Goal: Transaction & Acquisition: Purchase product/service

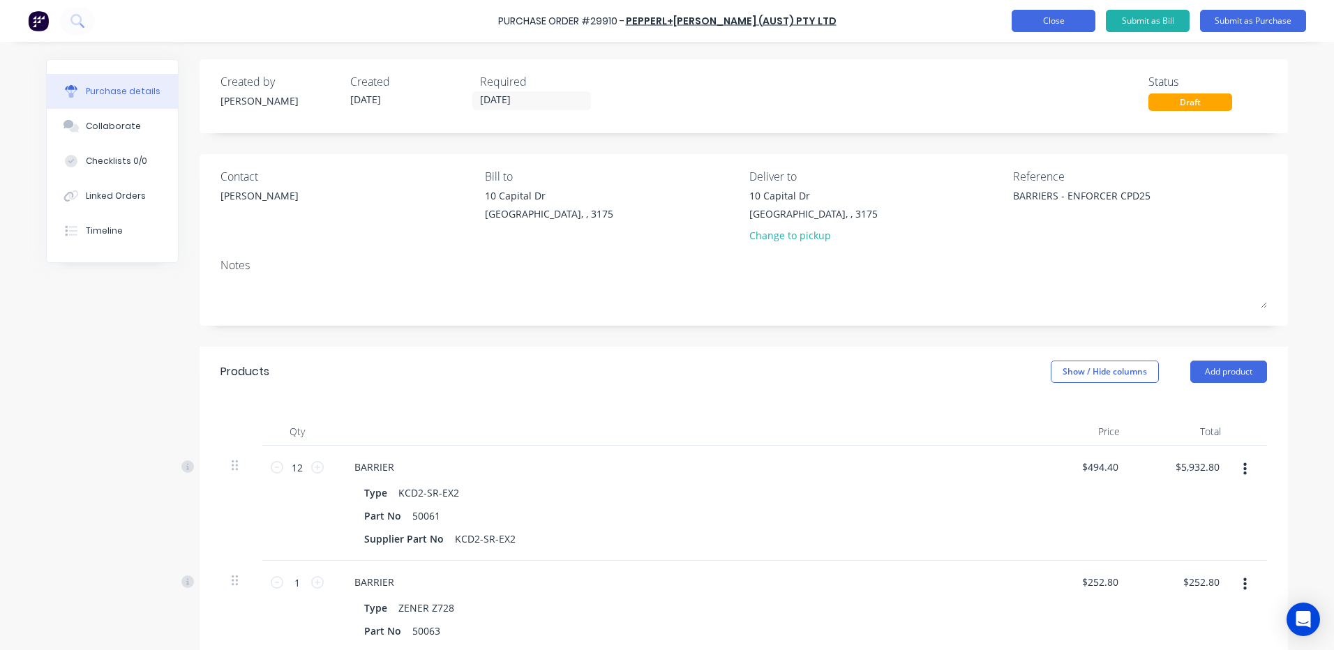
type textarea "x"
click at [1022, 13] on button "Close" at bounding box center [1053, 21] width 84 height 22
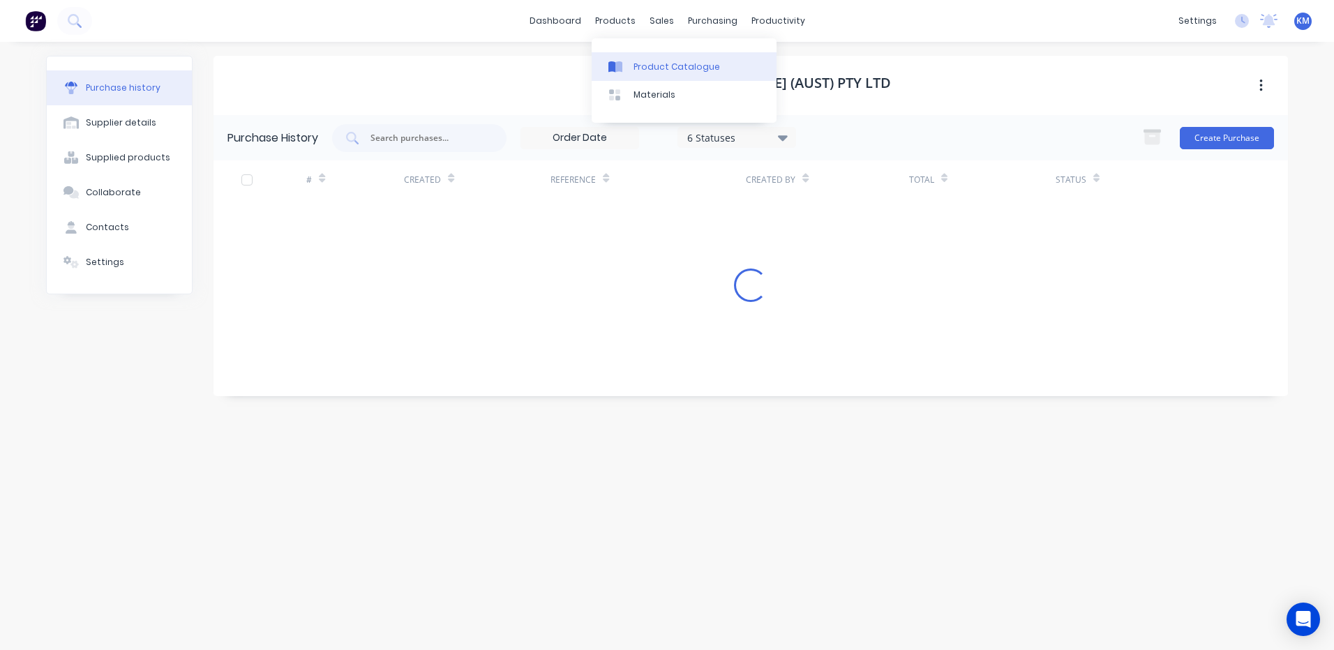
click at [628, 54] on link "Product Catalogue" at bounding box center [683, 66] width 185 height 28
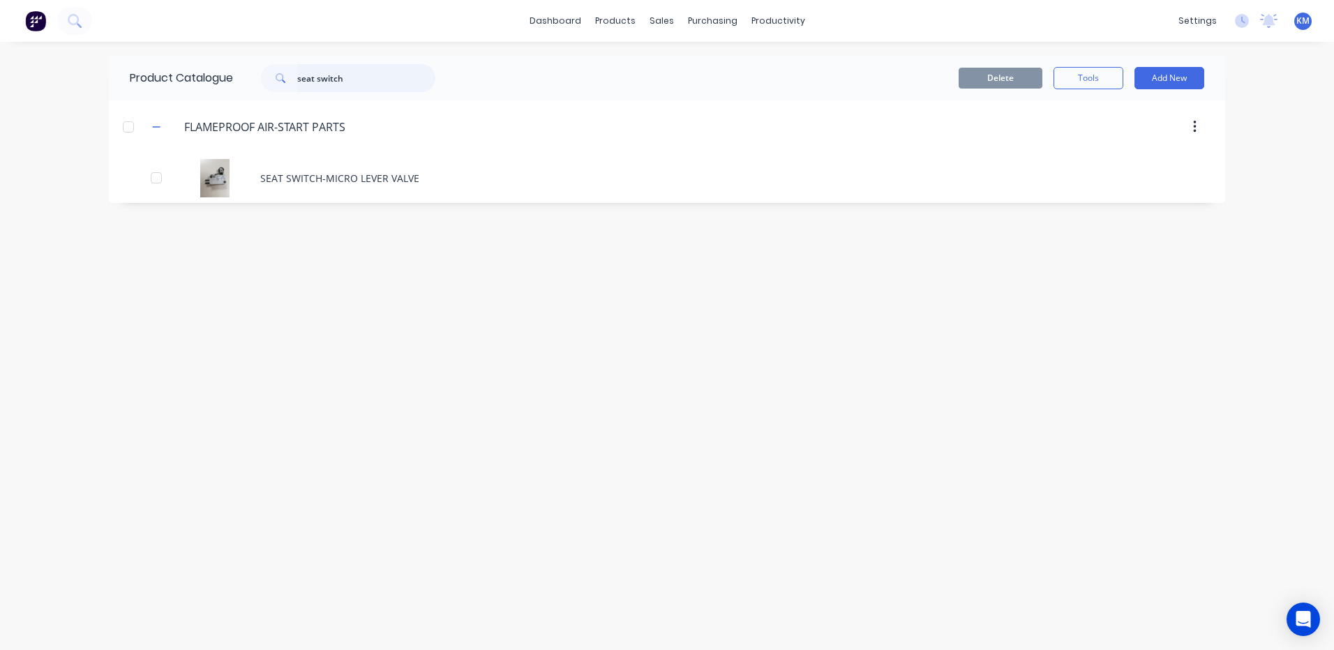
click at [361, 75] on input "seat switch" at bounding box center [366, 78] width 138 height 28
click at [357, 76] on input "seat switch" at bounding box center [366, 78] width 138 height 28
drag, startPoint x: 352, startPoint y: 78, endPoint x: 264, endPoint y: 70, distance: 88.3
click at [264, 70] on div "seat switch" at bounding box center [348, 78] width 174 height 28
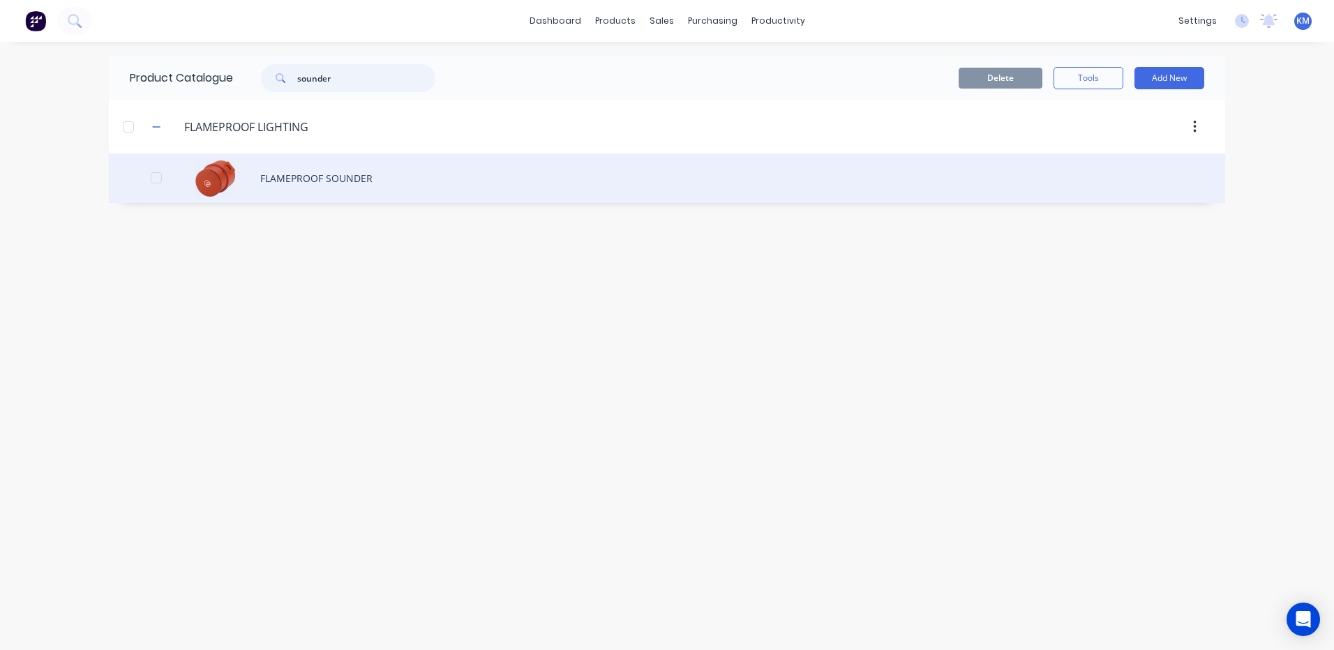
type input "sounder"
click at [375, 153] on div "FLAMEPROOF SOUNDER" at bounding box center [667, 178] width 1116 height 50
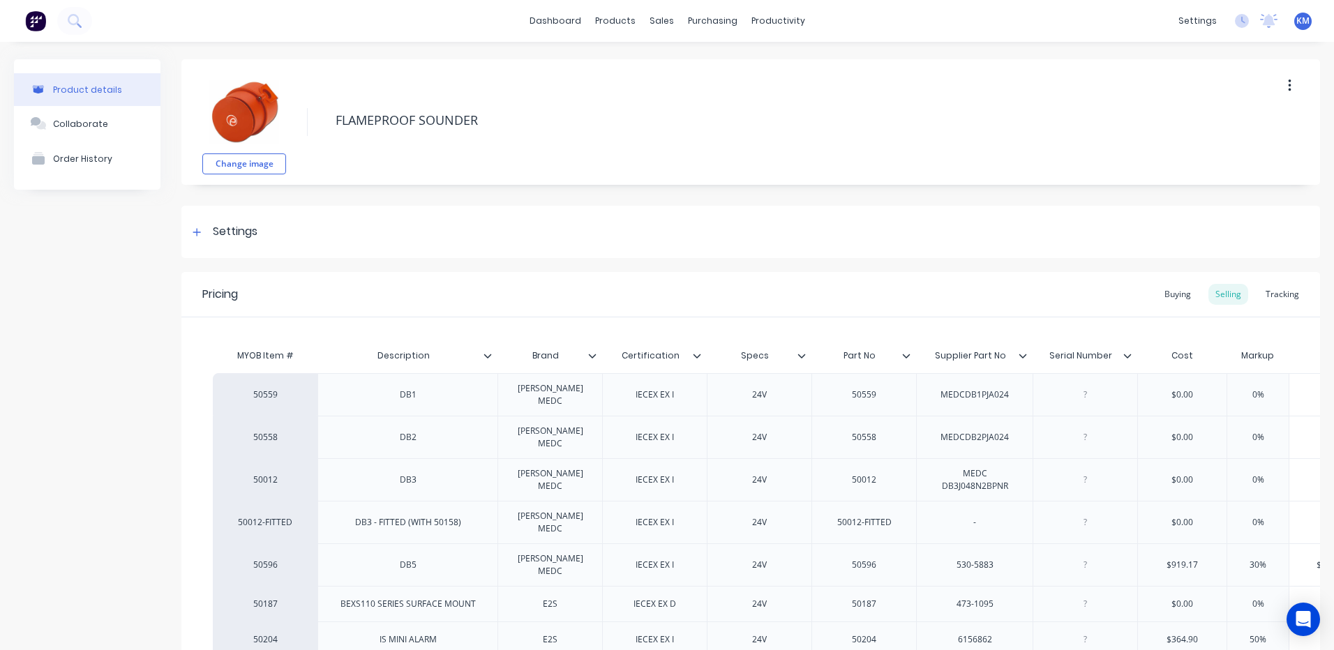
type textarea "x"
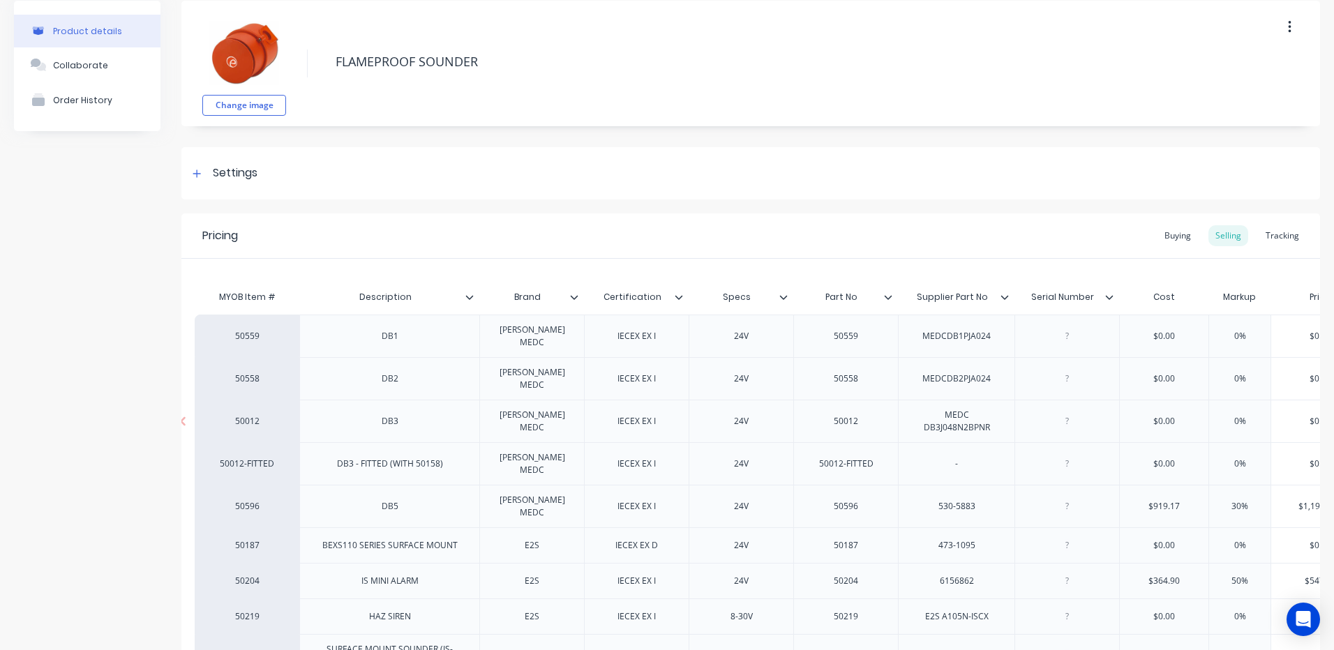
scroll to position [206, 0]
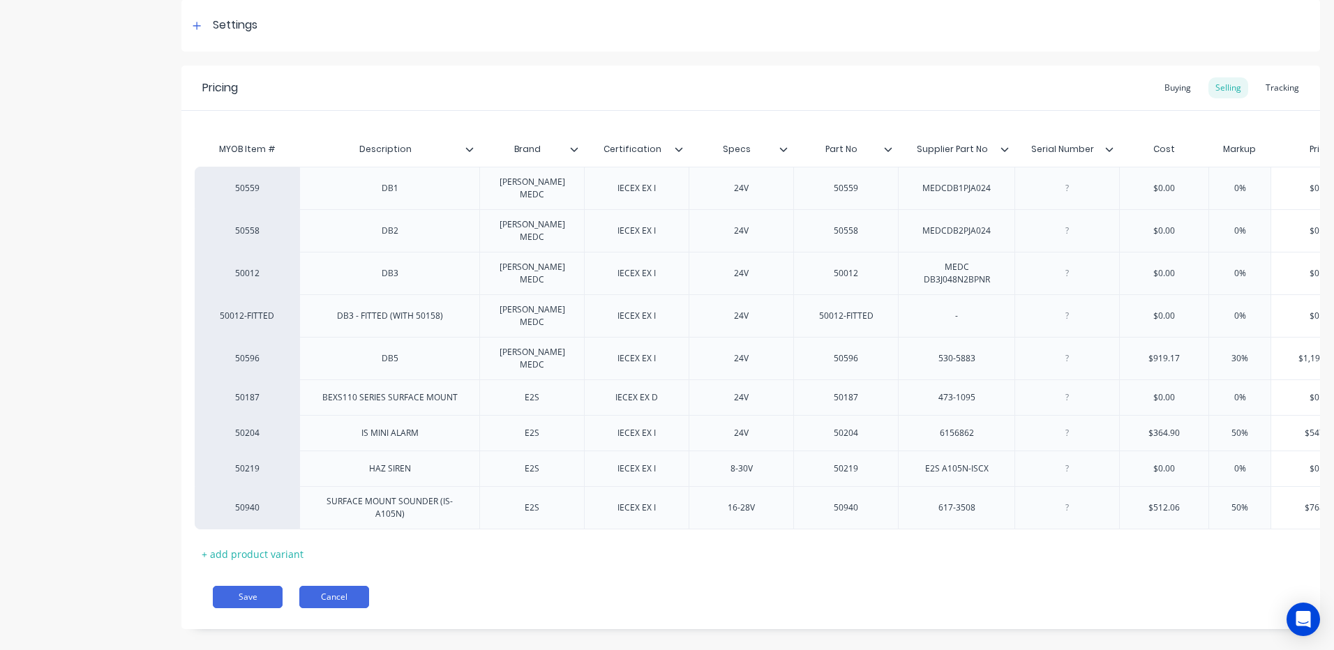
click at [316, 586] on button "Cancel" at bounding box center [334, 597] width 70 height 22
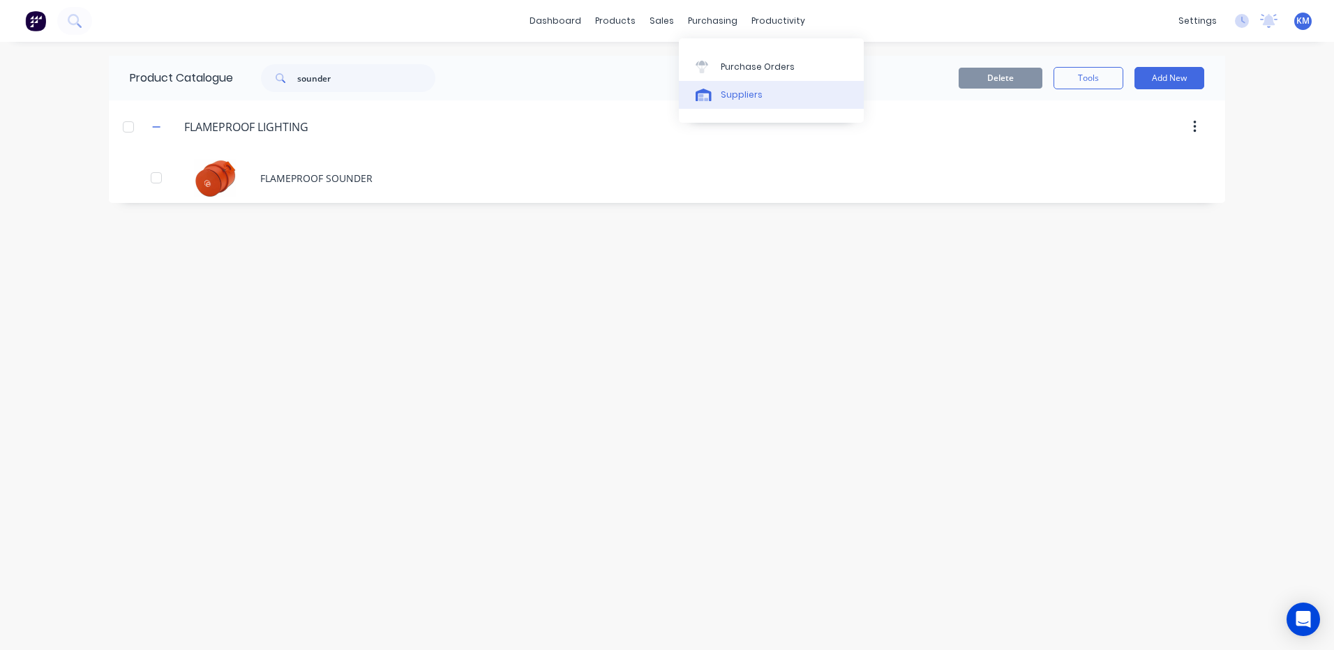
click at [726, 107] on link "Suppliers" at bounding box center [771, 95] width 185 height 28
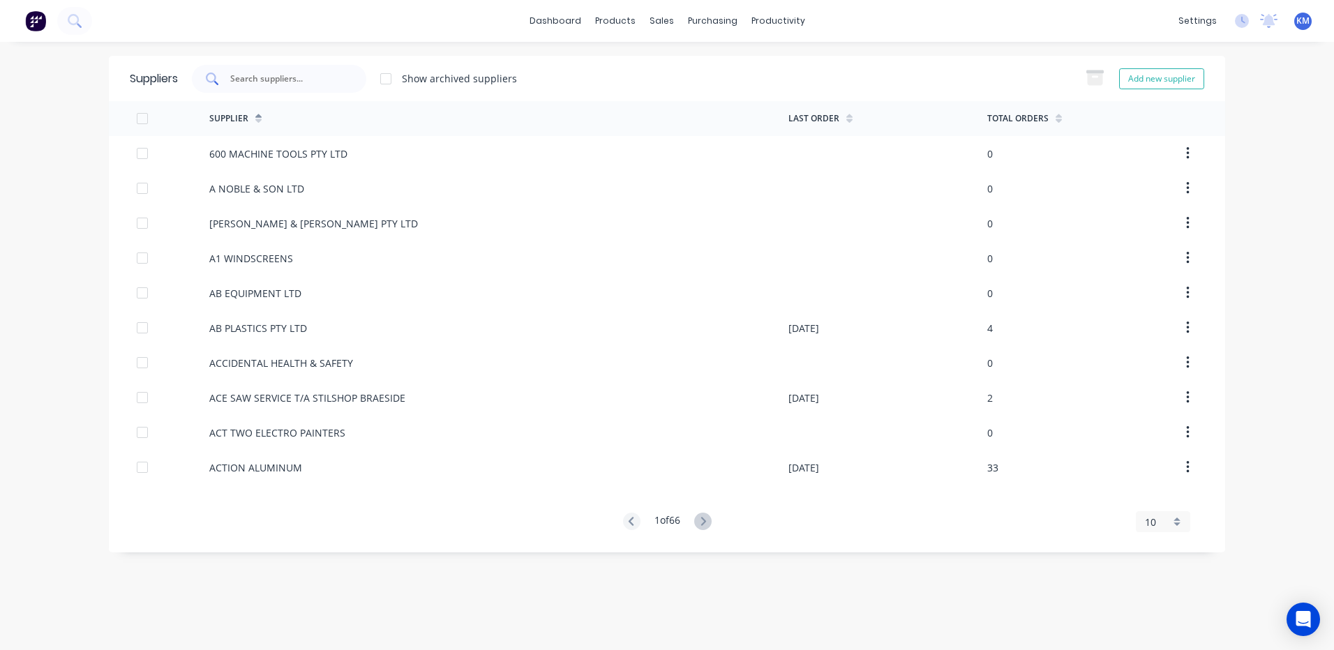
click at [277, 75] on input "text" at bounding box center [287, 79] width 116 height 14
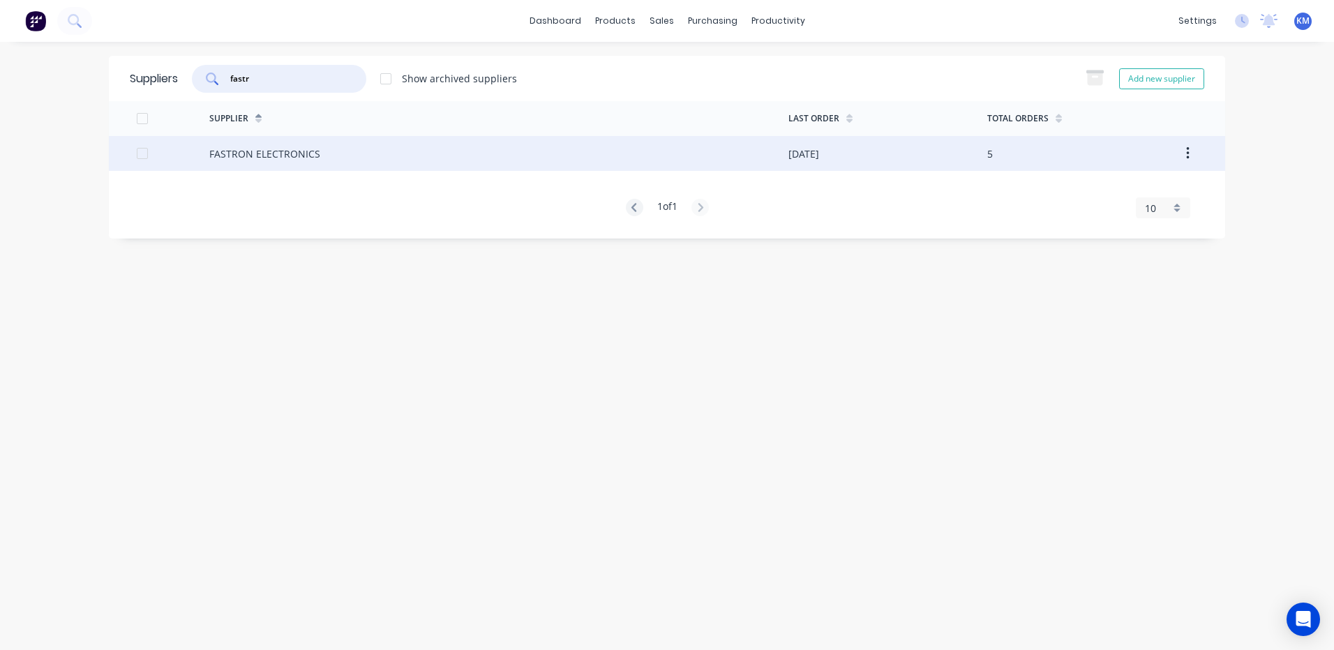
type input "fastr"
click at [356, 146] on div "FASTRON ELECTRONICS" at bounding box center [498, 153] width 579 height 35
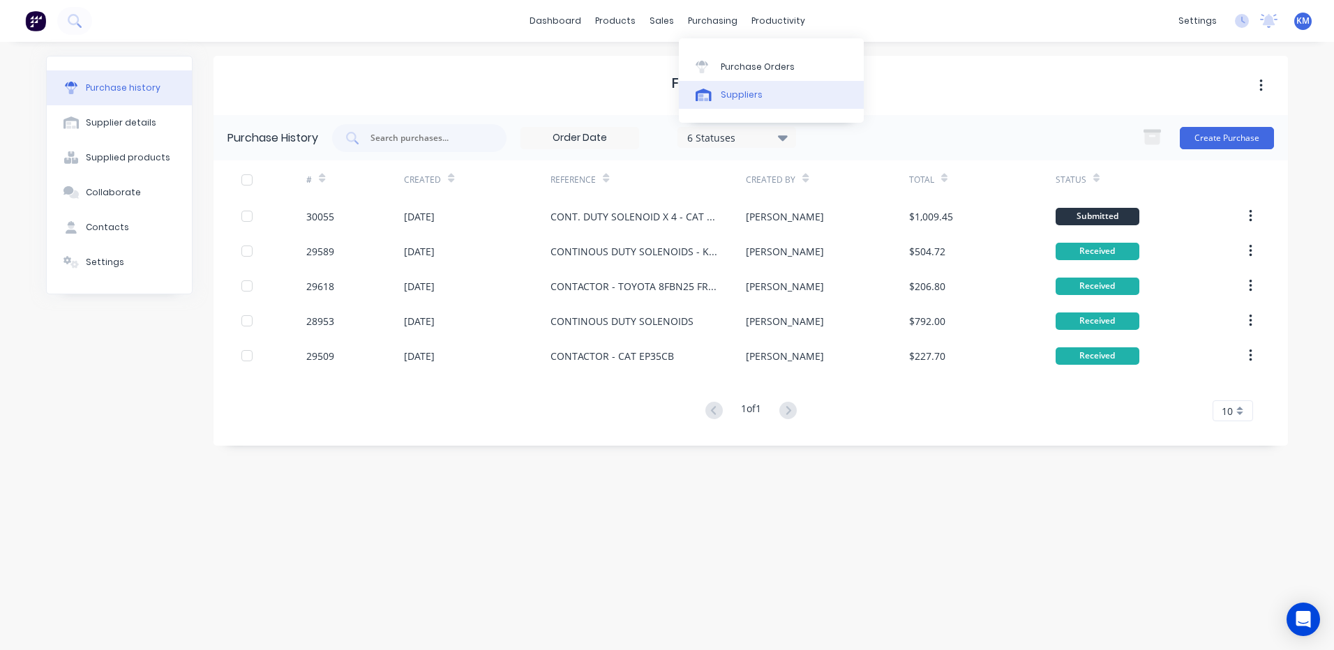
click at [716, 89] on div at bounding box center [705, 95] width 21 height 13
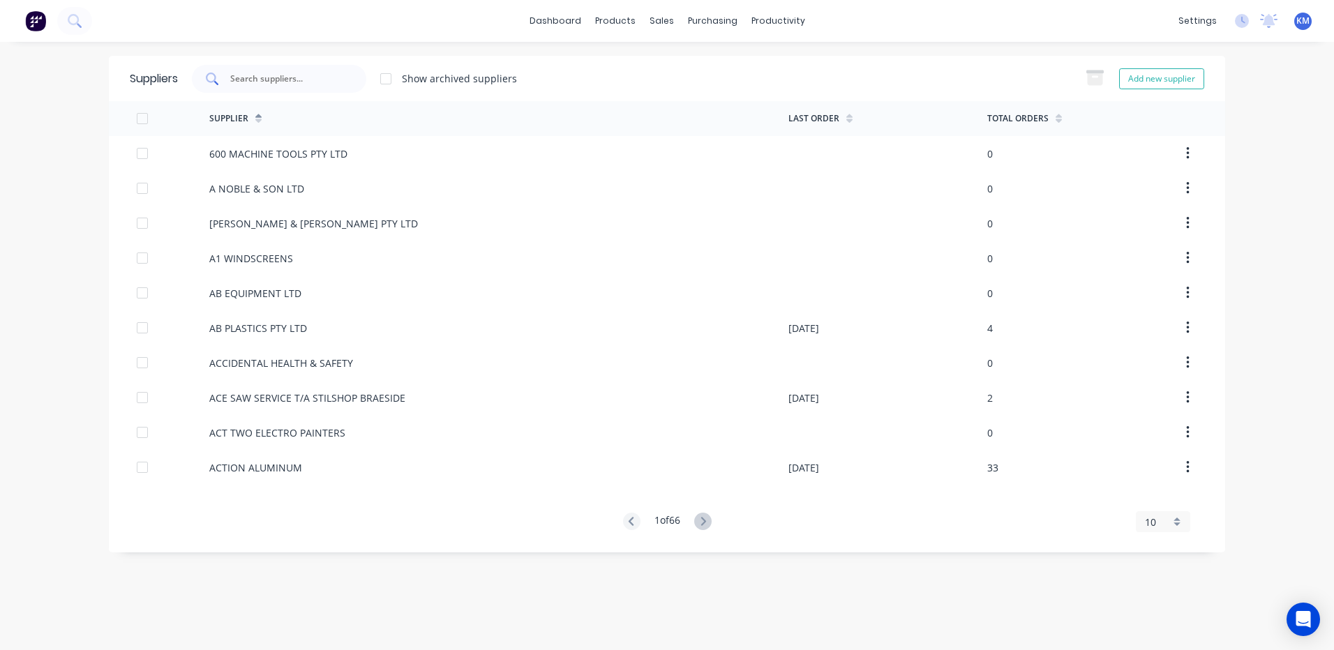
click at [315, 77] on input "text" at bounding box center [287, 79] width 116 height 14
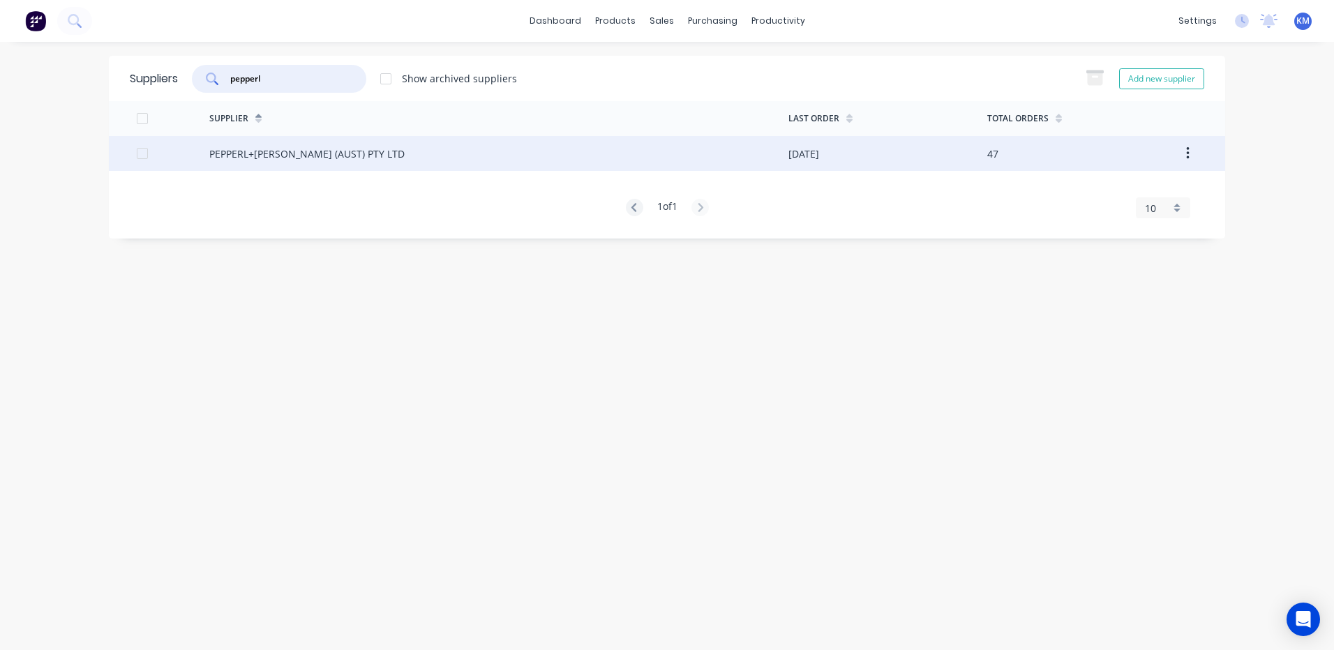
type input "pepperl"
click at [537, 151] on div "PEPPERL+[PERSON_NAME] (AUST) PTY LTD" at bounding box center [498, 153] width 579 height 35
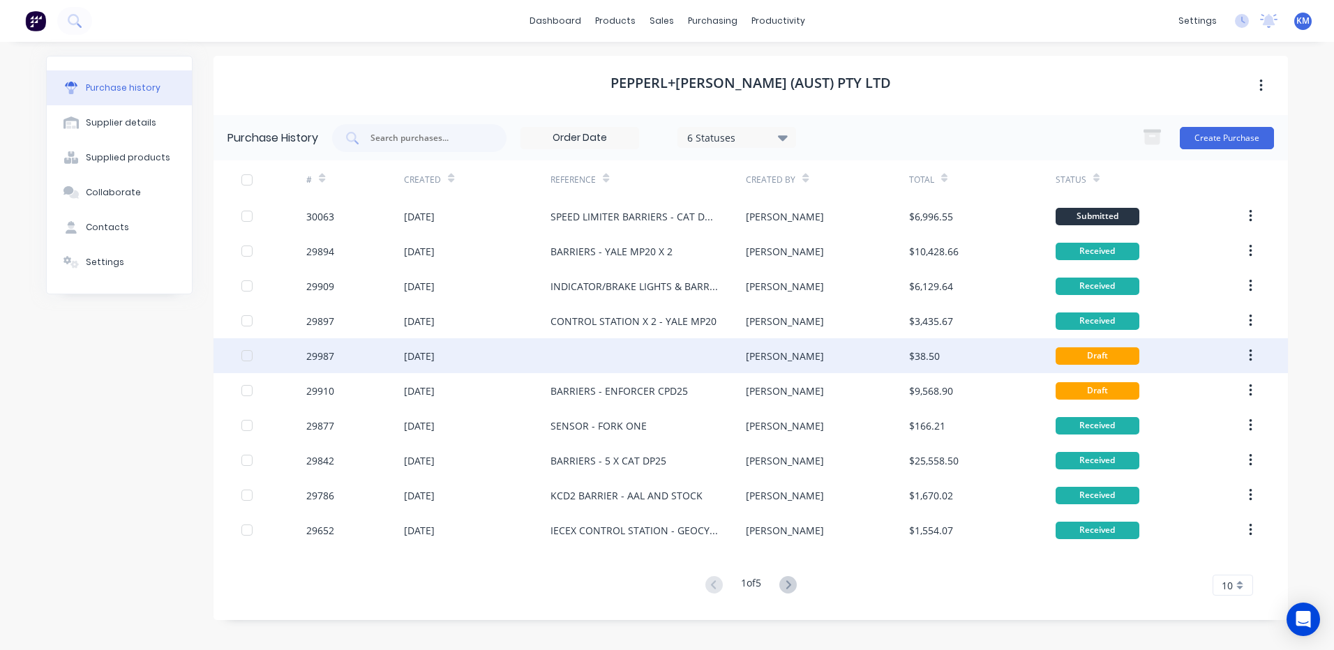
click at [922, 361] on div "$38.50" at bounding box center [924, 356] width 31 height 15
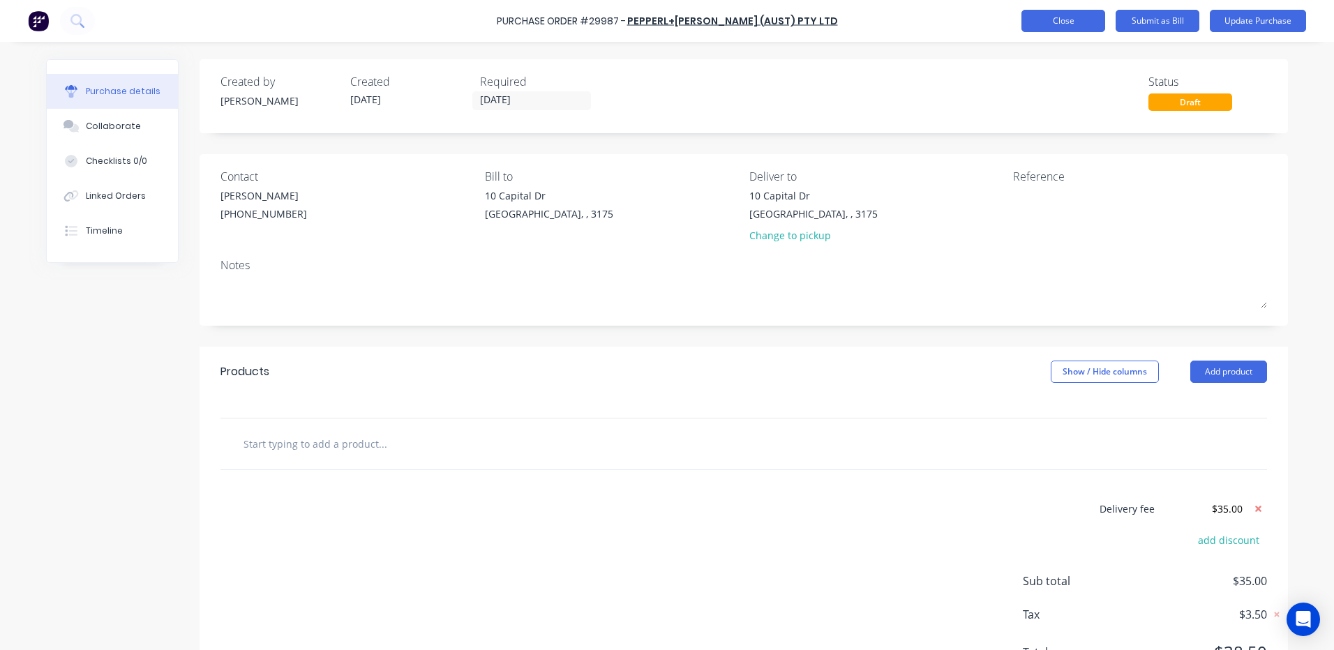
click at [1086, 20] on button "Close" at bounding box center [1063, 21] width 84 height 22
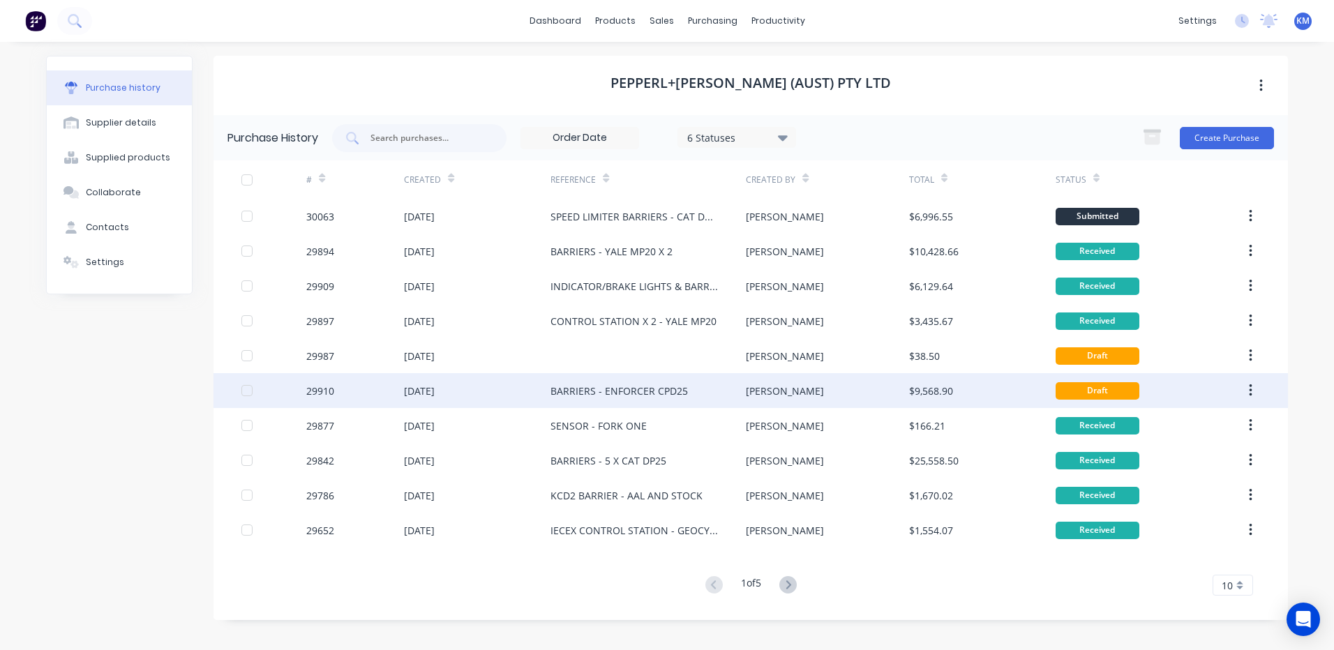
click at [917, 384] on div "$9,568.90" at bounding box center [931, 391] width 44 height 15
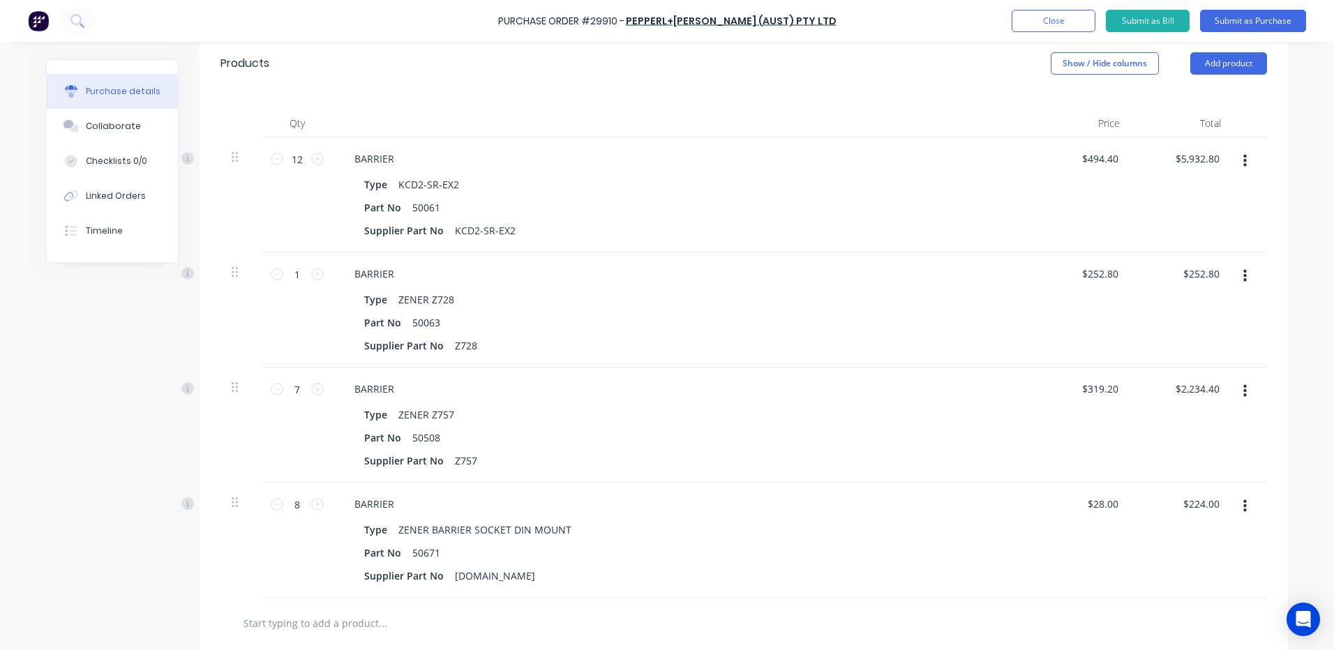
scroll to position [349, 0]
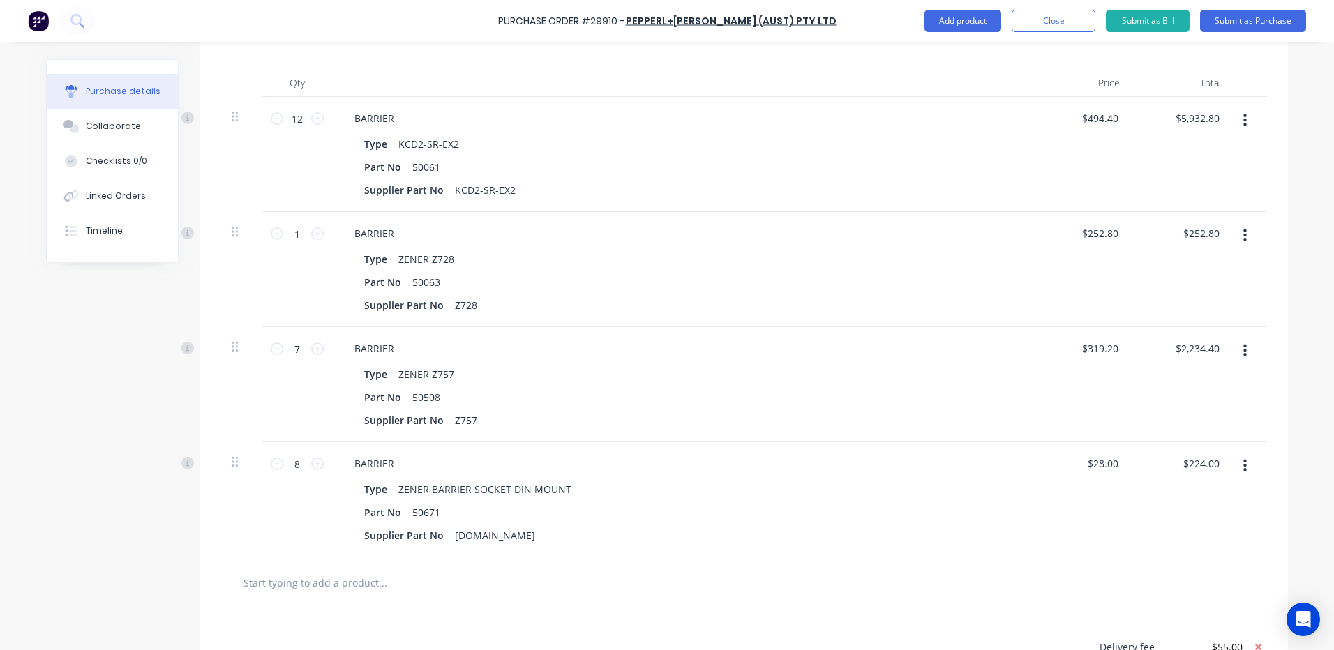
click at [1234, 349] on button "button" at bounding box center [1244, 350] width 33 height 25
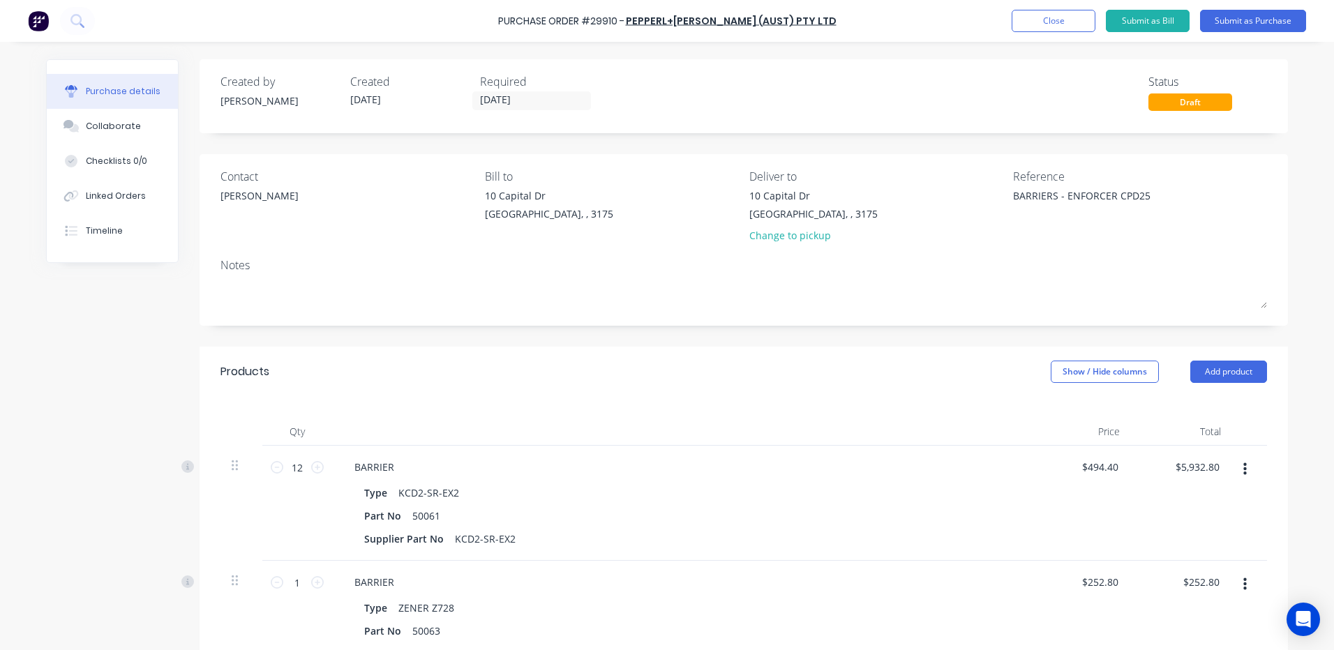
click at [840, 379] on div "Products Show / Hide columns Add product" at bounding box center [743, 372] width 1088 height 50
click at [103, 199] on div "Linked Orders" at bounding box center [116, 196] width 60 height 13
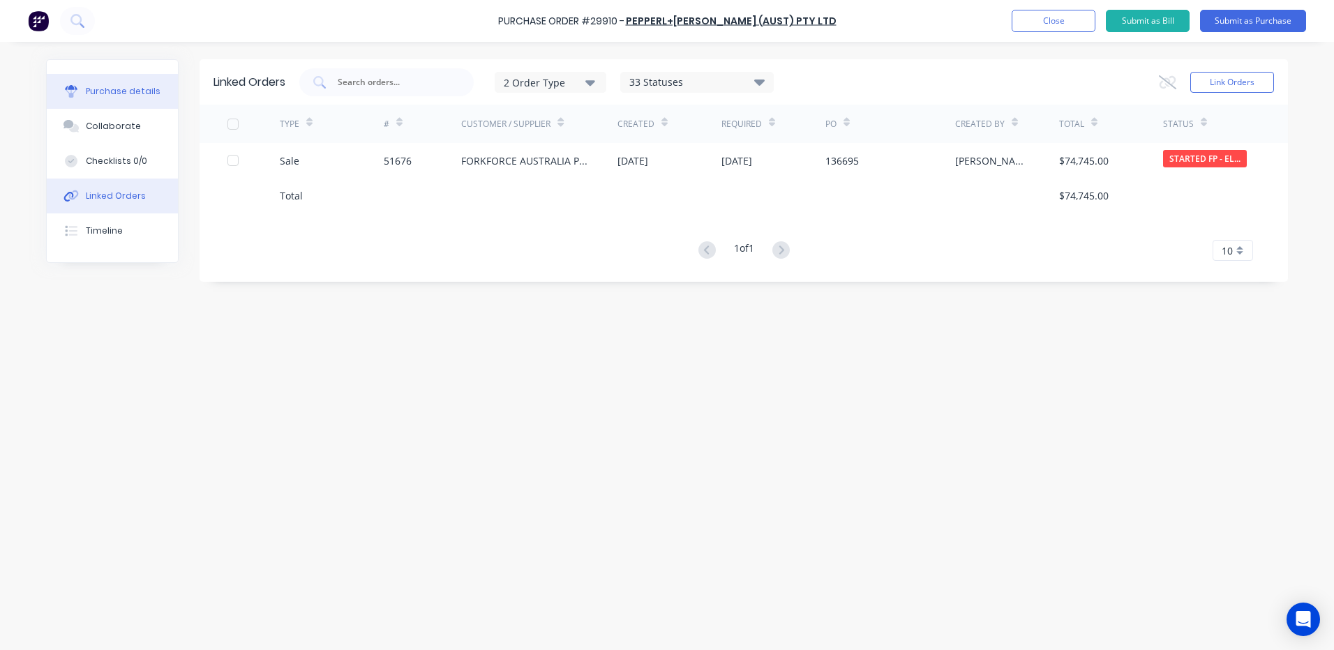
click at [135, 88] on div "Purchase details" at bounding box center [123, 91] width 75 height 13
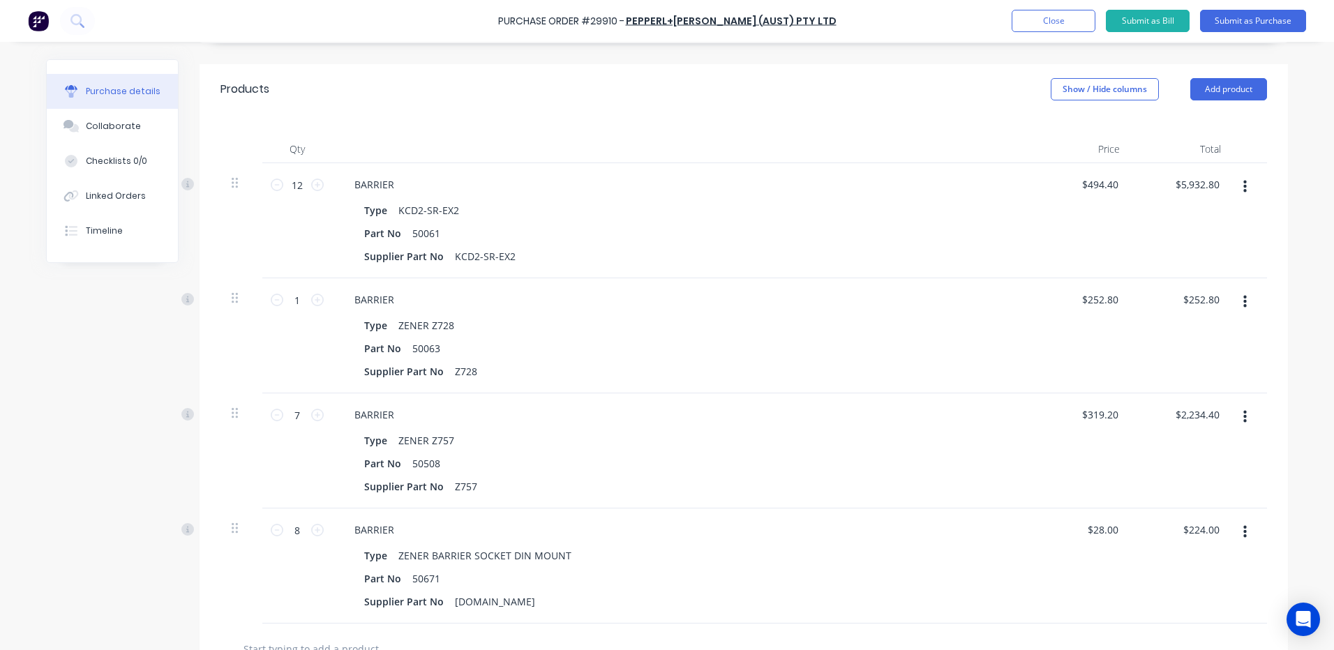
scroll to position [344, 0]
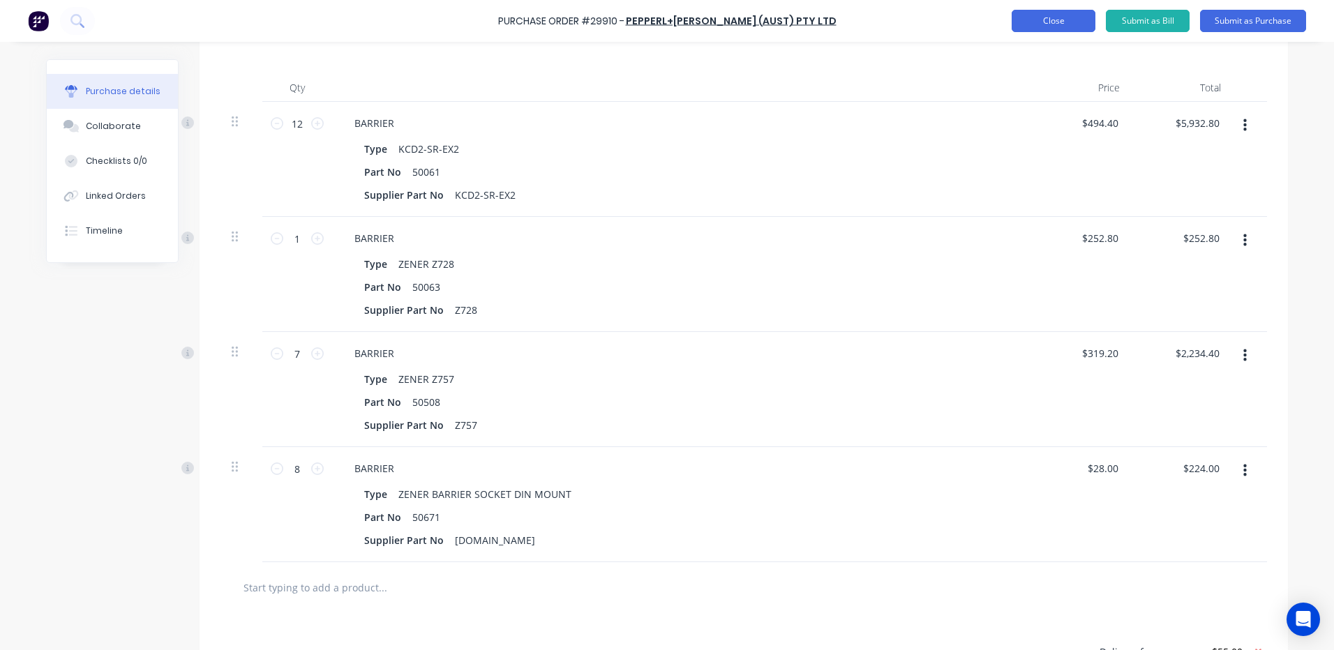
type textarea "x"
click at [1076, 17] on button "Close" at bounding box center [1053, 21] width 84 height 22
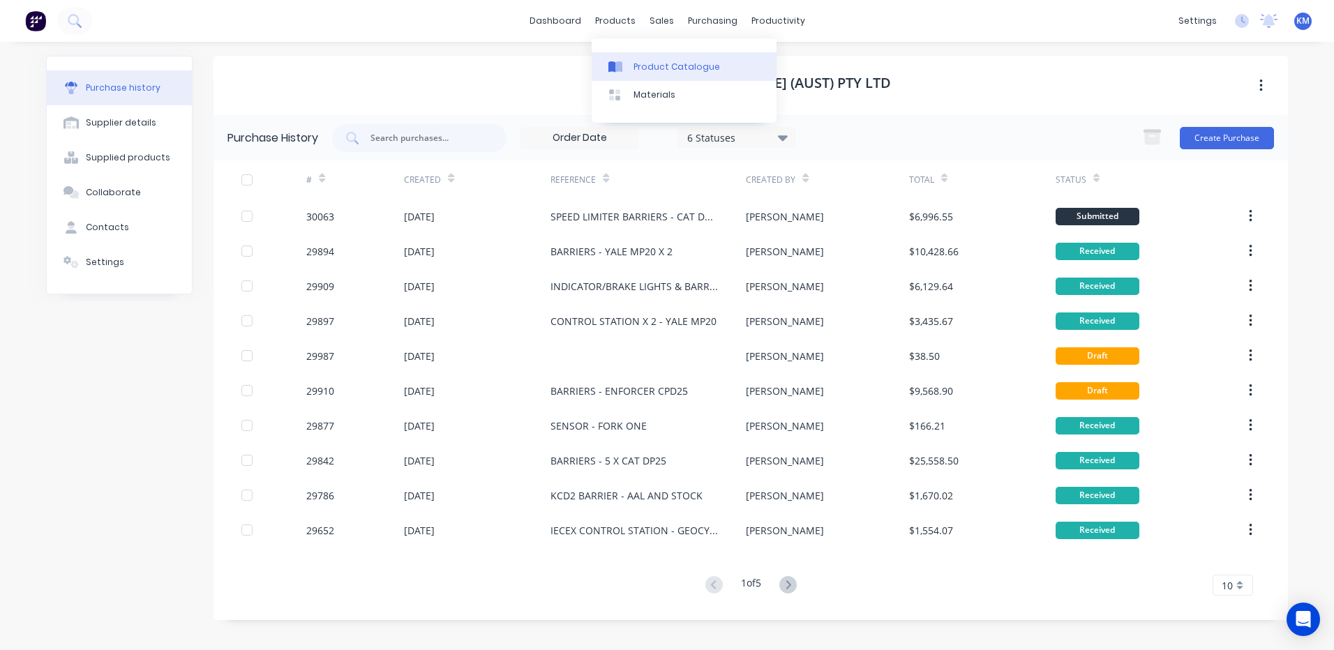
click at [645, 67] on div "Product Catalogue" at bounding box center [676, 67] width 86 height 13
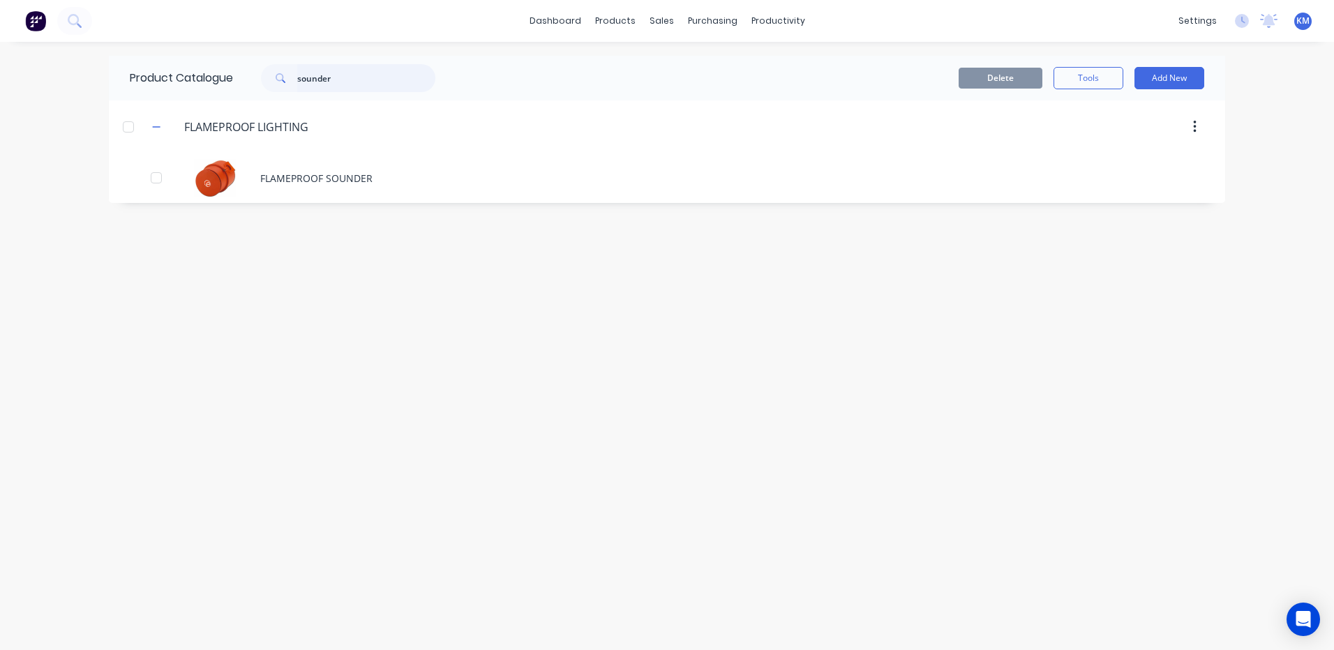
click at [380, 84] on input "sounder" at bounding box center [366, 78] width 138 height 28
type input "hook"
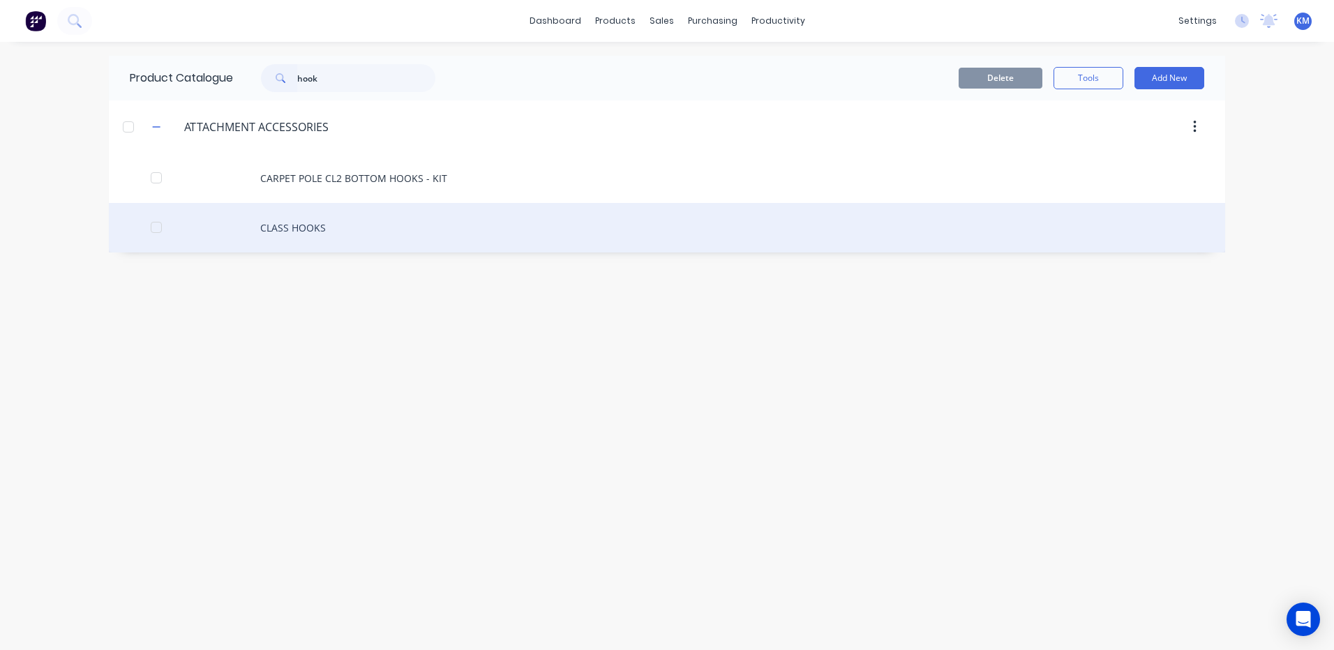
click at [411, 223] on div "CLASS HOOKS" at bounding box center [667, 228] width 1116 height 50
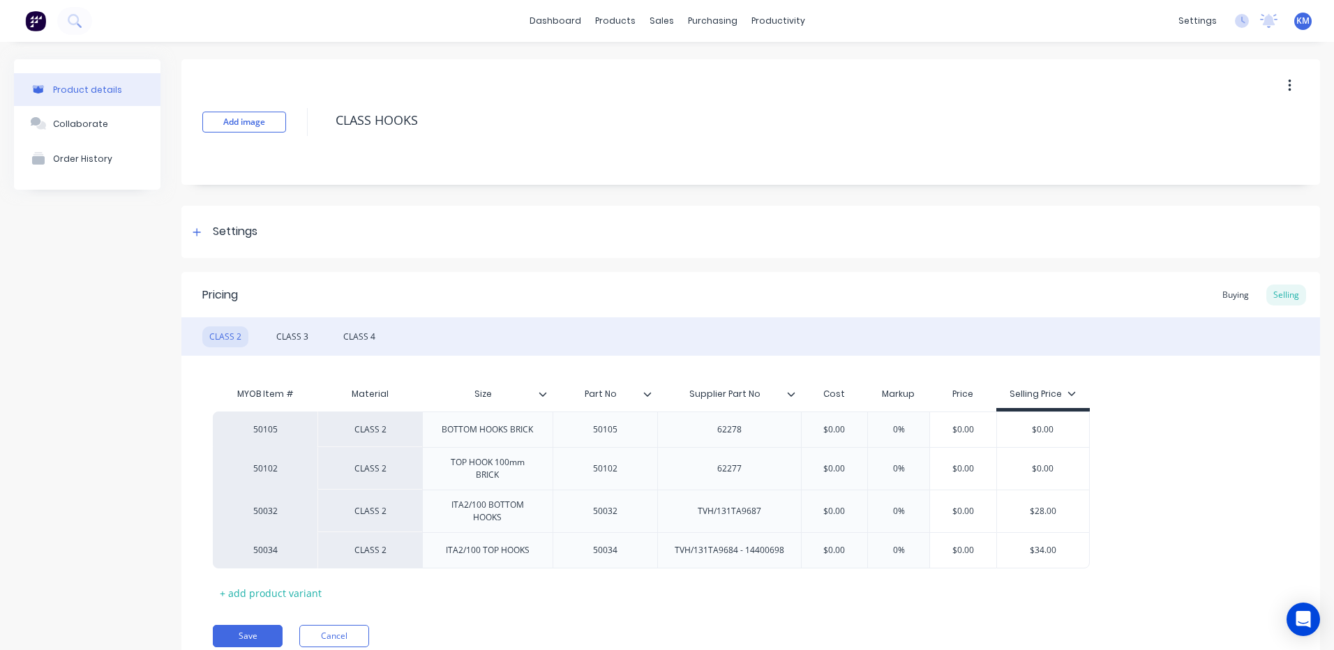
scroll to position [56, 0]
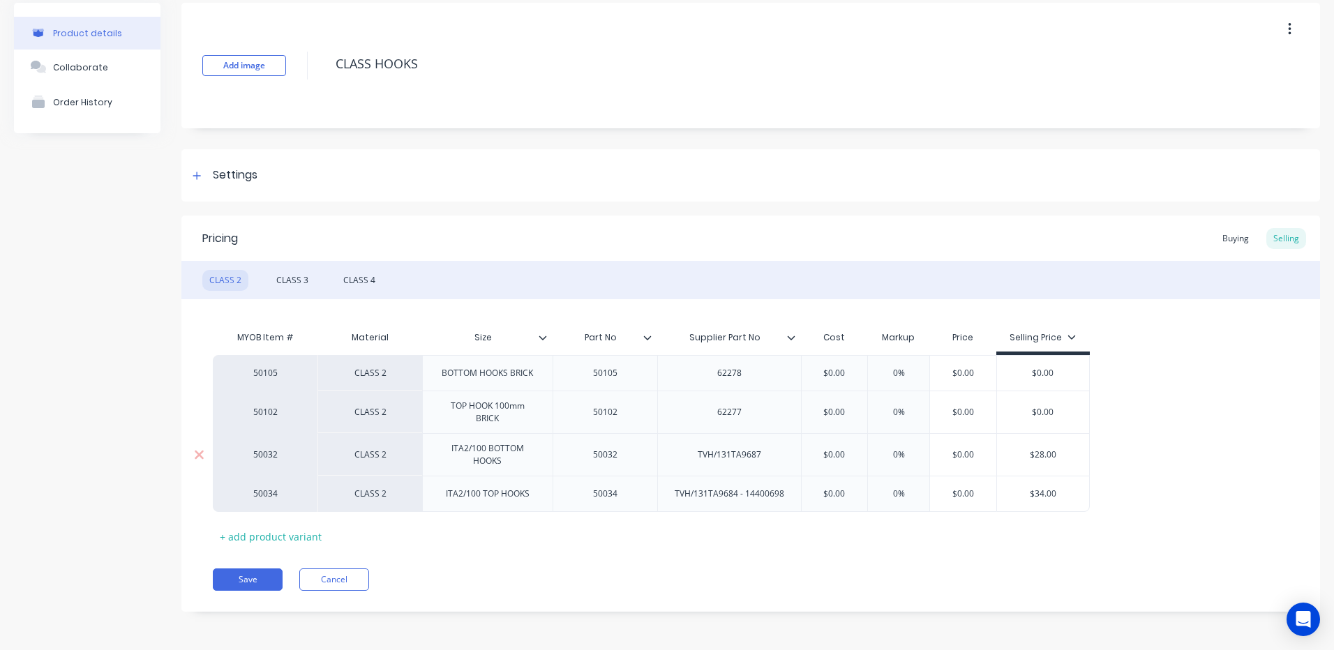
click at [514, 462] on div "ITA2/100 BOTTOM HOOKS" at bounding box center [487, 454] width 119 height 31
type textarea "x"
click at [1215, 233] on div "Buying" at bounding box center [1235, 238] width 40 height 21
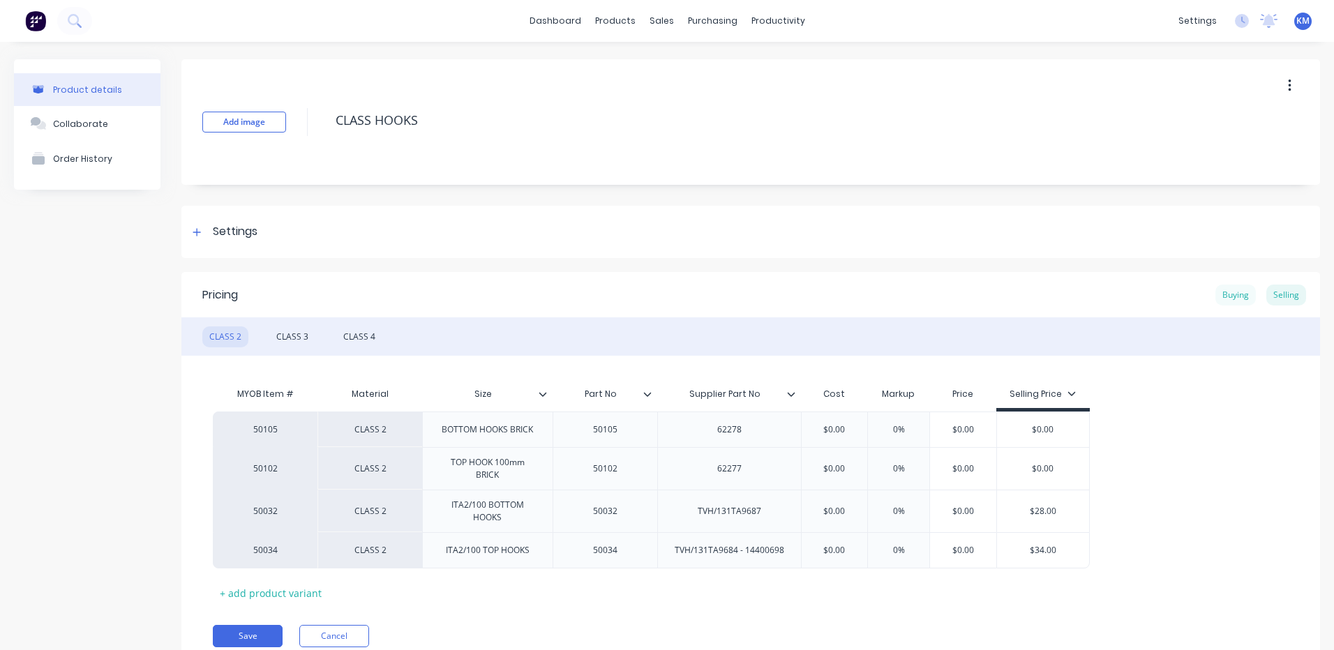
click at [1223, 289] on div "Buying" at bounding box center [1235, 295] width 40 height 21
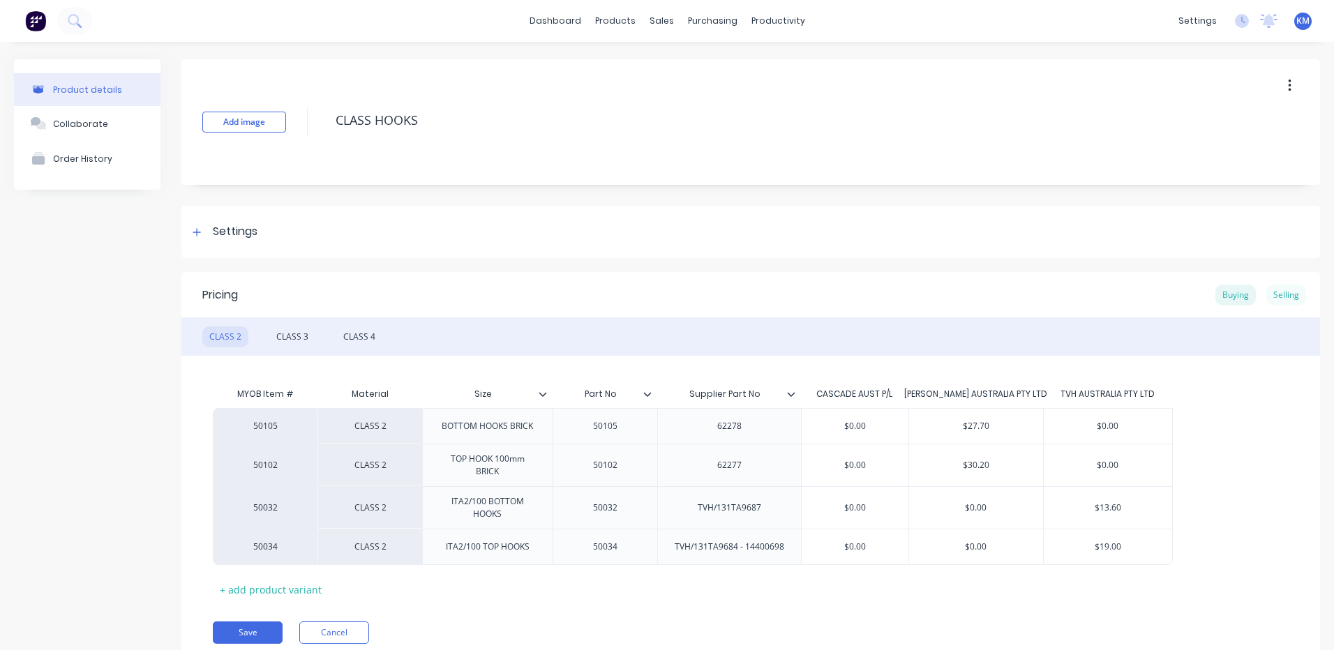
click at [1278, 297] on div "Selling" at bounding box center [1286, 295] width 40 height 21
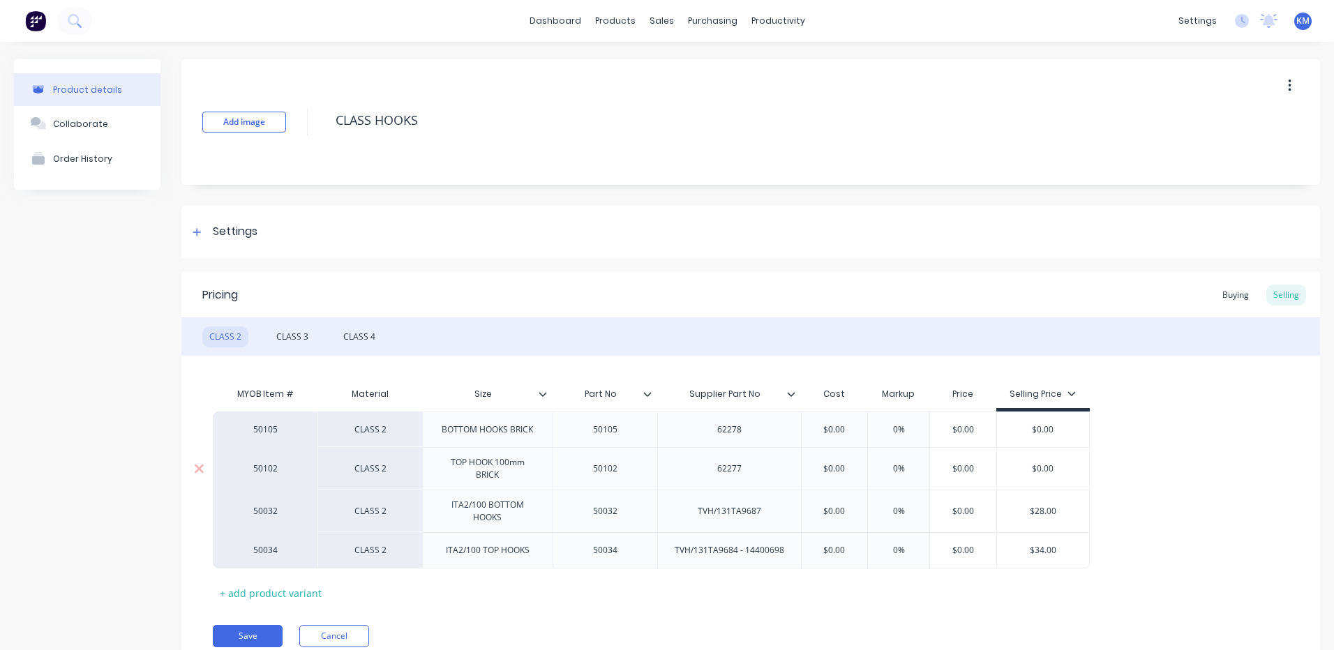
scroll to position [56, 0]
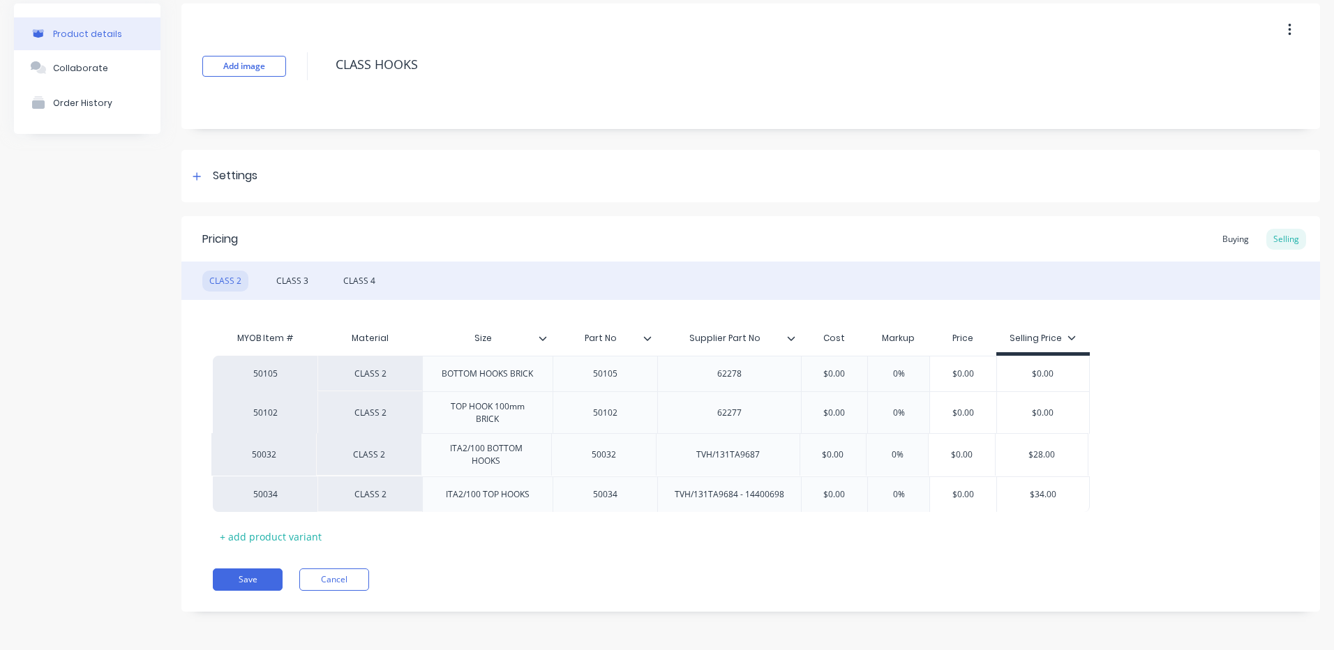
drag, startPoint x: 622, startPoint y: 464, endPoint x: 614, endPoint y: 463, distance: 7.7
click at [614, 463] on div "50105 CLASS 2 BOTTOM HOOKS BRICK 50105 62278 $0.00 0% $0.00 $0.00 50102 CLASS 2…" at bounding box center [751, 434] width 1076 height 156
drag, startPoint x: 623, startPoint y: 458, endPoint x: 592, endPoint y: 458, distance: 30.7
click at [592, 458] on div "50032" at bounding box center [605, 455] width 70 height 18
click at [620, 465] on div "50032" at bounding box center [604, 454] width 105 height 43
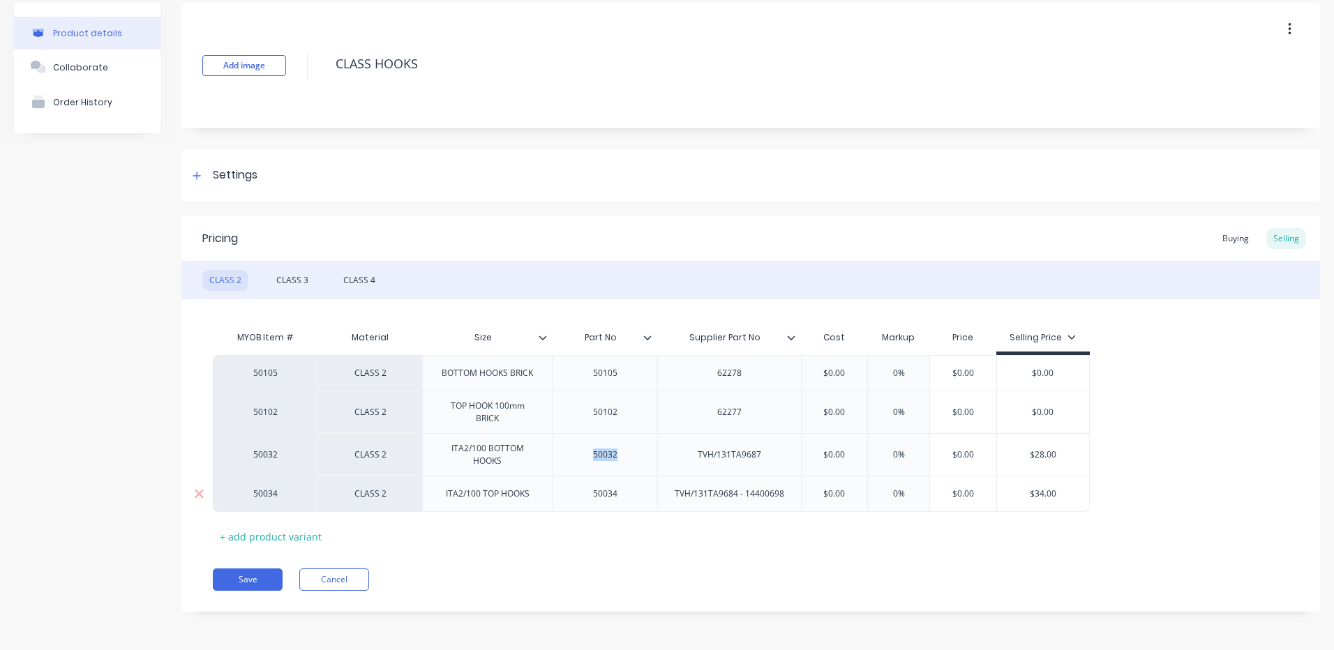
click at [631, 483] on div "50034" at bounding box center [604, 494] width 105 height 36
click at [629, 491] on div "50034" at bounding box center [605, 494] width 70 height 18
drag, startPoint x: 626, startPoint y: 493, endPoint x: 577, endPoint y: 494, distance: 49.5
click at [577, 494] on div "50034" at bounding box center [605, 494] width 70 height 18
click at [607, 501] on div "50034" at bounding box center [605, 494] width 70 height 18
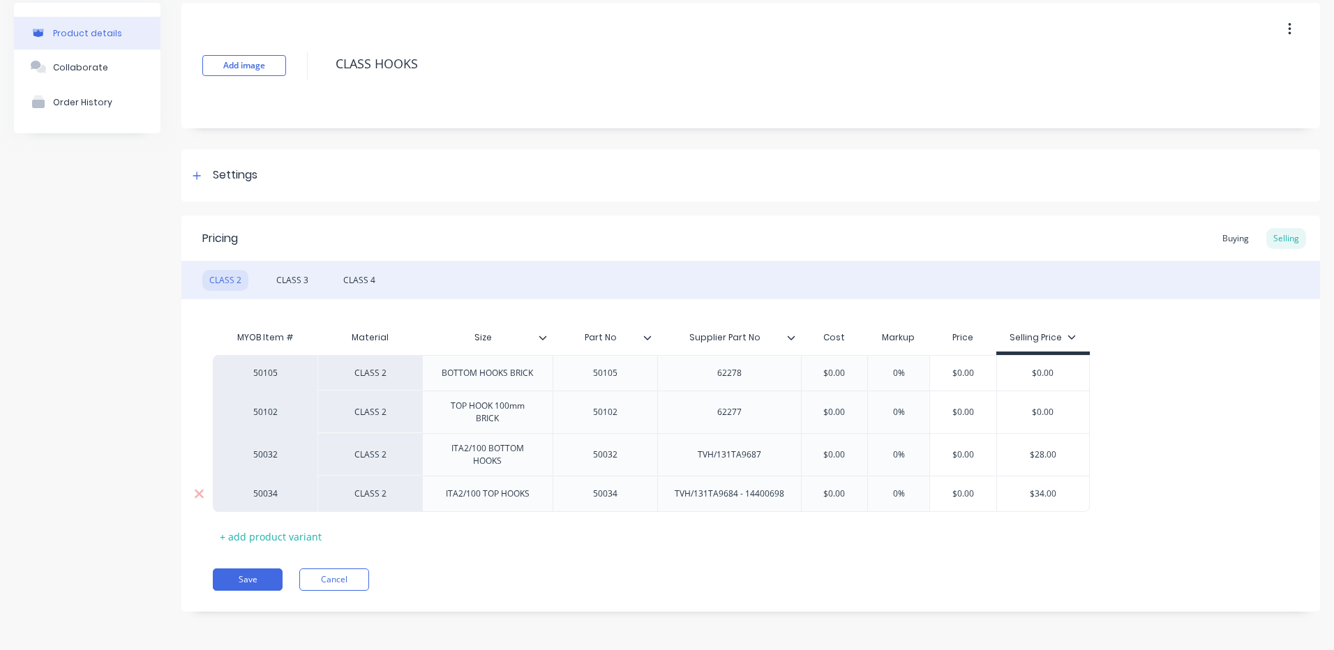
click at [624, 501] on div "50034" at bounding box center [605, 494] width 70 height 18
drag, startPoint x: 624, startPoint y: 497, endPoint x: 578, endPoint y: 495, distance: 45.4
click at [578, 495] on div "50034" at bounding box center [605, 494] width 70 height 18
click at [613, 467] on div "50032" at bounding box center [604, 454] width 105 height 43
click at [632, 459] on div "50032" at bounding box center [605, 455] width 70 height 18
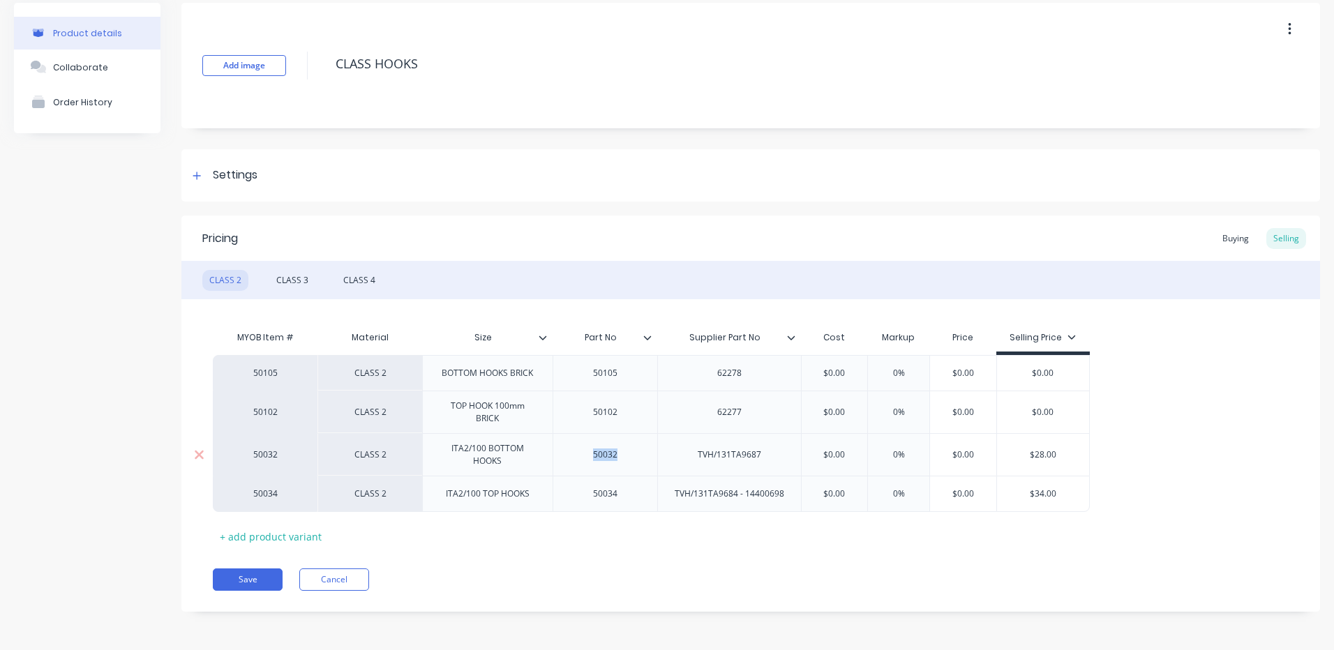
drag, startPoint x: 627, startPoint y: 456, endPoint x: 561, endPoint y: 456, distance: 66.3
click at [561, 456] on div "50032" at bounding box center [604, 454] width 105 height 43
click at [621, 458] on div "50032" at bounding box center [605, 455] width 70 height 18
drag, startPoint x: 626, startPoint y: 458, endPoint x: 585, endPoint y: 460, distance: 40.5
click at [585, 460] on div "50032" at bounding box center [605, 455] width 70 height 18
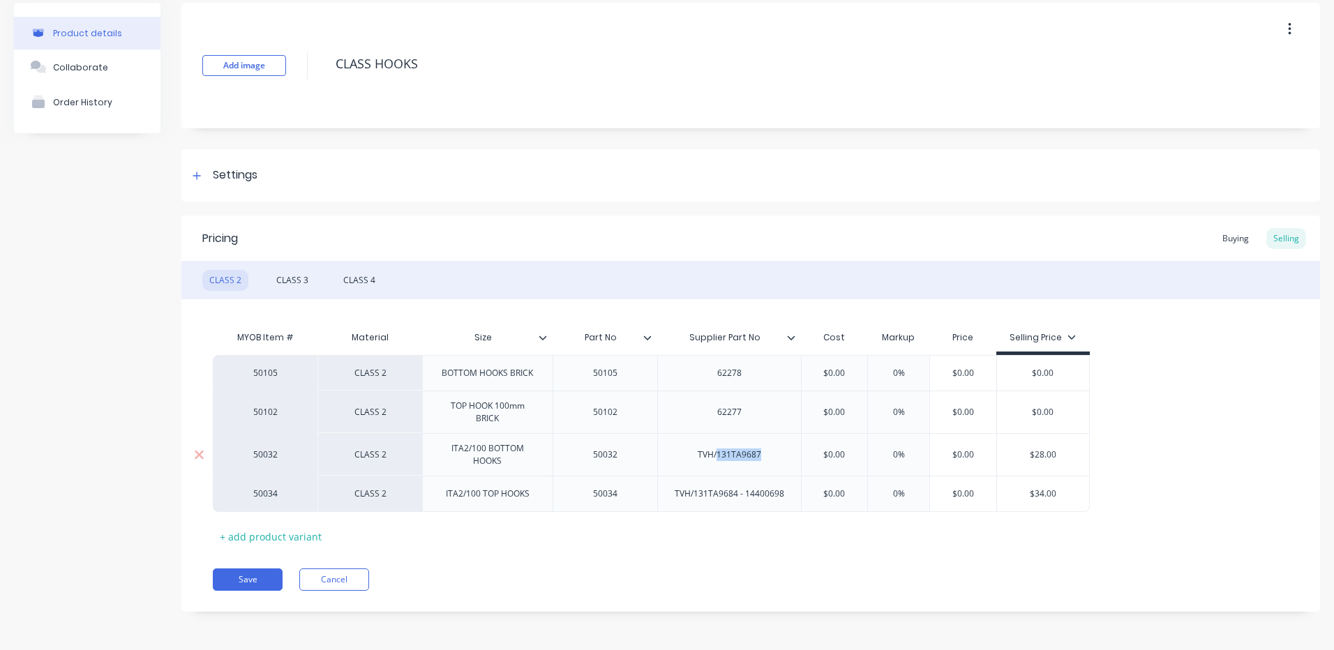
drag, startPoint x: 760, startPoint y: 459, endPoint x: 718, endPoint y: 460, distance: 41.2
click at [718, 460] on div "TVH/131TA9687" at bounding box center [729, 455] width 86 height 18
copy div "131TA9687"
click at [345, 576] on button "Cancel" at bounding box center [334, 579] width 70 height 22
type textarea "x"
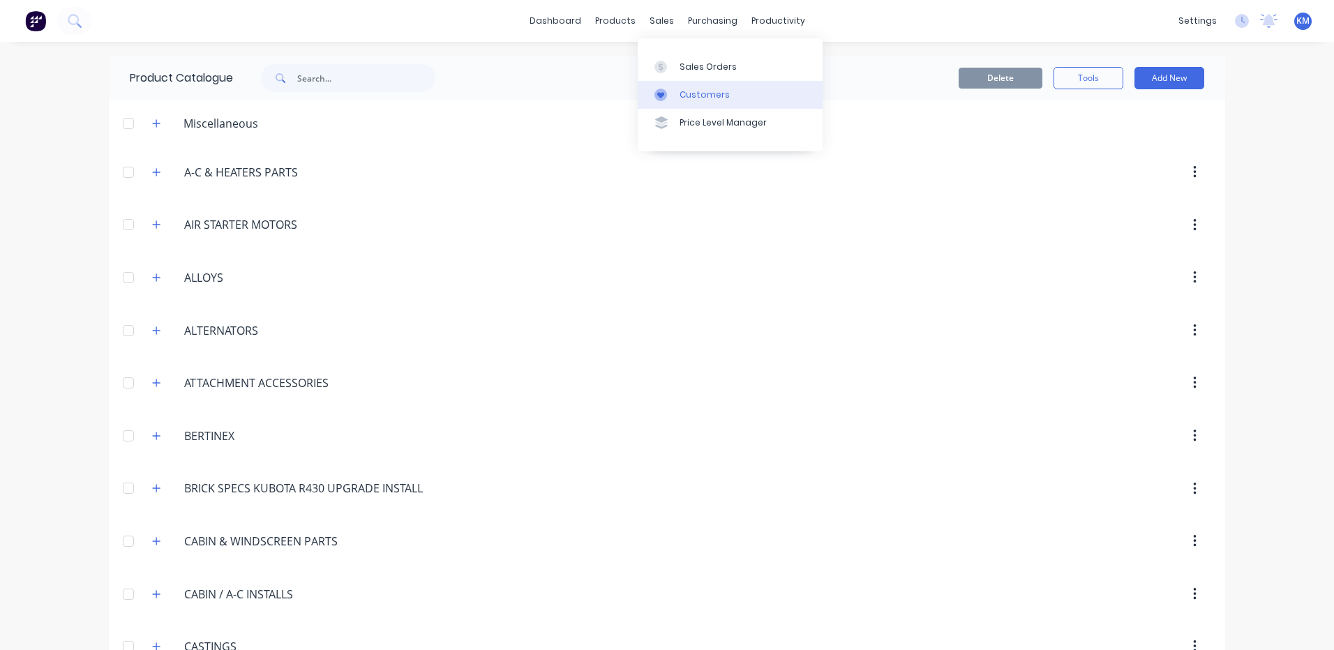
click at [667, 93] on div at bounding box center [664, 95] width 21 height 13
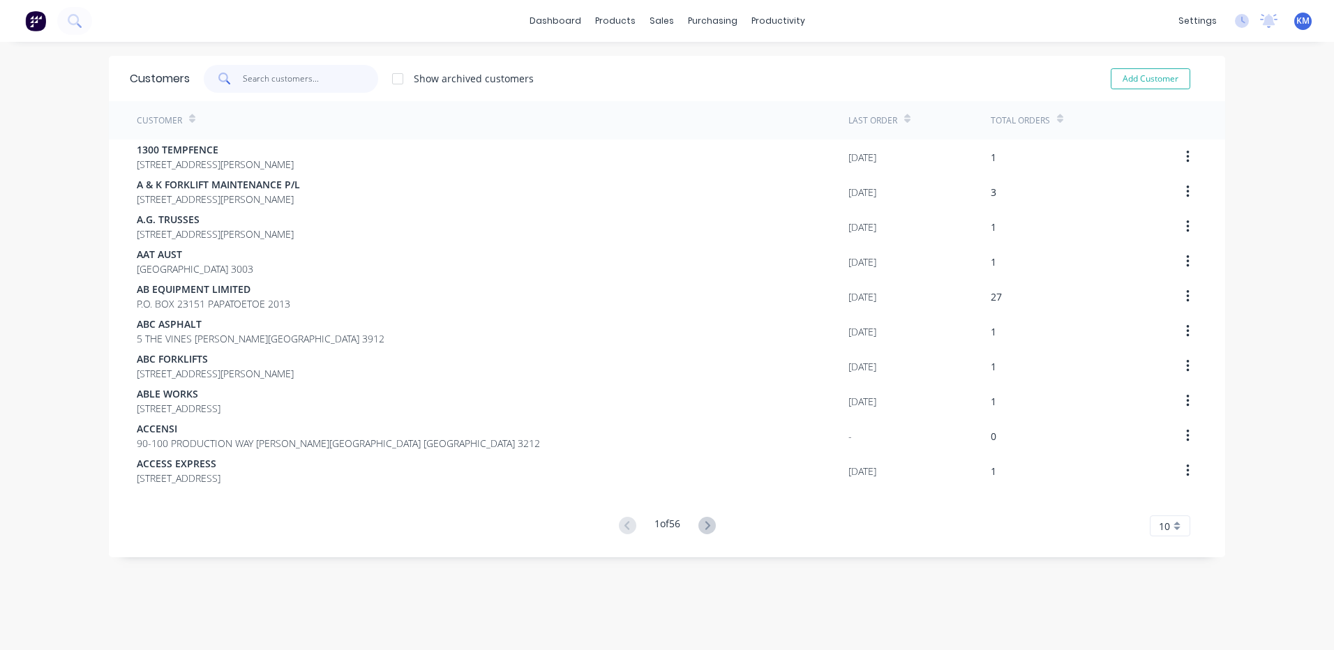
click at [310, 80] on input "text" at bounding box center [311, 79] width 136 height 28
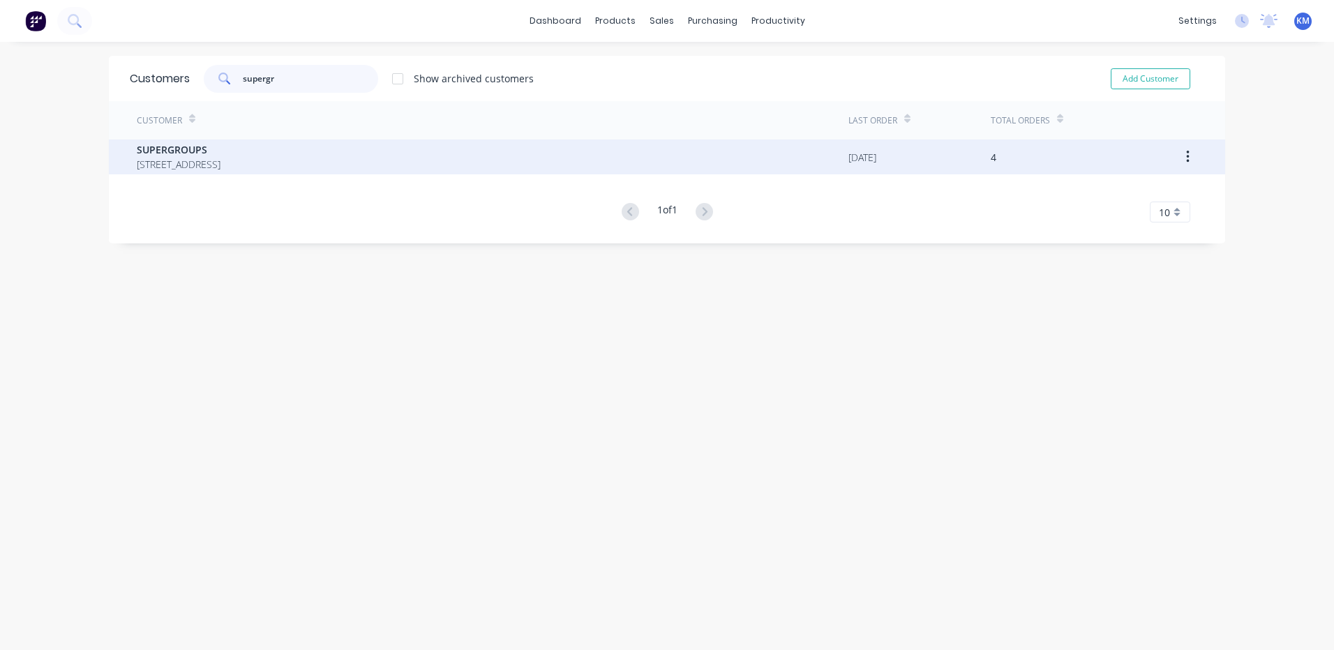
type input "supergr"
click at [465, 169] on div "SUPERGROUPS [STREET_ADDRESS]" at bounding box center [492, 156] width 711 height 35
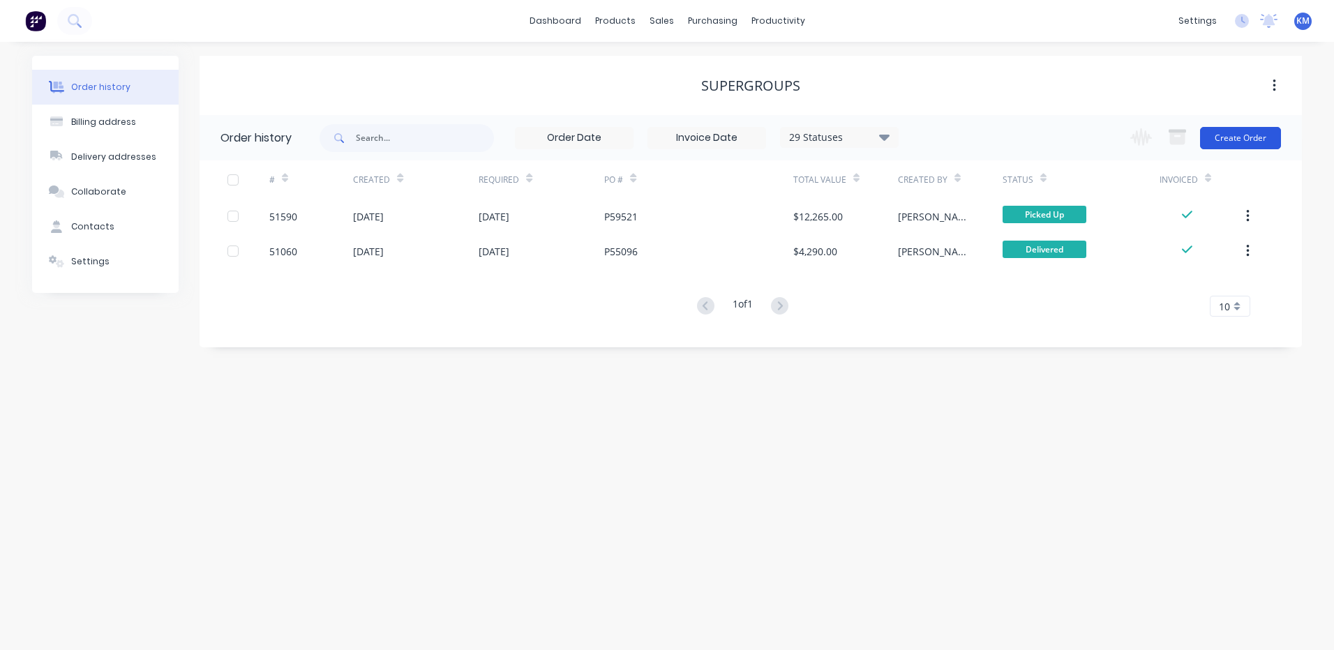
click at [1244, 143] on button "Create Order" at bounding box center [1240, 138] width 81 height 22
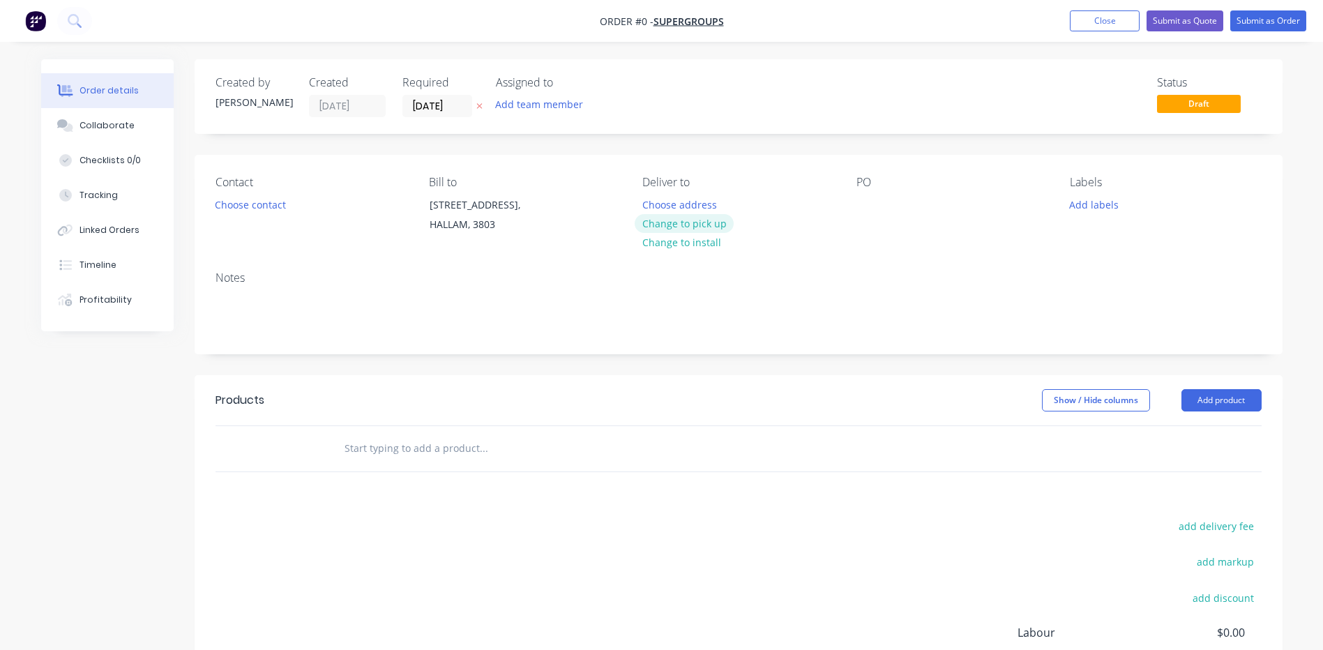
click at [707, 226] on button "Change to pick up" at bounding box center [684, 223] width 99 height 19
click at [866, 212] on div at bounding box center [868, 205] width 22 height 20
click at [246, 217] on div "Contact Choose contact" at bounding box center [311, 207] width 191 height 63
click at [250, 213] on button "Choose contact" at bounding box center [250, 204] width 86 height 19
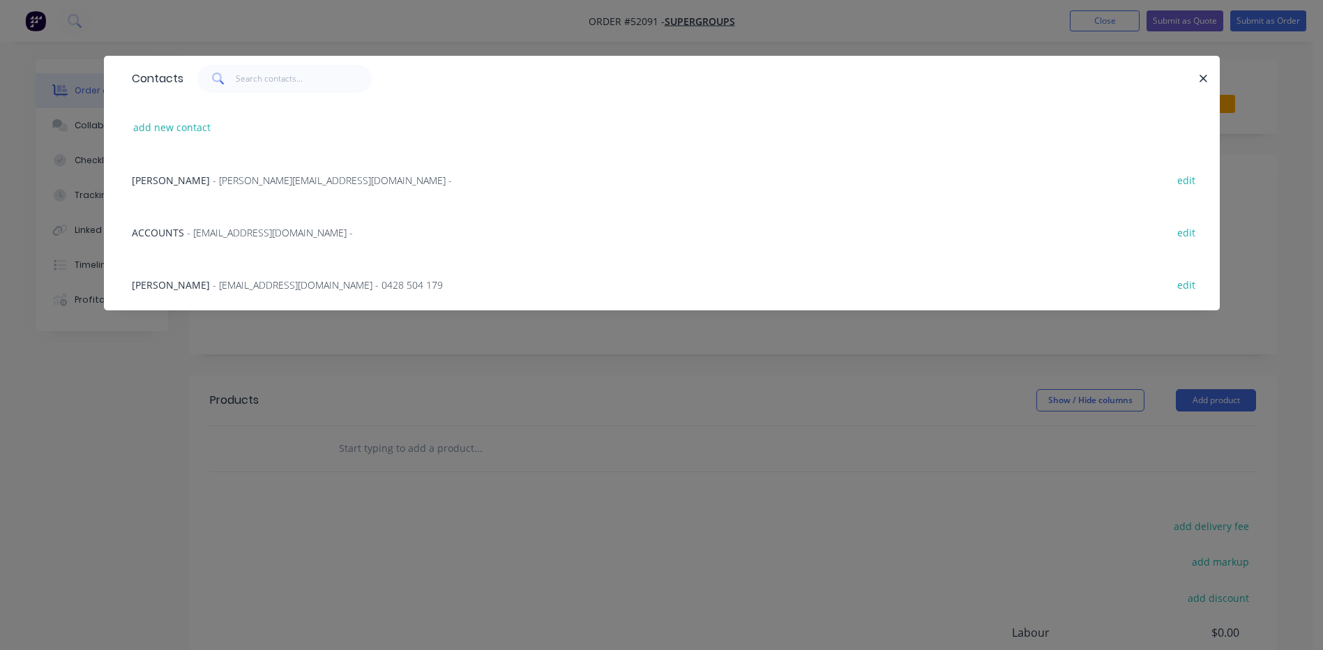
click at [279, 267] on div "[PERSON_NAME] - [EMAIL_ADDRESS][DOMAIN_NAME] - 0428 504 179 edit" at bounding box center [662, 284] width 1074 height 52
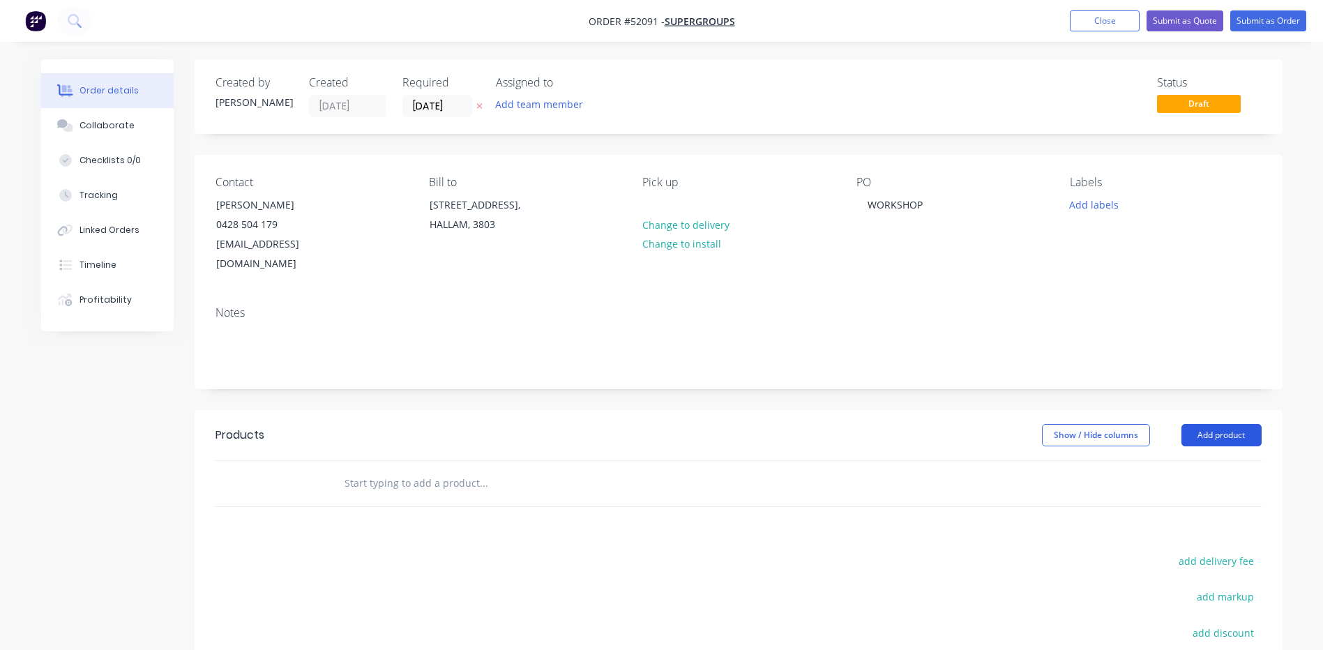
click at [1234, 424] on button "Add product" at bounding box center [1222, 435] width 80 height 22
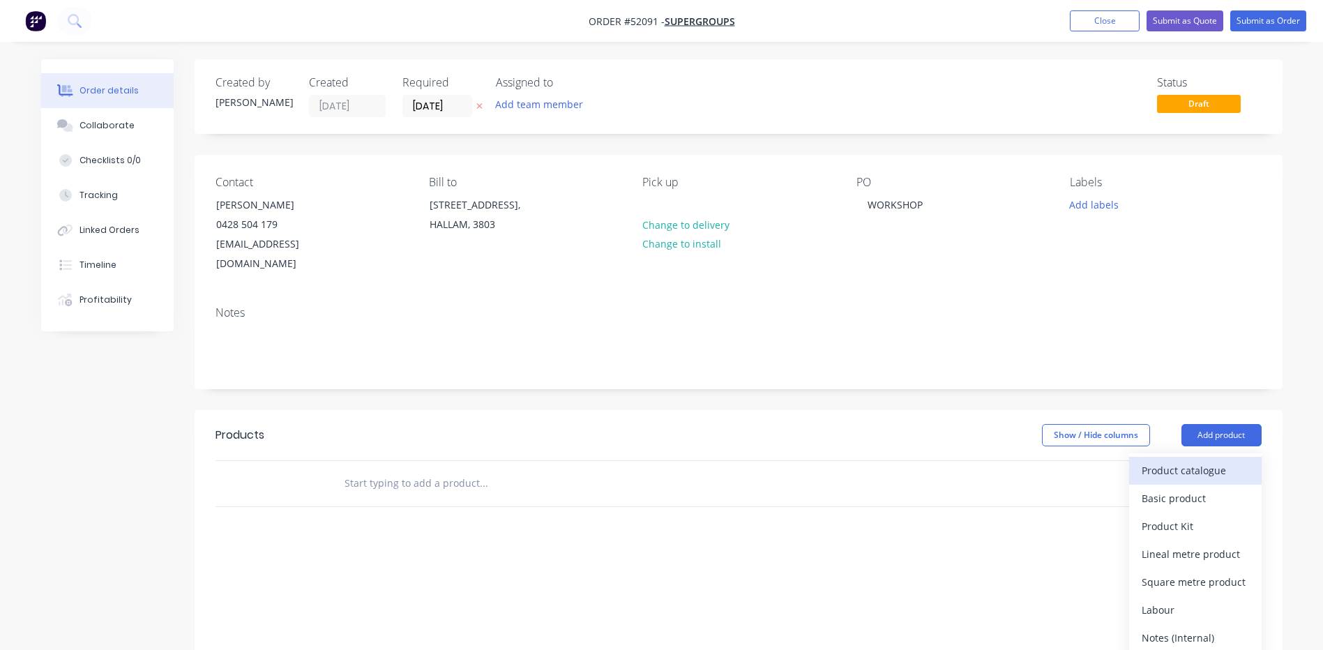
click at [1210, 460] on div "Product catalogue" at bounding box center [1195, 470] width 107 height 20
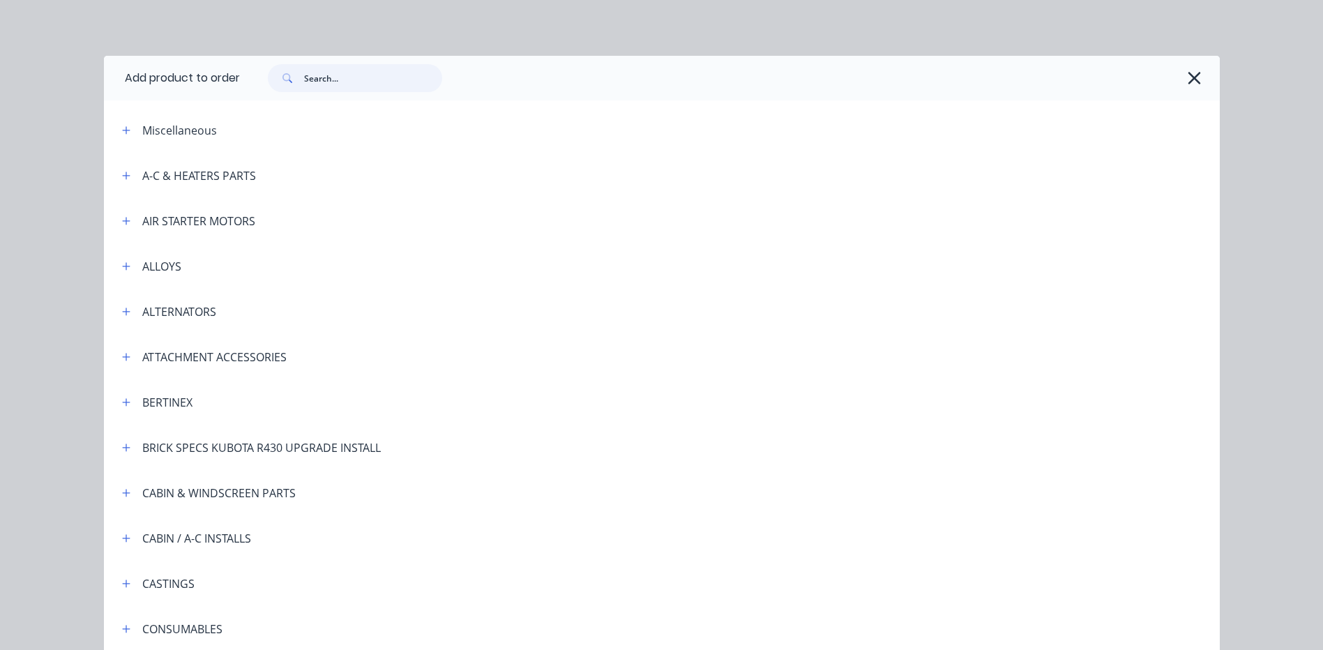
click at [317, 84] on input "text" at bounding box center [373, 78] width 138 height 28
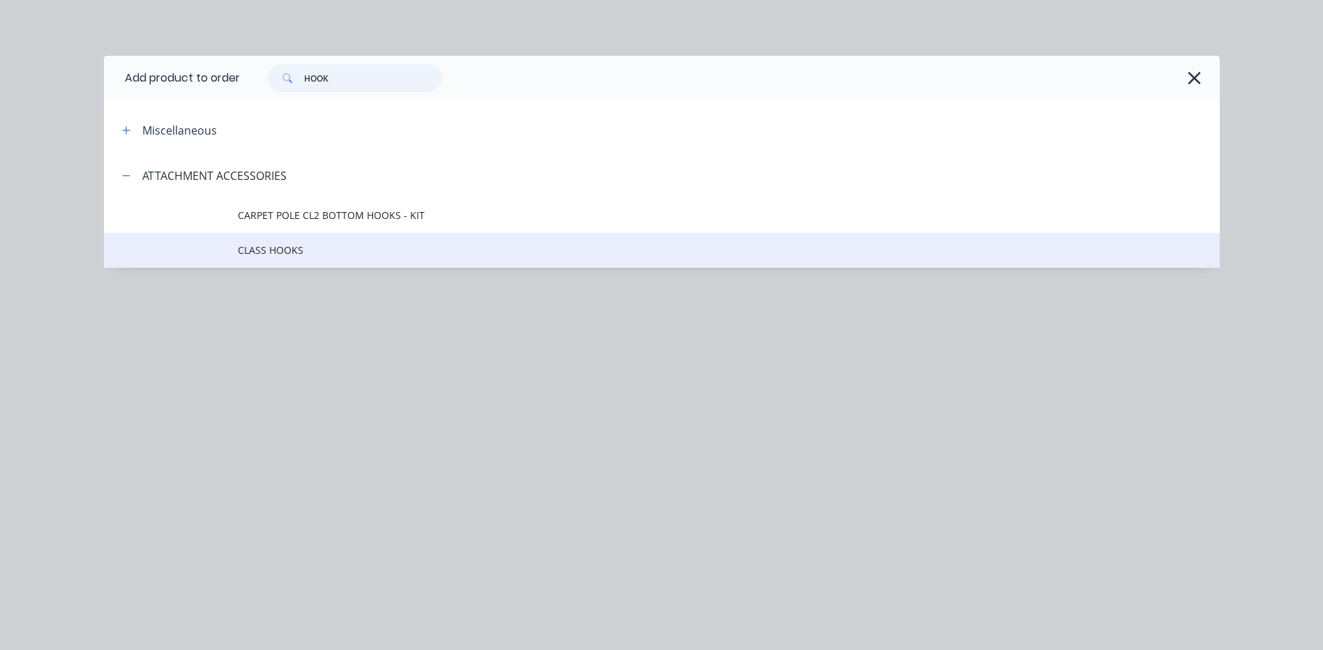
type input "HOOK"
click at [348, 248] on span "CLASS HOOKS" at bounding box center [630, 250] width 785 height 15
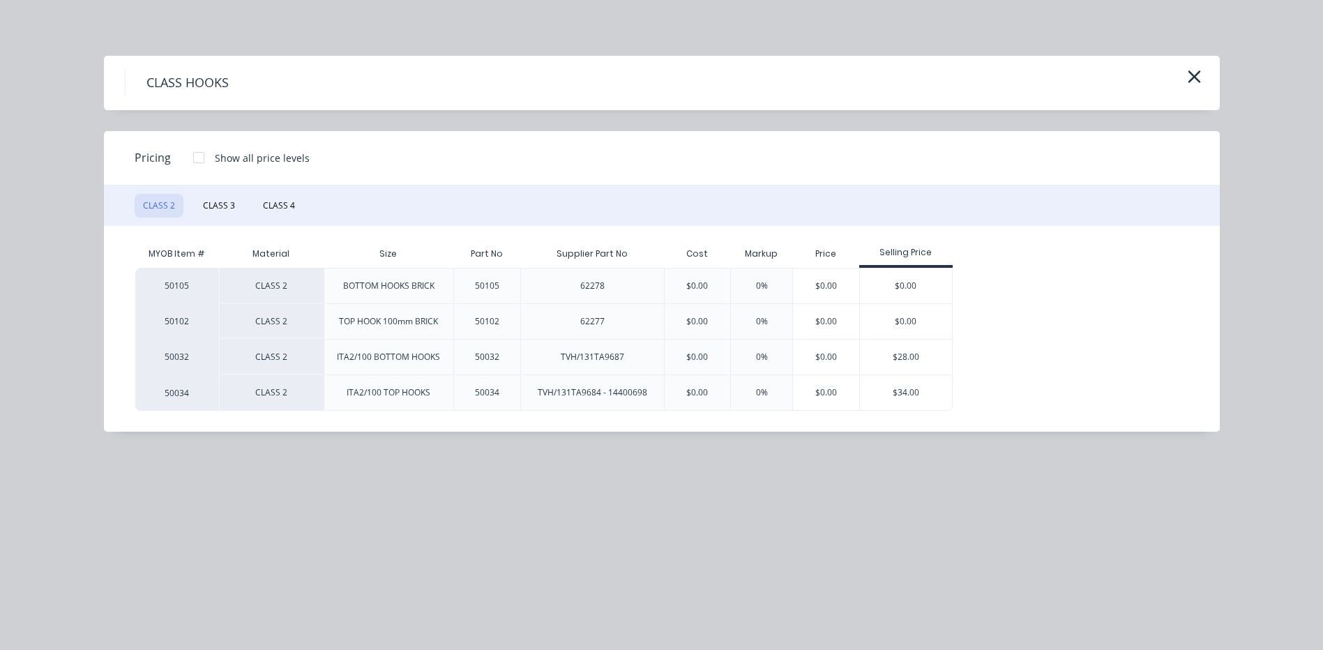
scroll to position [70, 0]
click at [889, 354] on div "$28.00" at bounding box center [906, 357] width 93 height 35
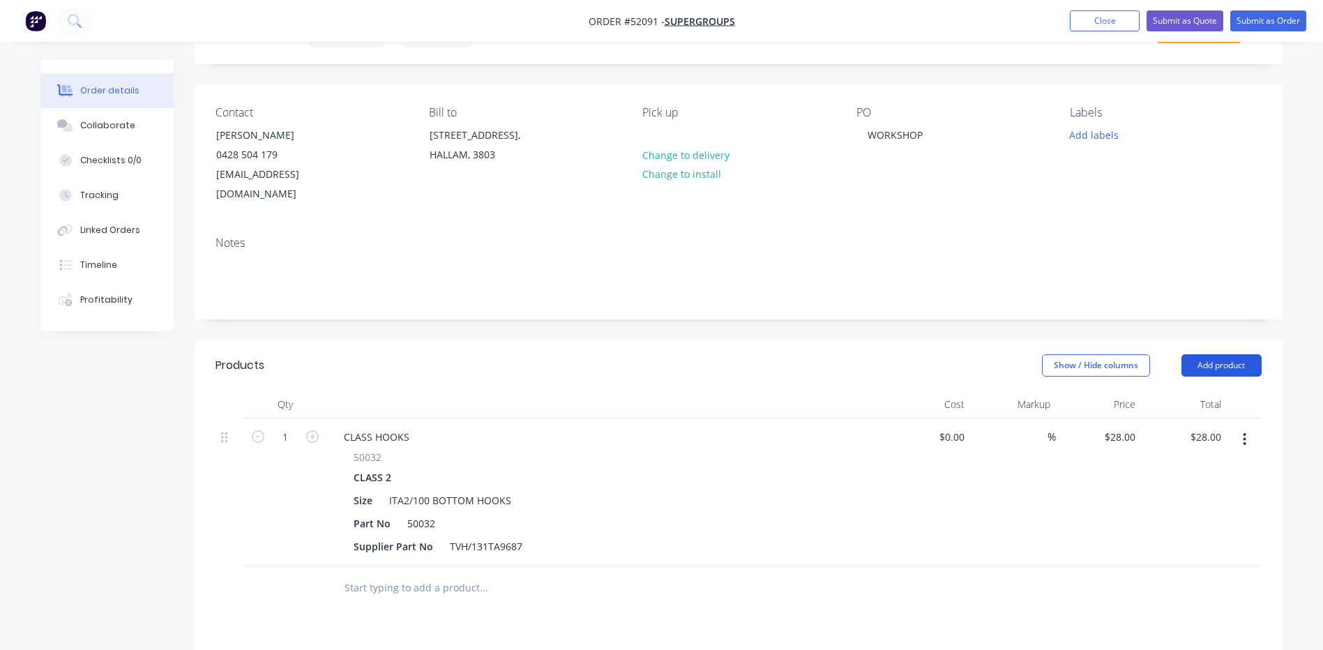
click at [1194, 354] on button "Add product" at bounding box center [1222, 365] width 80 height 22
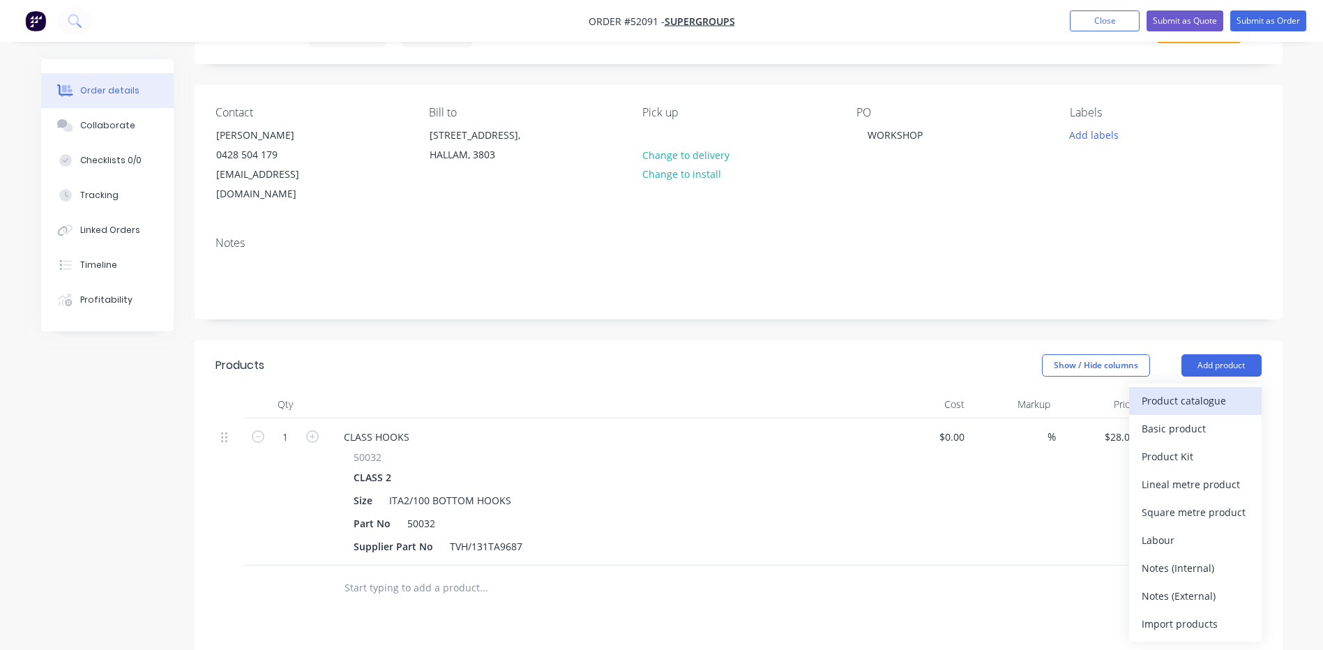
click at [1186, 391] on div "Product catalogue" at bounding box center [1195, 401] width 107 height 20
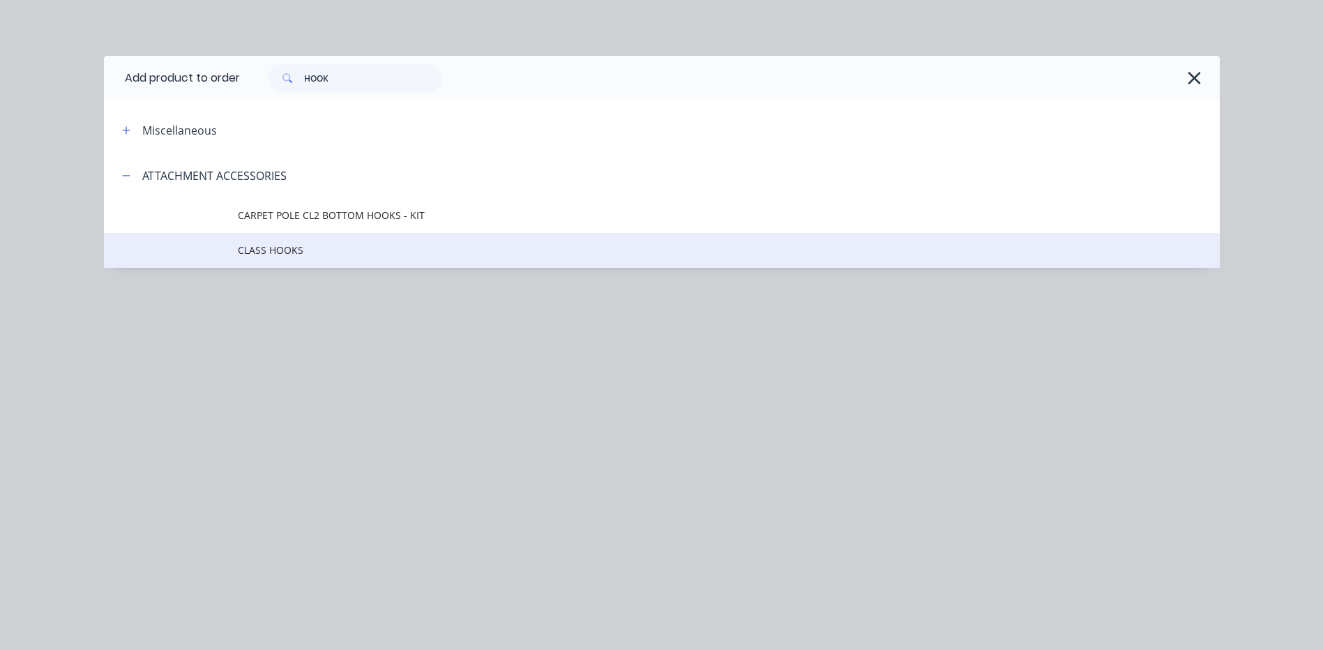
click at [355, 250] on span "CLASS HOOKS" at bounding box center [630, 250] width 785 height 15
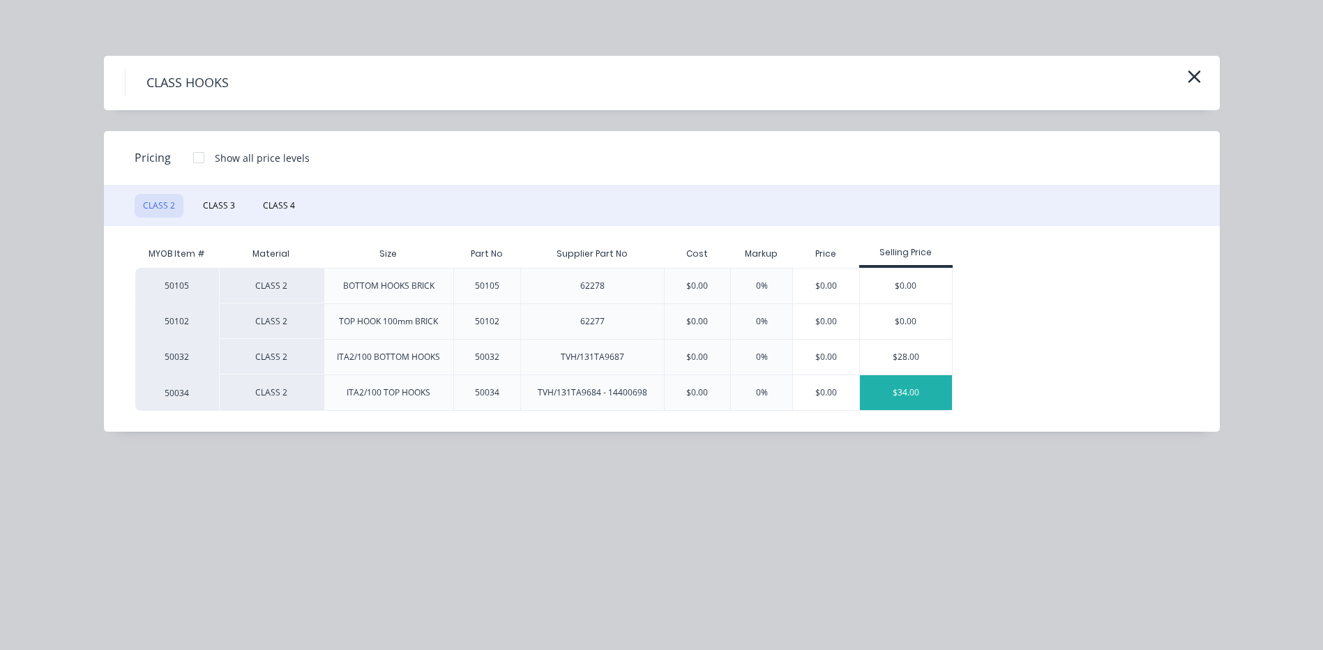
click at [918, 388] on div "$34.00" at bounding box center [906, 392] width 93 height 35
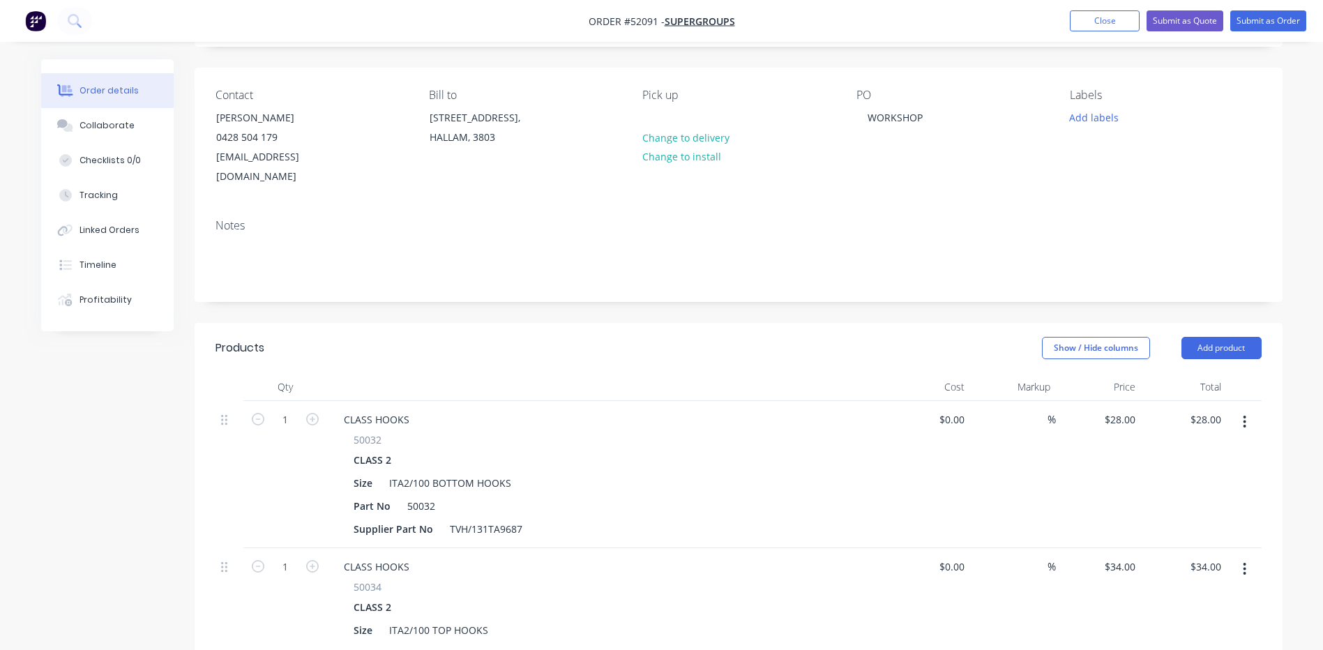
scroll to position [0, 0]
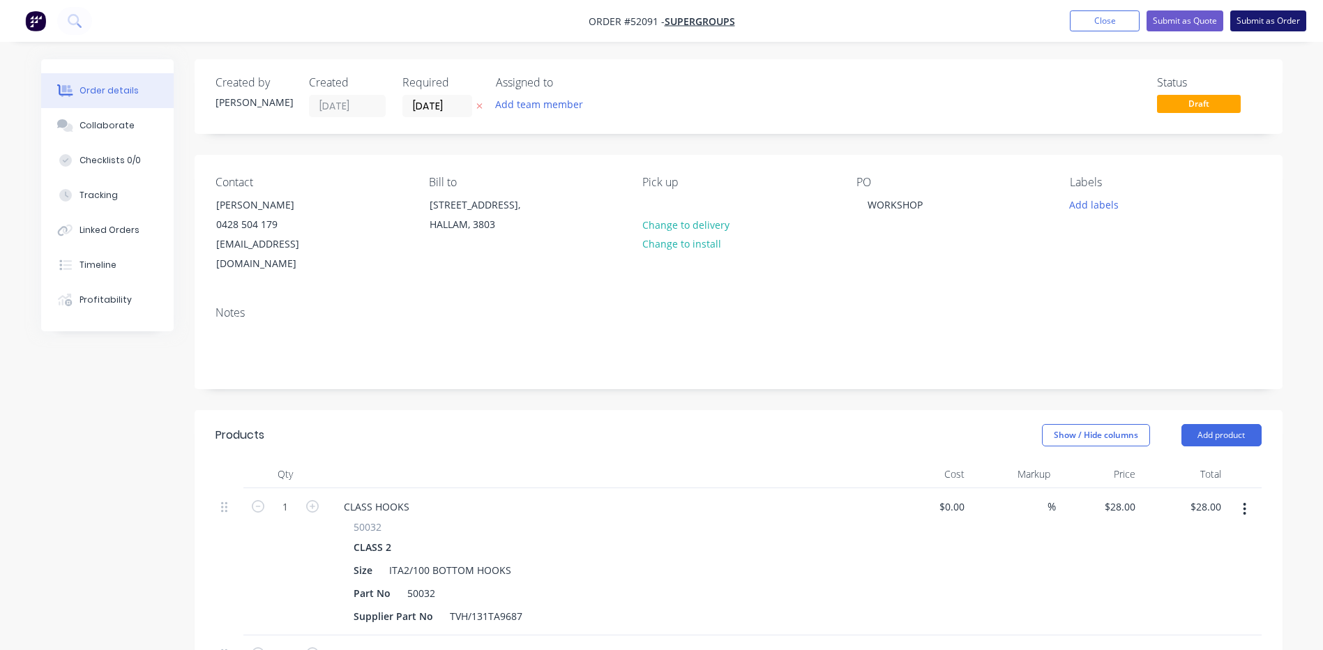
click at [1246, 27] on button "Submit as Order" at bounding box center [1268, 20] width 76 height 21
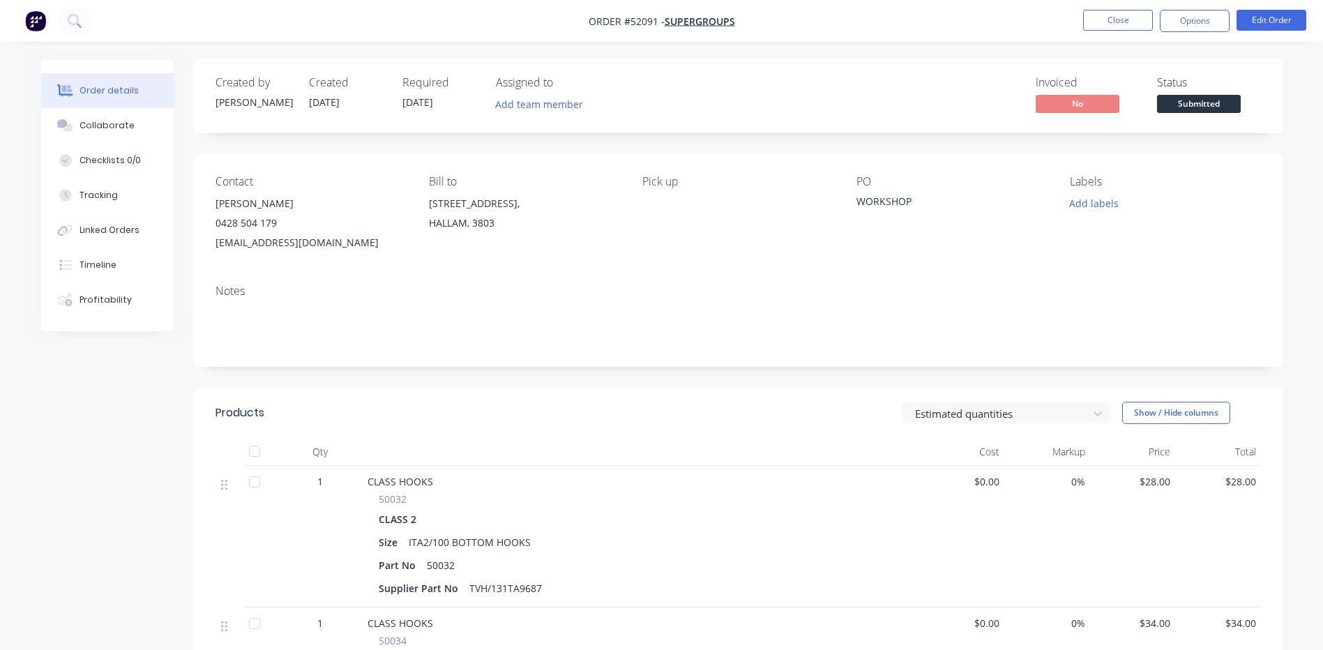
click at [1215, 104] on span "Submitted" at bounding box center [1199, 103] width 84 height 17
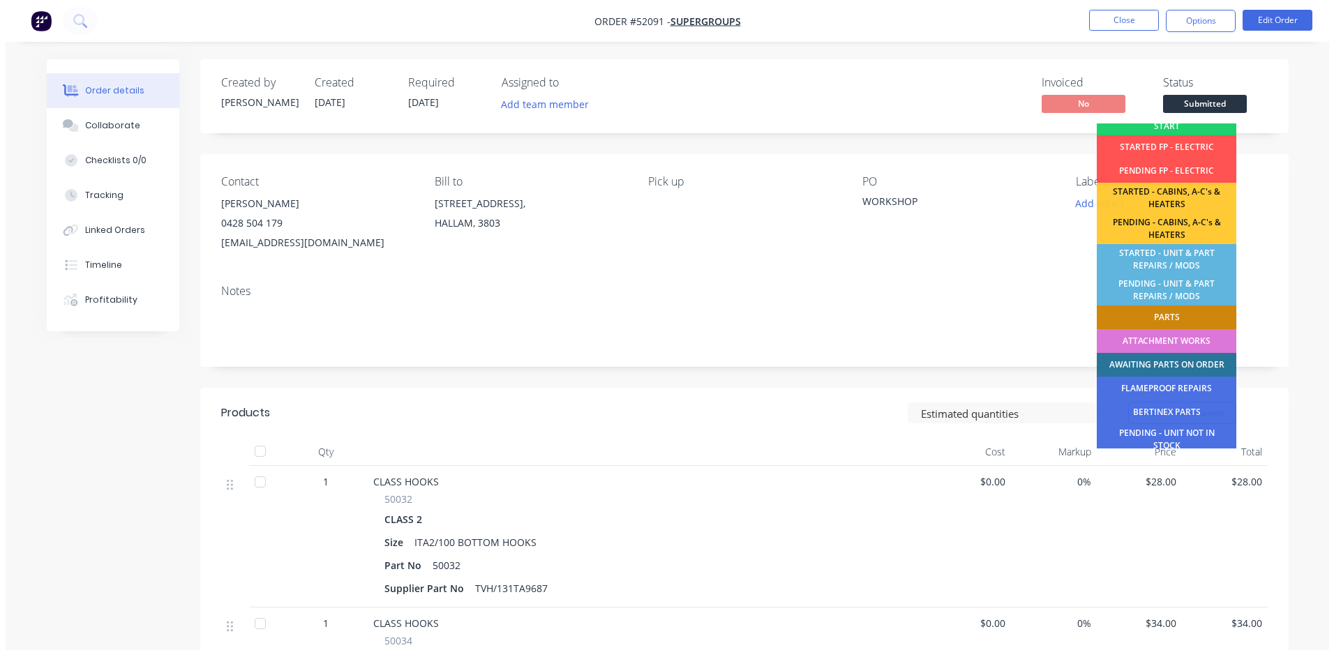
scroll to position [276, 0]
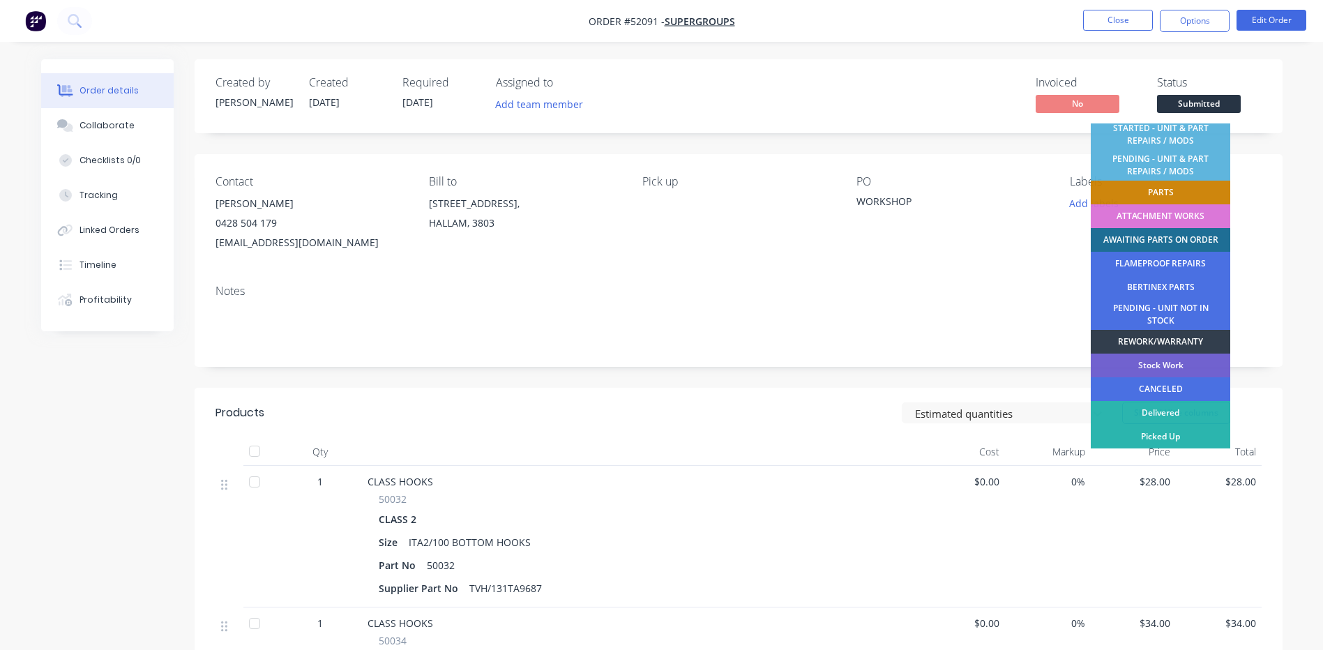
click at [1168, 246] on div "AWAITING PARTS ON ORDER" at bounding box center [1160, 240] width 139 height 24
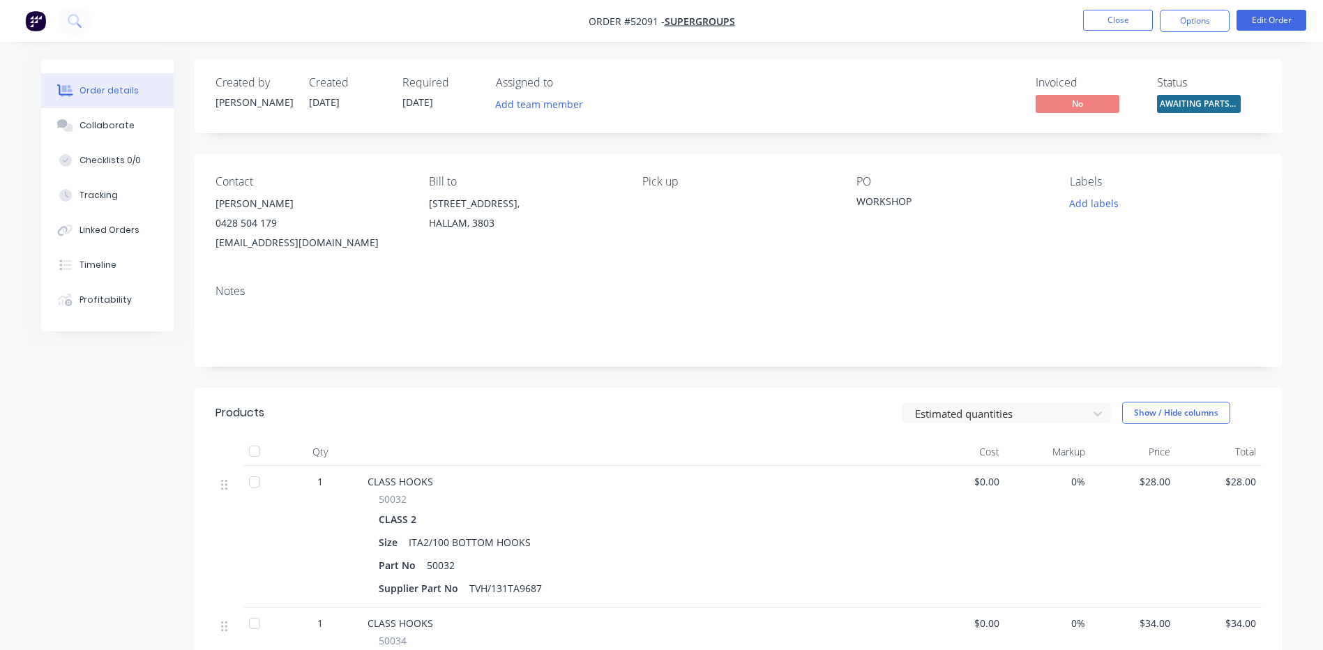
click at [1166, 33] on nav "Order #52091 - SUPERGROUPS Close Options Edit Order" at bounding box center [661, 21] width 1323 height 42
click at [1172, 27] on button "Options" at bounding box center [1195, 21] width 70 height 22
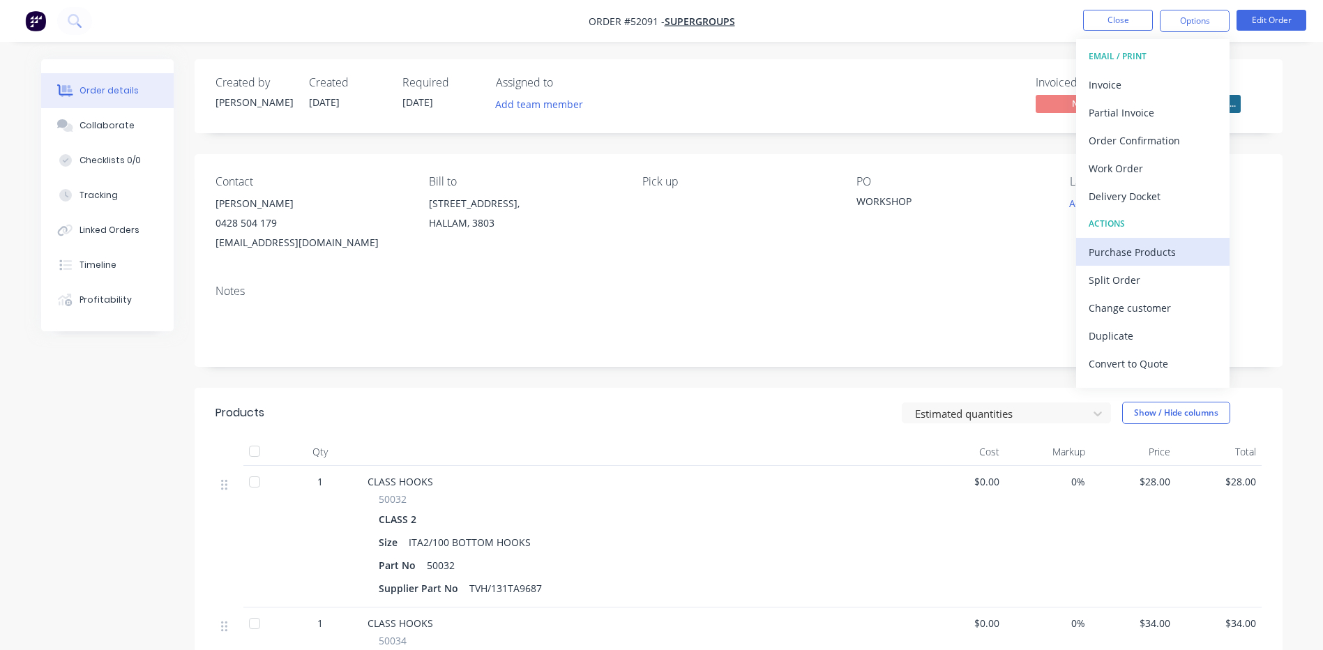
click at [1142, 254] on div "Purchase Products" at bounding box center [1153, 252] width 128 height 20
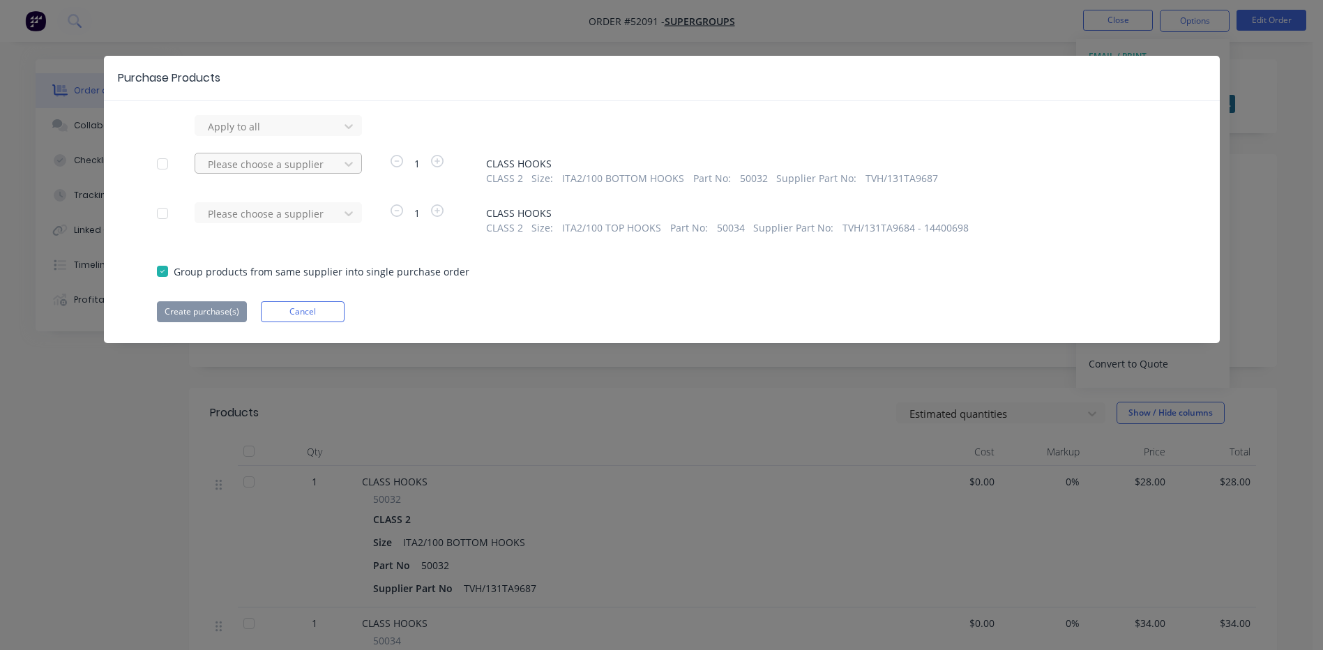
click at [246, 153] on div "Please choose a supplier" at bounding box center [269, 163] width 134 height 21
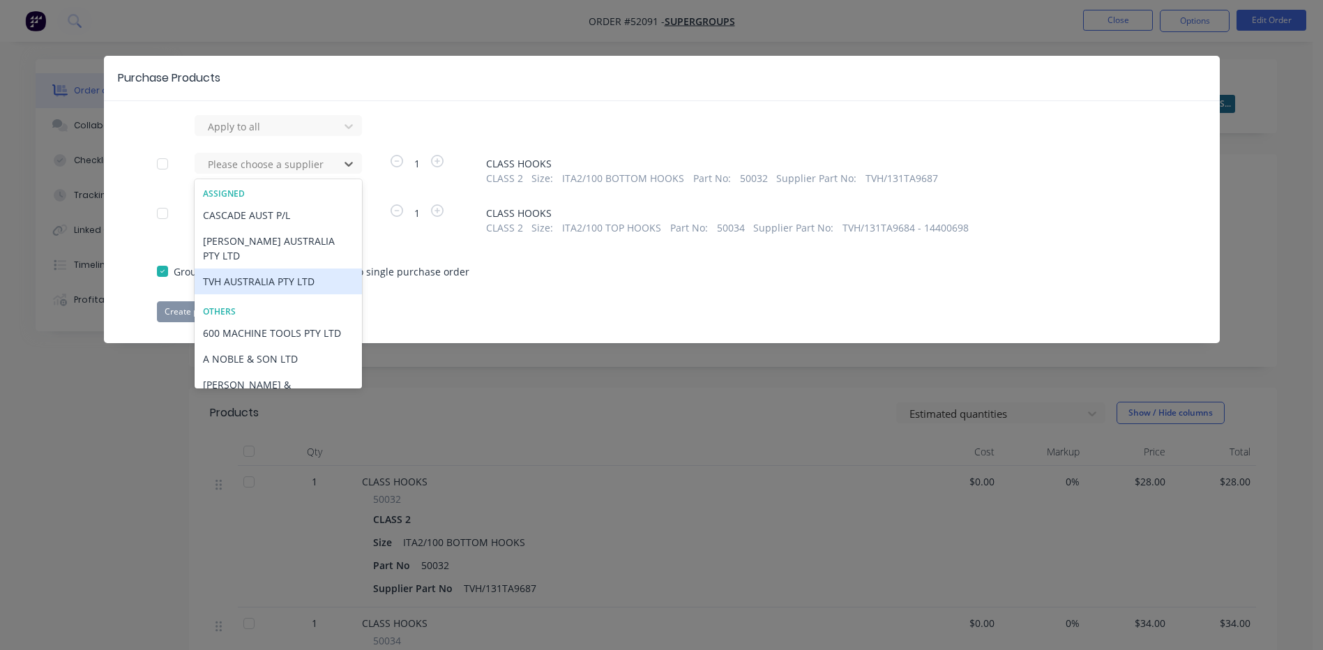
click at [259, 269] on div "TVH AUSTRALIA PTY LTD" at bounding box center [278, 282] width 167 height 26
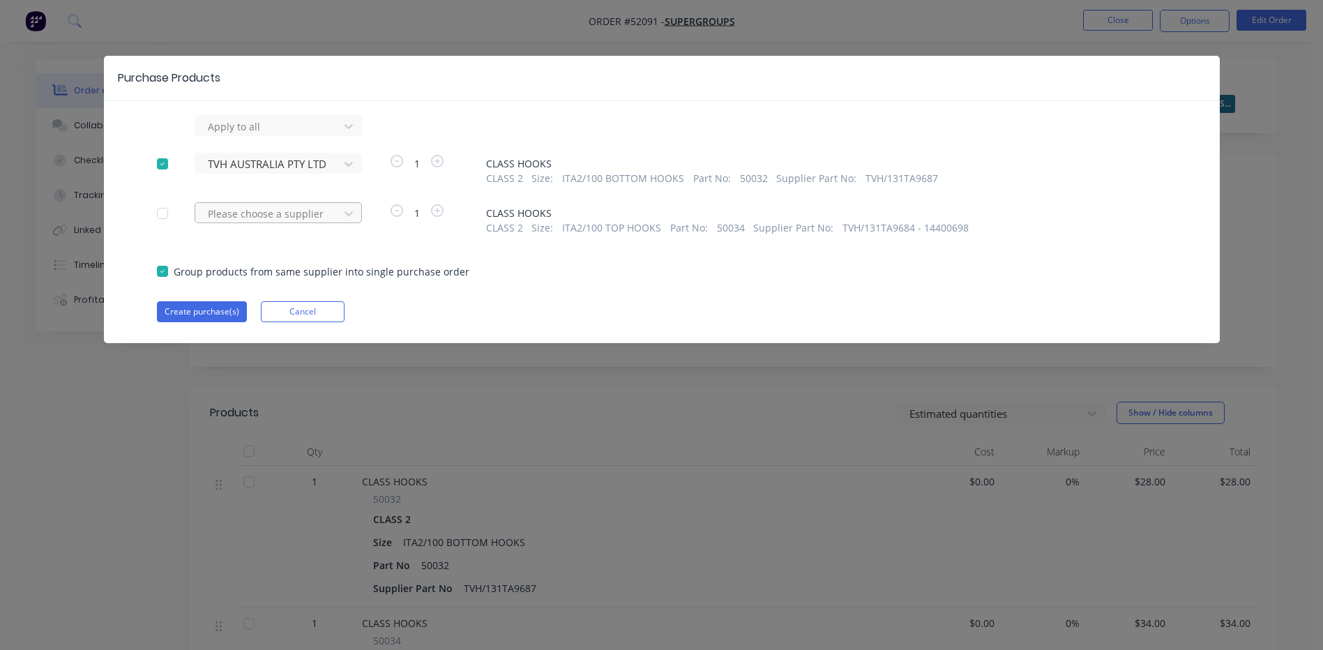
click at [281, 213] on div at bounding box center [269, 213] width 126 height 17
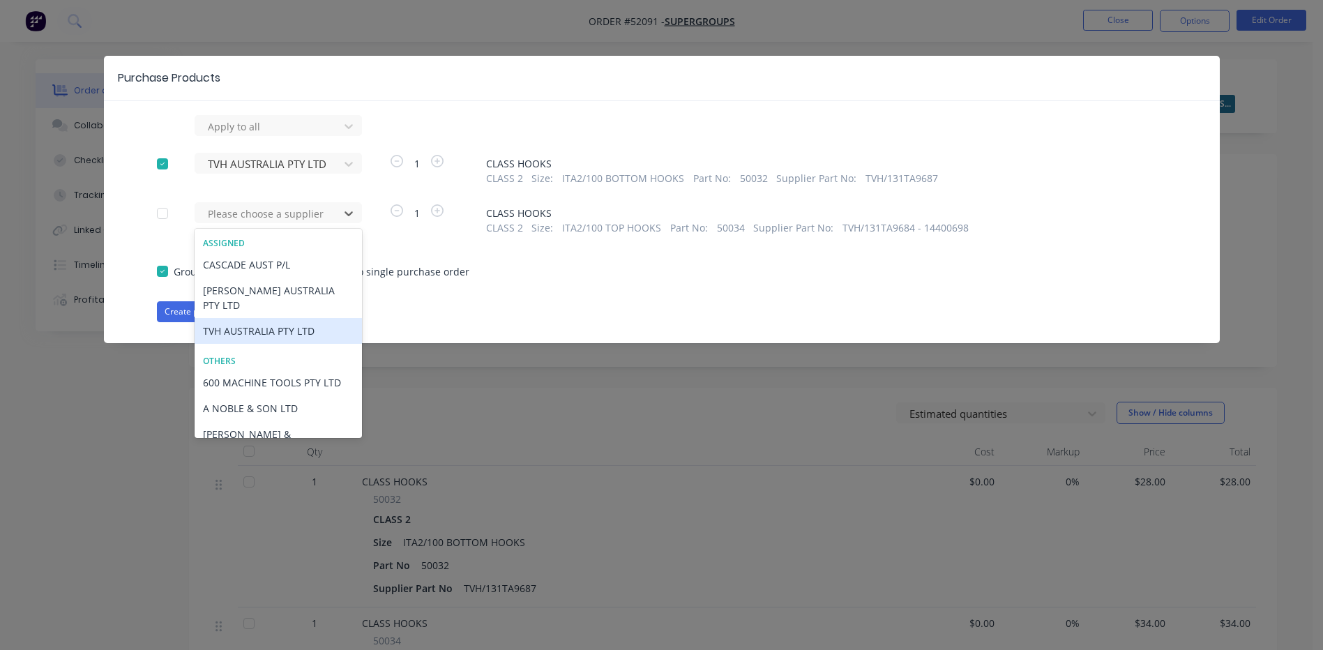
click at [245, 318] on div "TVH AUSTRALIA PTY LTD" at bounding box center [278, 331] width 167 height 26
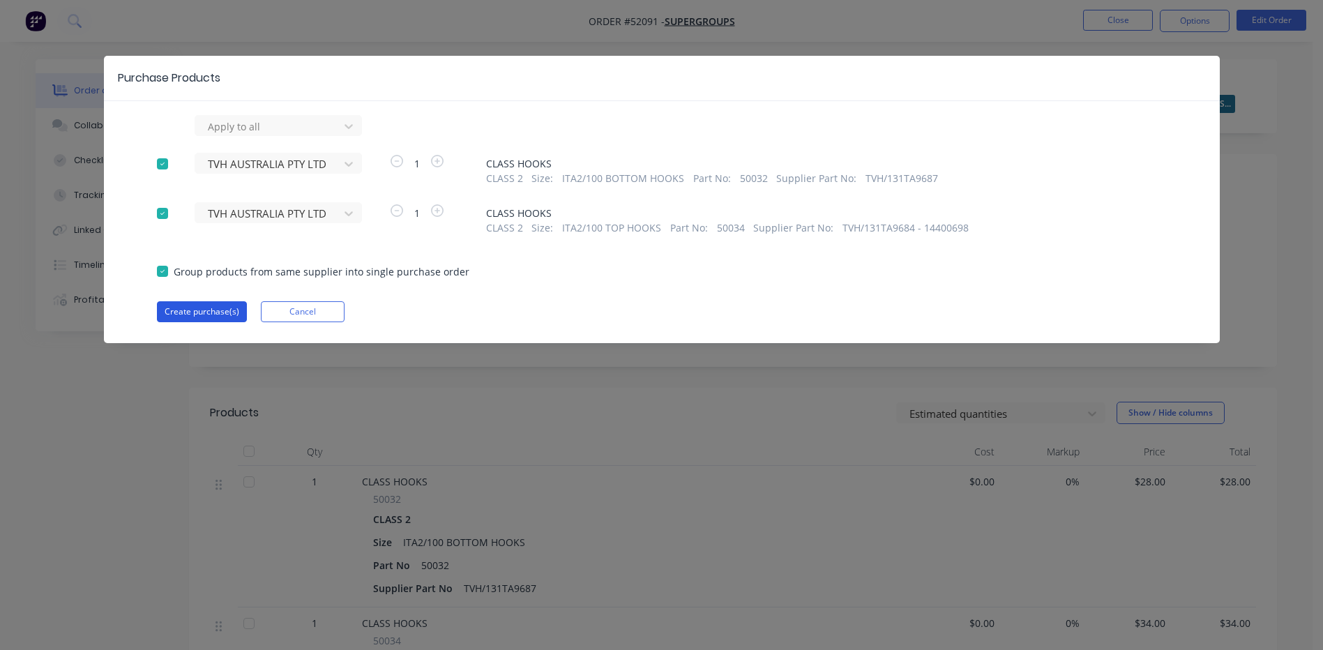
click at [210, 310] on button "Create purchase(s)" at bounding box center [202, 311] width 90 height 21
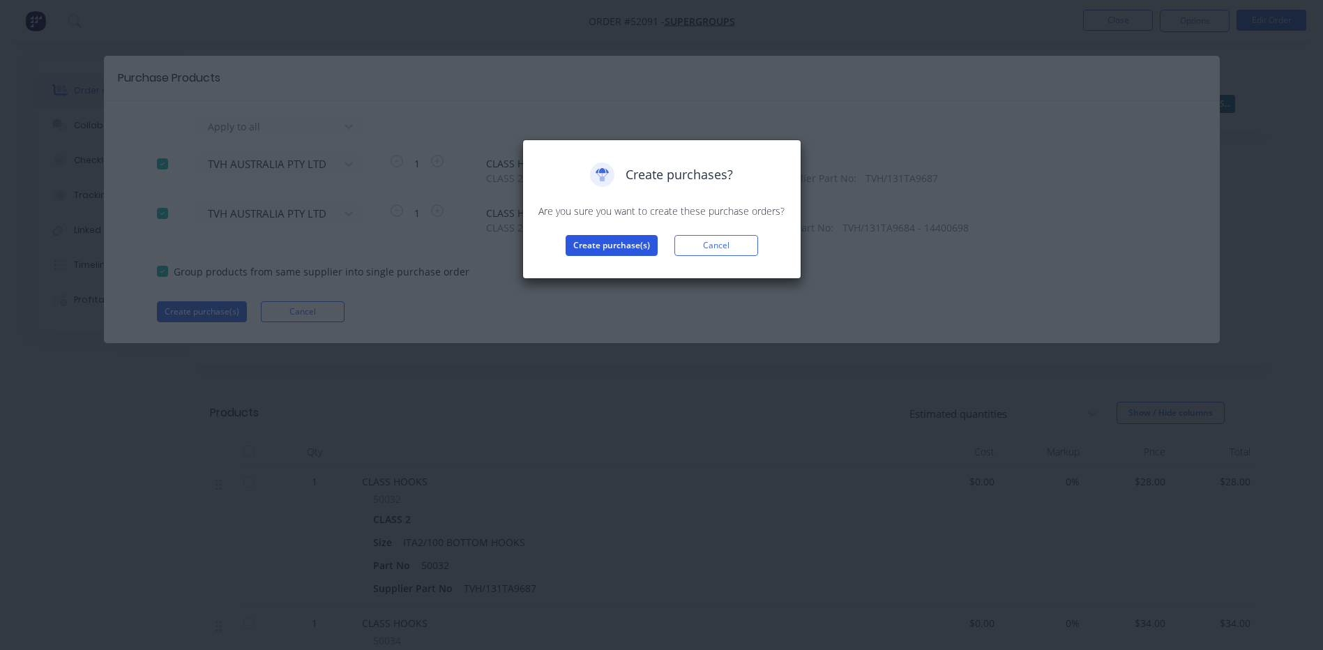
click at [605, 237] on button "Create purchase(s)" at bounding box center [612, 245] width 92 height 21
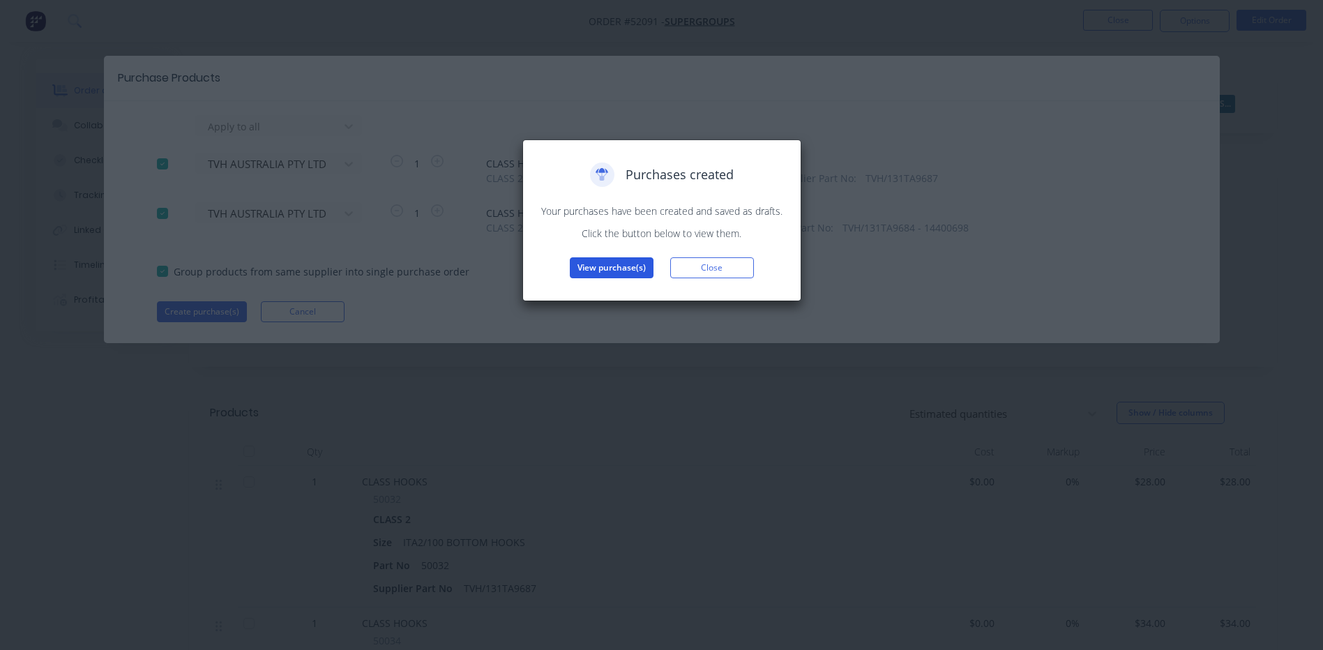
click at [619, 272] on button "View purchase(s)" at bounding box center [612, 267] width 84 height 21
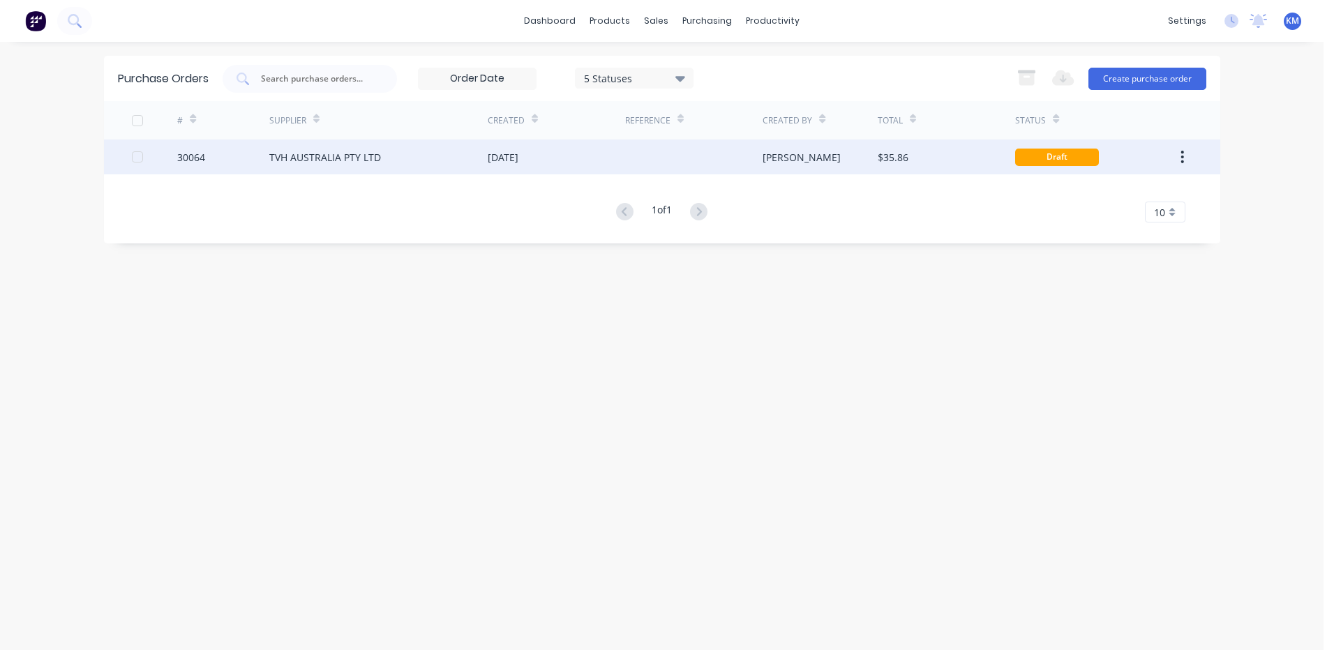
click at [831, 156] on div "[PERSON_NAME]" at bounding box center [819, 156] width 115 height 35
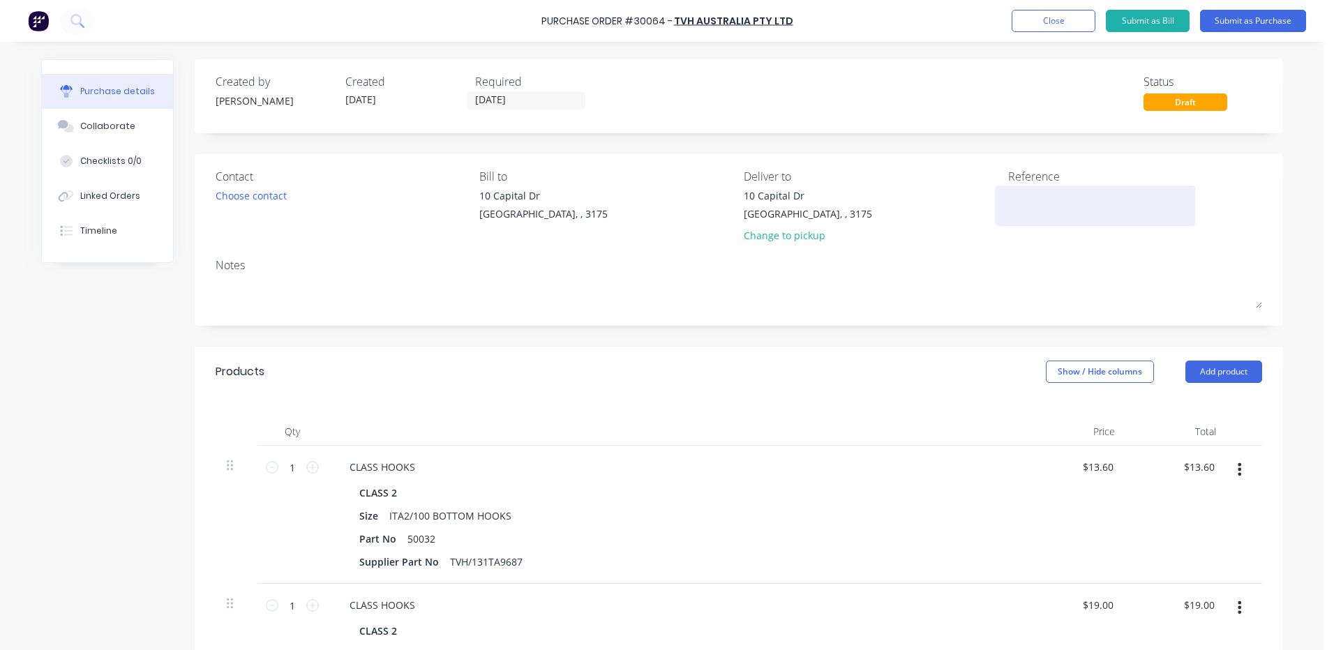
click at [1041, 200] on textarea at bounding box center [1095, 203] width 174 height 31
type textarea "TYNE HOOKS - SUPERGRO"
type textarea "x"
type textarea "TYNE HOOKS - SUPERGROU"
type textarea "x"
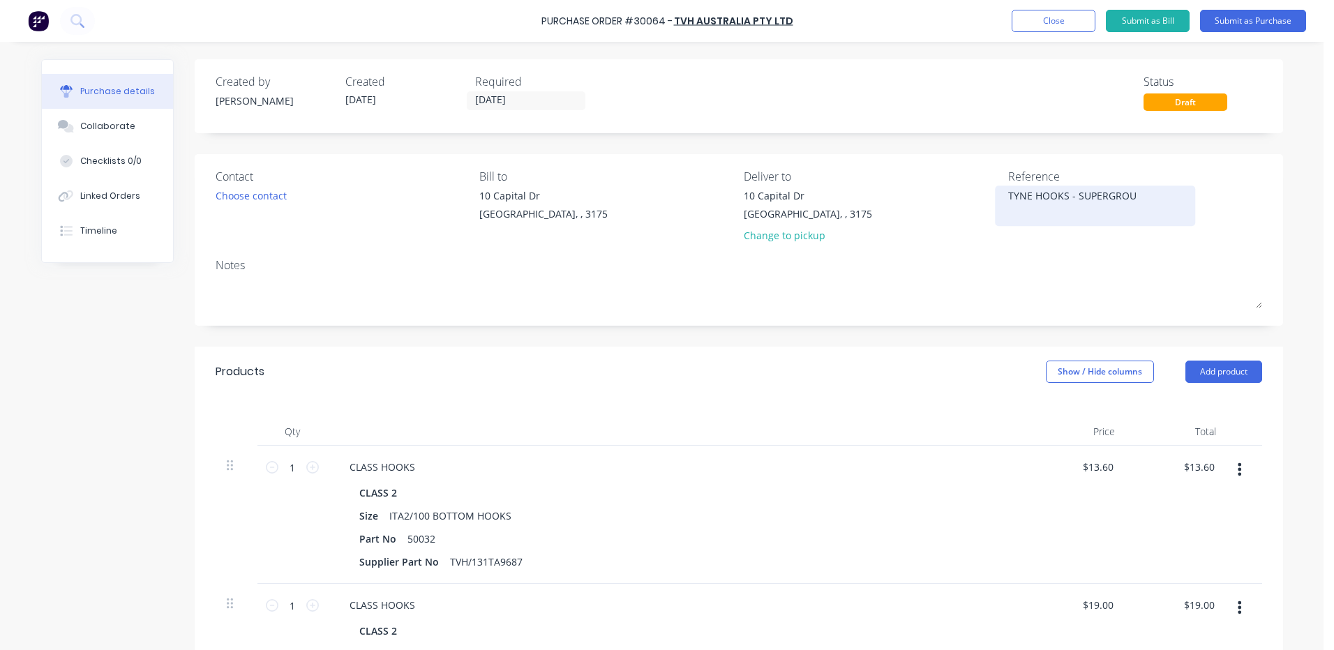
type textarea "TYNE HOOKS - SUPERGROUP"
type textarea "x"
type textarea "TYNE HOOKS - SUPERGROUPS"
type textarea "x"
type textarea "TYNE HOOKS - SUPERGROUPS"
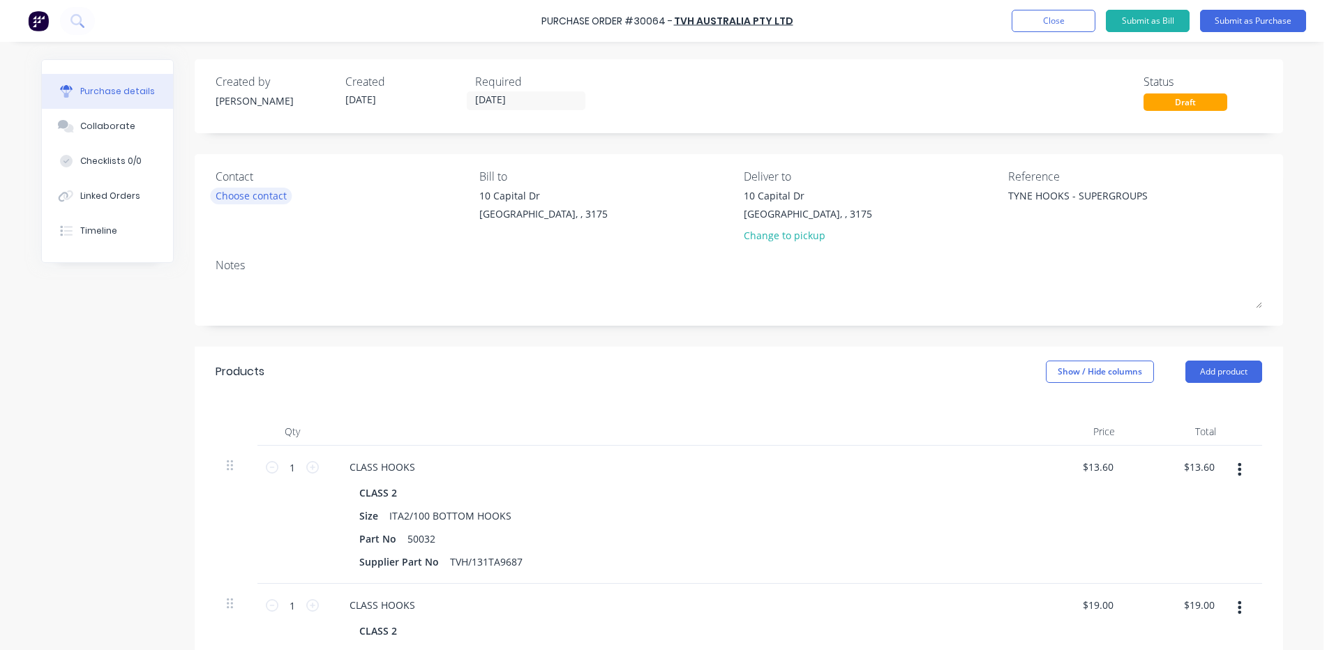
click at [227, 197] on div "Choose contact" at bounding box center [251, 195] width 71 height 15
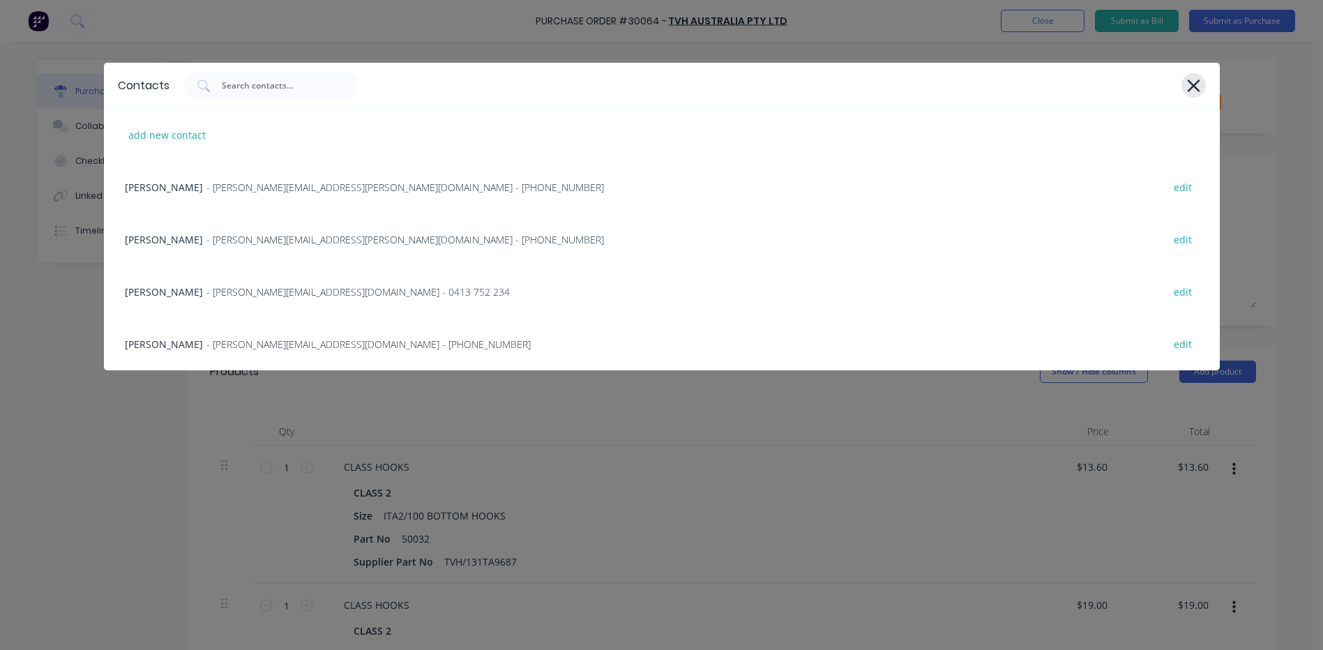
click at [1186, 86] on icon at bounding box center [1193, 86] width 15 height 20
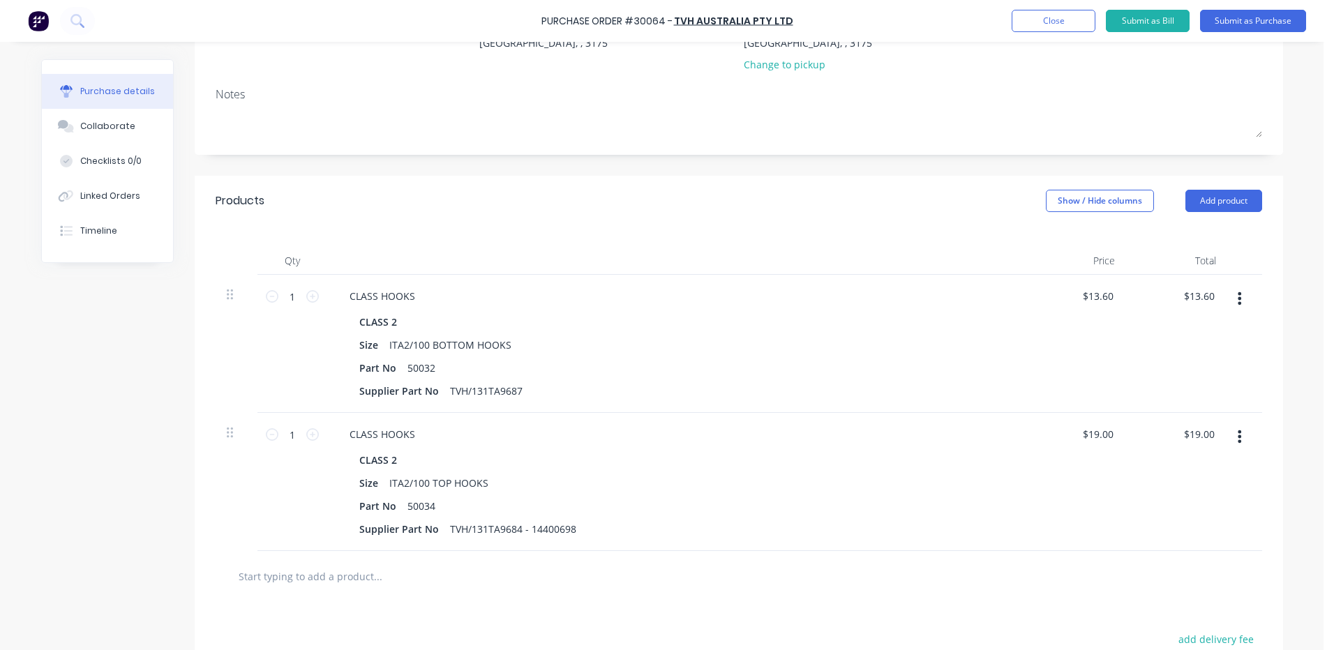
scroll to position [209, 0]
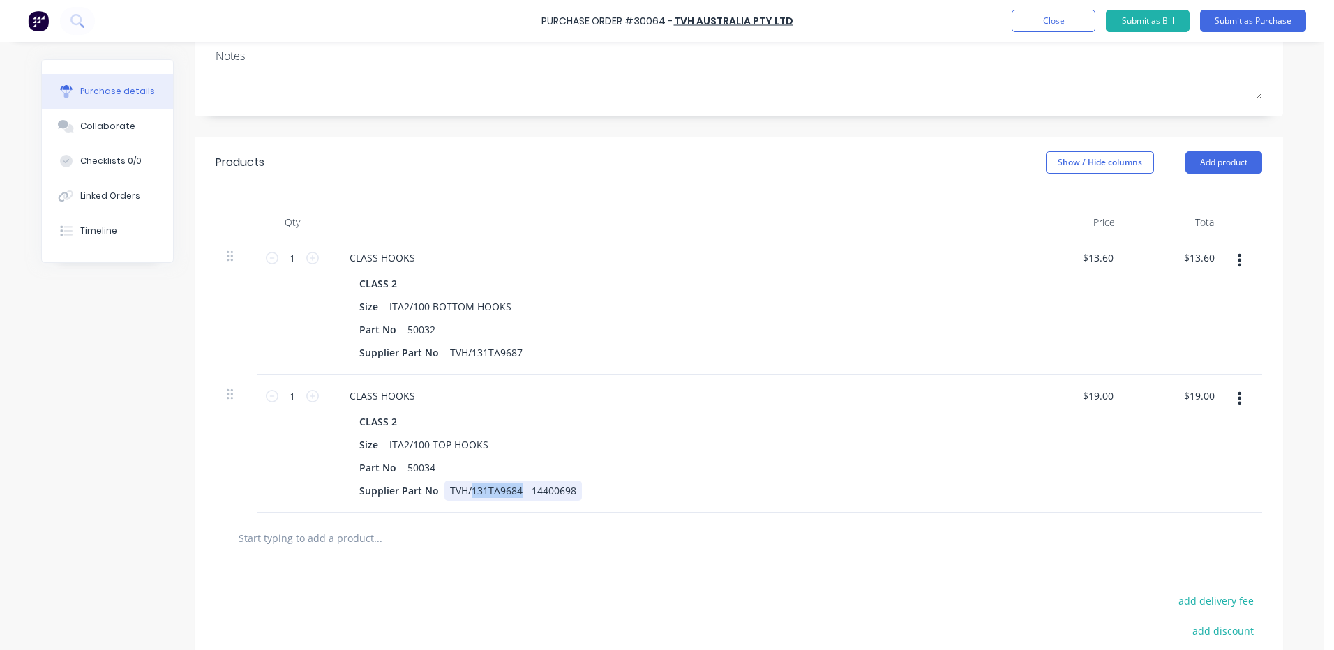
drag, startPoint x: 514, startPoint y: 489, endPoint x: 467, endPoint y: 492, distance: 47.6
click at [467, 492] on div "TVH/131TA9684 - 14400698" at bounding box center [512, 491] width 137 height 20
copy div "131TA9684"
click at [1239, 402] on button "button" at bounding box center [1239, 398] width 33 height 25
click at [1178, 520] on button "Delete" at bounding box center [1197, 519] width 119 height 28
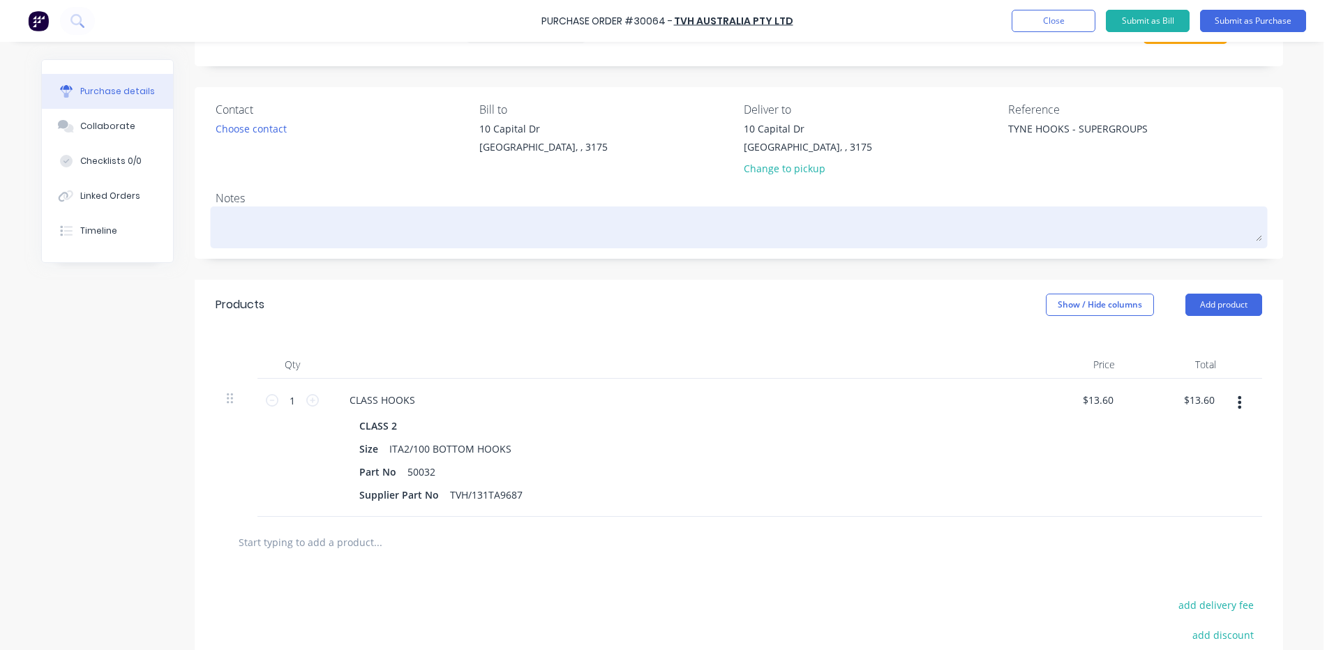
scroll to position [0, 0]
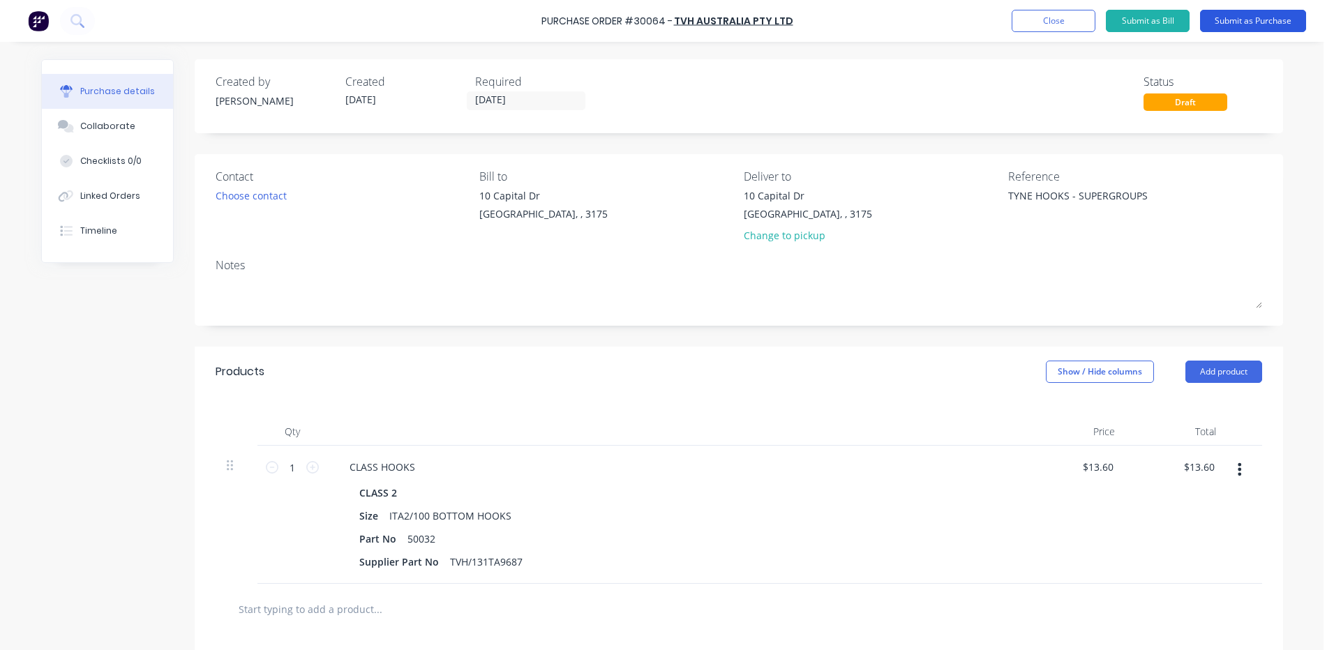
click at [1274, 22] on button "Submit as Purchase" at bounding box center [1253, 21] width 106 height 22
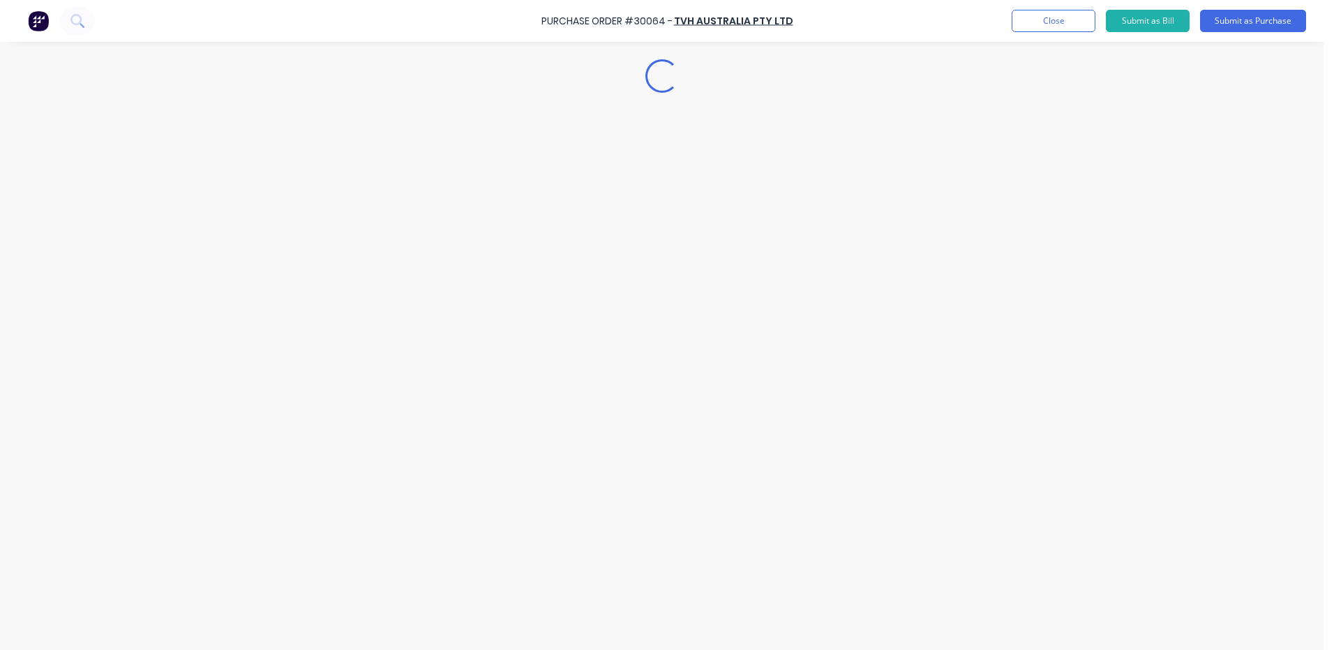
type textarea "x"
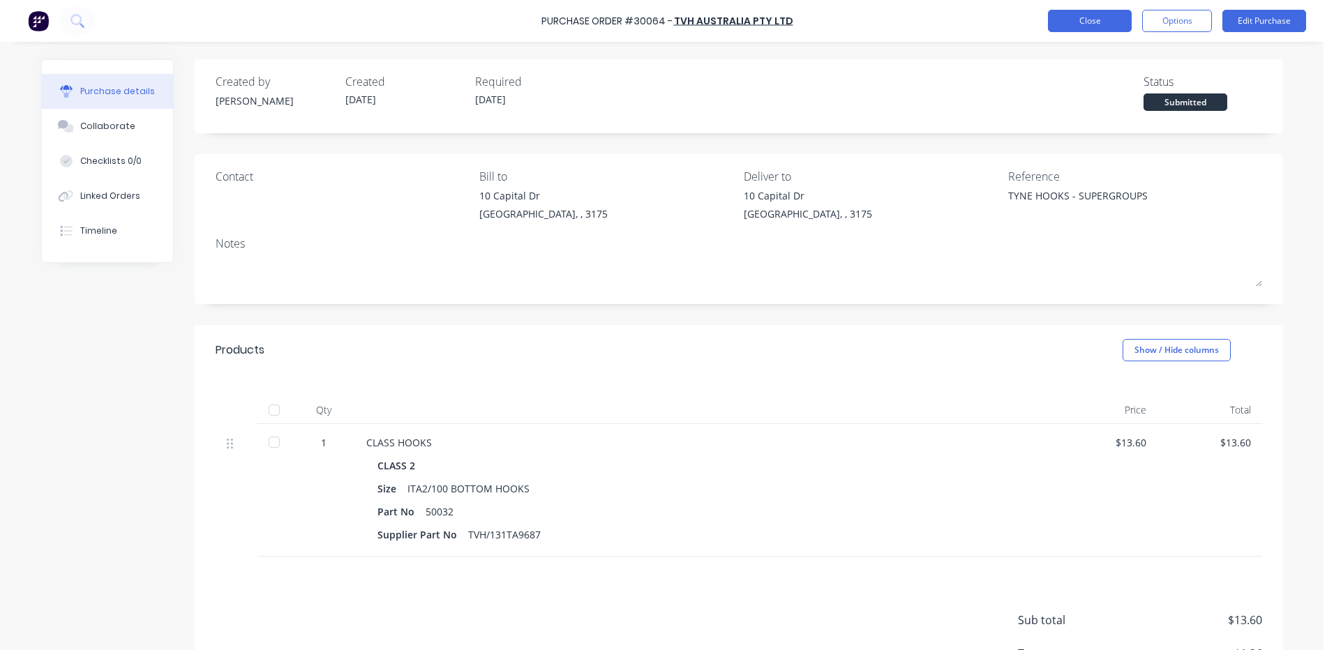
click at [1101, 18] on button "Close" at bounding box center [1090, 21] width 84 height 22
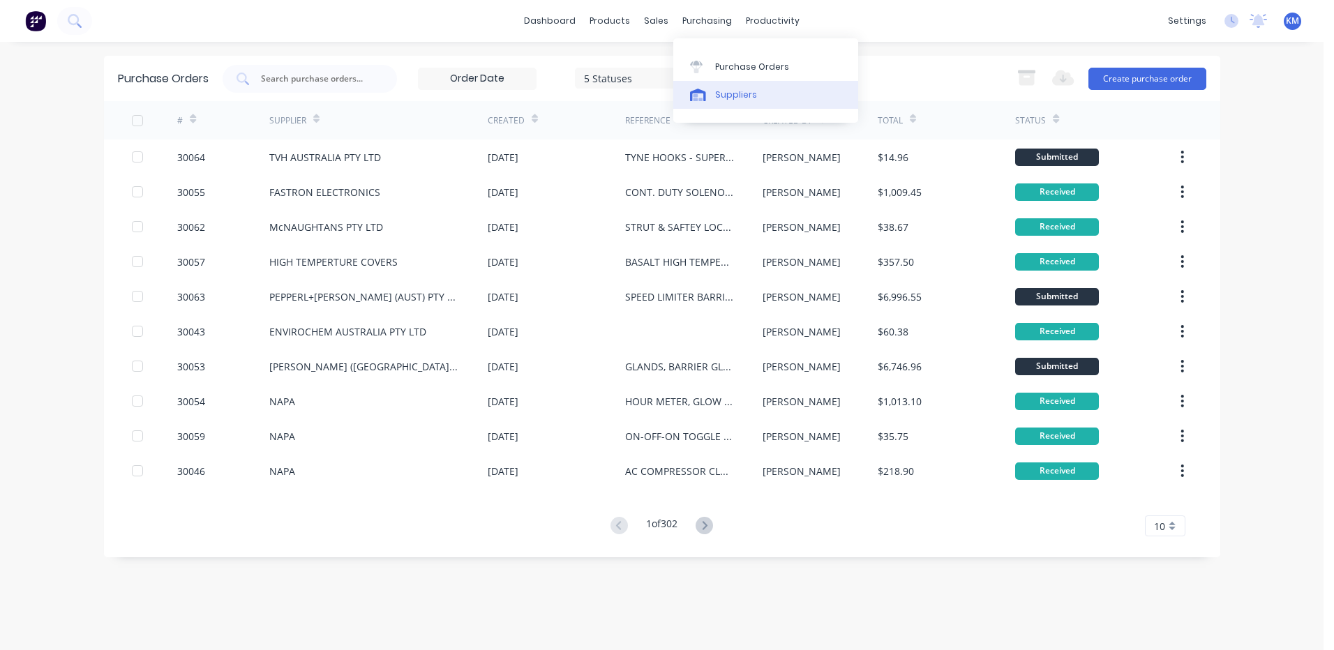
click at [727, 98] on div "Suppliers" at bounding box center [736, 95] width 42 height 13
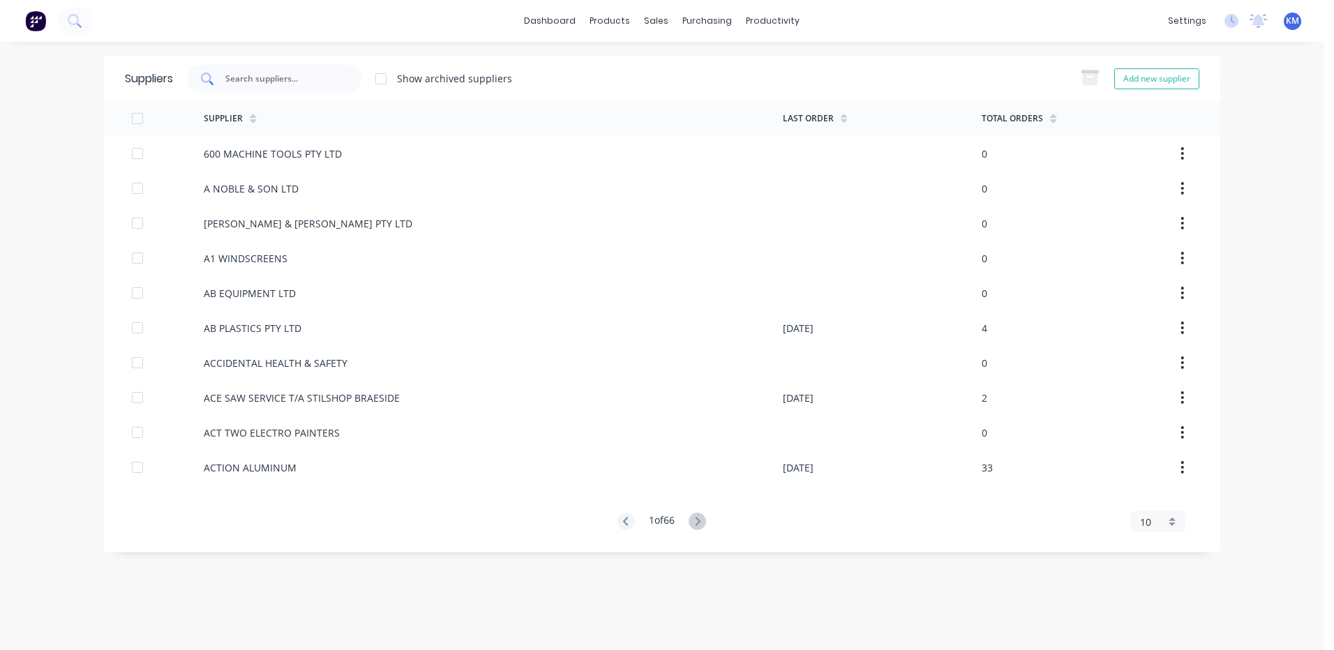
click at [314, 77] on input "text" at bounding box center [282, 79] width 116 height 14
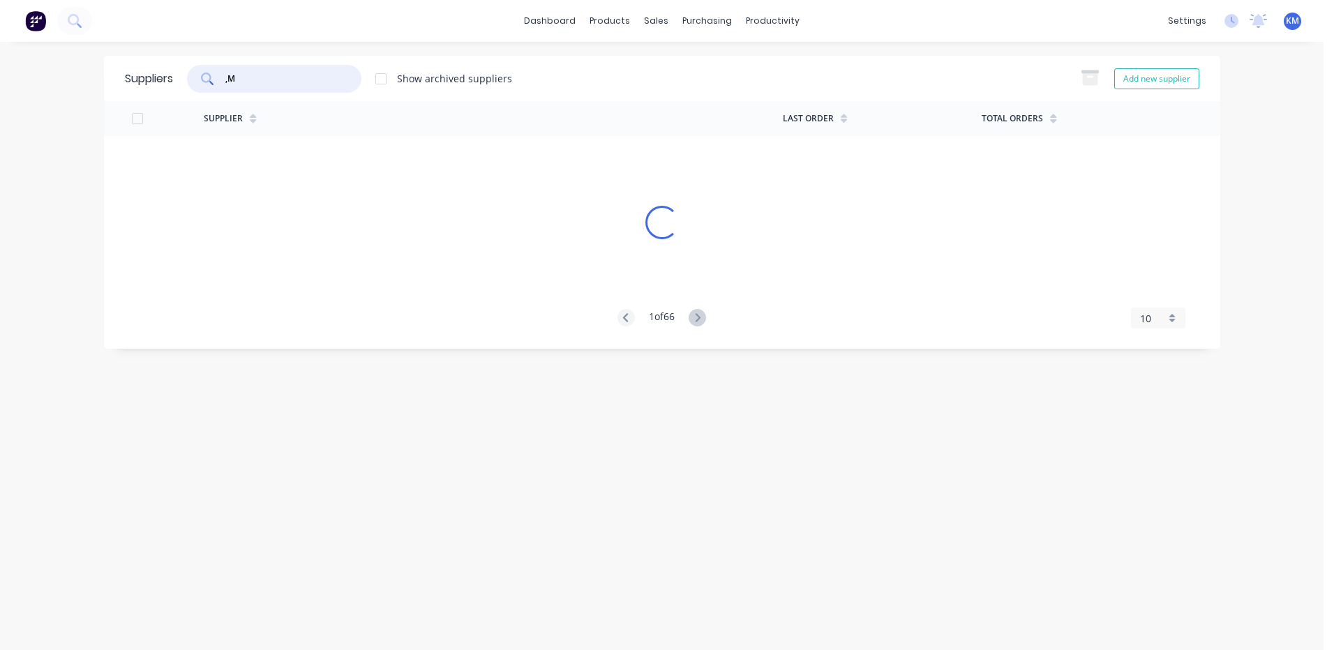
type input ","
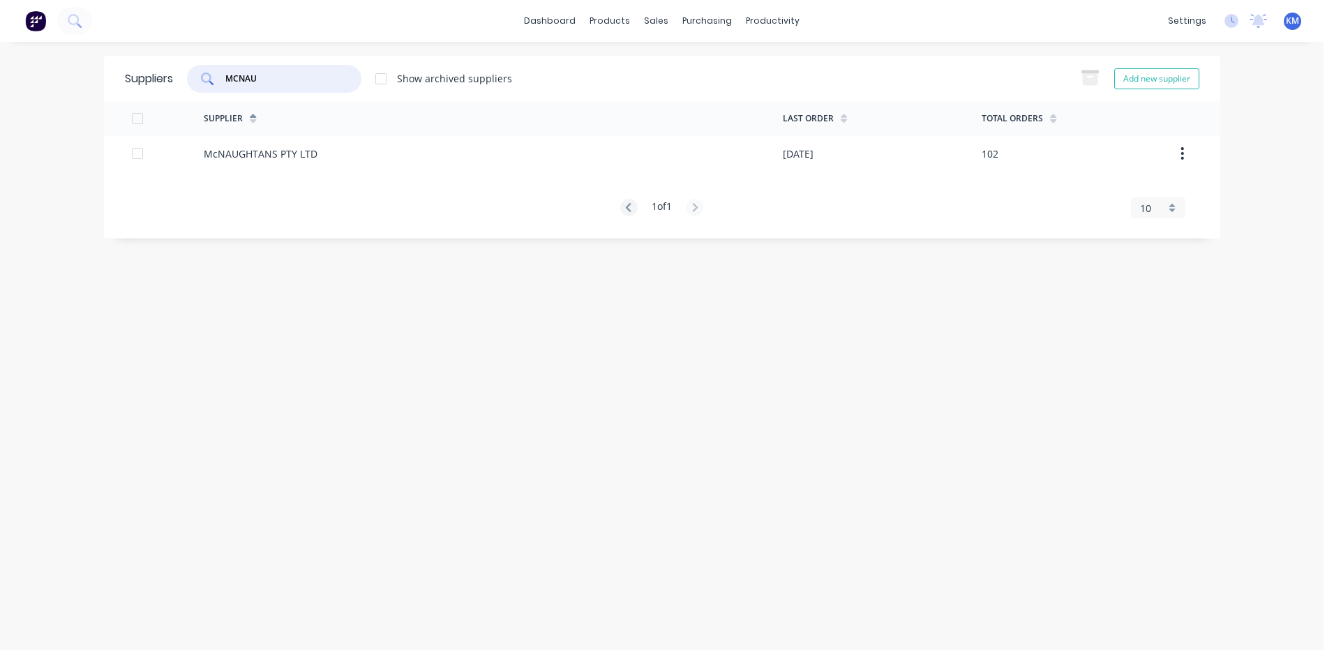
type input "MCNAU"
click at [371, 165] on div "McNAUGHTANS PTY LTD" at bounding box center [493, 153] width 579 height 35
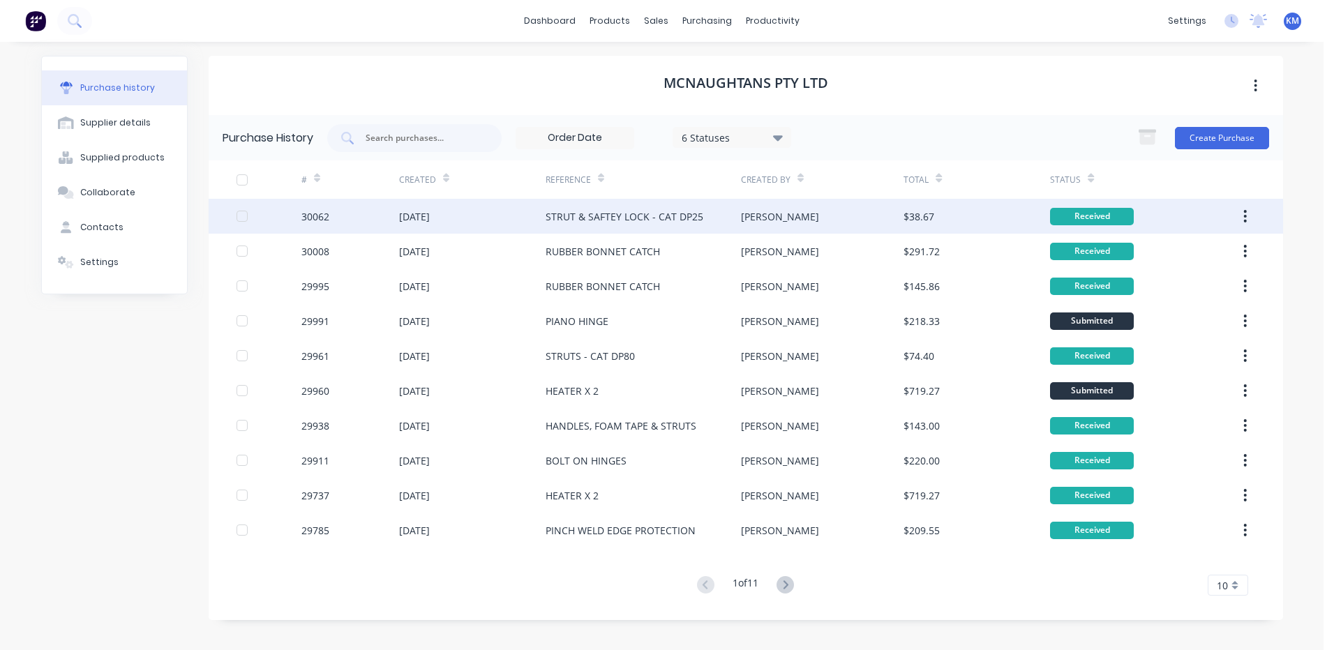
click at [813, 222] on div "[PERSON_NAME]" at bounding box center [822, 216] width 163 height 35
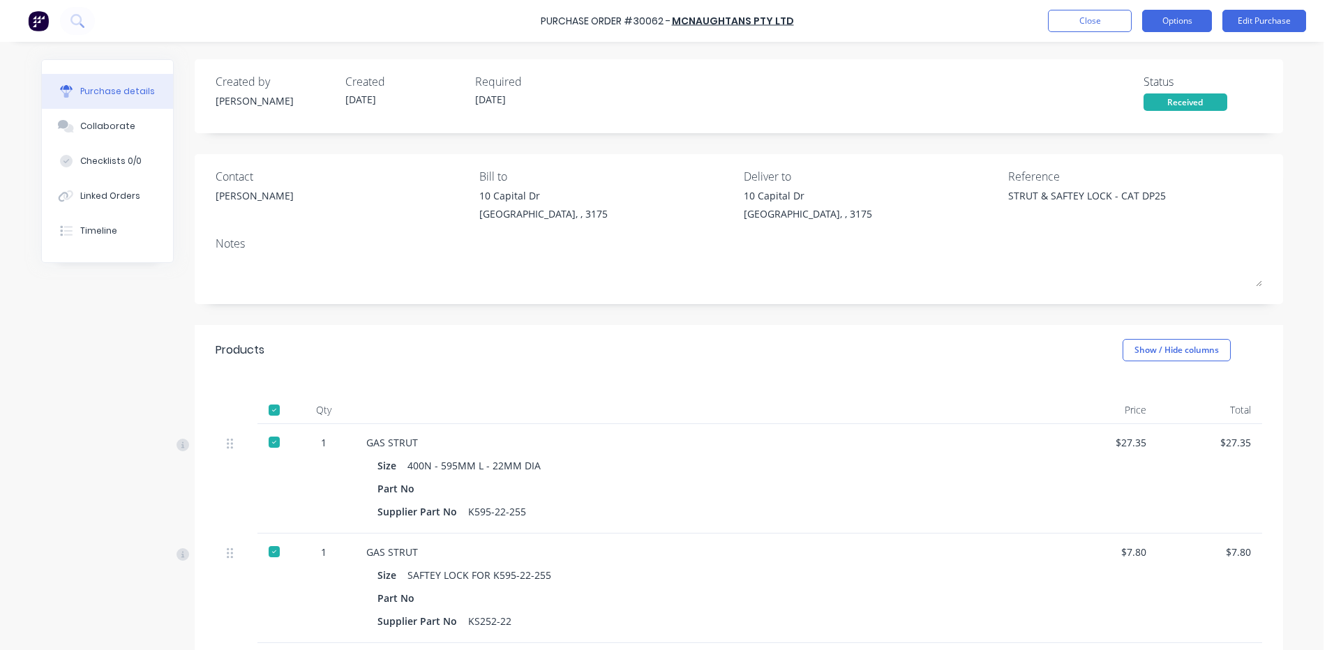
click at [1192, 27] on button "Options" at bounding box center [1177, 21] width 70 height 22
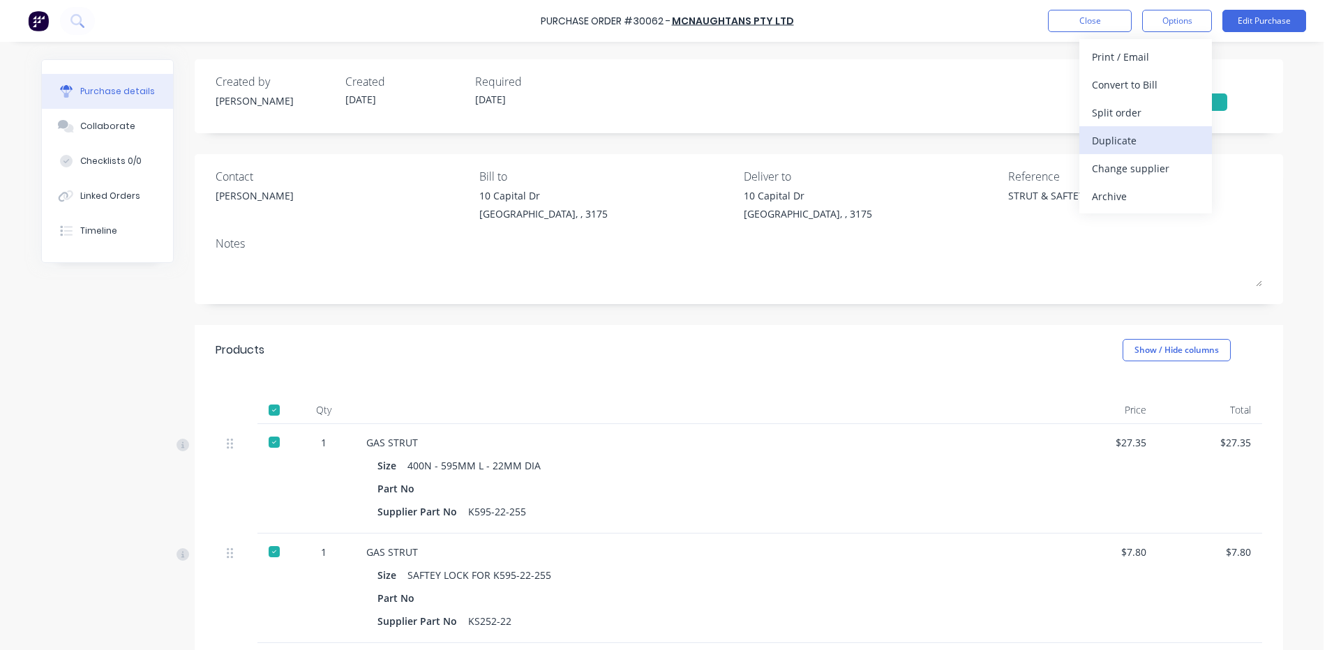
click at [1140, 127] on button "Duplicate" at bounding box center [1145, 140] width 133 height 28
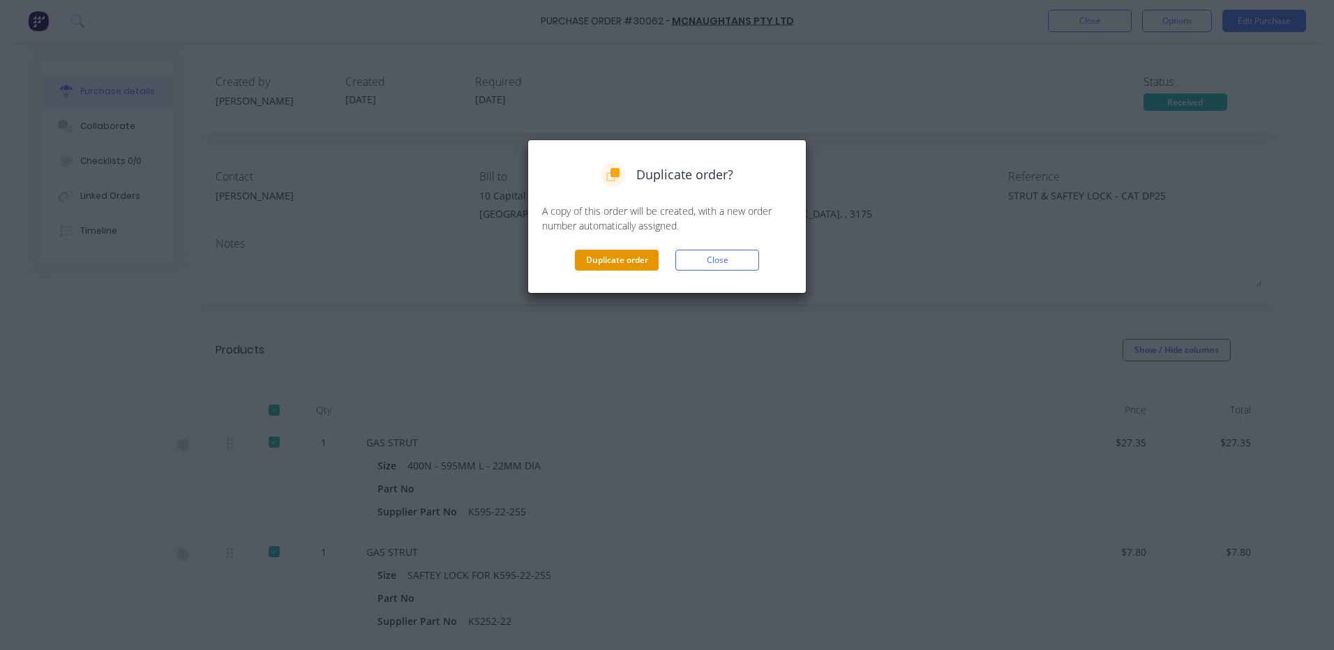
click at [600, 255] on button "Duplicate order" at bounding box center [617, 260] width 84 height 21
type textarea "x"
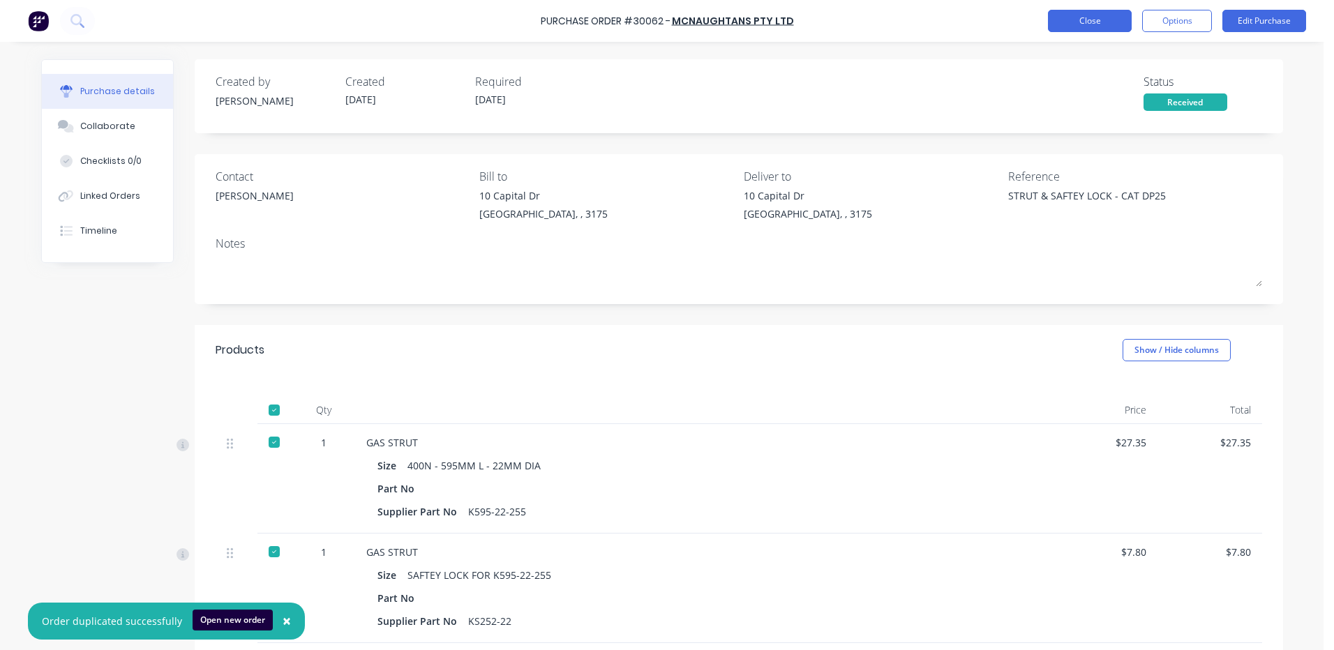
click at [1114, 19] on button "Close" at bounding box center [1090, 21] width 84 height 22
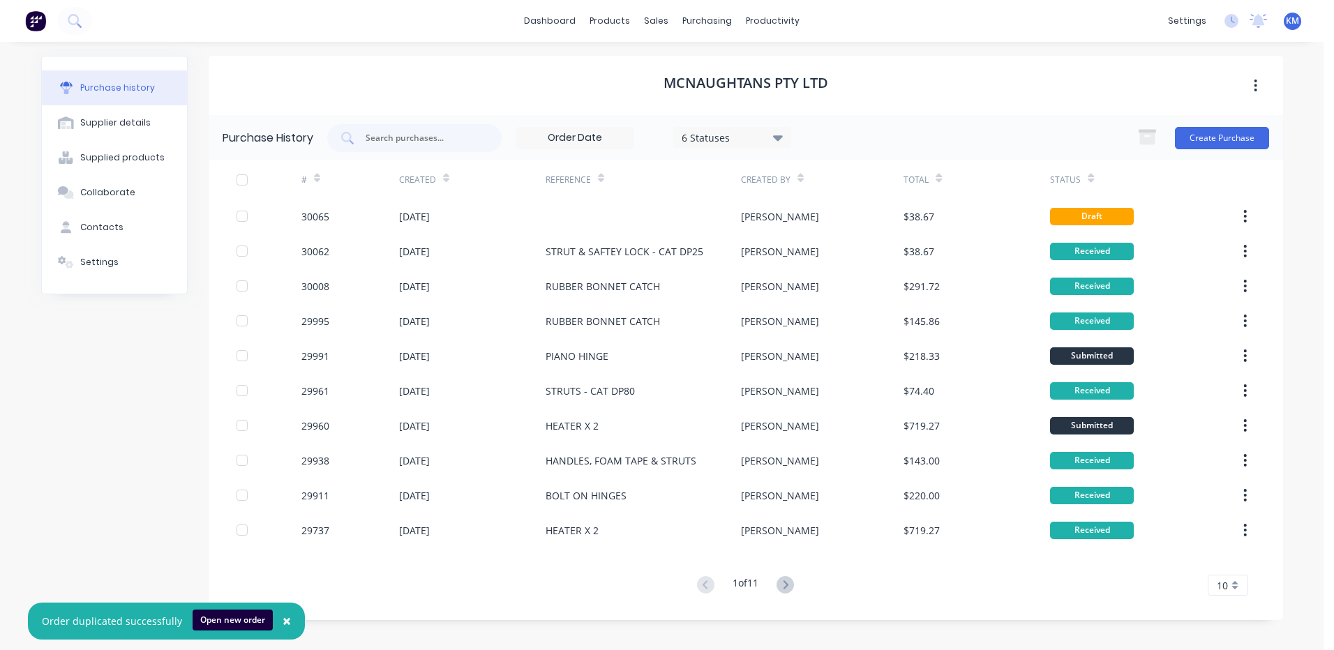
click at [744, 209] on div "[PERSON_NAME]" at bounding box center [780, 216] width 78 height 15
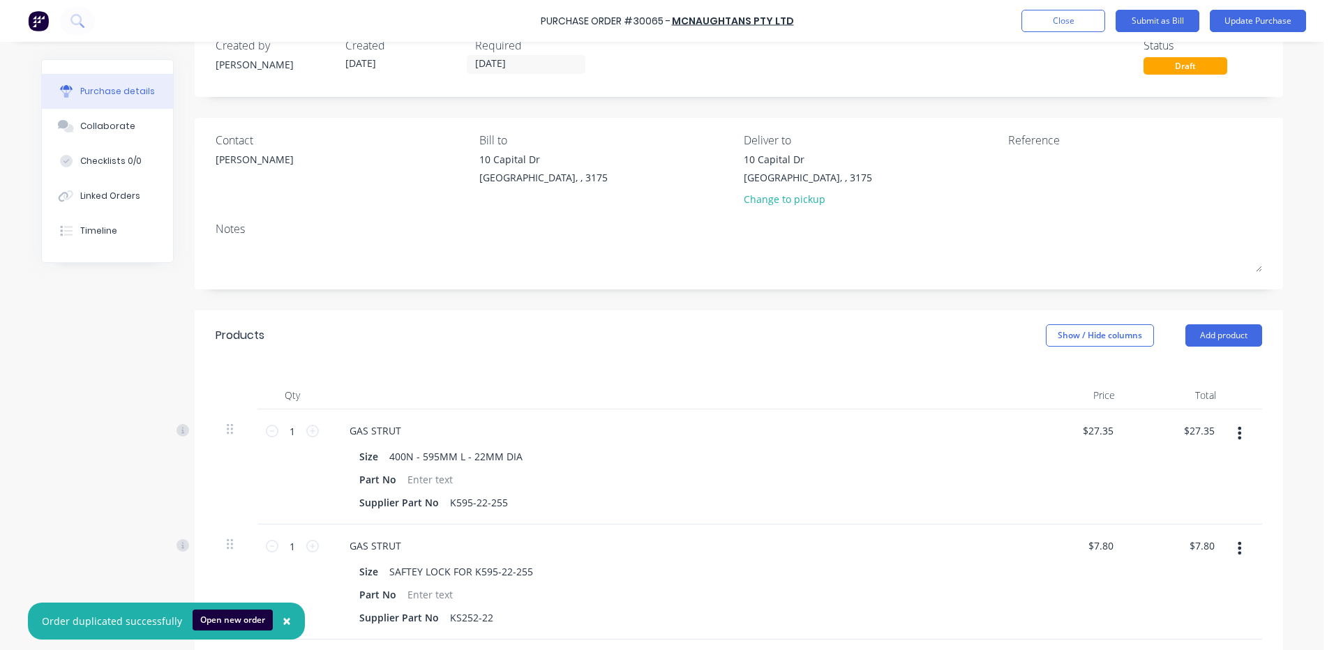
scroll to position [139, 0]
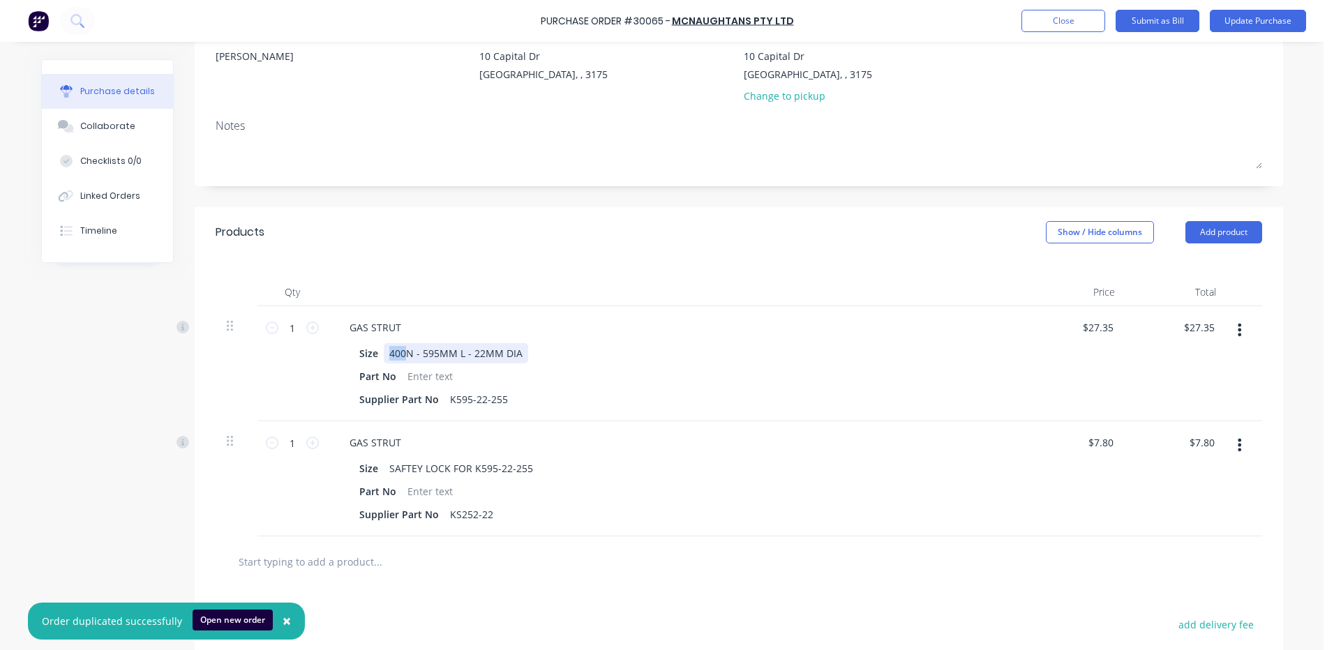
drag, startPoint x: 398, startPoint y: 354, endPoint x: 383, endPoint y: 355, distance: 15.4
click at [384, 355] on div "400N - 595MM L - 22MM DIA" at bounding box center [456, 353] width 144 height 20
click at [638, 255] on div "Products Show / Hide columns Add product" at bounding box center [739, 232] width 1088 height 50
click at [310, 327] on icon at bounding box center [312, 328] width 13 height 13
type input "2"
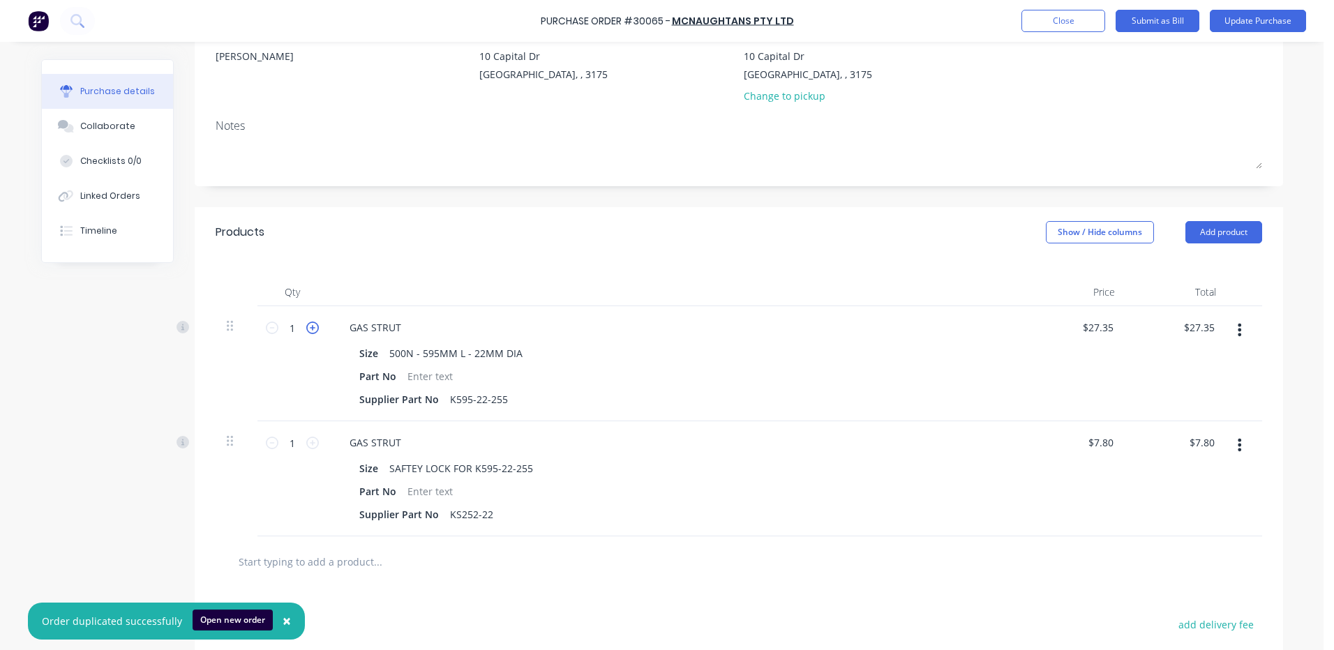
type input "$54.70"
click at [310, 327] on icon at bounding box center [312, 328] width 13 height 13
type input "3"
type input "$82.05"
click at [310, 327] on icon at bounding box center [312, 328] width 13 height 13
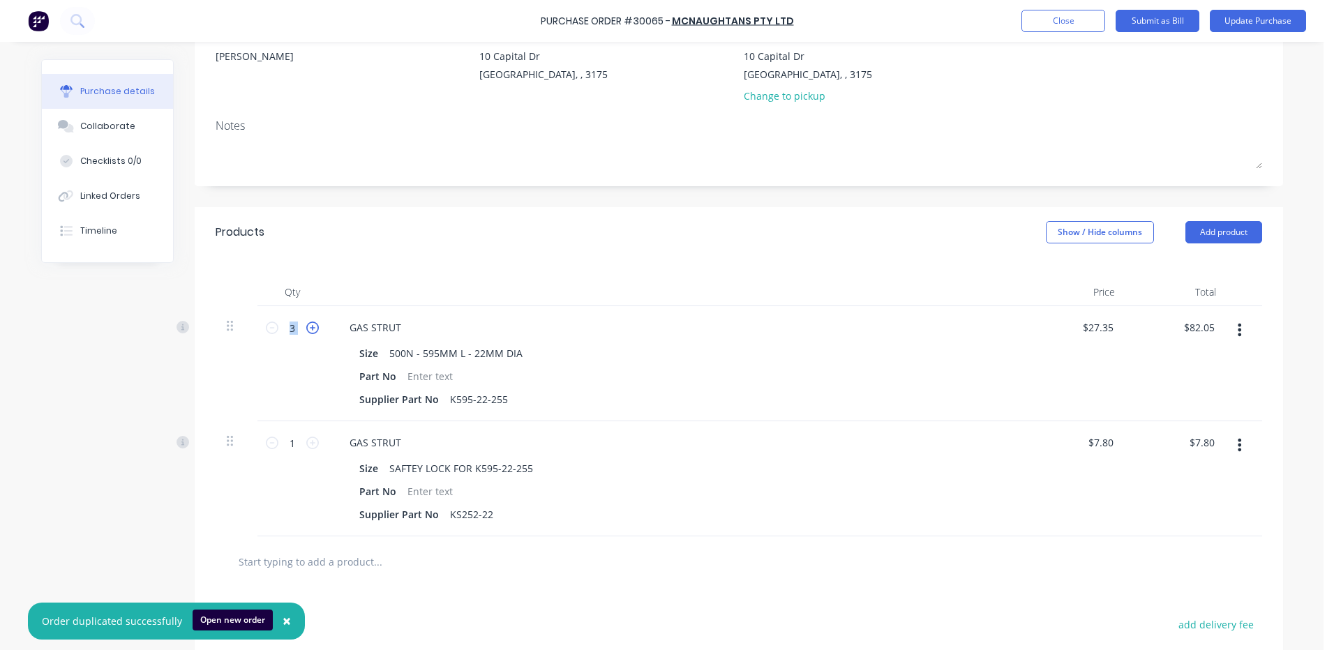
type input "4"
type input "$109.40"
click at [310, 327] on icon at bounding box center [312, 328] width 13 height 13
type input "5"
type input "$136.75"
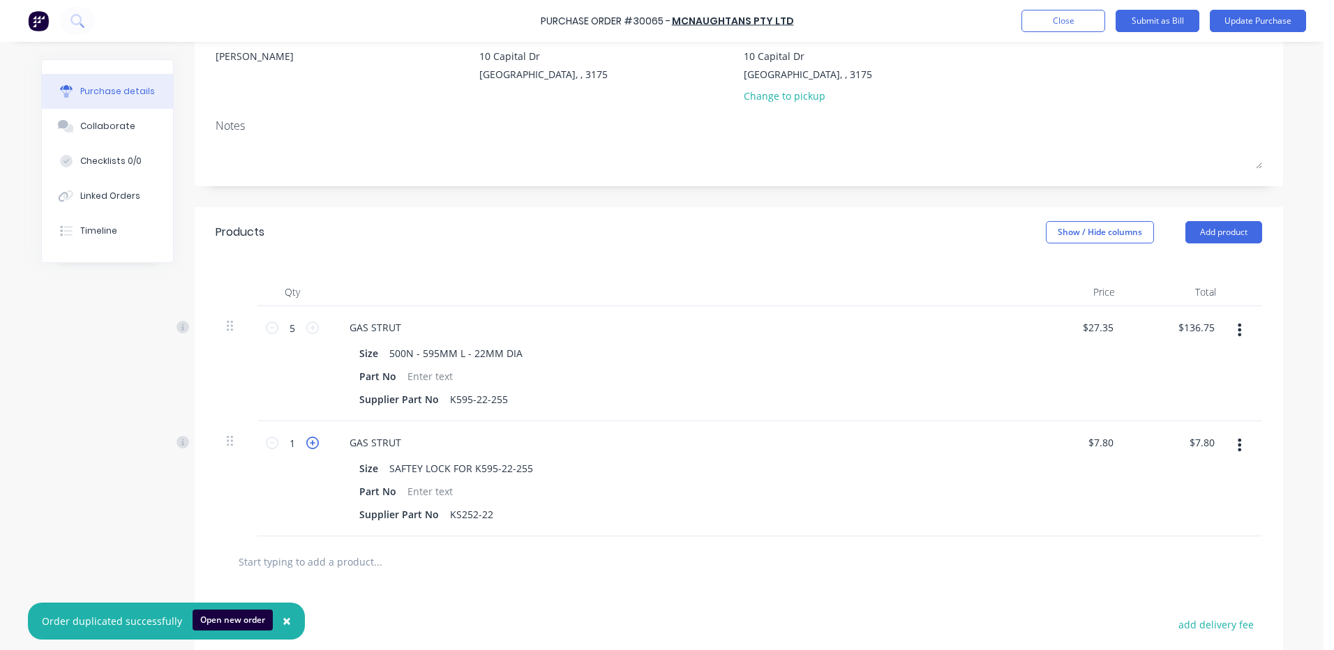
click at [312, 442] on icon at bounding box center [312, 443] width 13 height 13
type input "2"
type input "$15.60"
click at [312, 442] on icon at bounding box center [312, 443] width 13 height 13
type input "3"
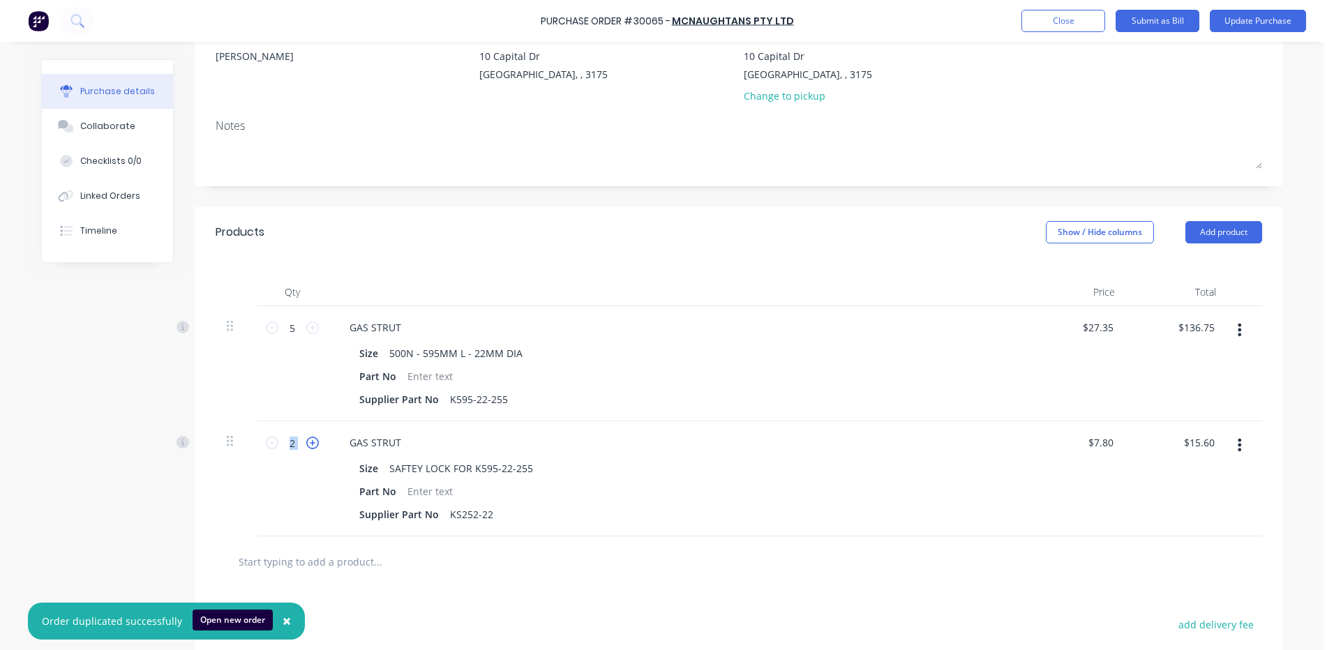
type input "$23.40"
click at [312, 442] on icon at bounding box center [312, 443] width 13 height 13
type input "4"
type input "$31.20"
click at [312, 442] on icon at bounding box center [312, 443] width 13 height 13
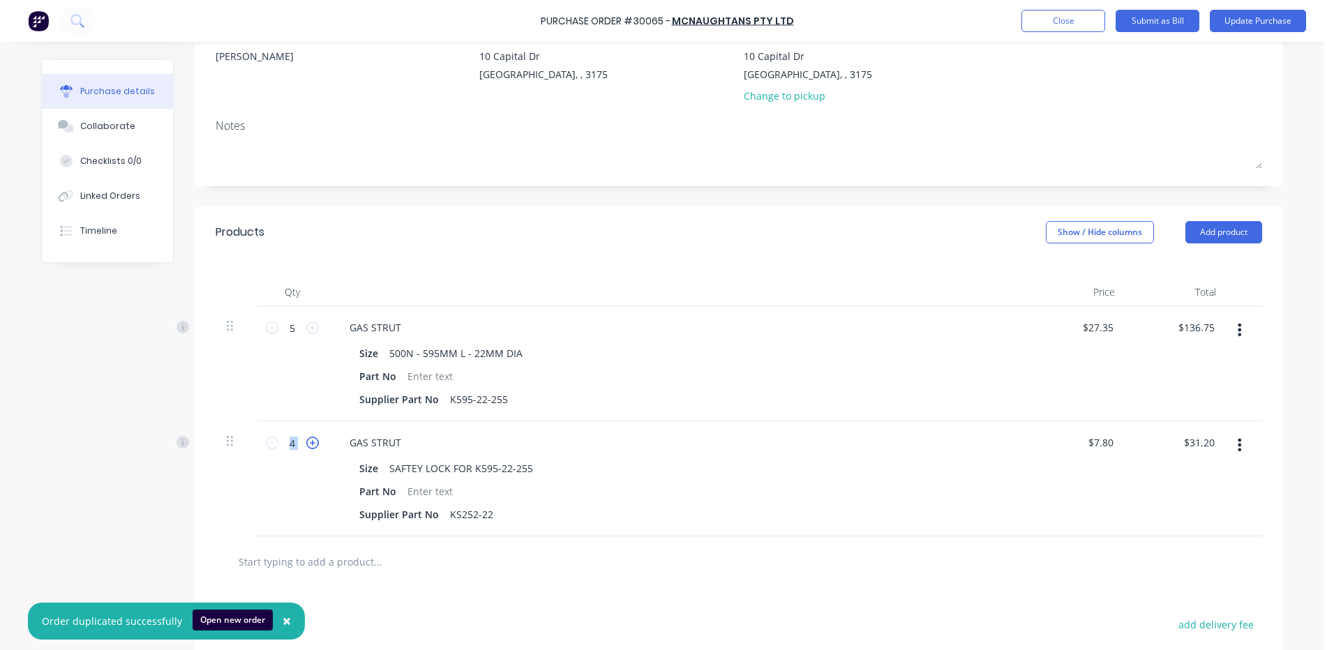
type input "5"
type input "$39.00"
click at [686, 216] on div "Products Show / Hide columns Add product" at bounding box center [739, 232] width 1088 height 50
click at [1242, 220] on div "Products Show / Hide columns Add product" at bounding box center [739, 232] width 1088 height 50
click at [1239, 225] on button "Add product" at bounding box center [1223, 232] width 77 height 22
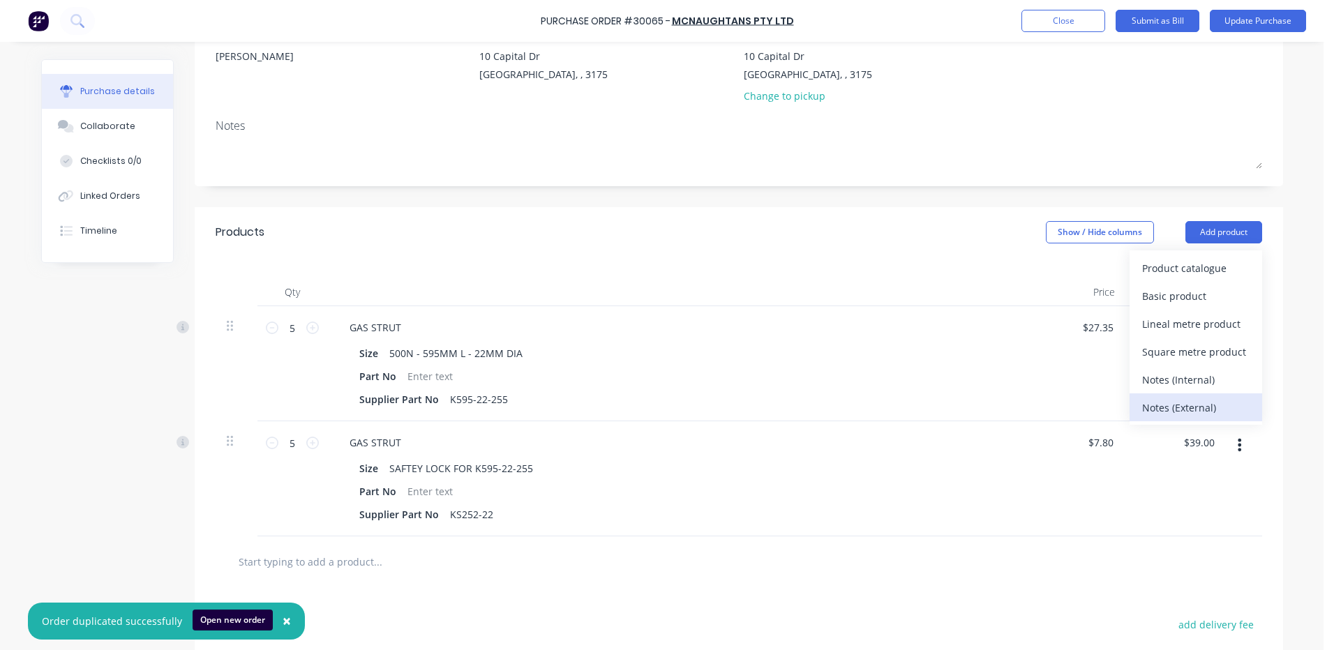
click at [1185, 400] on div "Notes (External)" at bounding box center [1195, 408] width 107 height 20
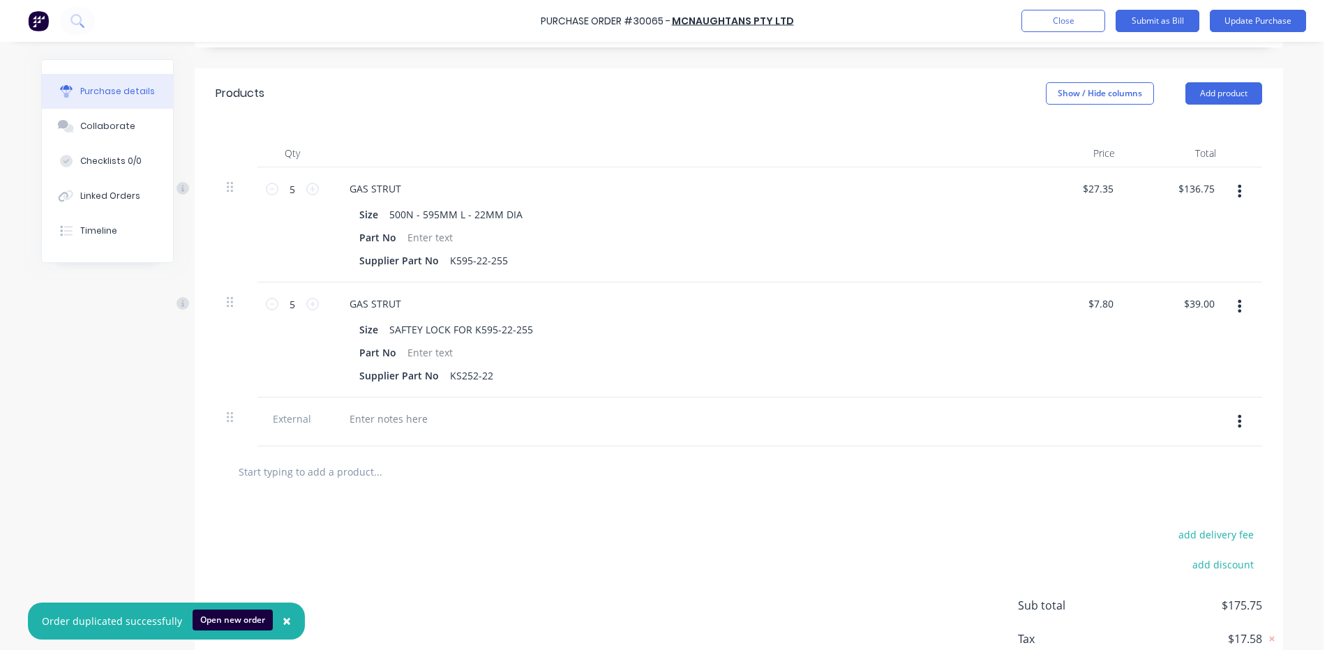
scroll to position [279, 0]
click at [359, 416] on div at bounding box center [388, 418] width 100 height 20
click at [416, 482] on input "text" at bounding box center [377, 471] width 279 height 28
click at [112, 206] on button "Linked Orders" at bounding box center [107, 196] width 131 height 35
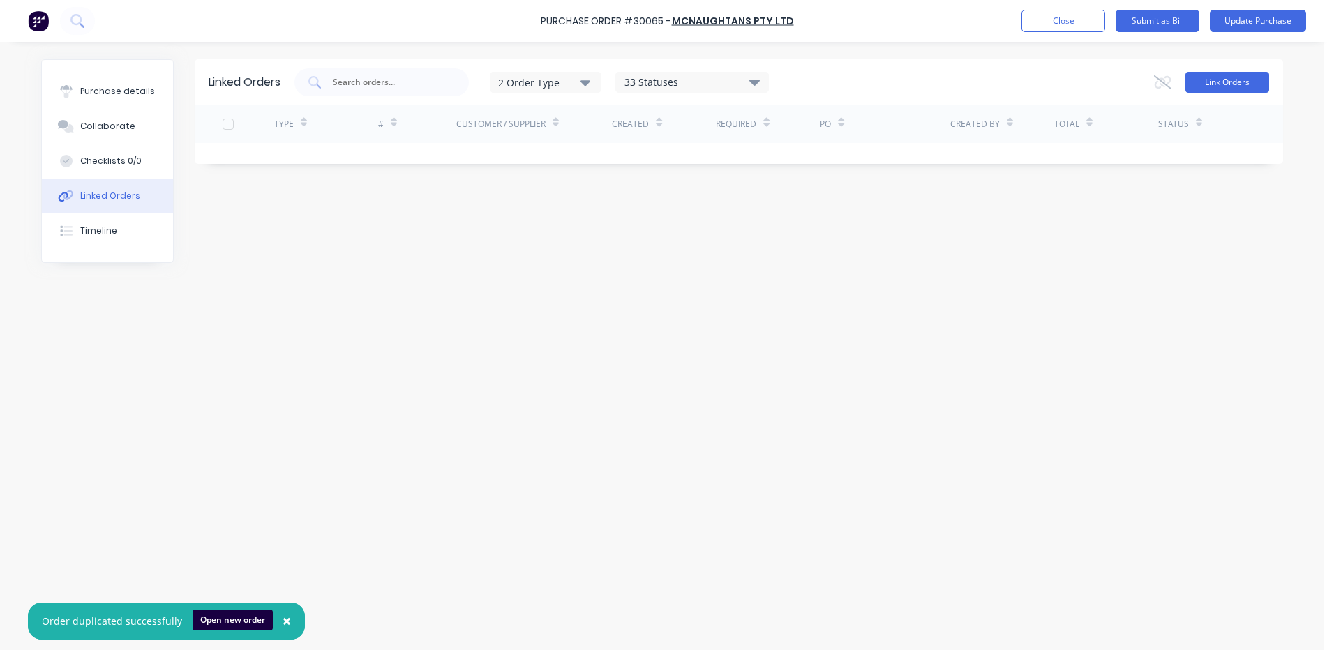
click at [1246, 81] on button "Link Orders" at bounding box center [1227, 82] width 84 height 21
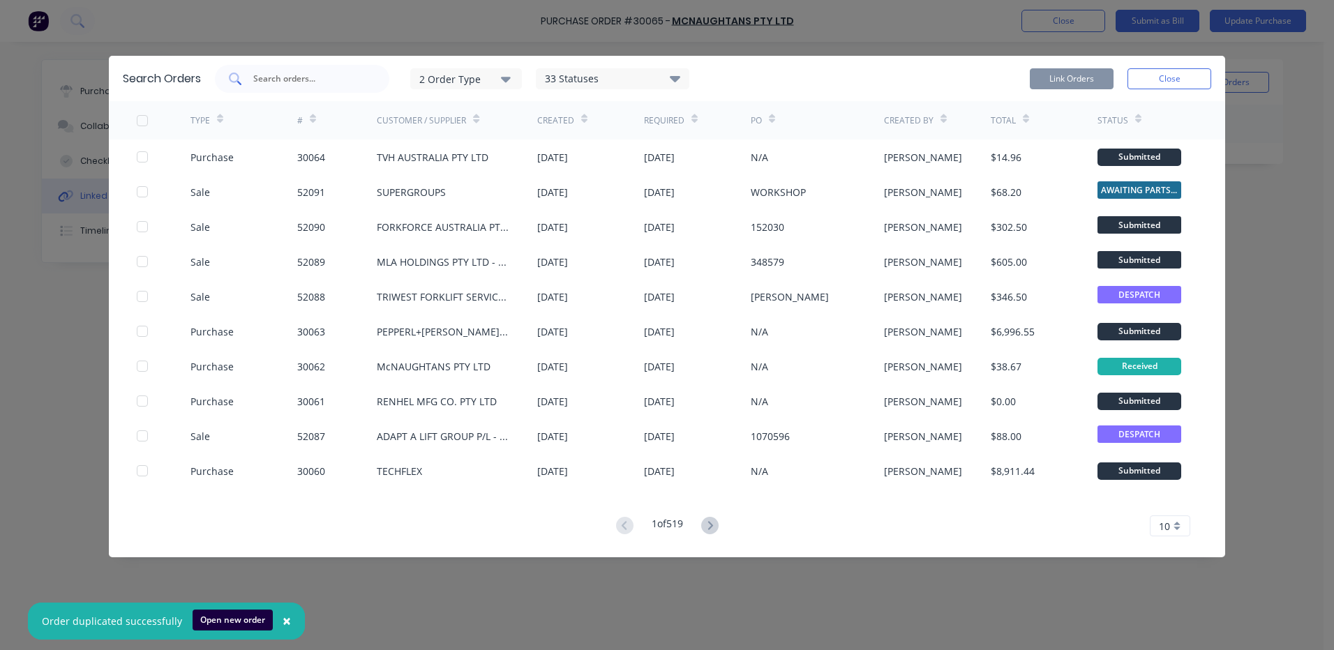
click at [319, 77] on input "text" at bounding box center [310, 79] width 116 height 14
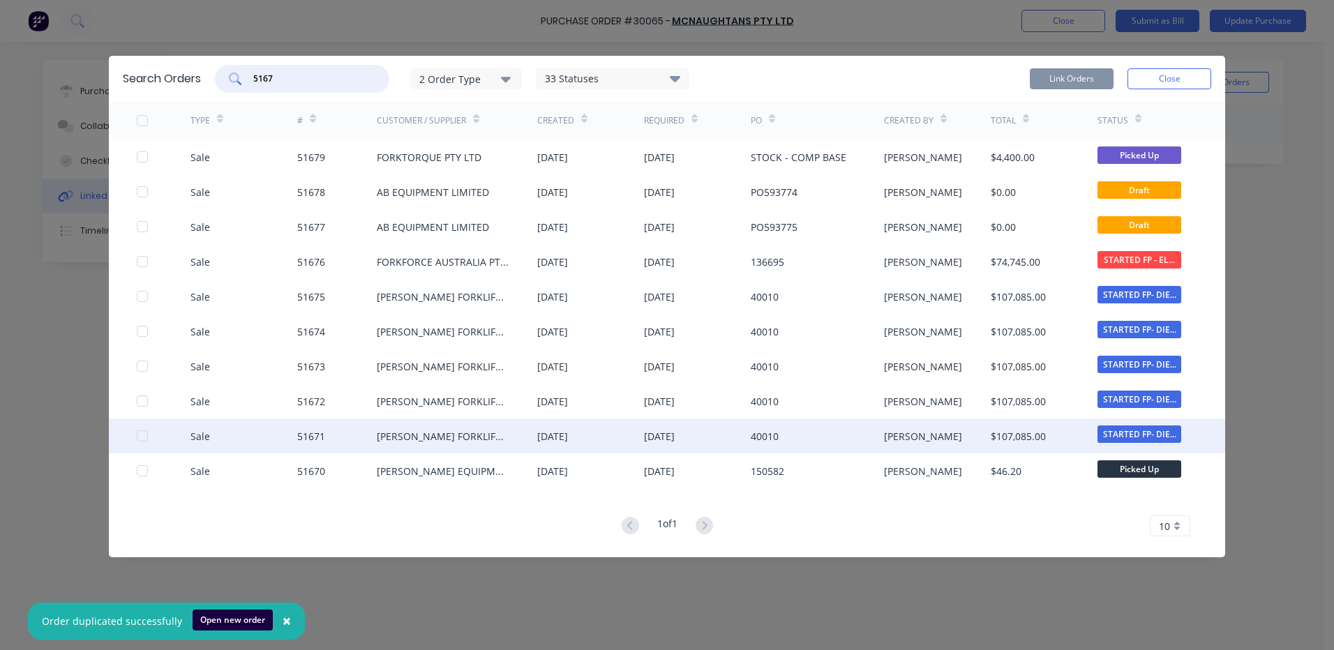
click at [146, 436] on div at bounding box center [142, 436] width 28 height 28
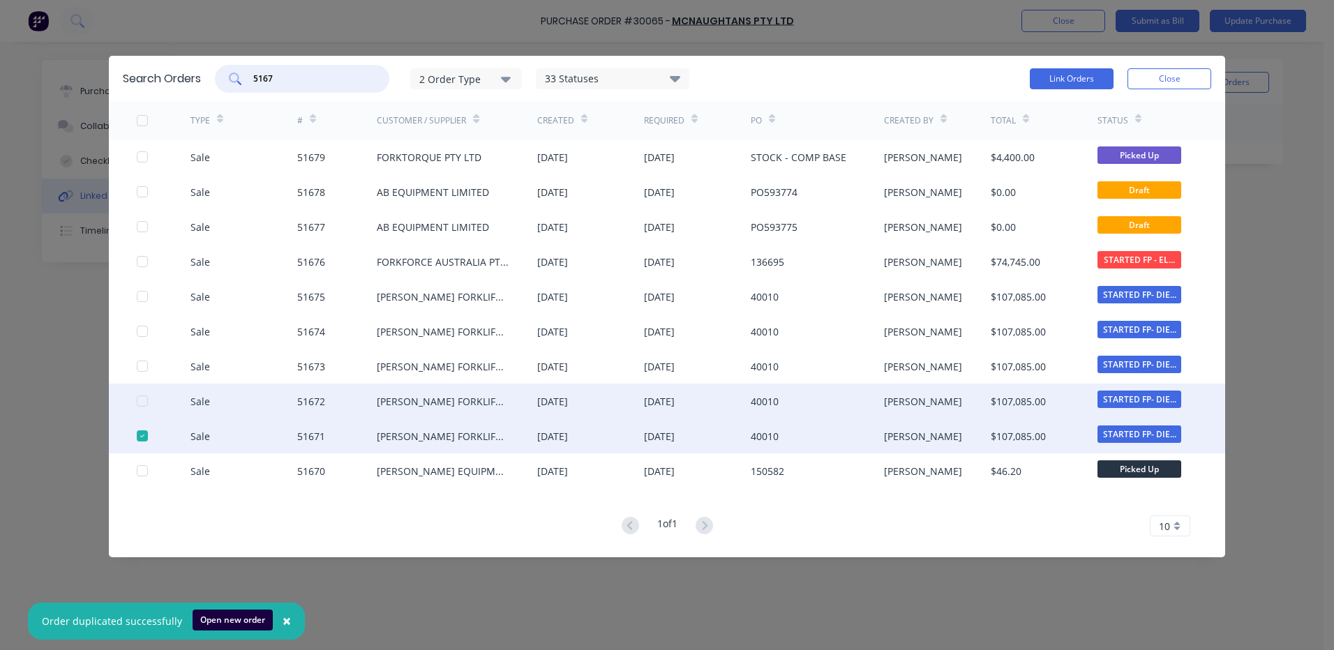
drag, startPoint x: 140, startPoint y: 397, endPoint x: 143, endPoint y: 387, distance: 10.2
click at [140, 396] on div at bounding box center [142, 401] width 28 height 28
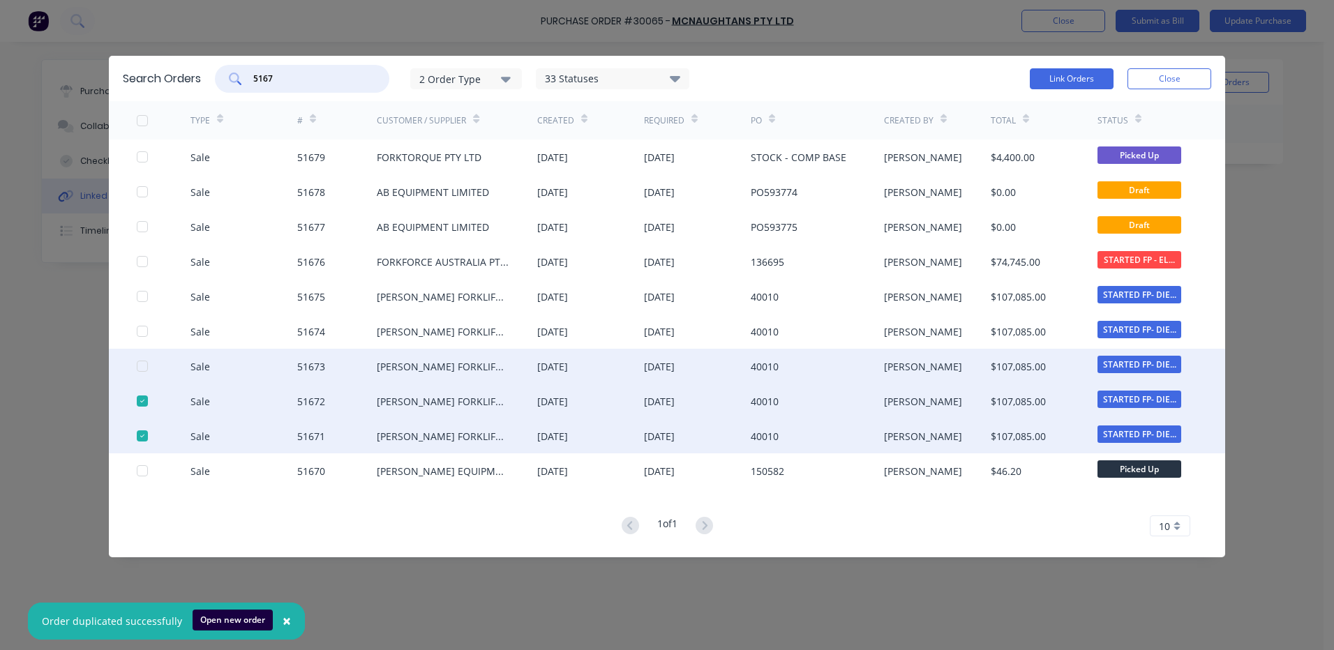
click at [141, 366] on div at bounding box center [142, 366] width 28 height 28
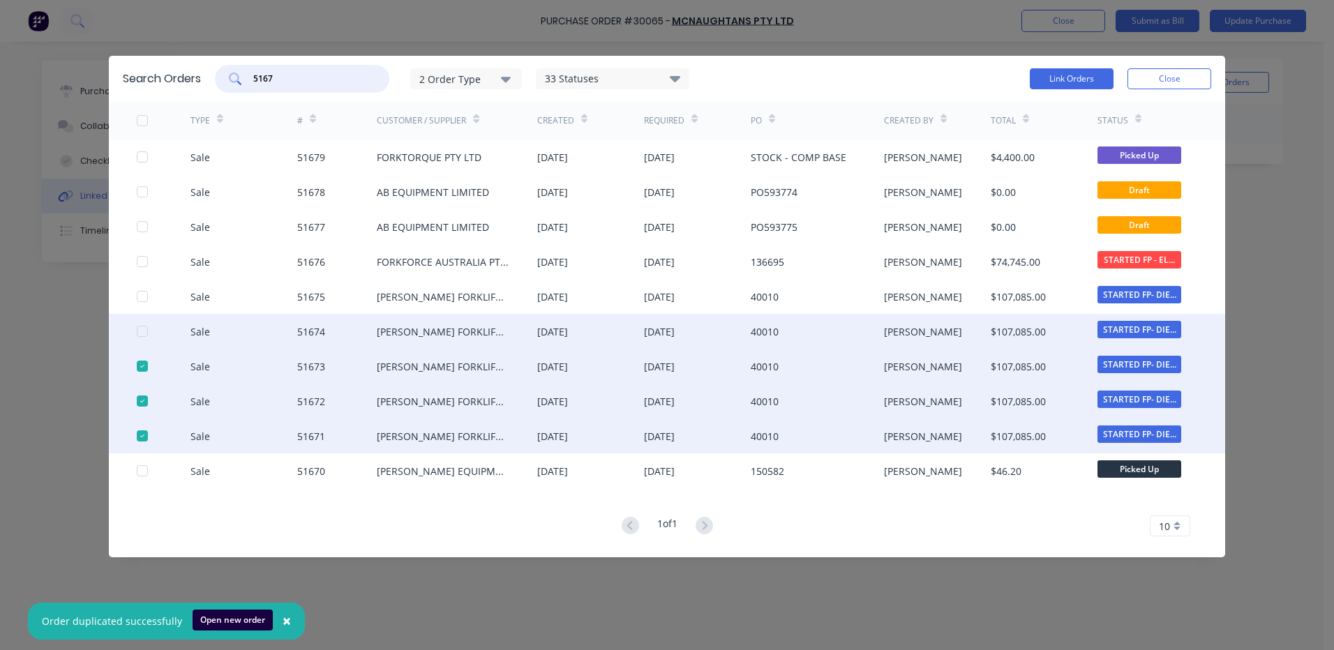
click at [142, 333] on div at bounding box center [142, 331] width 28 height 28
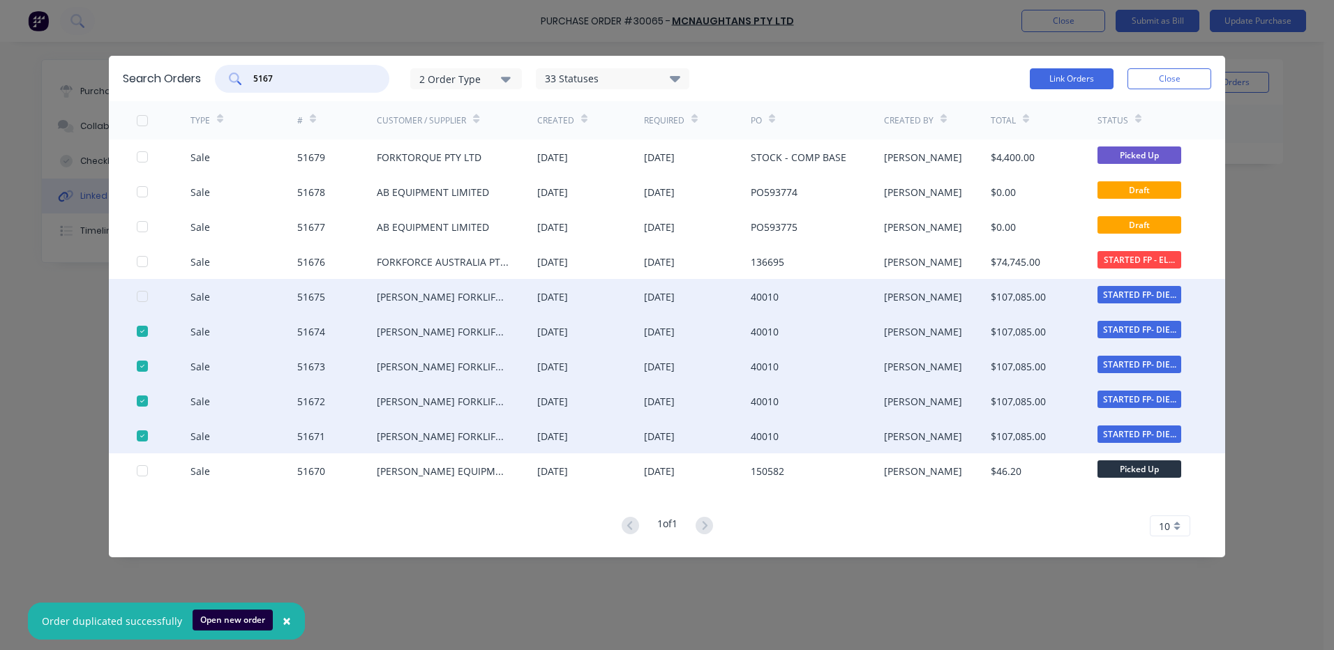
click at [141, 301] on div at bounding box center [142, 296] width 28 height 28
type input "5167"
click at [1069, 73] on button "Link Orders" at bounding box center [1071, 78] width 84 height 21
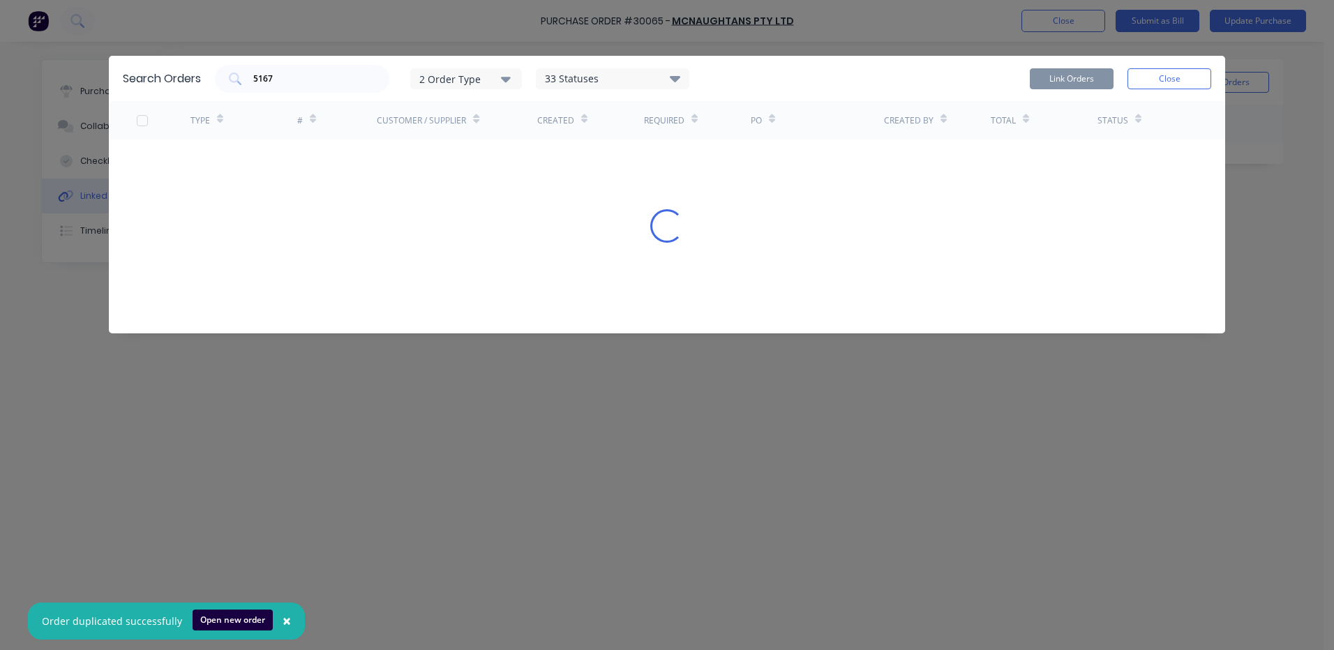
click at [1160, 75] on button "Close" at bounding box center [1169, 78] width 84 height 21
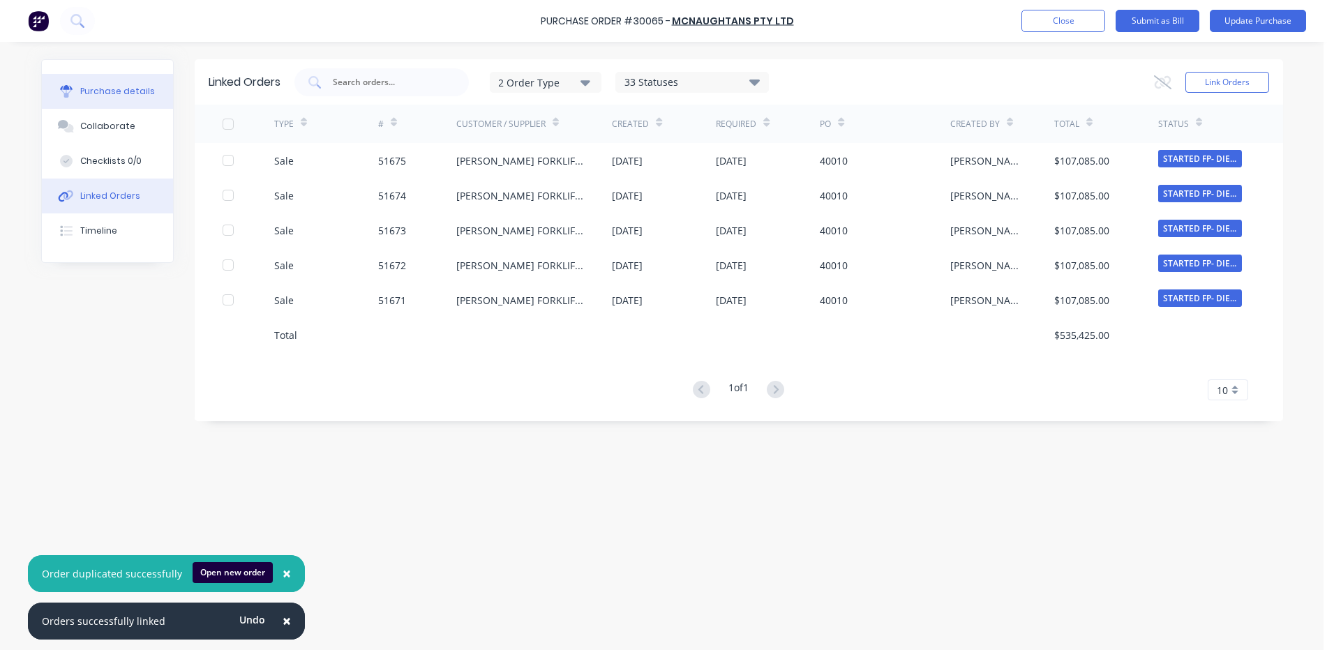
click at [137, 95] on div "Purchase details" at bounding box center [117, 91] width 75 height 13
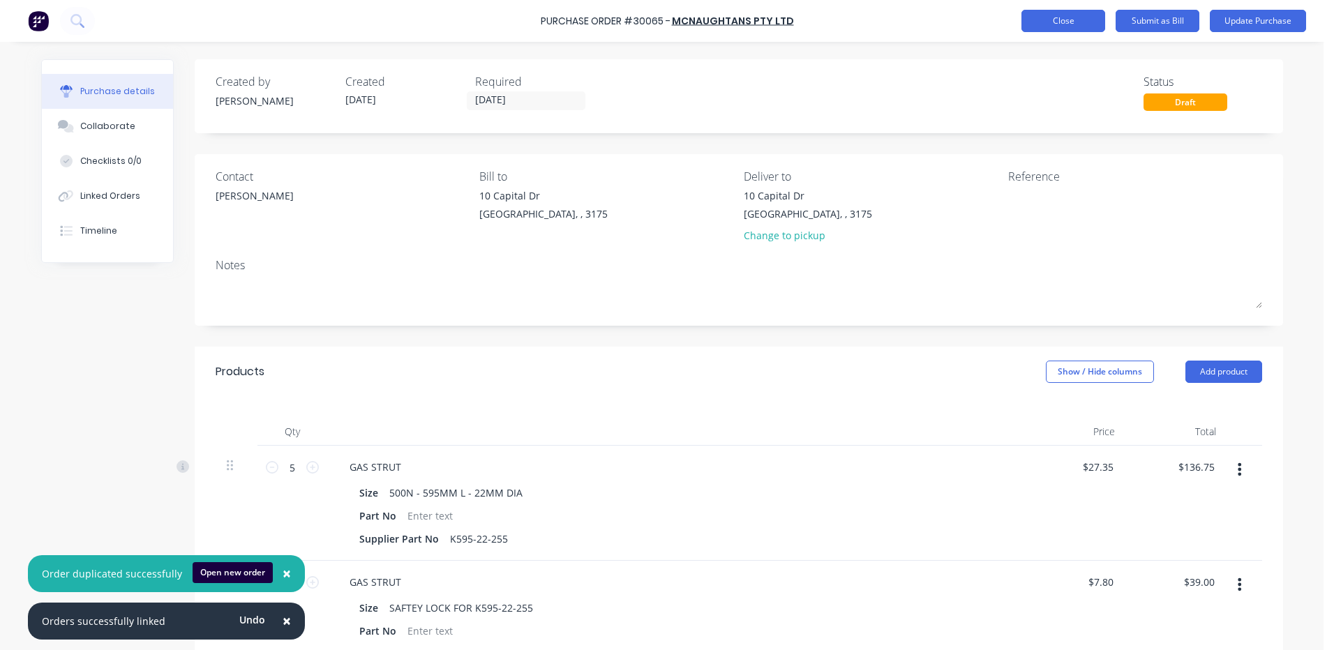
click at [1066, 14] on button "Close" at bounding box center [1063, 21] width 84 height 22
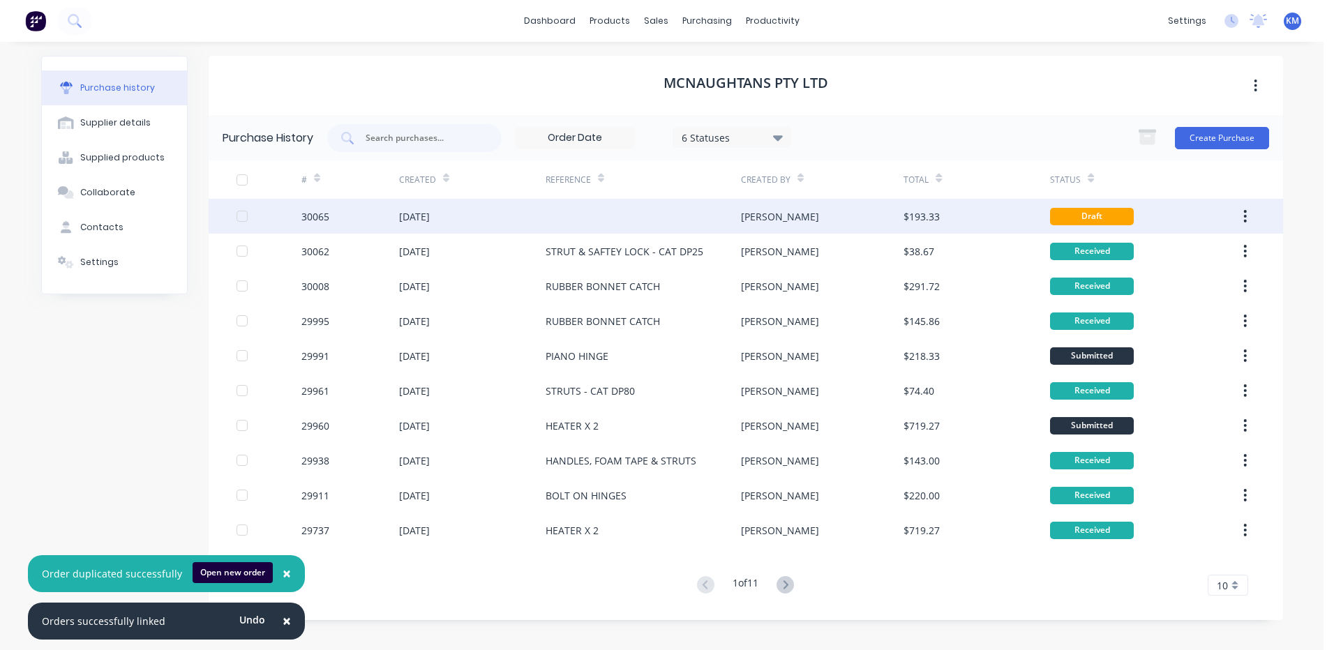
click at [828, 213] on div "[PERSON_NAME]" at bounding box center [822, 216] width 163 height 35
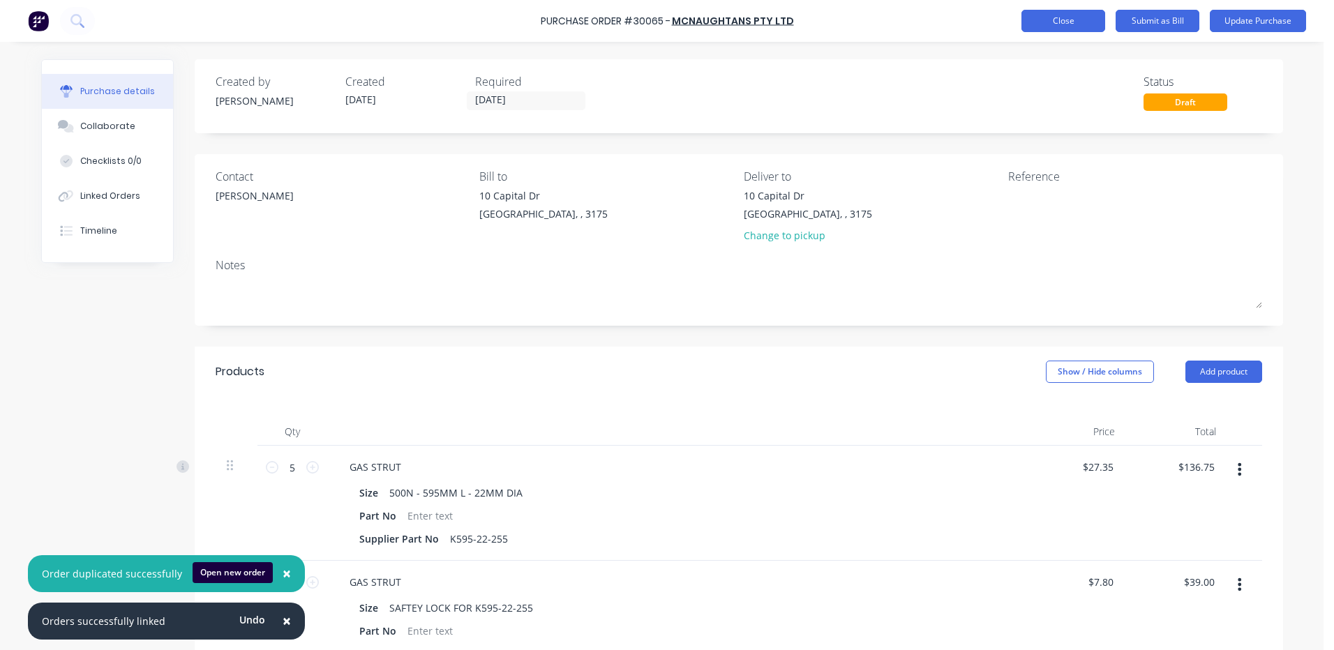
drag, startPoint x: 1078, startPoint y: 35, endPoint x: 1076, endPoint y: 26, distance: 9.2
click at [1077, 33] on div "Purchase Order #30065 - McNAUGHTANS PTY LTD Add product Close Submit as Bill Up…" at bounding box center [667, 21] width 1334 height 42
click at [1076, 26] on button "Close" at bounding box center [1063, 21] width 84 height 22
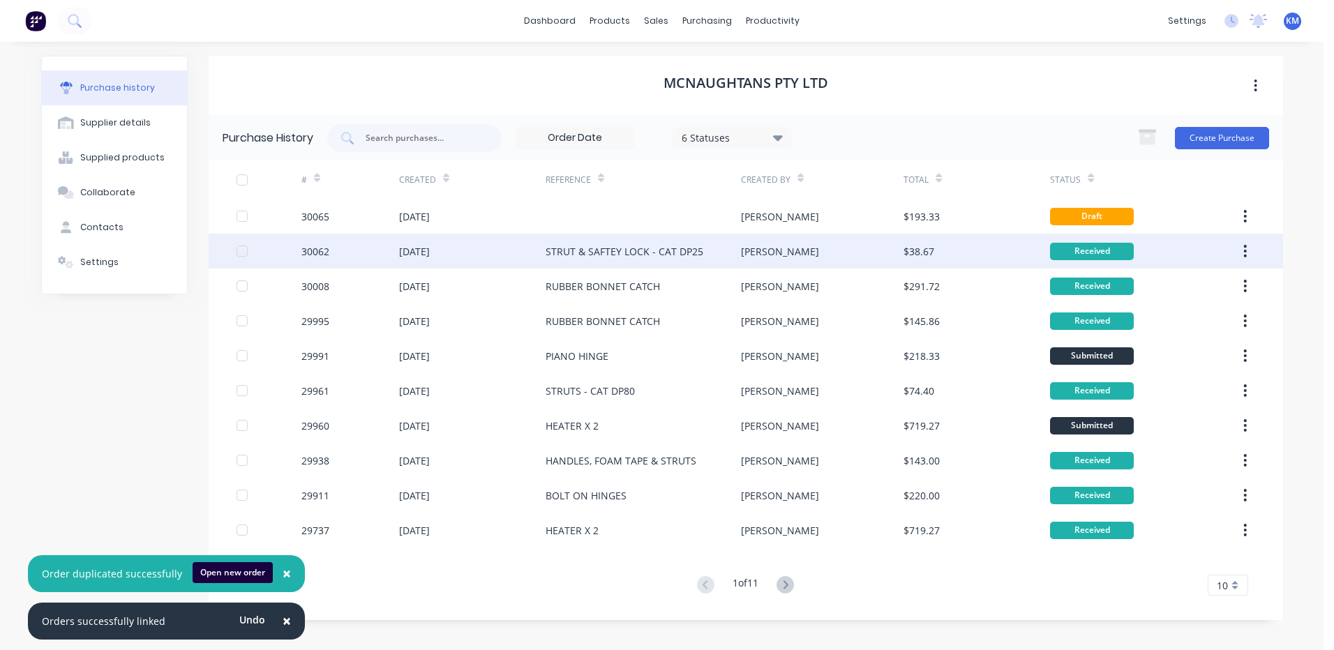
click at [715, 252] on div "STRUT & SAFTEY LOCK - CAT DP25" at bounding box center [642, 251] width 195 height 35
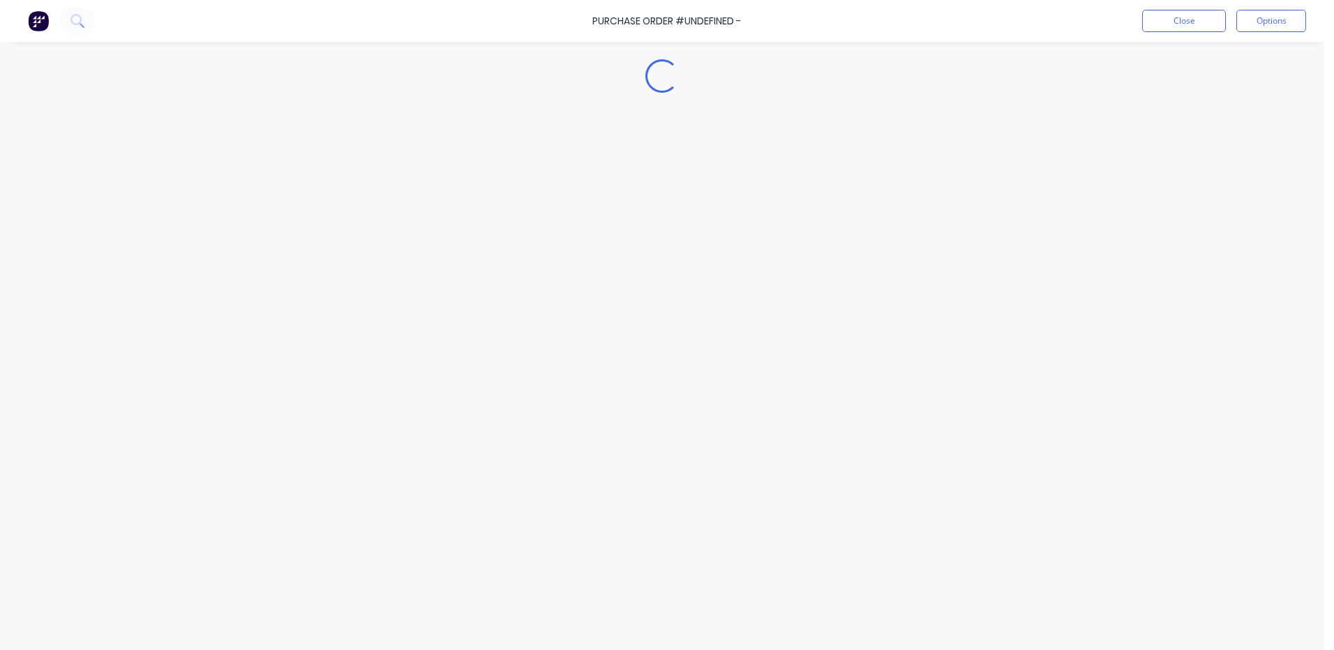
type textarea "x"
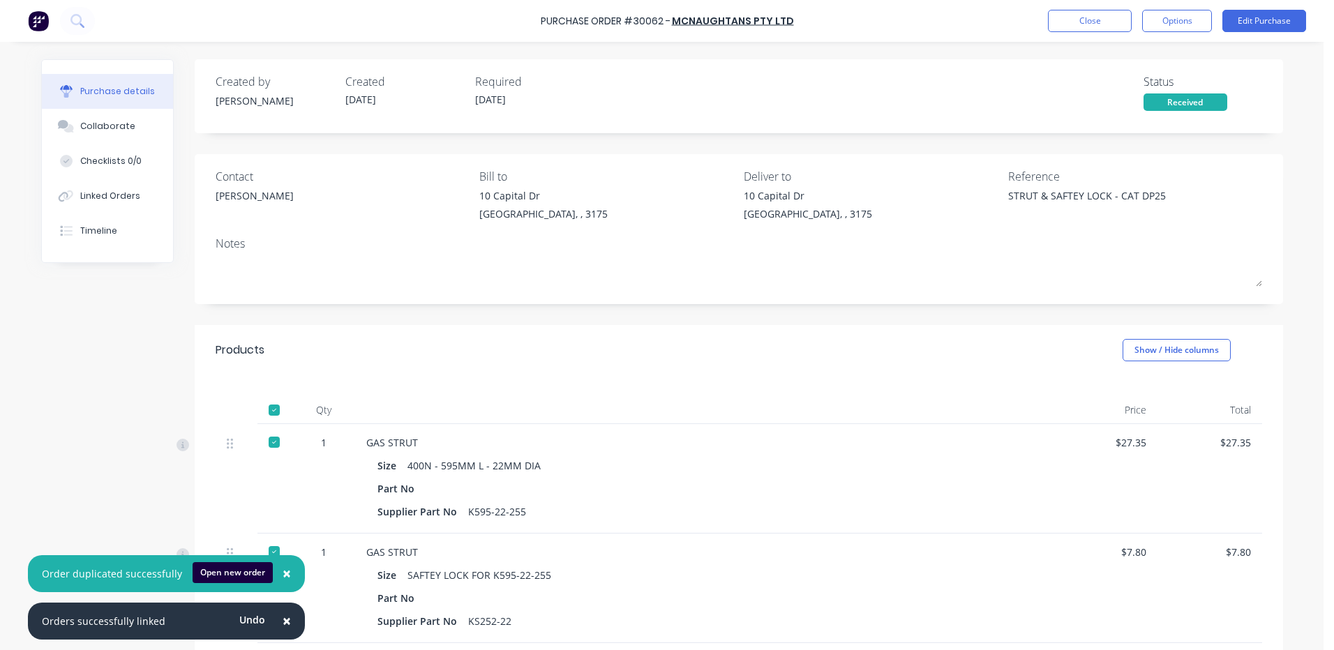
click at [930, 199] on div "Contact [PERSON_NAME] [PERSON_NAME] to [STREET_ADDRESS][PERSON_NAME] Deliver to…" at bounding box center [739, 198] width 1046 height 60
click at [1076, 17] on button "Close" at bounding box center [1090, 21] width 84 height 22
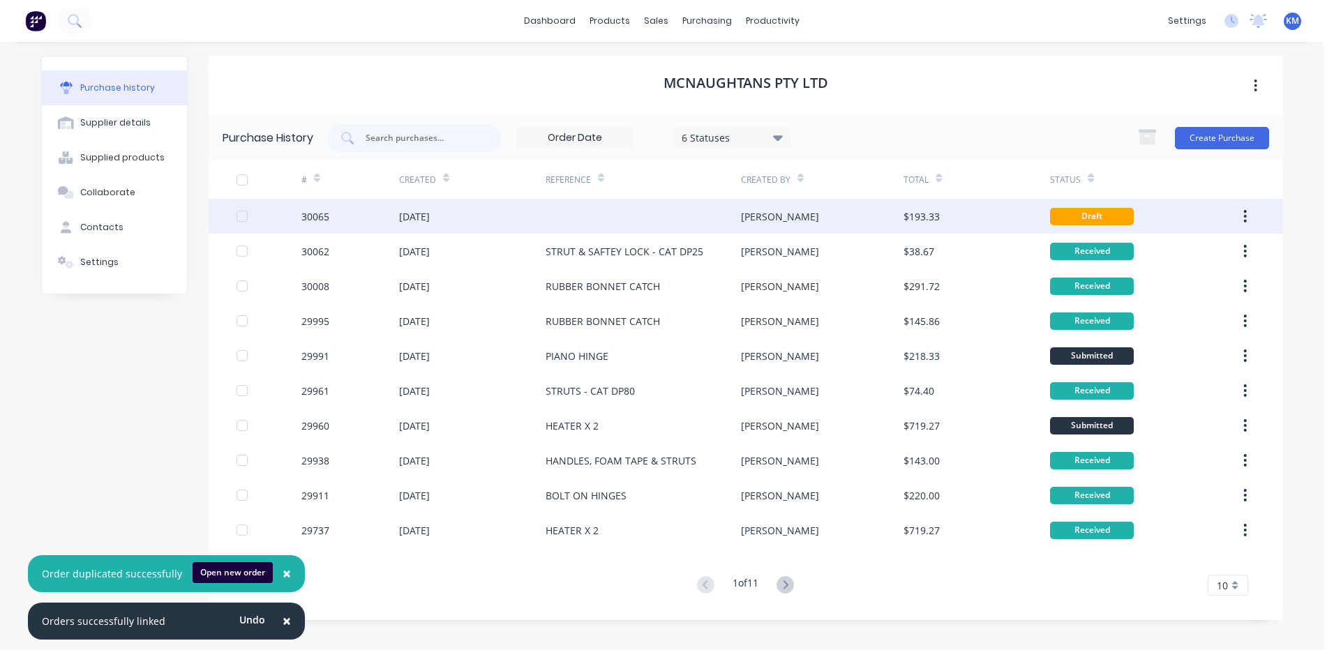
click at [855, 214] on div "[PERSON_NAME]" at bounding box center [822, 216] width 163 height 35
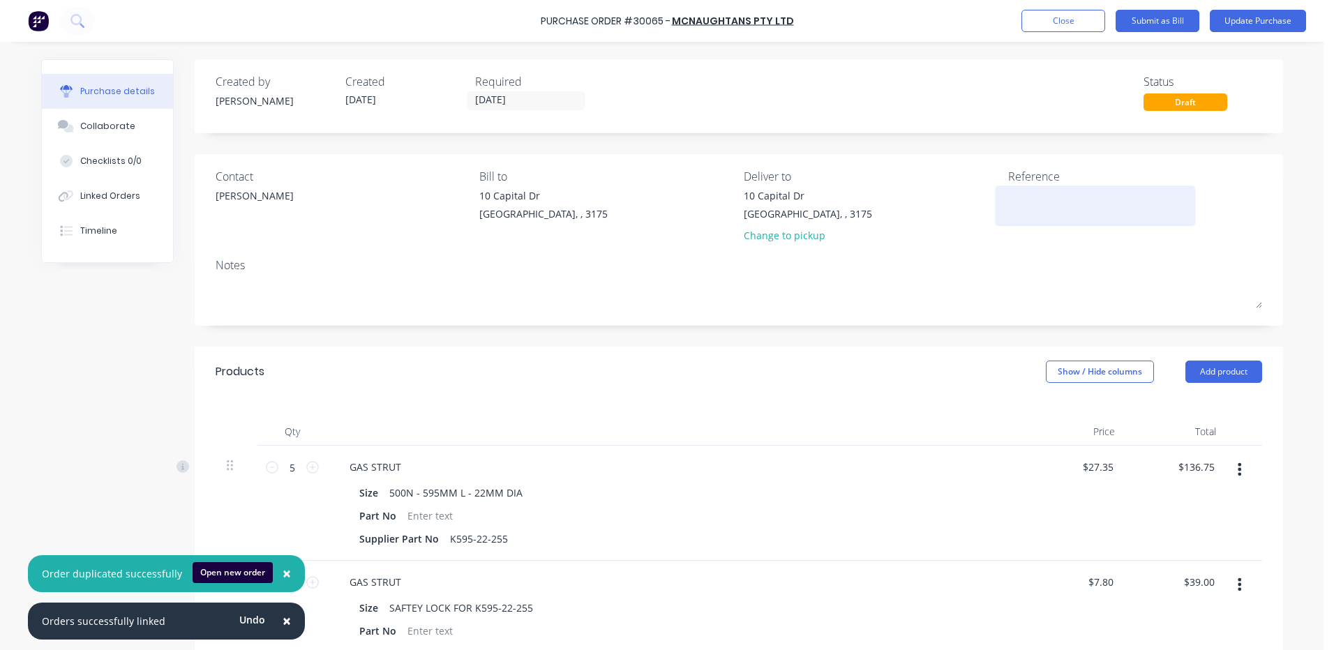
click at [1065, 188] on textarea at bounding box center [1095, 203] width 174 height 31
paste textarea "STRUT & SAFTEY LOCK - CAT DP25"
type textarea "STRUT & SAFTEY LOCK - CAT DP25"
type textarea "x"
type textarea "STRUT & SAFTEY LOCK - CAT DP25"
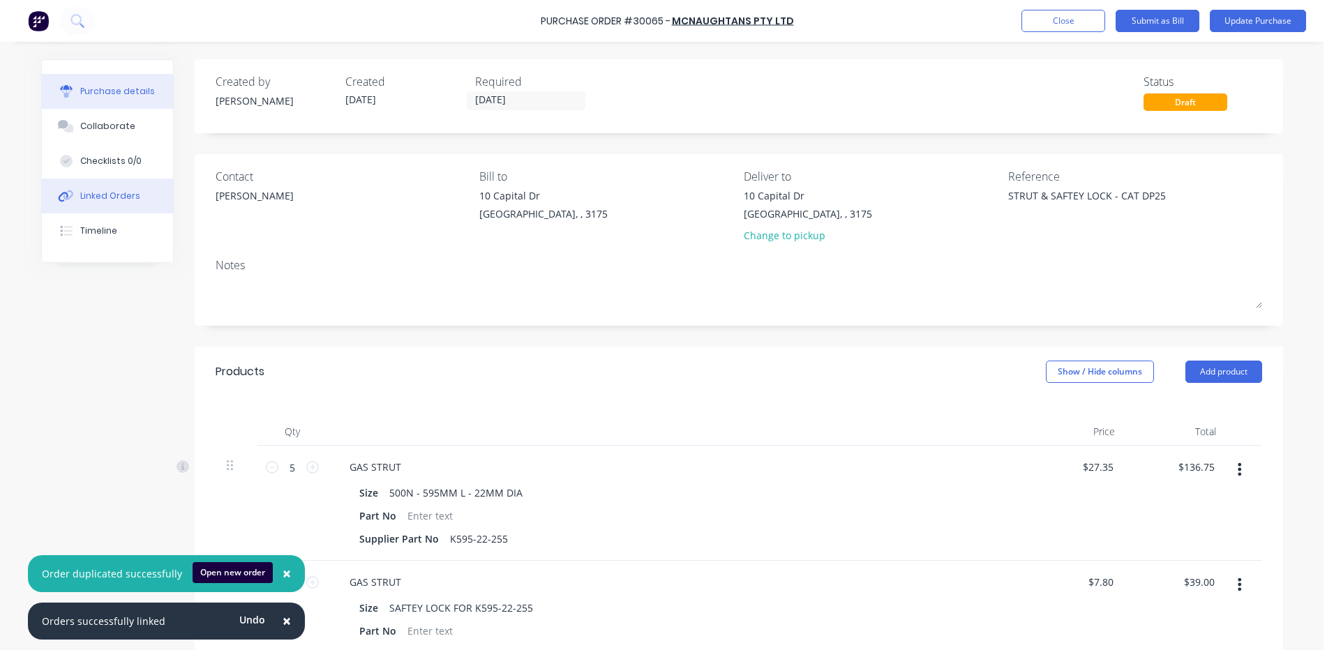
click at [135, 193] on button "Linked Orders" at bounding box center [107, 196] width 131 height 35
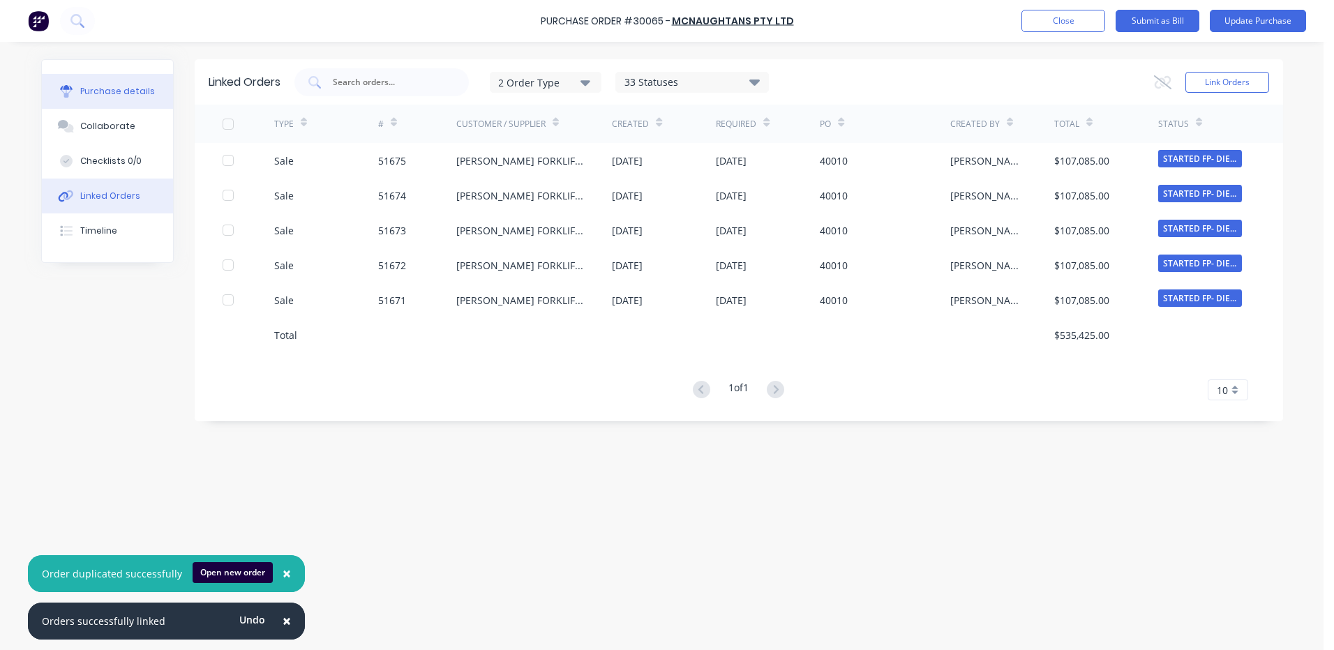
click at [140, 91] on div "Purchase details" at bounding box center [117, 91] width 75 height 13
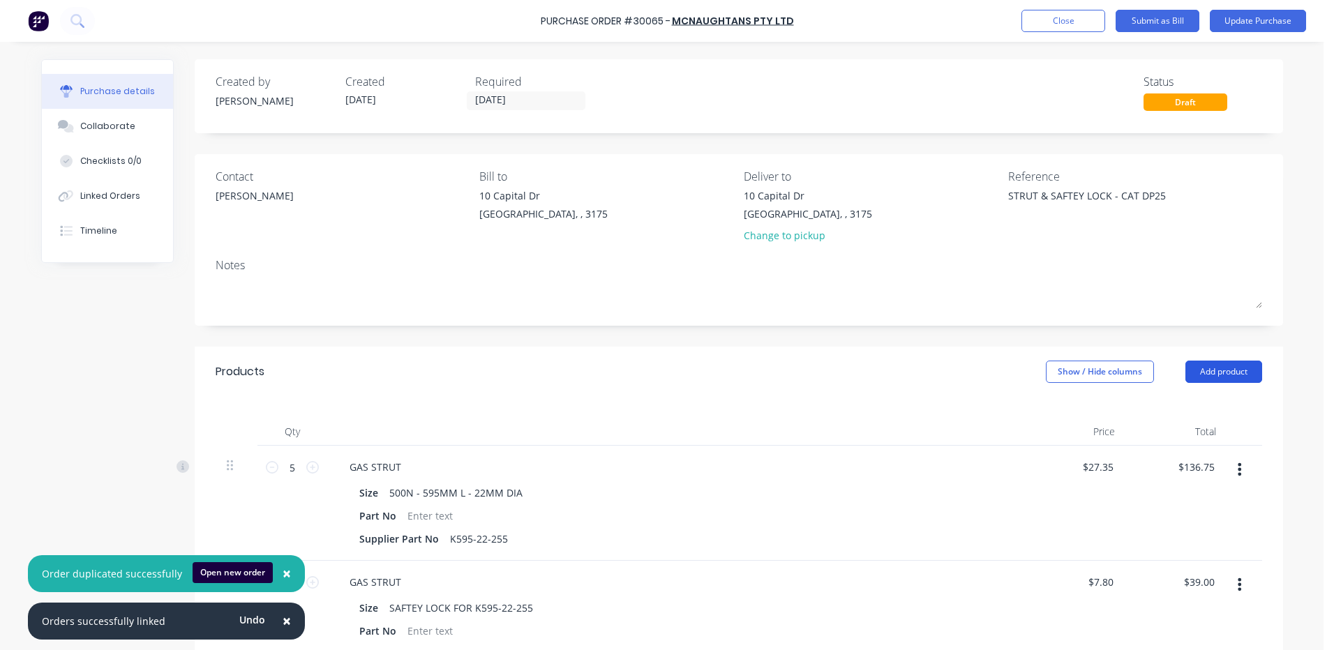
click at [1218, 374] on button "Add product" at bounding box center [1223, 372] width 77 height 22
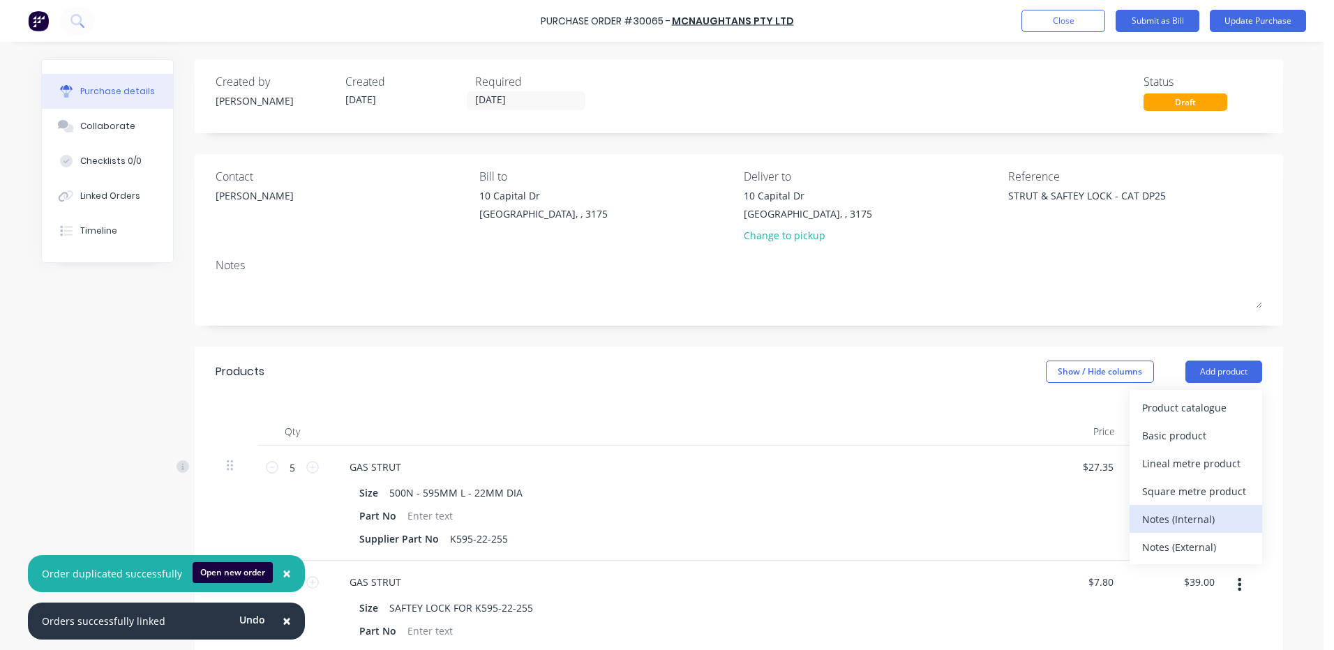
click at [1197, 516] on div "Notes (Internal)" at bounding box center [1195, 519] width 107 height 20
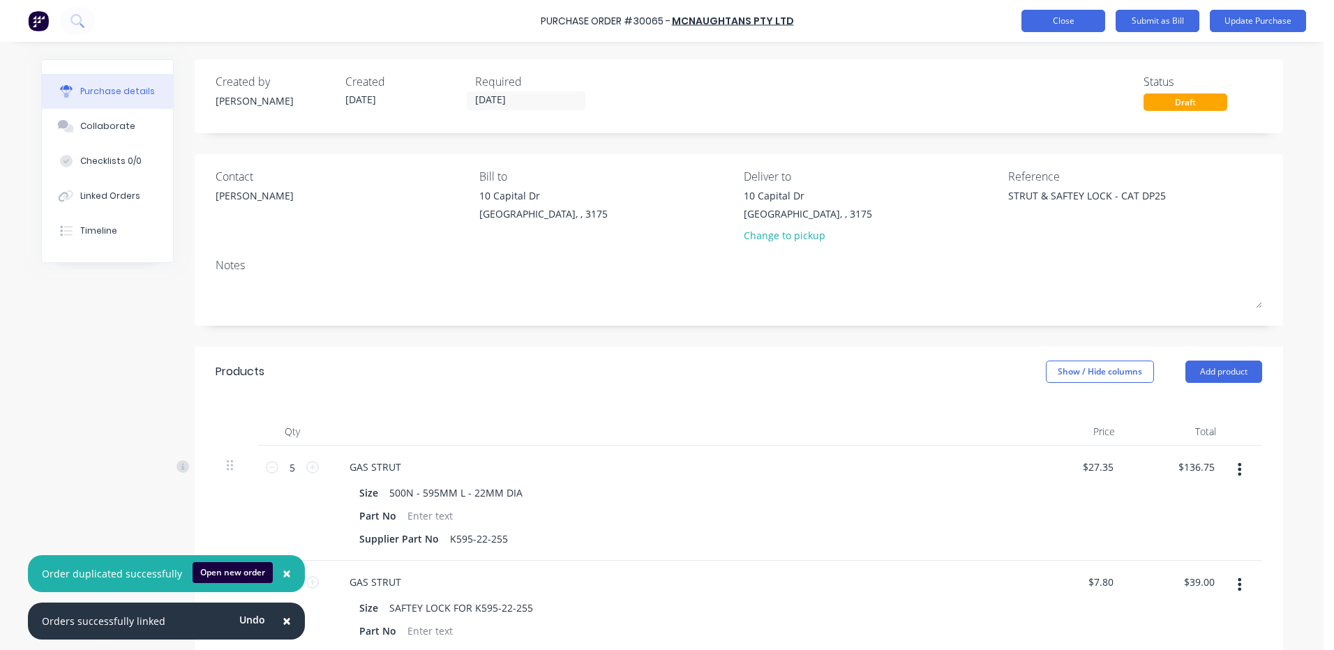
click at [1051, 18] on button "Close" at bounding box center [1063, 21] width 84 height 22
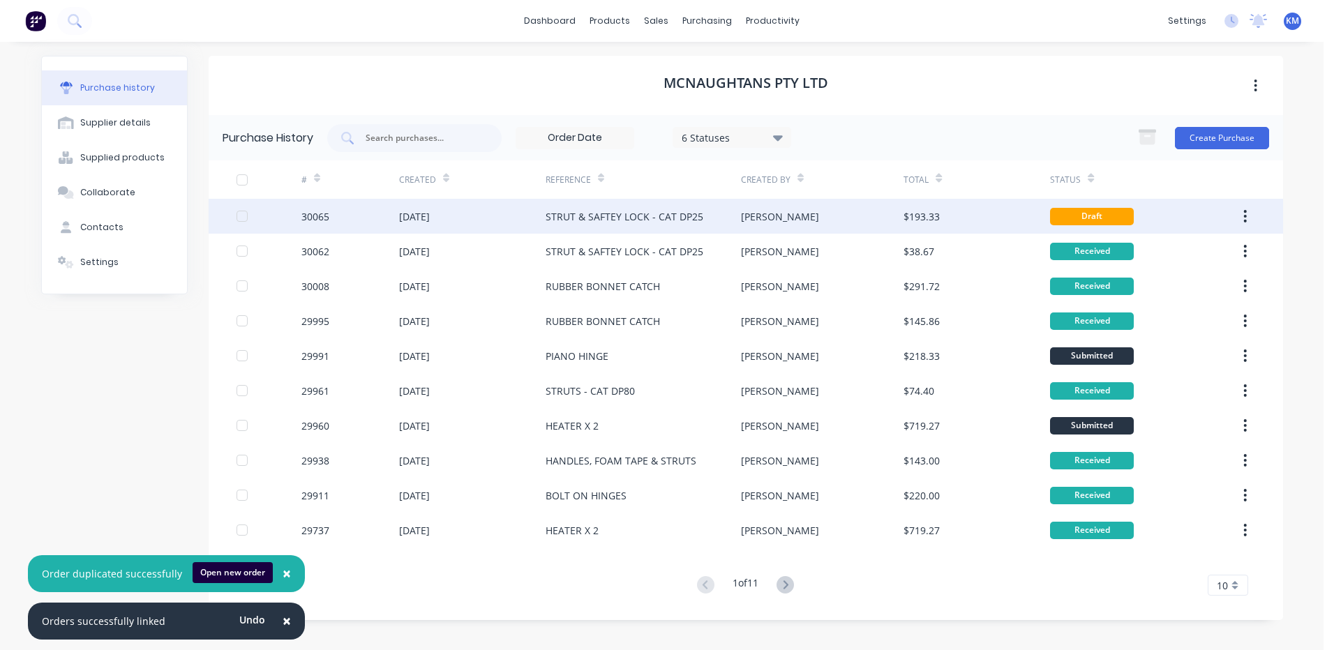
click at [790, 217] on div "[PERSON_NAME]" at bounding box center [822, 216] width 163 height 35
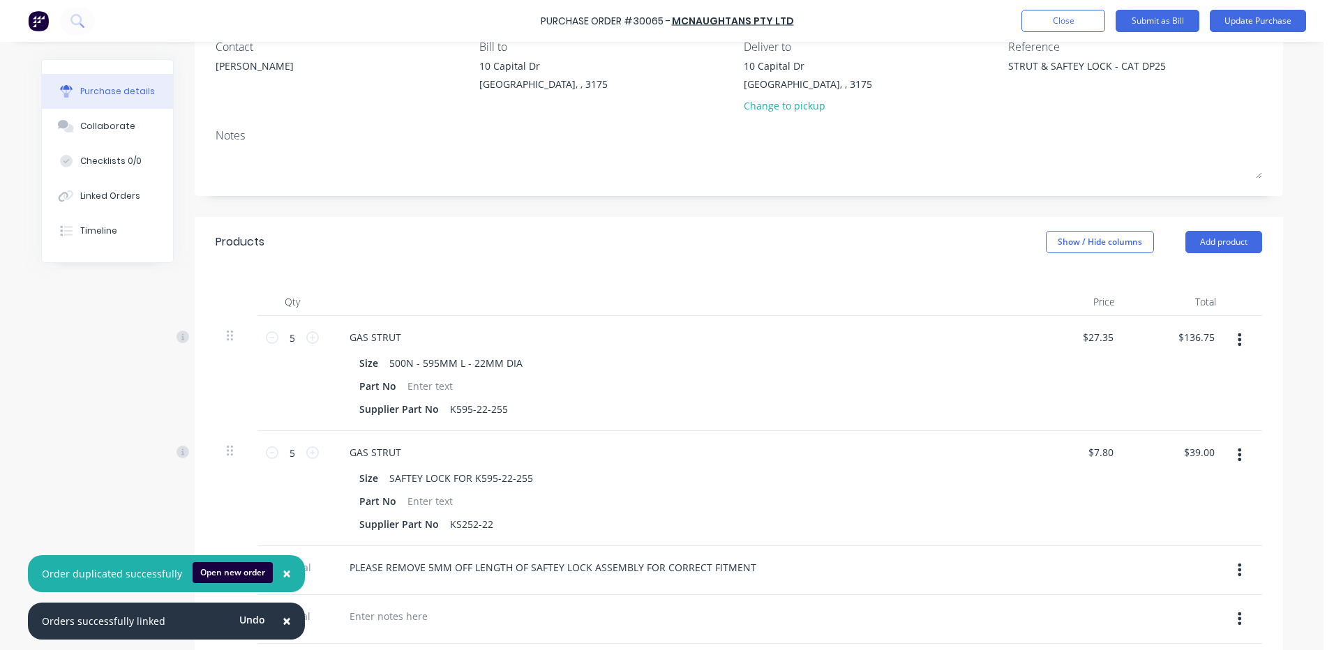
scroll to position [418, 0]
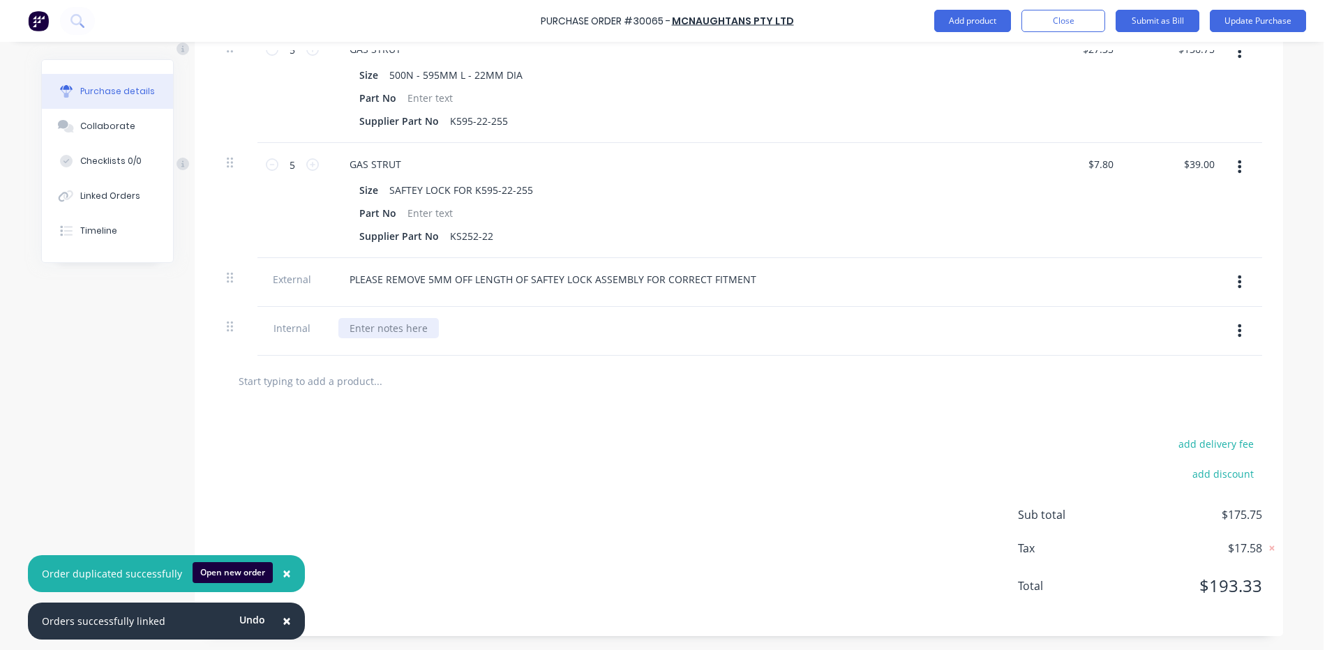
type textarea "x"
click at [382, 333] on div at bounding box center [388, 328] width 100 height 20
click at [676, 427] on div "add delivery fee add discount Sub total $175.75 Tax $17.58 Total $193.33" at bounding box center [739, 521] width 1088 height 229
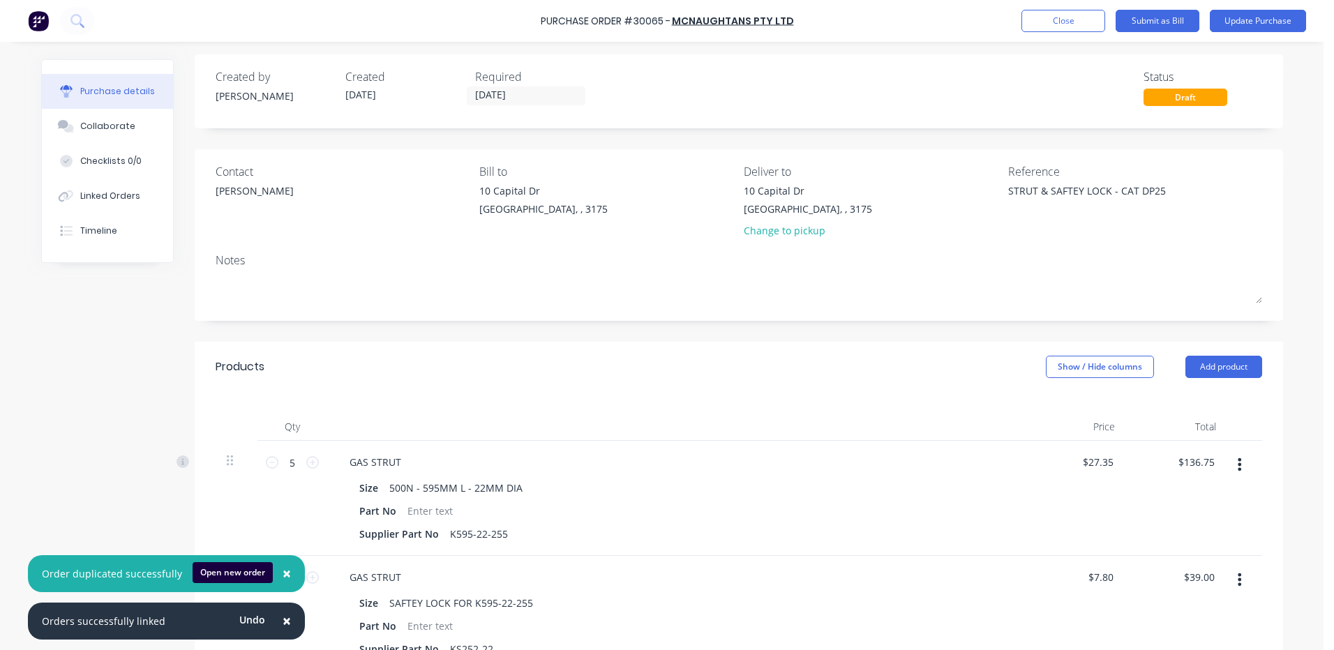
scroll to position [0, 0]
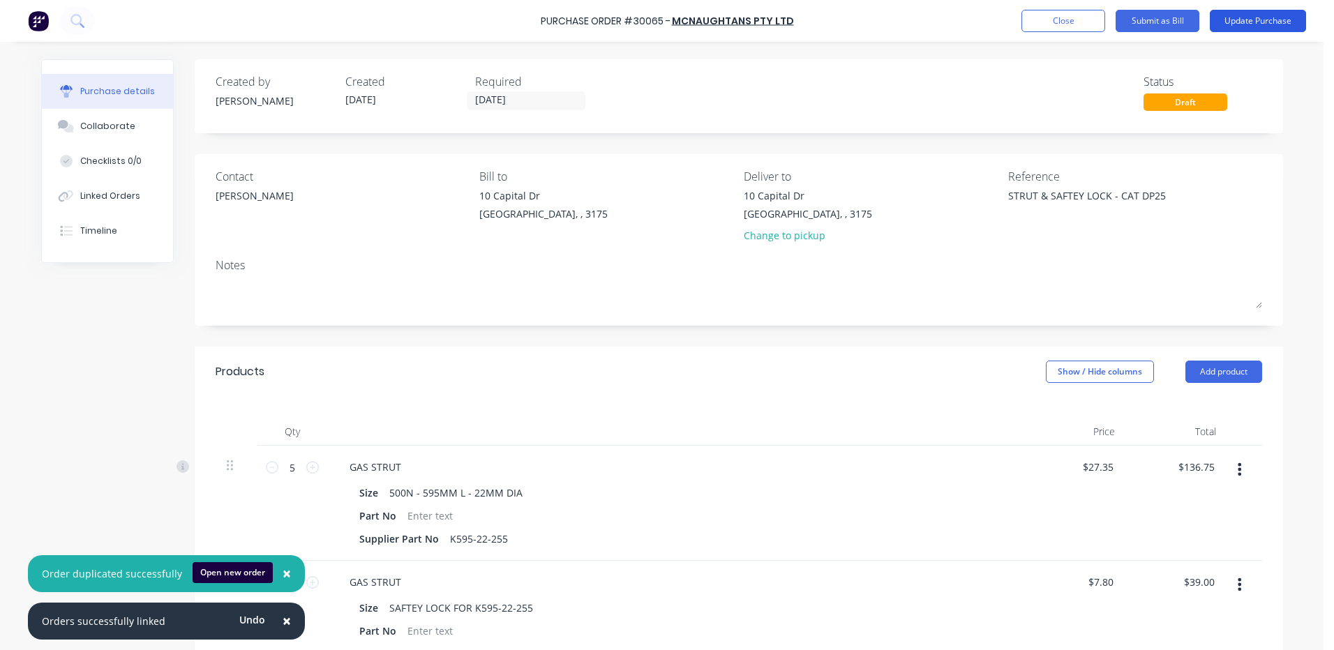
click at [1264, 28] on button "Update Purchase" at bounding box center [1257, 21] width 96 height 22
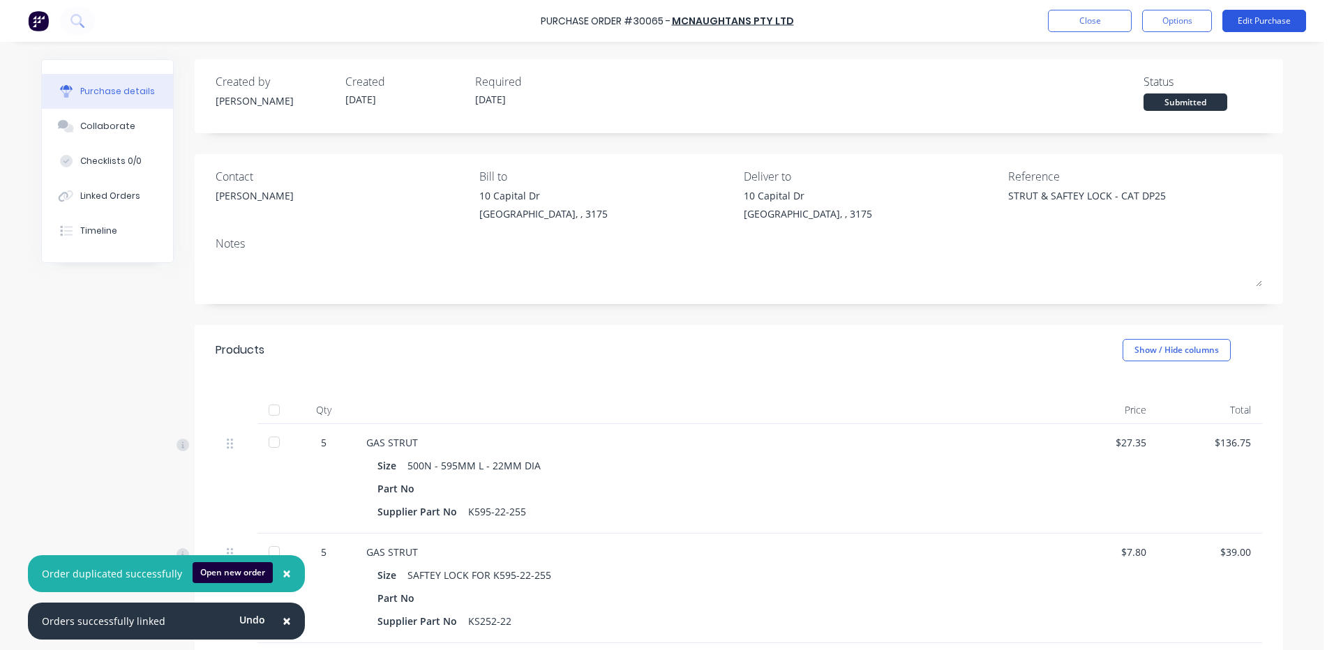
click at [1275, 14] on button "Edit Purchase" at bounding box center [1264, 21] width 84 height 22
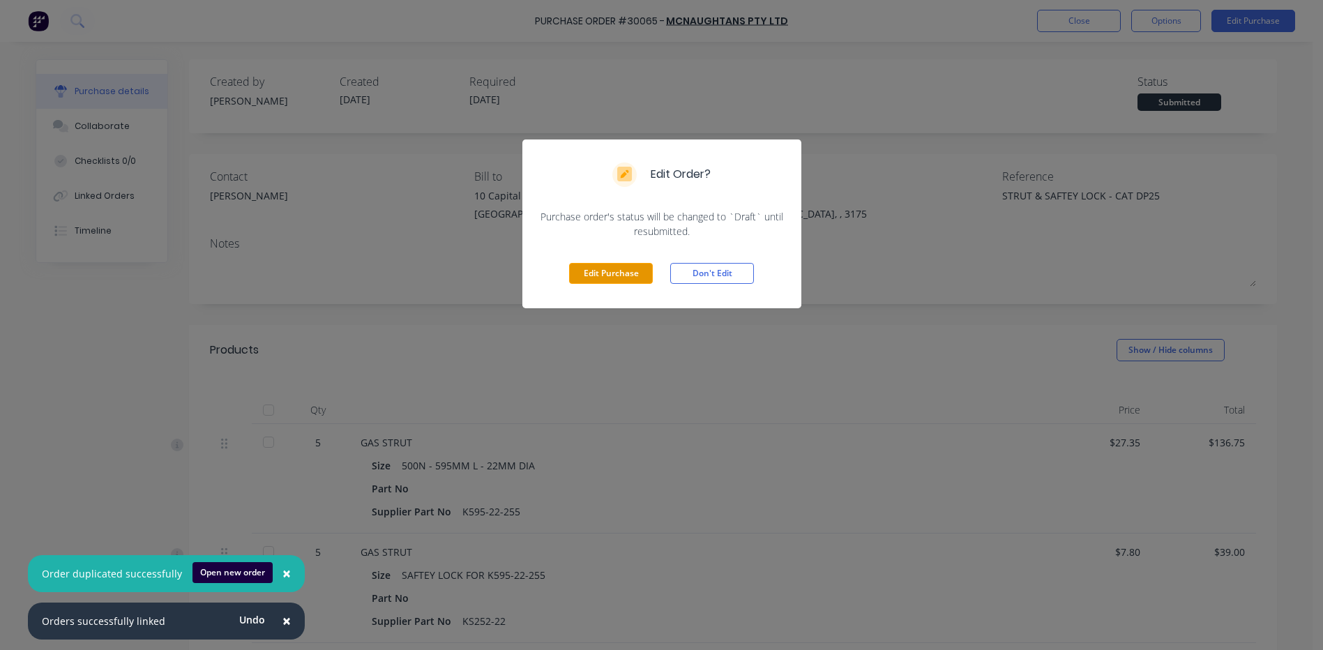
click at [605, 278] on button "Edit Purchase" at bounding box center [611, 273] width 84 height 21
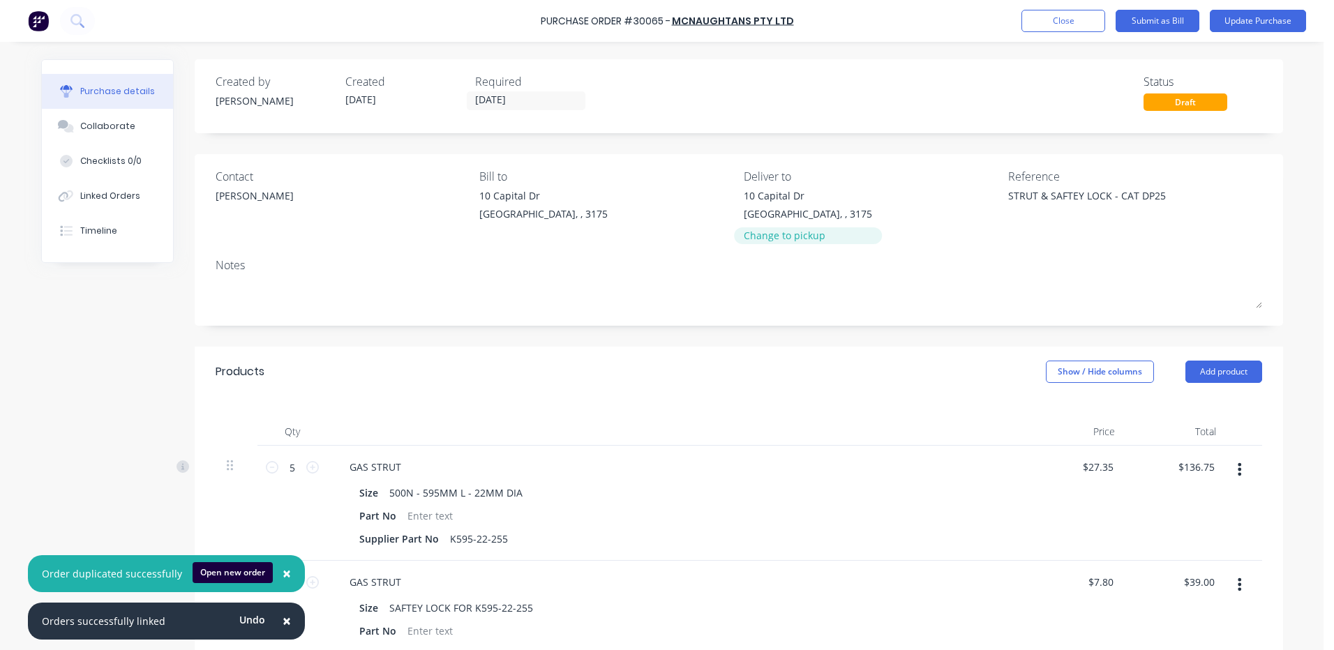
click at [785, 243] on div "Change to pickup" at bounding box center [808, 235] width 128 height 15
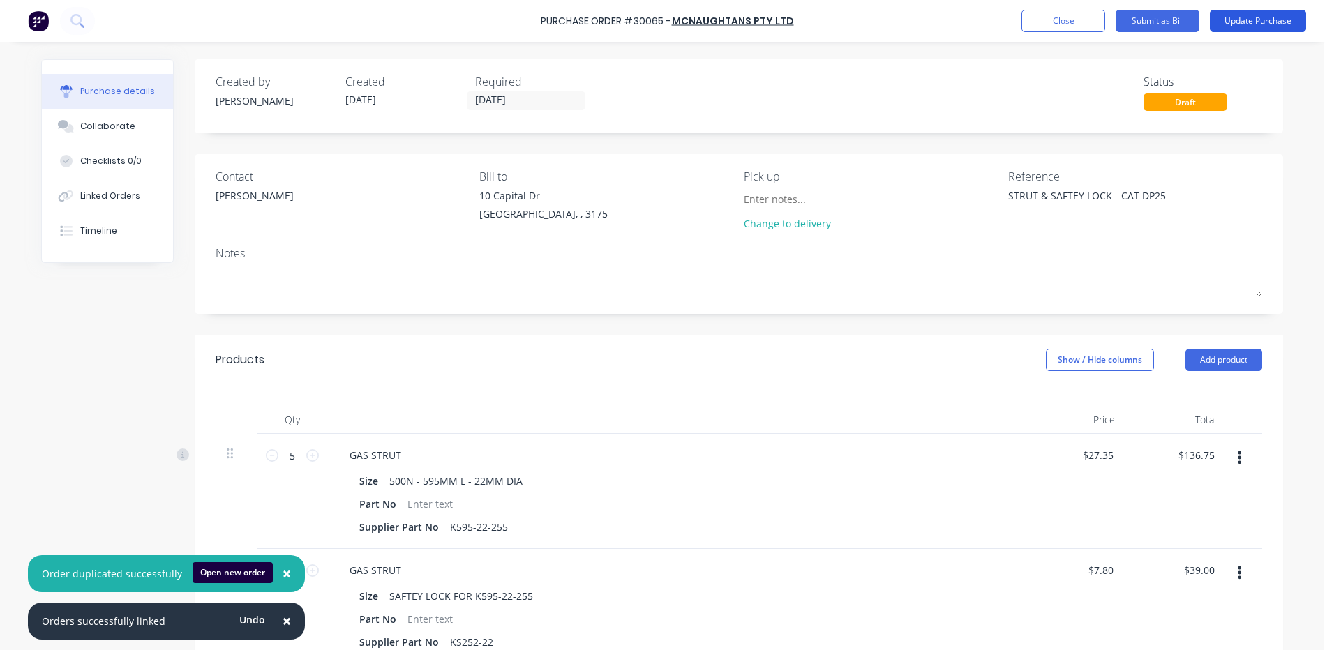
click at [1248, 28] on button "Update Purchase" at bounding box center [1257, 21] width 96 height 22
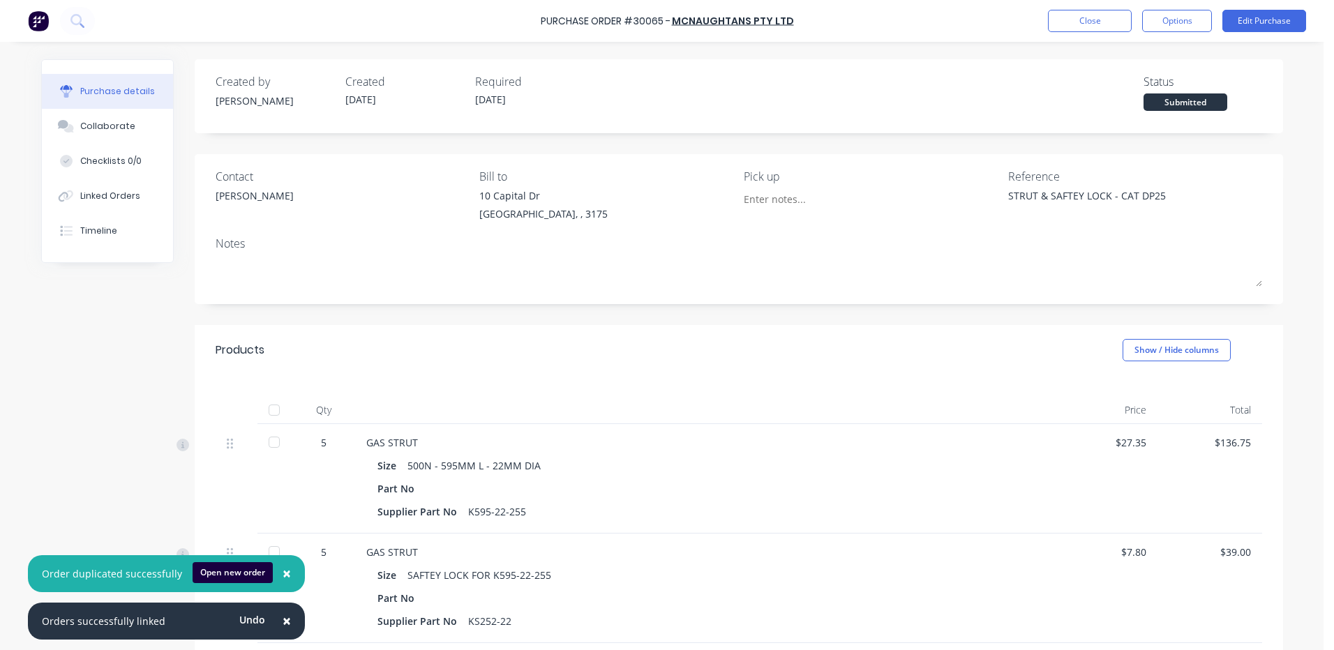
click at [286, 614] on button "×" at bounding box center [287, 621] width 36 height 33
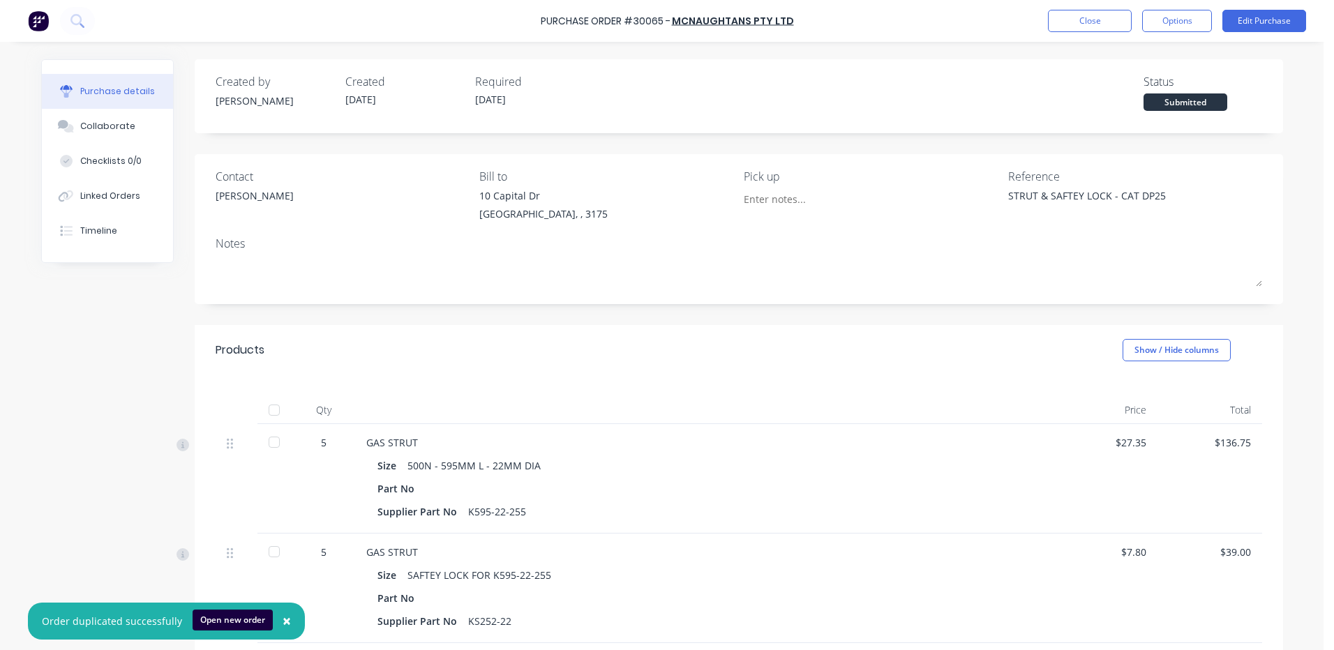
click at [283, 617] on span "×" at bounding box center [286, 621] width 8 height 20
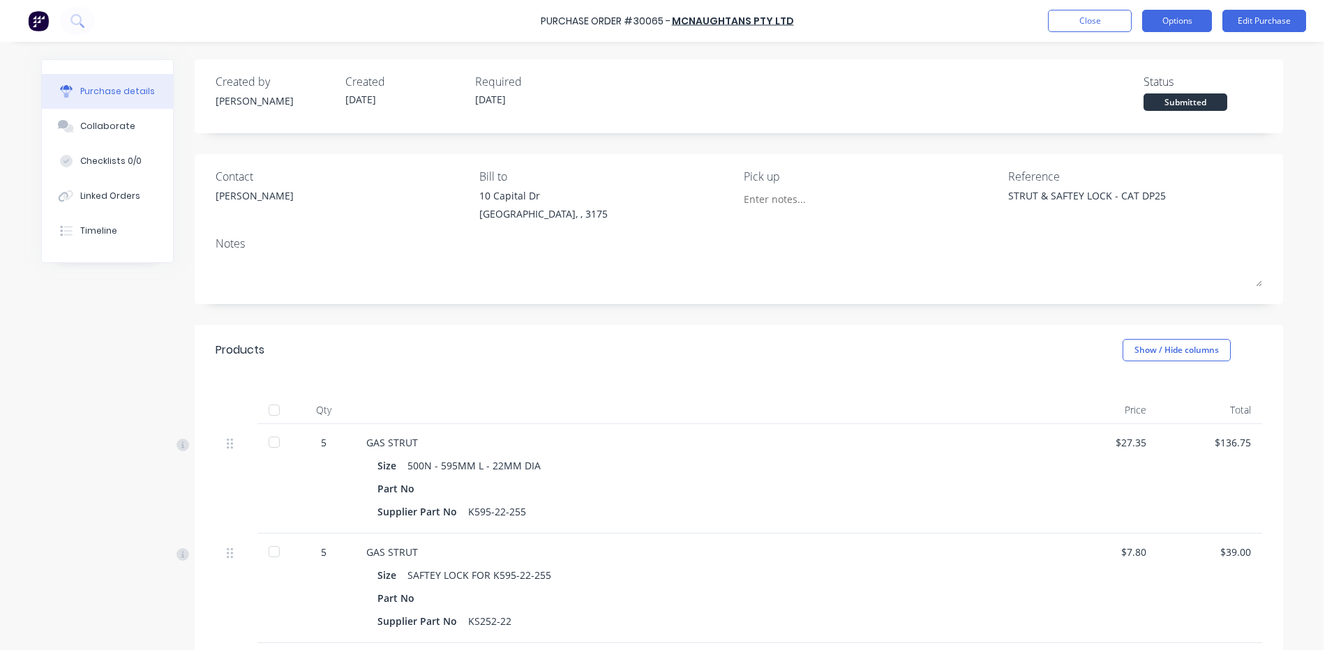
click at [1200, 17] on button "Options" at bounding box center [1177, 21] width 70 height 22
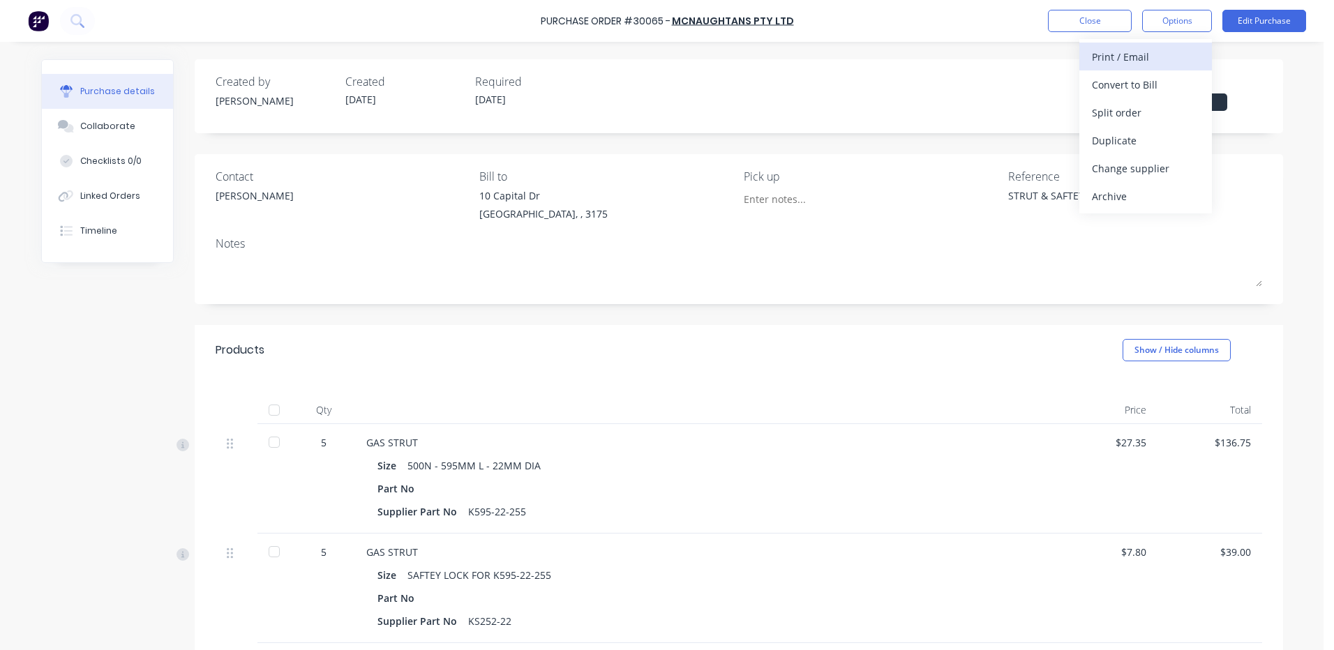
click at [1158, 60] on div "Print / Email" at bounding box center [1145, 57] width 107 height 20
click at [1142, 88] on div "With pricing" at bounding box center [1145, 85] width 107 height 20
type textarea "x"
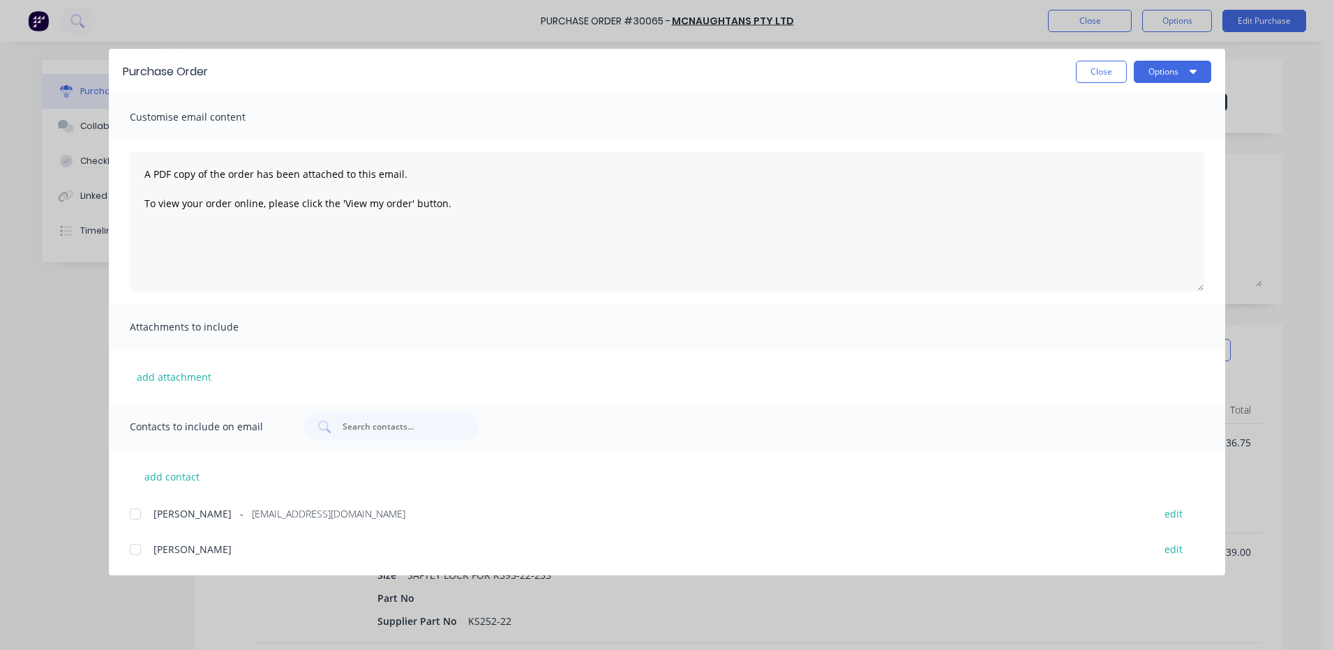
click at [128, 522] on div at bounding box center [135, 514] width 28 height 28
click at [138, 176] on textarea "A PDF copy of the order has been attached to this email. To view your order onl…" at bounding box center [667, 221] width 1074 height 139
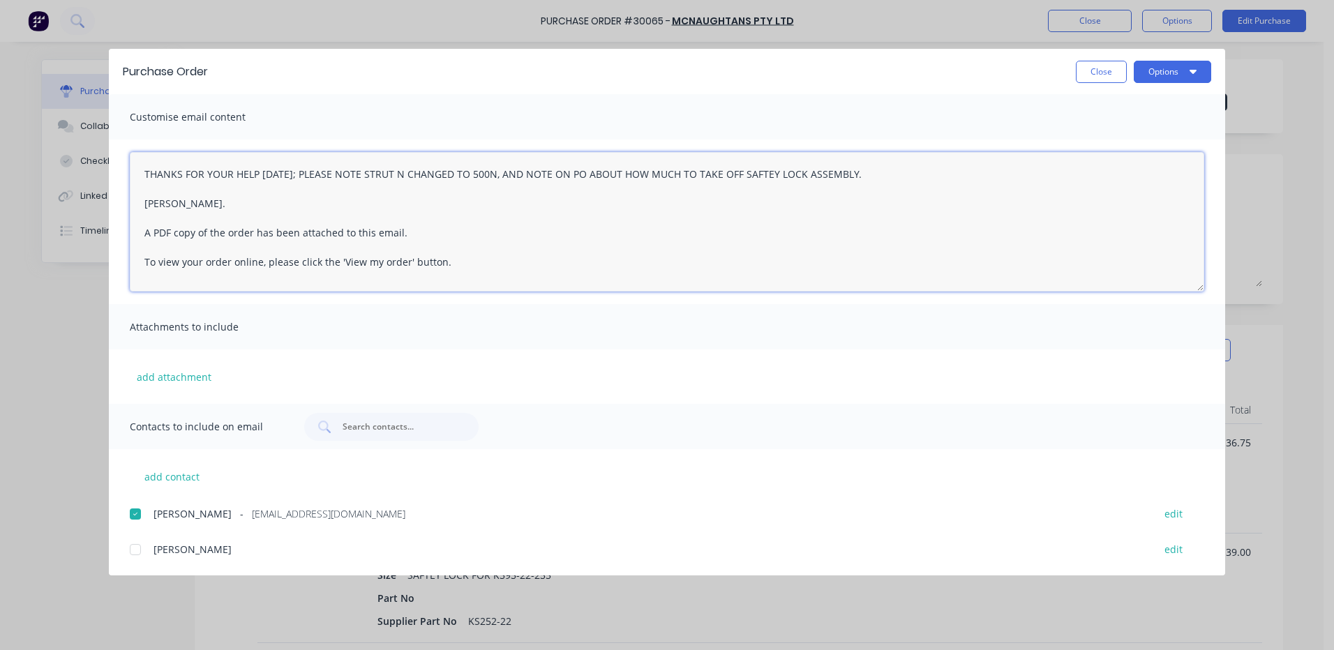
click at [396, 174] on textarea "THANKS FOR YOUR HELP [DATE]; PLEASE NOTE STRUT N CHANGED TO 500N, AND NOTE ON P…" at bounding box center [667, 221] width 1074 height 139
click at [382, 178] on textarea "THANKS FOR YOUR HELP [DATE]; PLEASE NOTE STRUT N CHANGED TO 500N, AND NOTE ON P…" at bounding box center [667, 221] width 1074 height 139
click at [393, 172] on textarea "THANKS FOR YOUR HELP [DATE]; PLEASE NOTE STRUT N CHANGED TO 500N, AND NOTE ON P…" at bounding box center [667, 221] width 1074 height 139
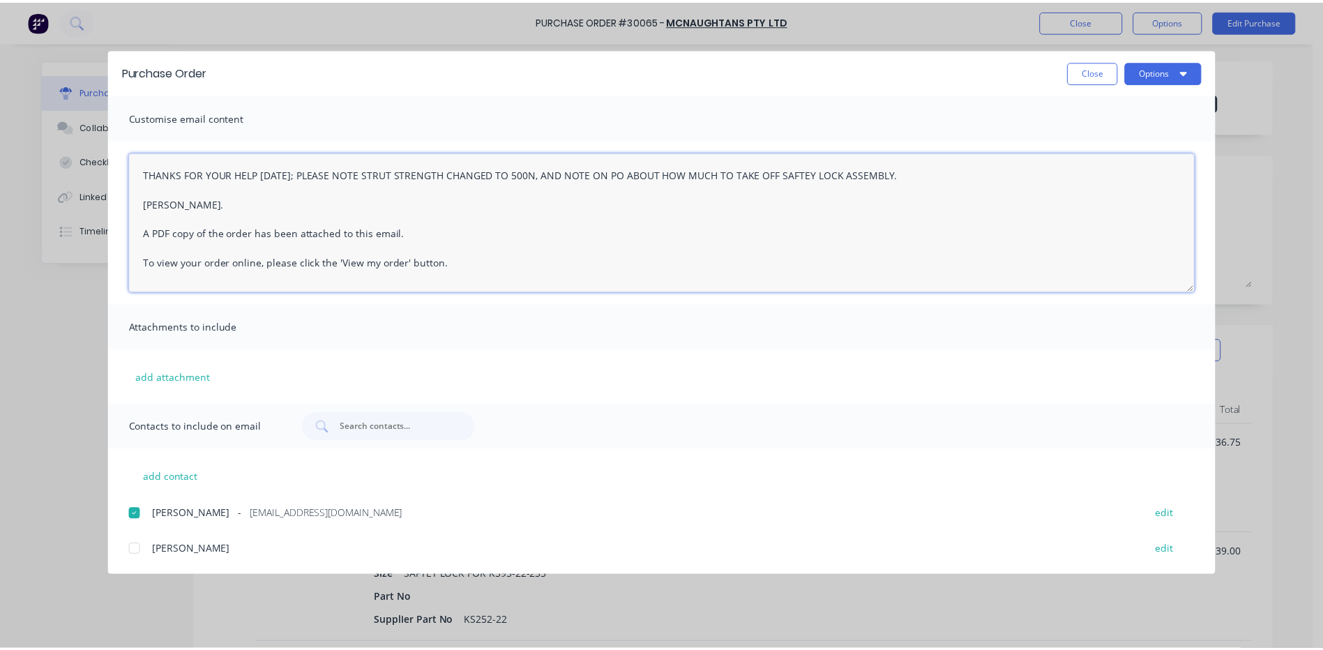
scroll to position [7, 0]
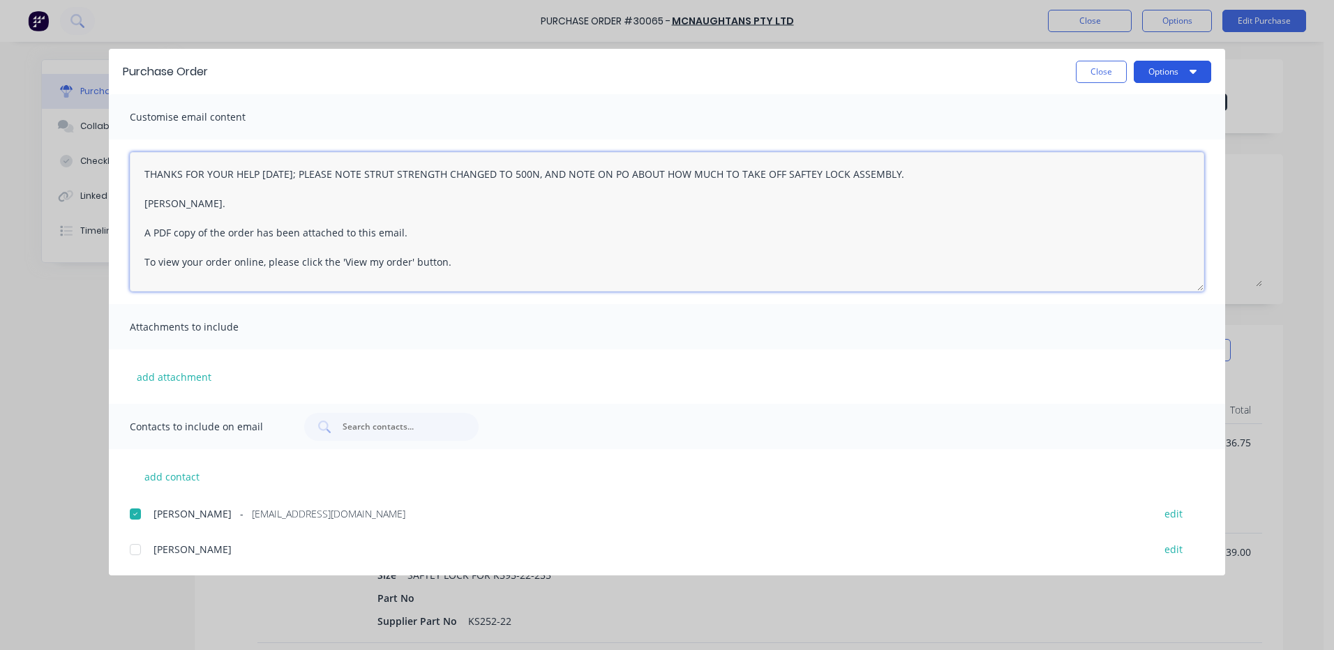
type textarea "THANKS FOR YOUR HELP [DATE]; PLEASE NOTE STRUT STRENGTH CHANGED TO 500N, AND NO…"
click at [1183, 70] on button "Options" at bounding box center [1171, 72] width 77 height 22
click at [1131, 155] on div "Email" at bounding box center [1144, 163] width 107 height 20
click at [1118, 61] on button "Close" at bounding box center [1101, 72] width 51 height 22
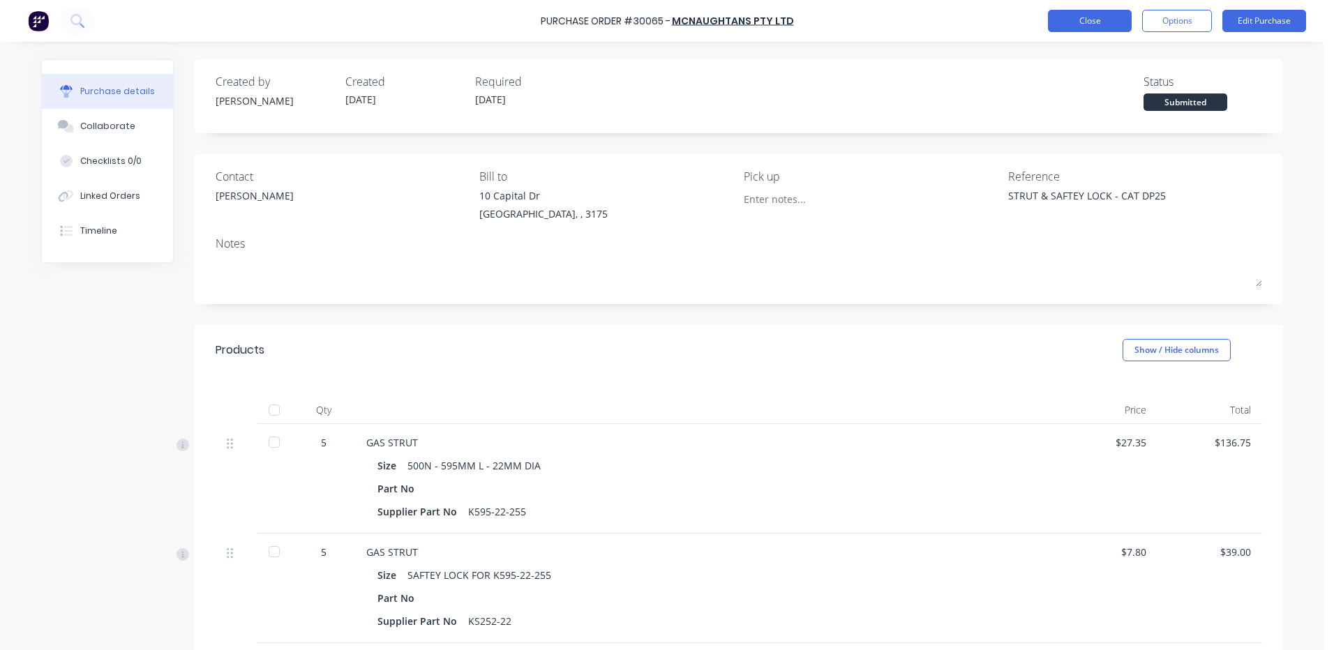
click at [1096, 22] on button "Close" at bounding box center [1090, 21] width 84 height 22
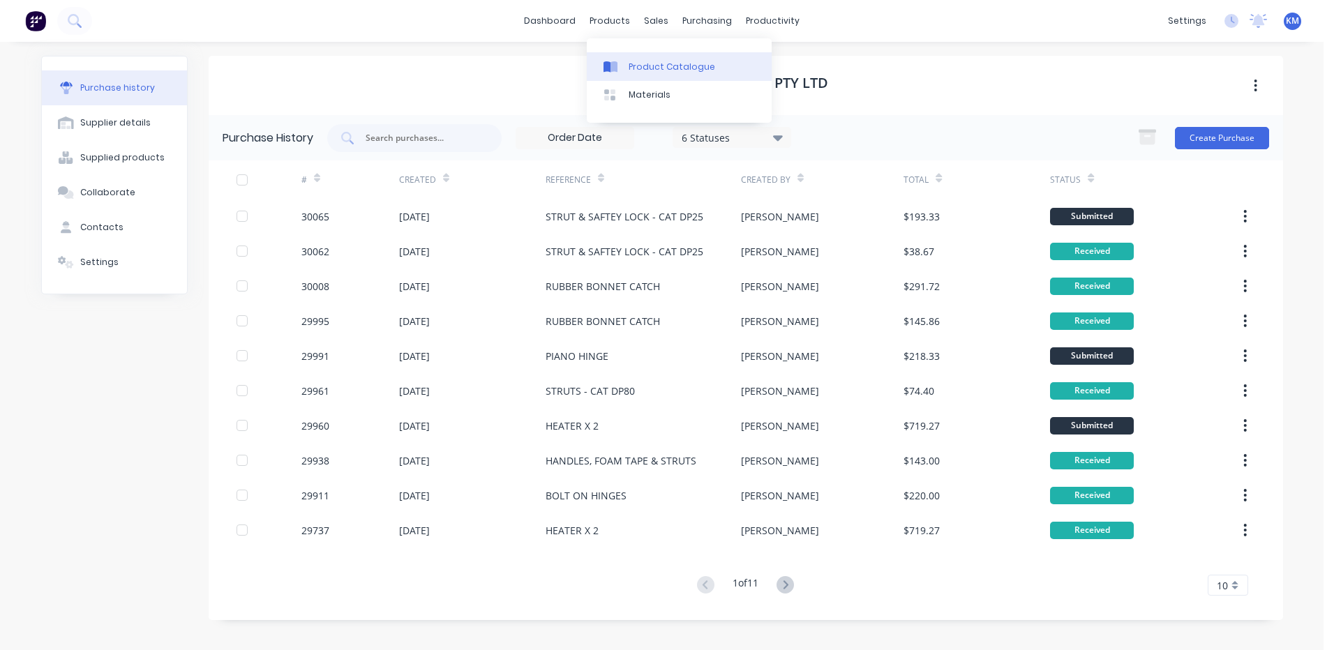
click at [621, 61] on div at bounding box center [613, 67] width 21 height 13
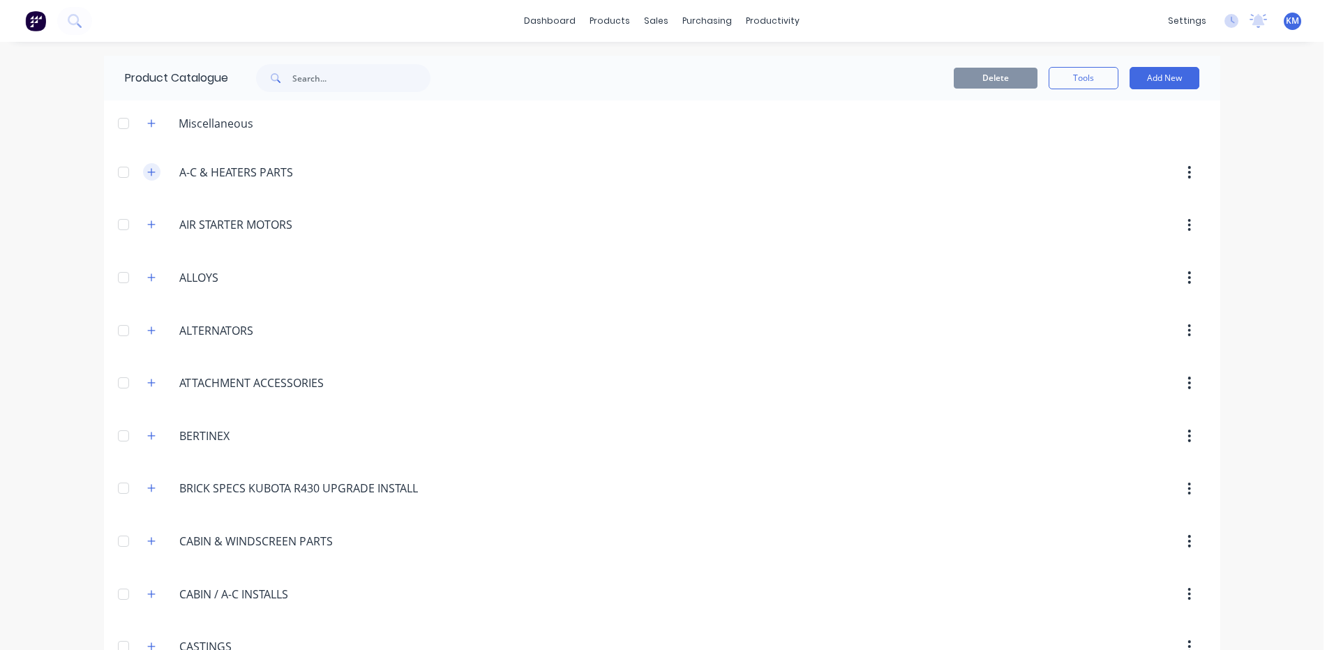
click at [146, 165] on button "button" at bounding box center [151, 171] width 17 height 17
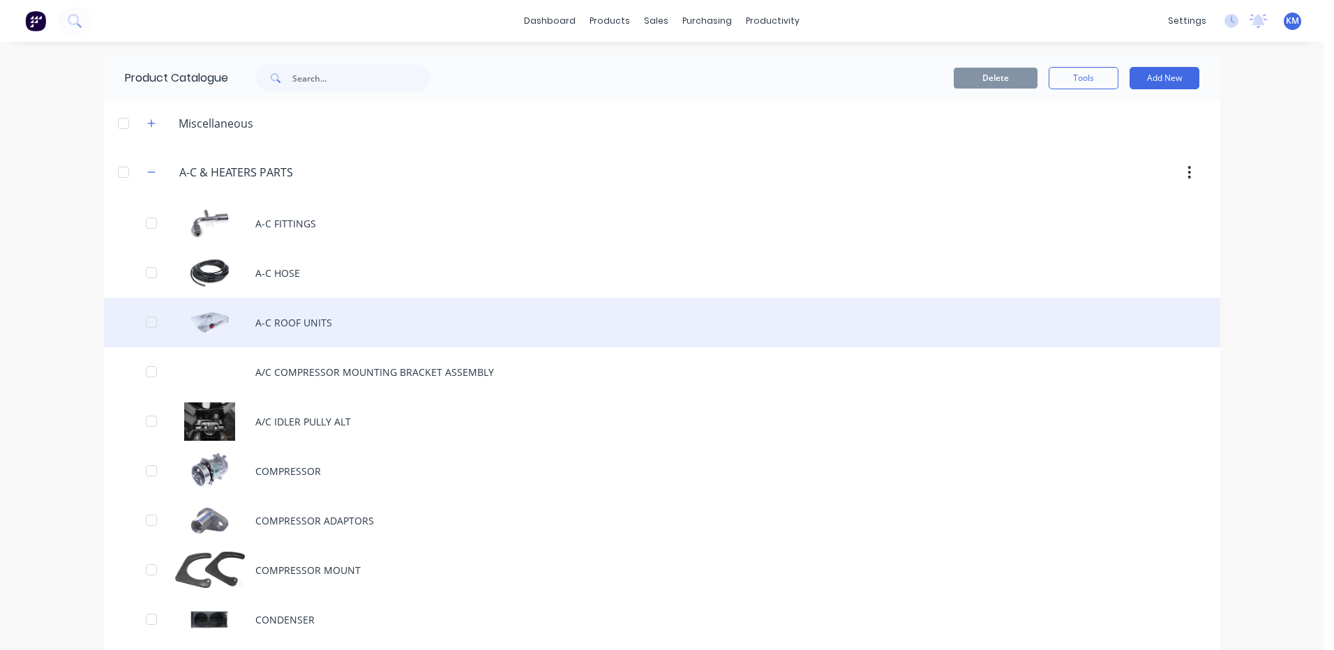
click at [237, 308] on div "A-C ROOF UNITS" at bounding box center [662, 323] width 1116 height 50
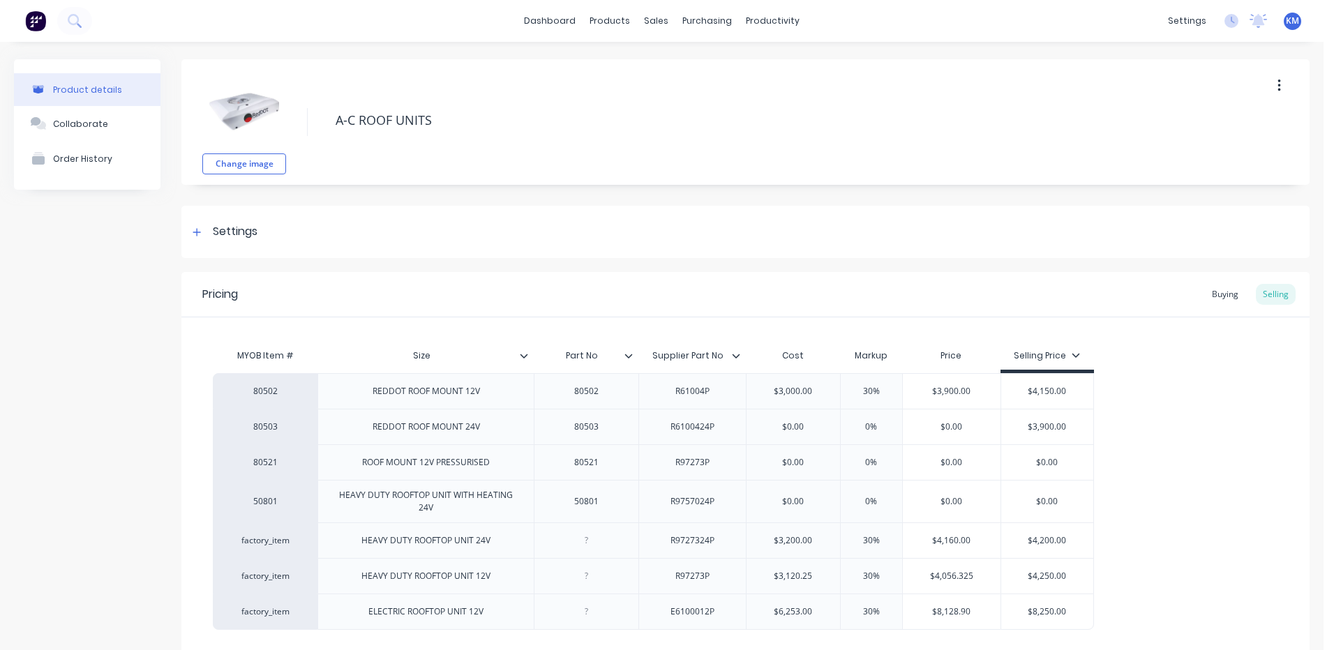
type textarea "x"
click at [635, 66] on div "Product Catalogue" at bounding box center [666, 67] width 86 height 13
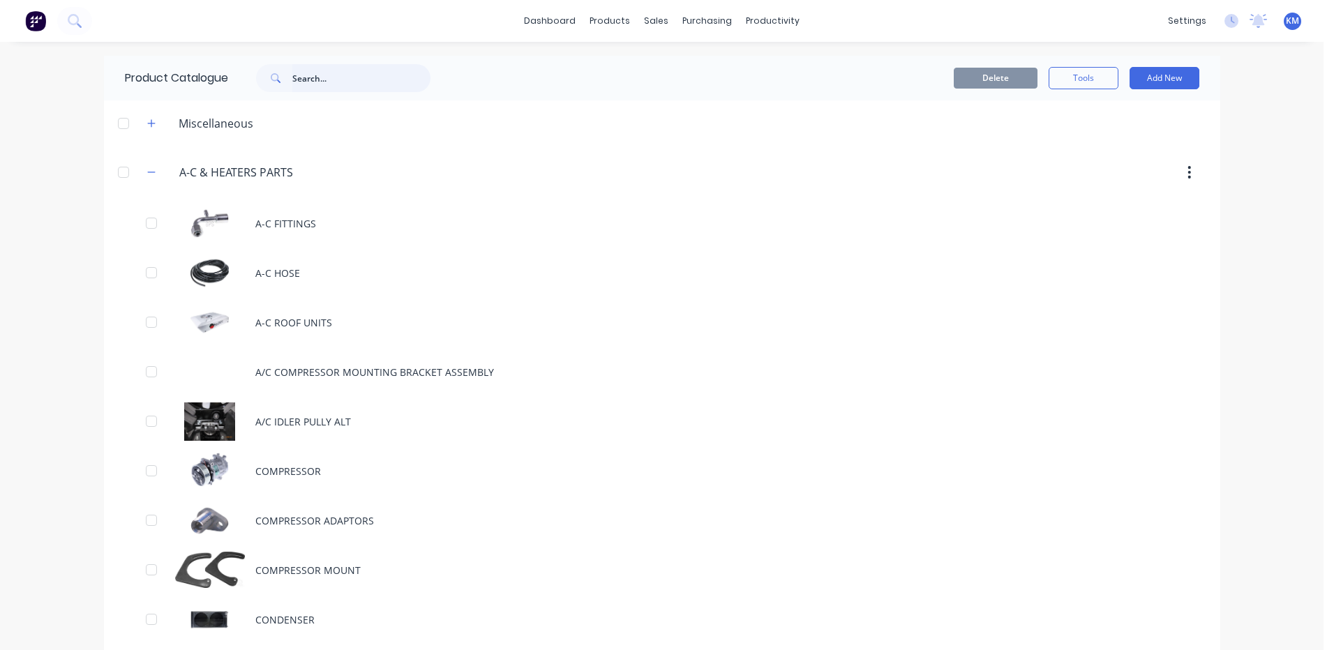
click at [347, 67] on input "text" at bounding box center [361, 78] width 138 height 28
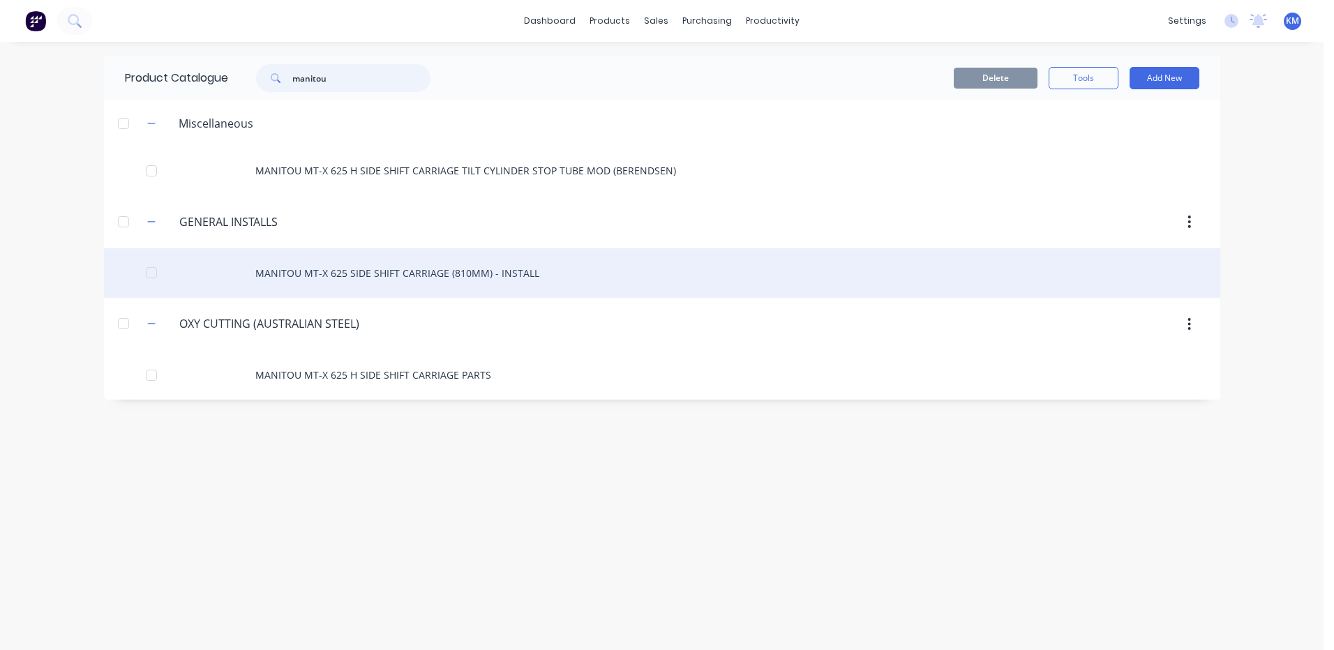
type input "manitou"
click at [509, 273] on div "MANITOU MT-X 625 SIDE SHIFT CARRIAGE (810MM) - INSTALL" at bounding box center [662, 273] width 1116 height 50
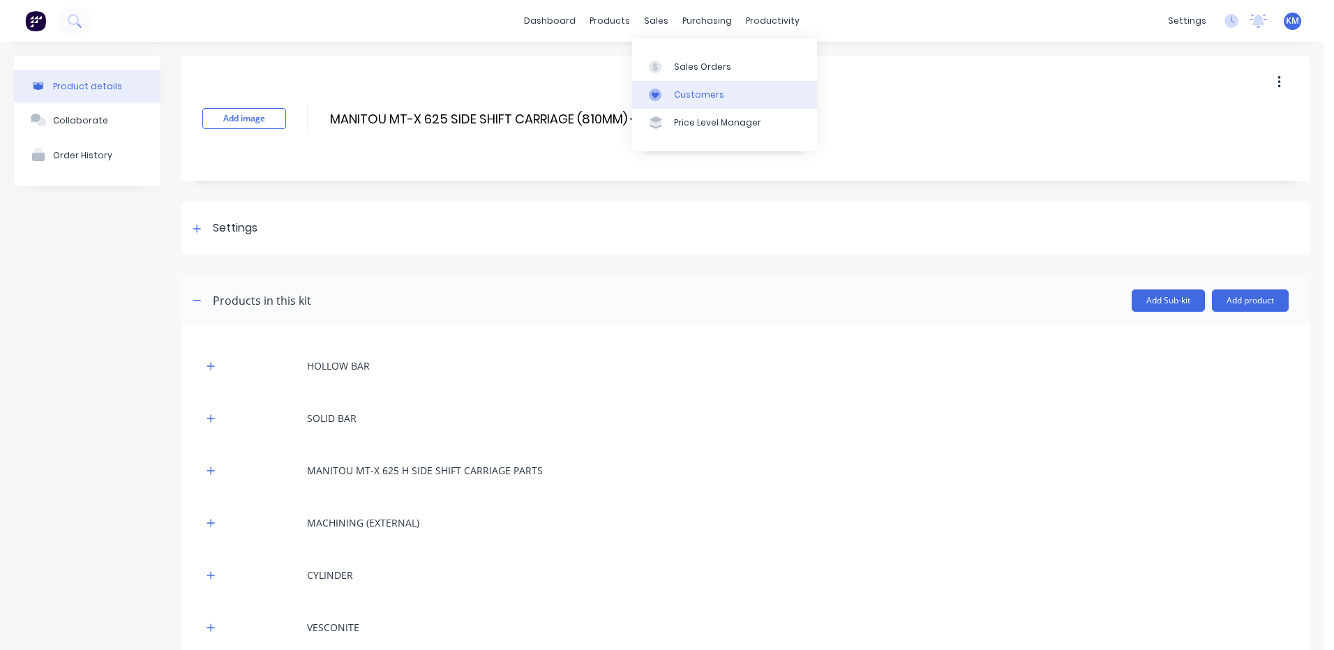
click at [674, 94] on div "Customers" at bounding box center [699, 95] width 50 height 13
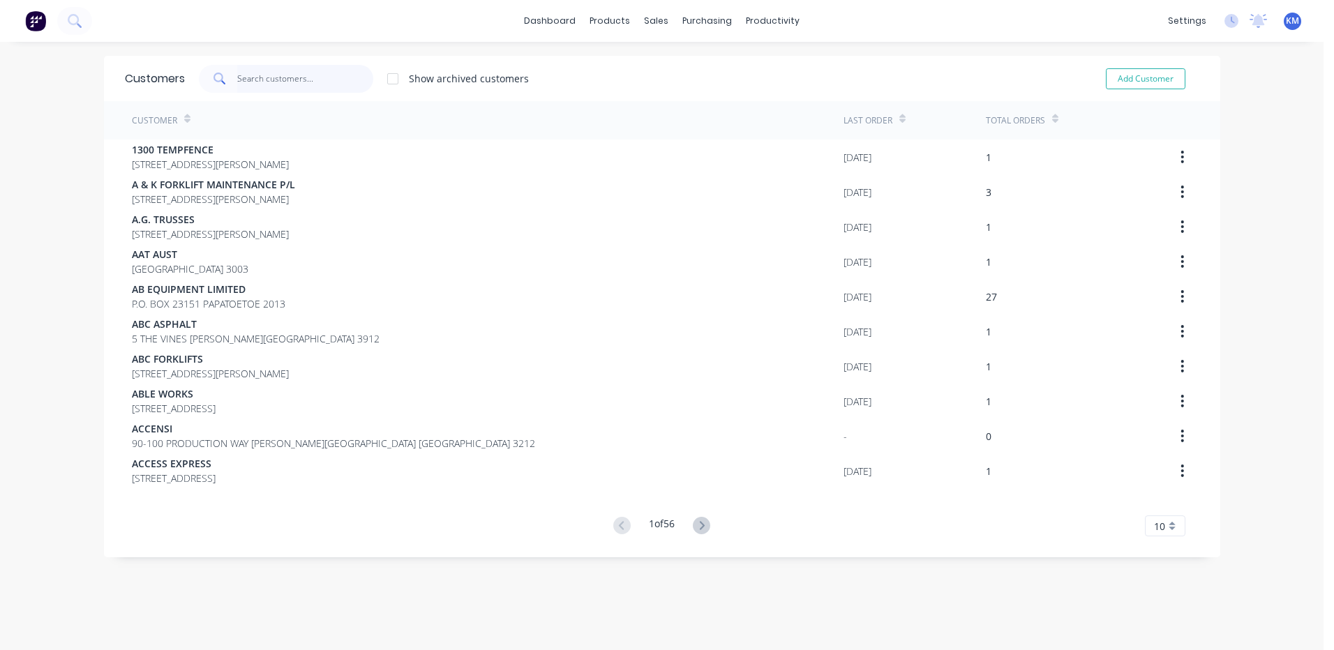
click at [342, 78] on input "text" at bounding box center [305, 79] width 136 height 28
type input "b"
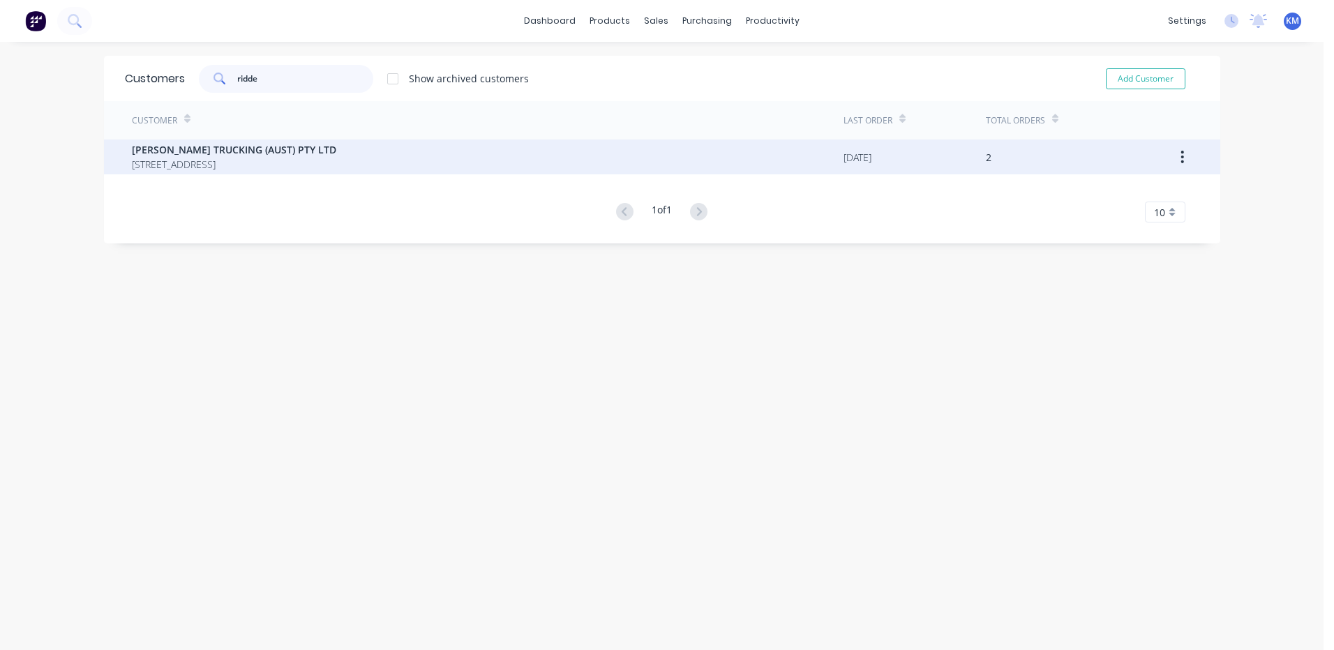
type input "ridde"
click at [391, 146] on div "[PERSON_NAME] TRUCKING (AUST) PTY LTD [STREET_ADDRESS]" at bounding box center [487, 156] width 711 height 35
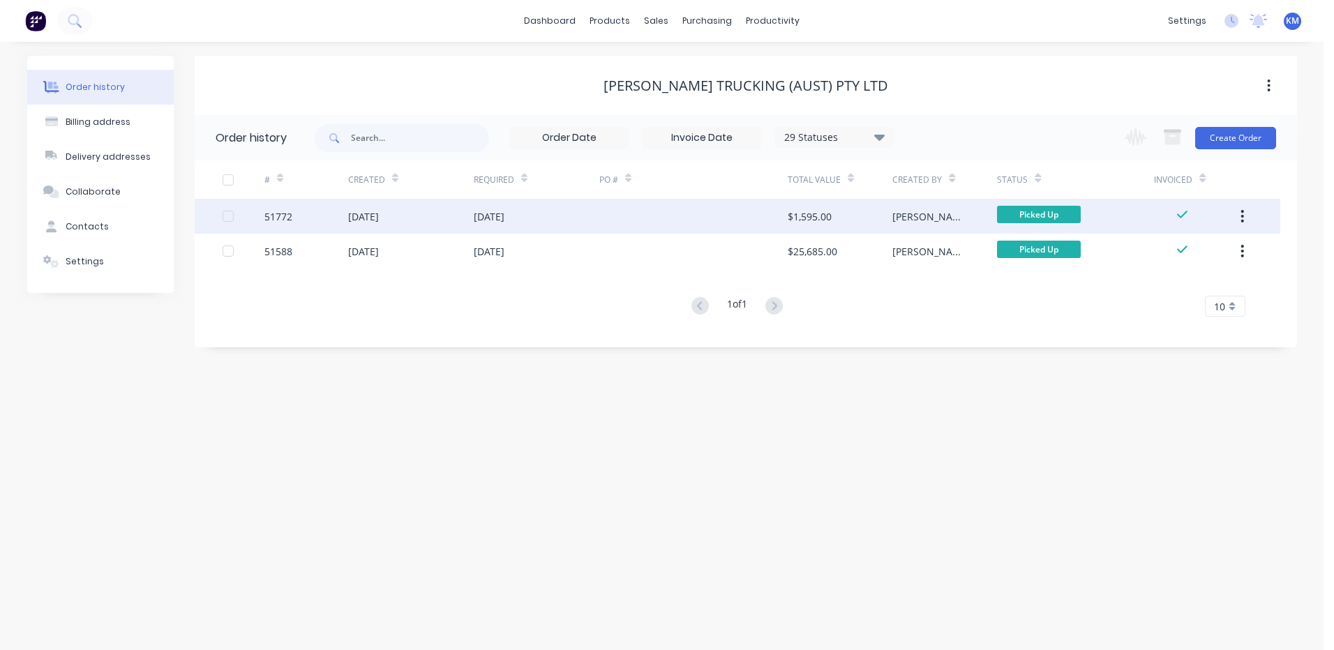
click at [608, 224] on div at bounding box center [693, 216] width 188 height 35
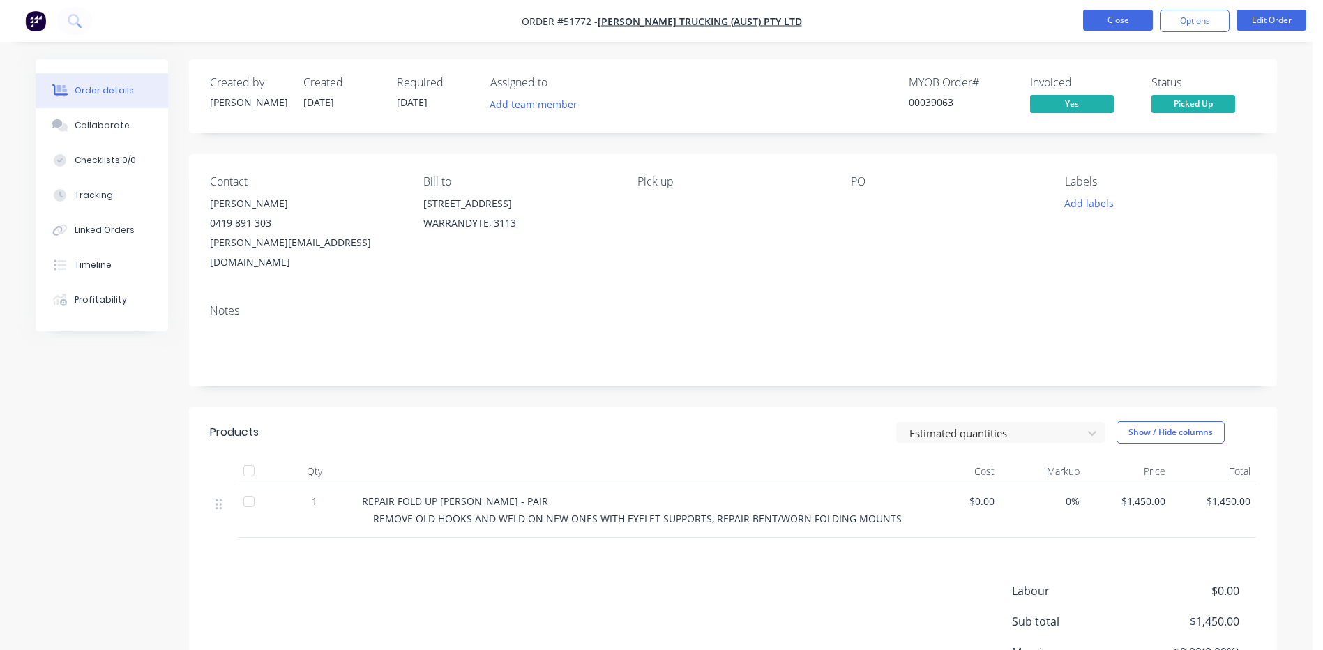
click at [1138, 17] on button "Close" at bounding box center [1118, 20] width 70 height 21
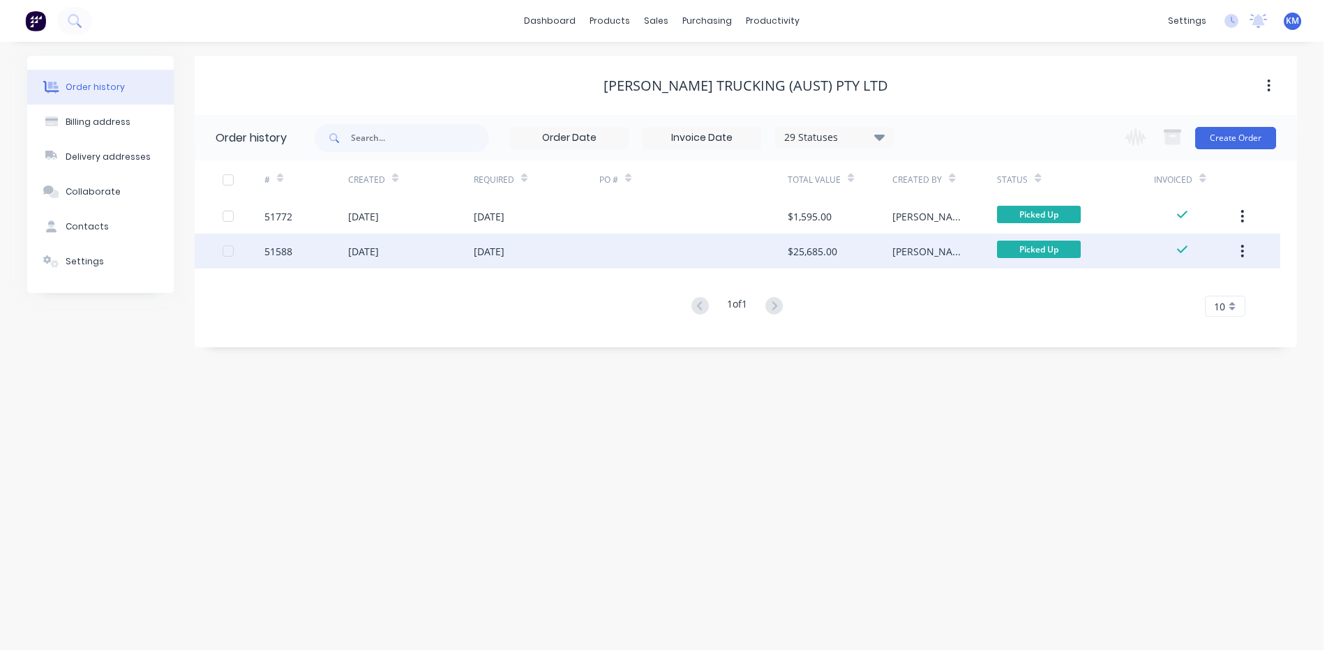
click at [843, 253] on div "$25,685.00" at bounding box center [839, 251] width 105 height 35
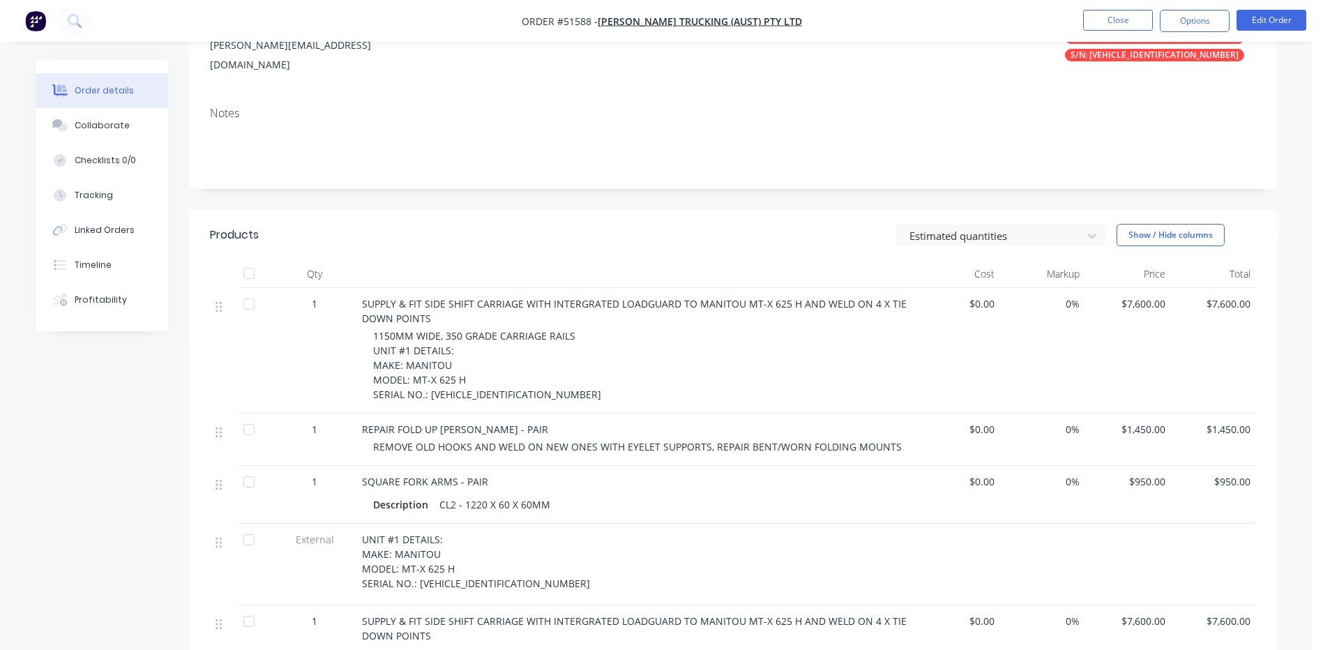
scroll to position [209, 0]
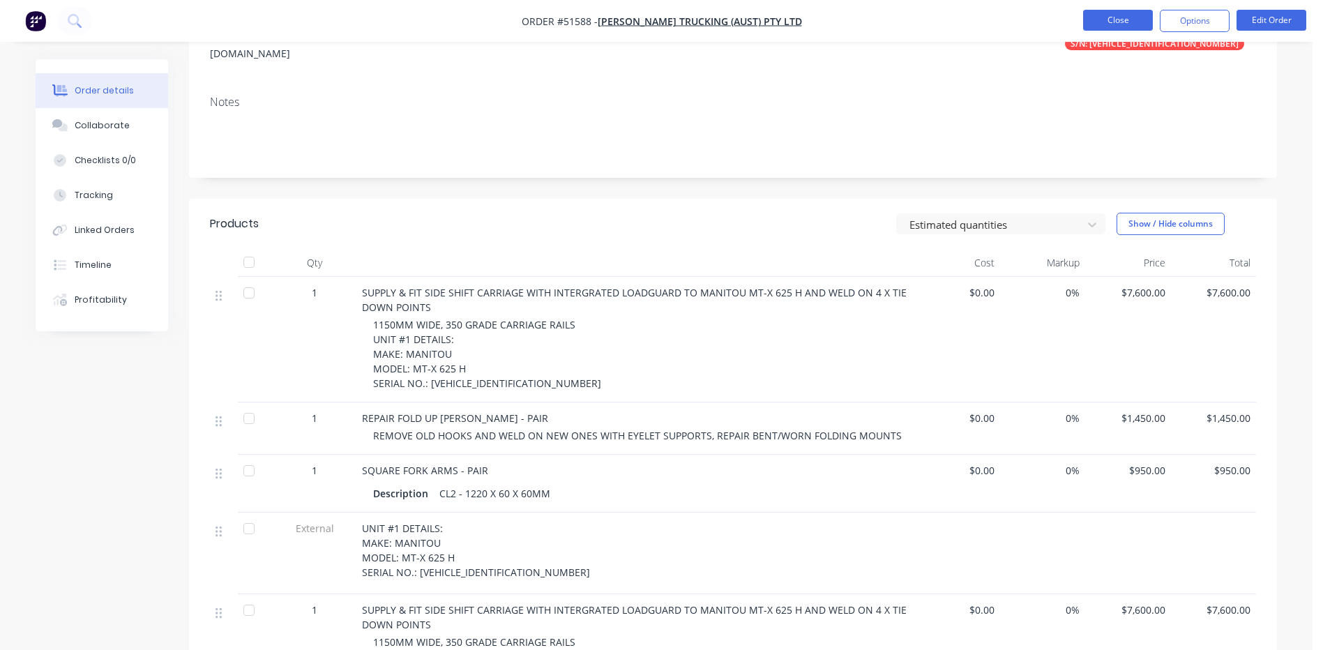
click at [1098, 17] on button "Close" at bounding box center [1118, 20] width 70 height 21
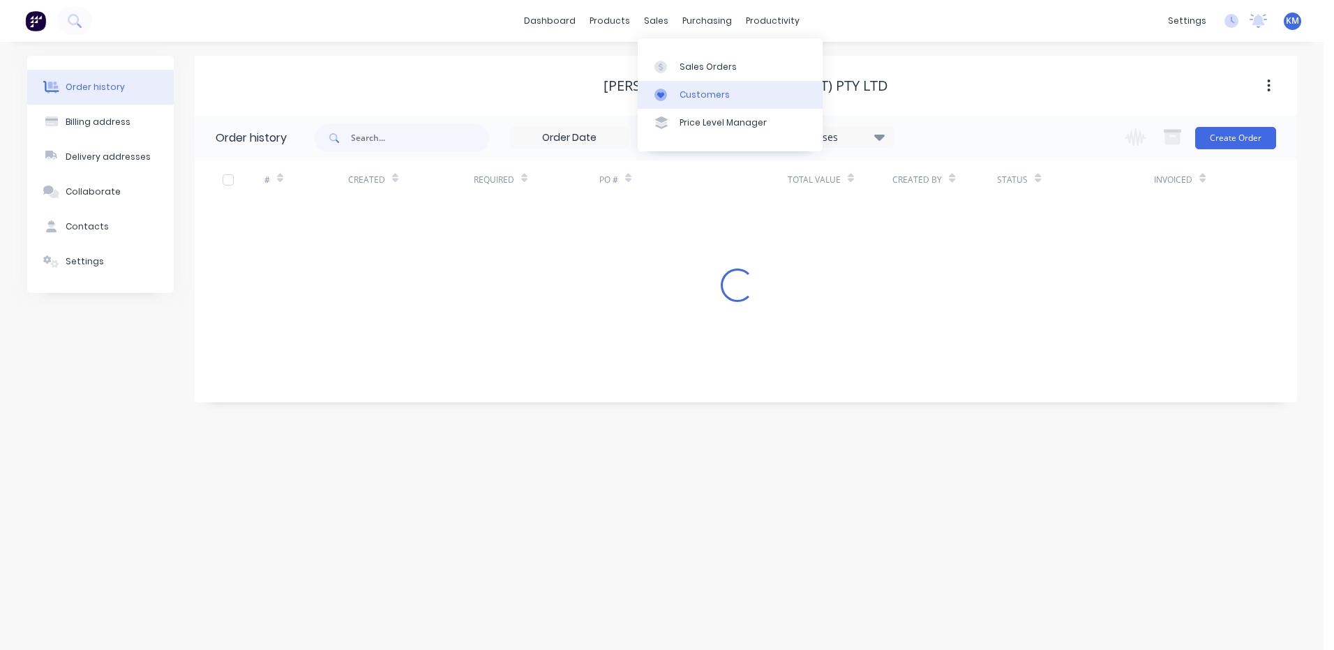
click at [684, 86] on link "Customers" at bounding box center [729, 95] width 185 height 28
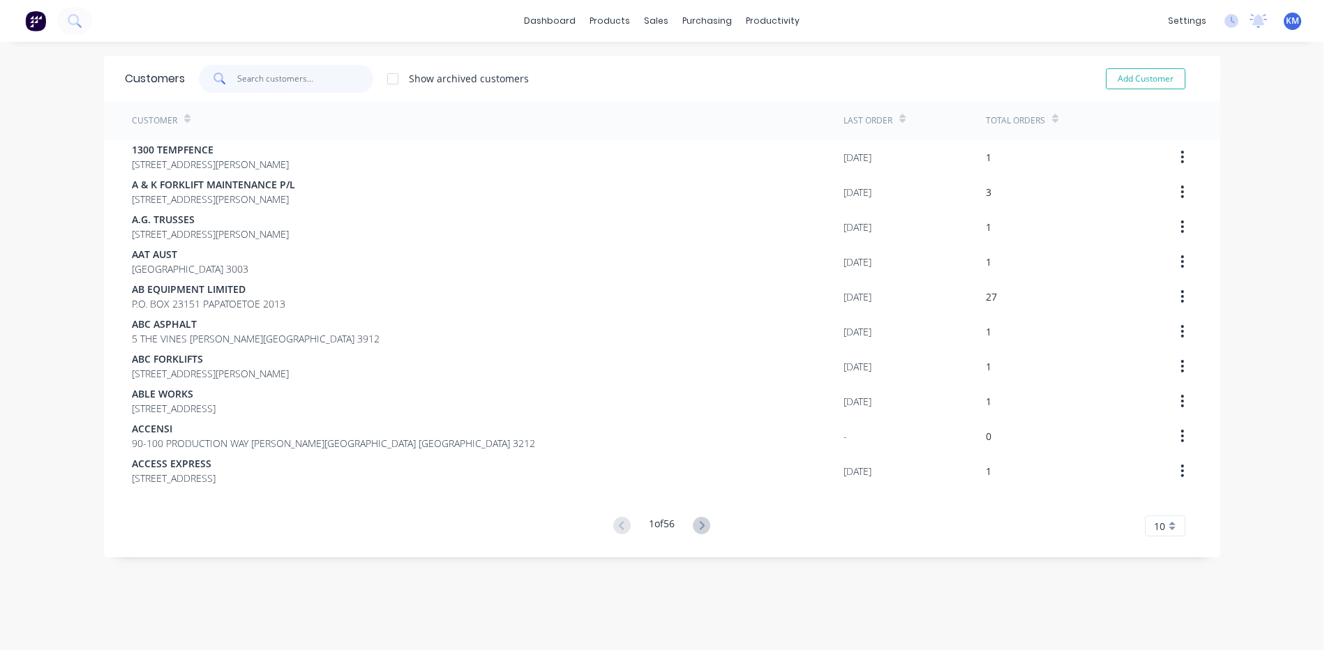
click at [320, 78] on input "text" at bounding box center [305, 79] width 136 height 28
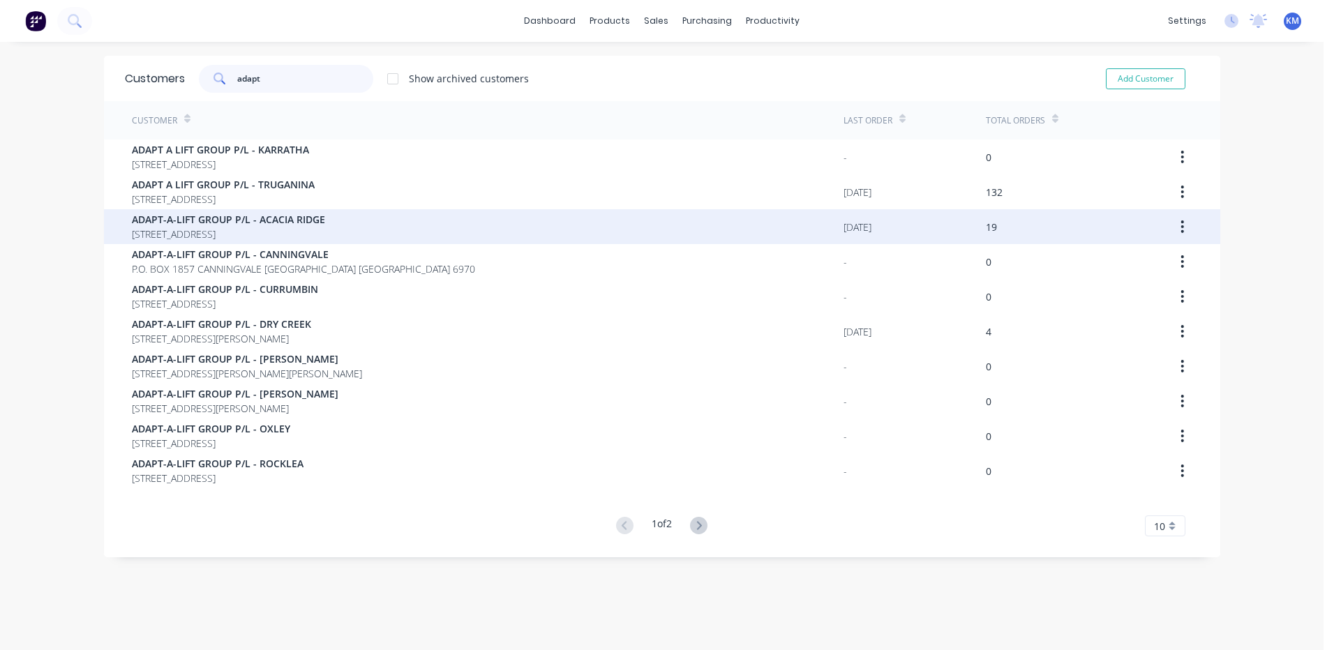
type input "adapt"
click at [438, 232] on div "ADAPT-A-LIFT GROUP P/[GEOGRAPHIC_DATA] [STREET_ADDRESS]" at bounding box center [487, 226] width 711 height 35
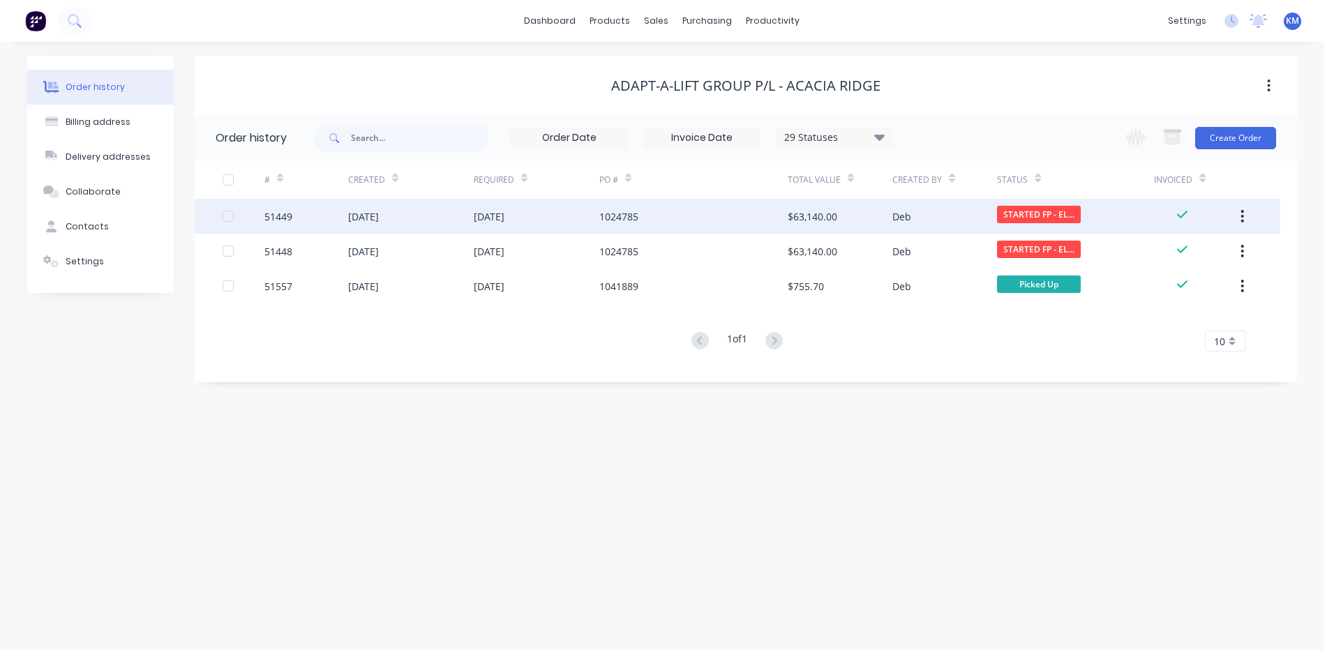
click at [456, 222] on div "[DATE]" at bounding box center [411, 216] width 126 height 35
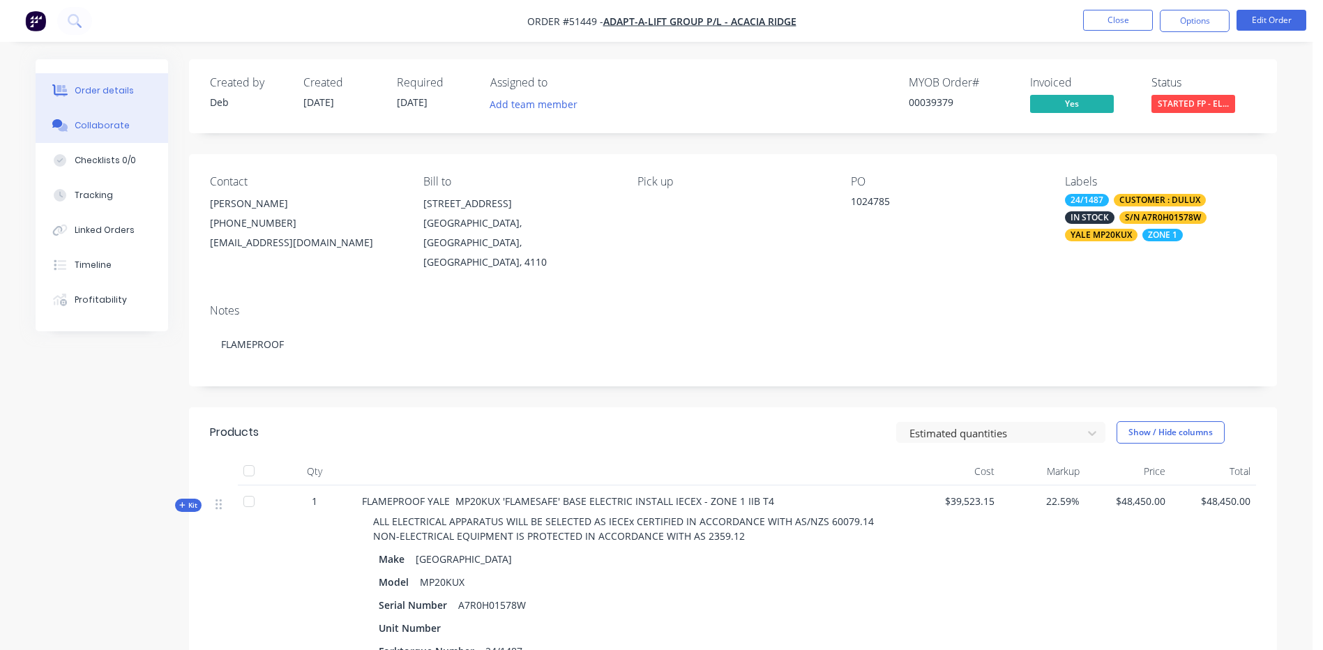
click at [100, 114] on button "Collaborate" at bounding box center [102, 125] width 133 height 35
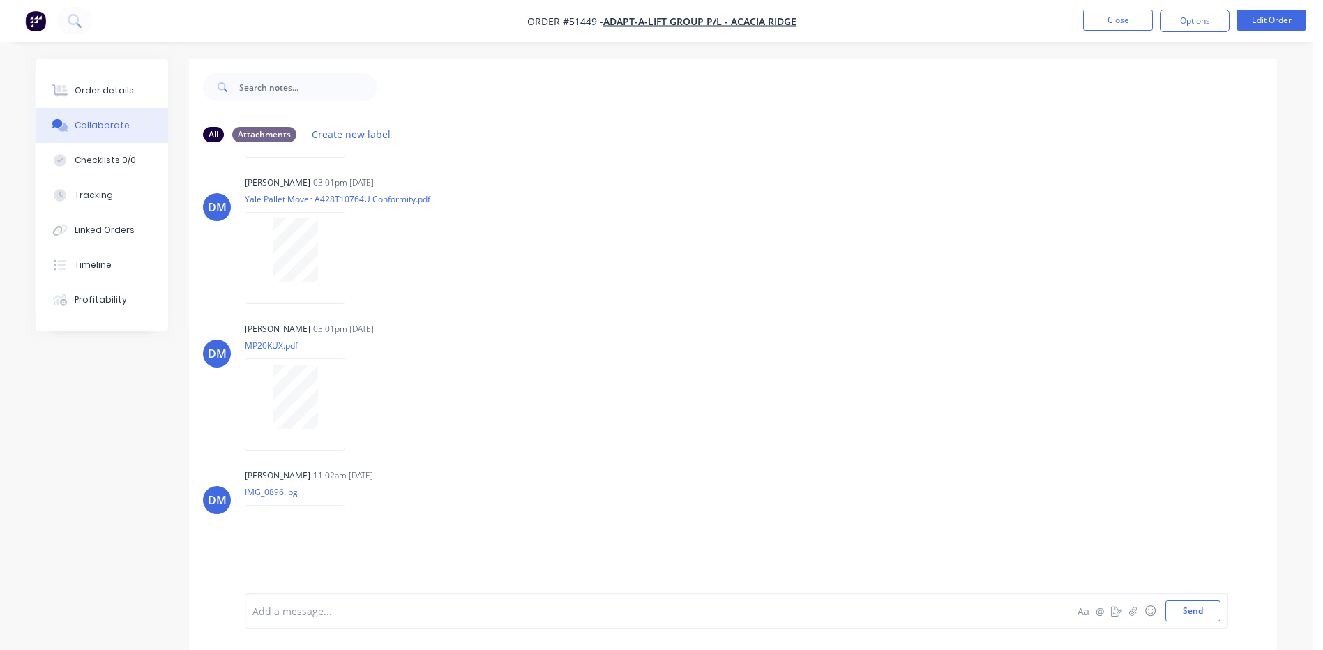
scroll to position [452, 0]
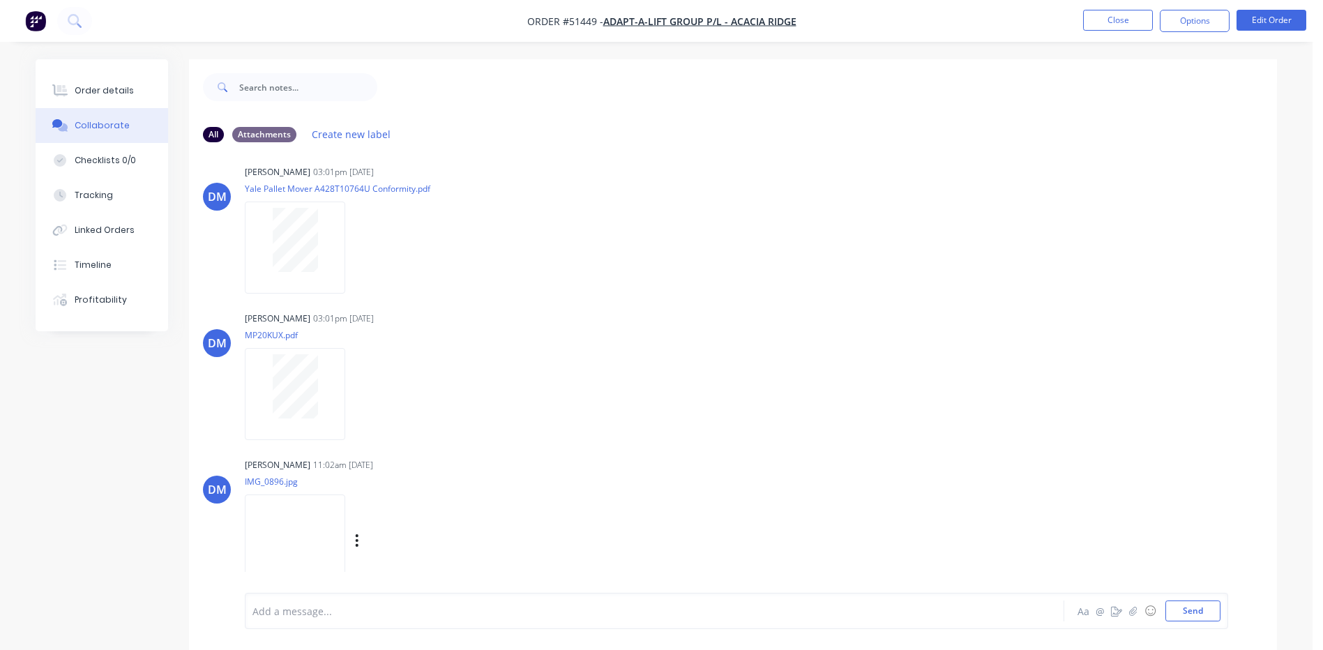
click at [284, 526] on img at bounding box center [295, 540] width 100 height 91
